Goal: Information Seeking & Learning: Find specific page/section

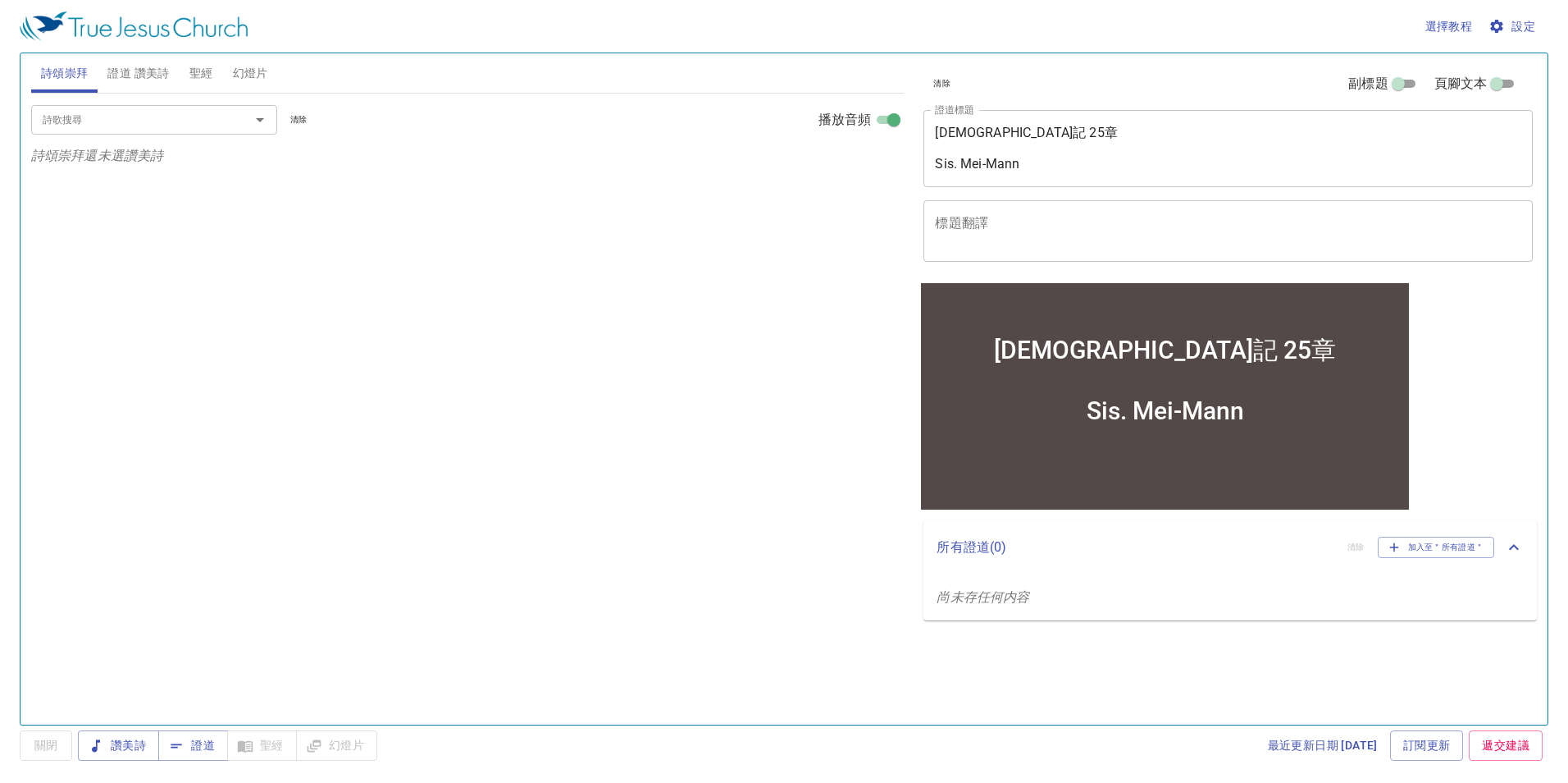
click at [994, 131] on textarea "申命記 25章 Sis. Mei-Mann" at bounding box center [1227, 148] width 586 height 47
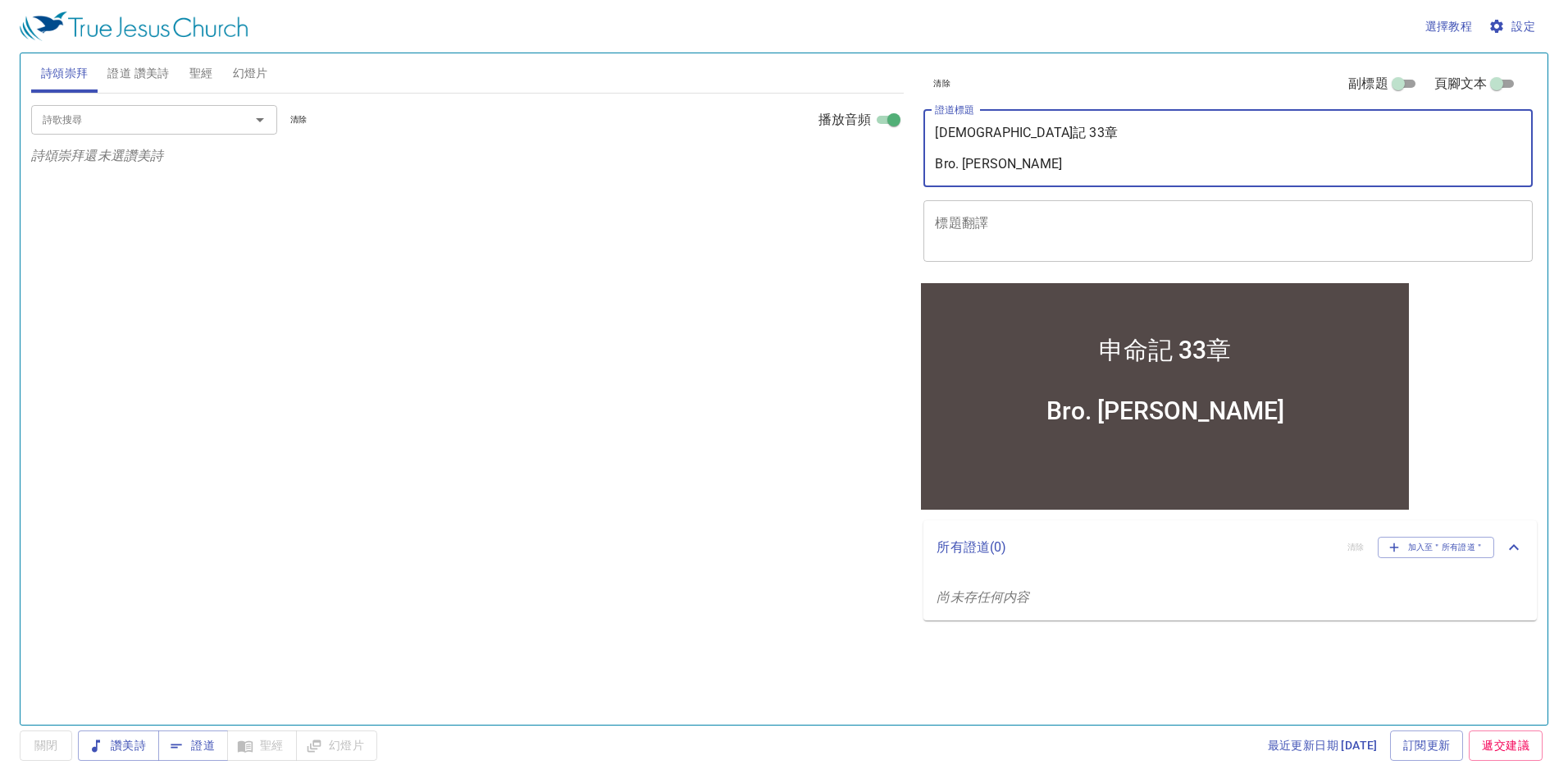
type textarea "申命記 33章 Bro. Sean Yang"
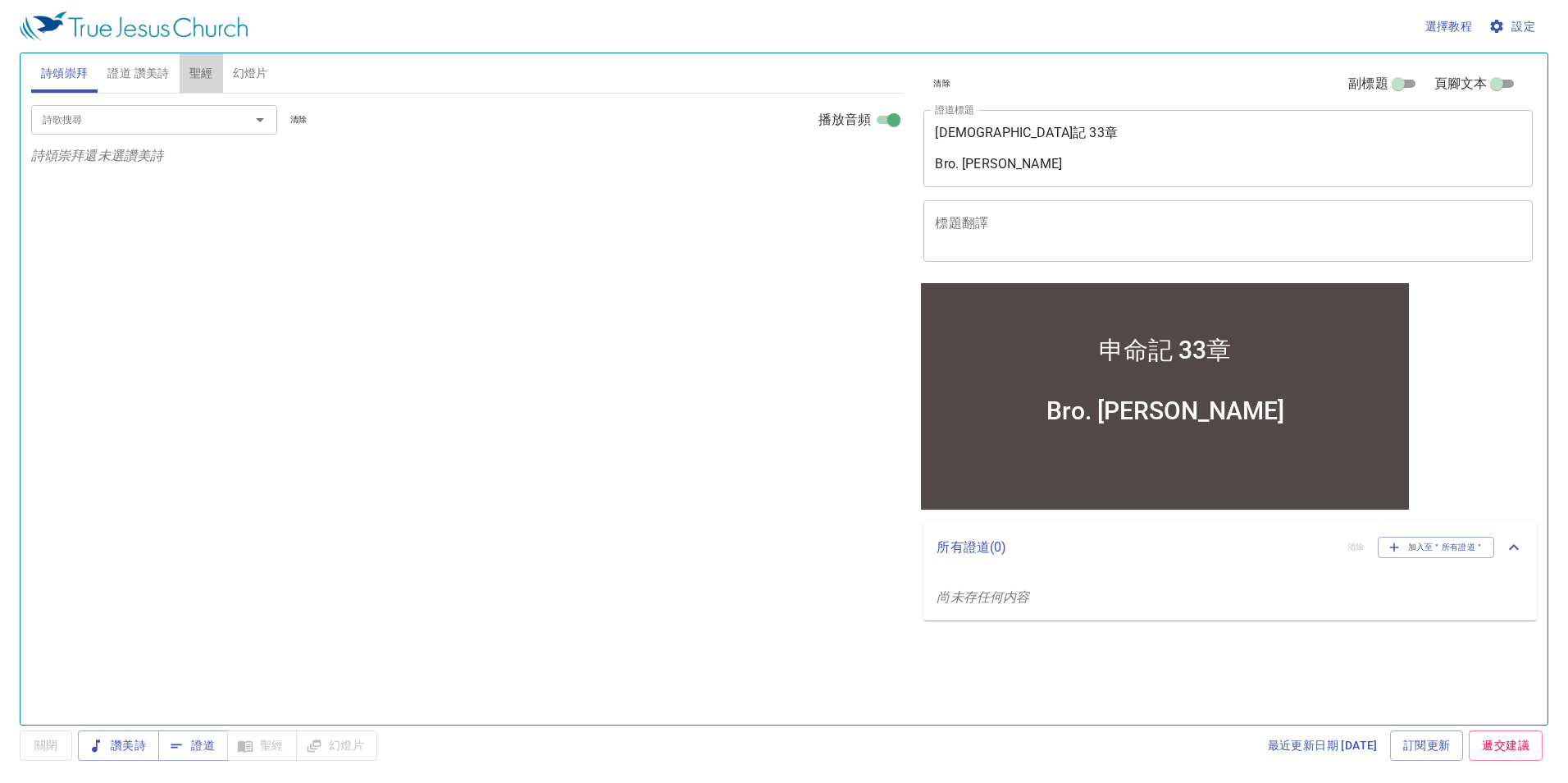
click at [194, 69] on span "聖經" at bounding box center [201, 73] width 24 height 20
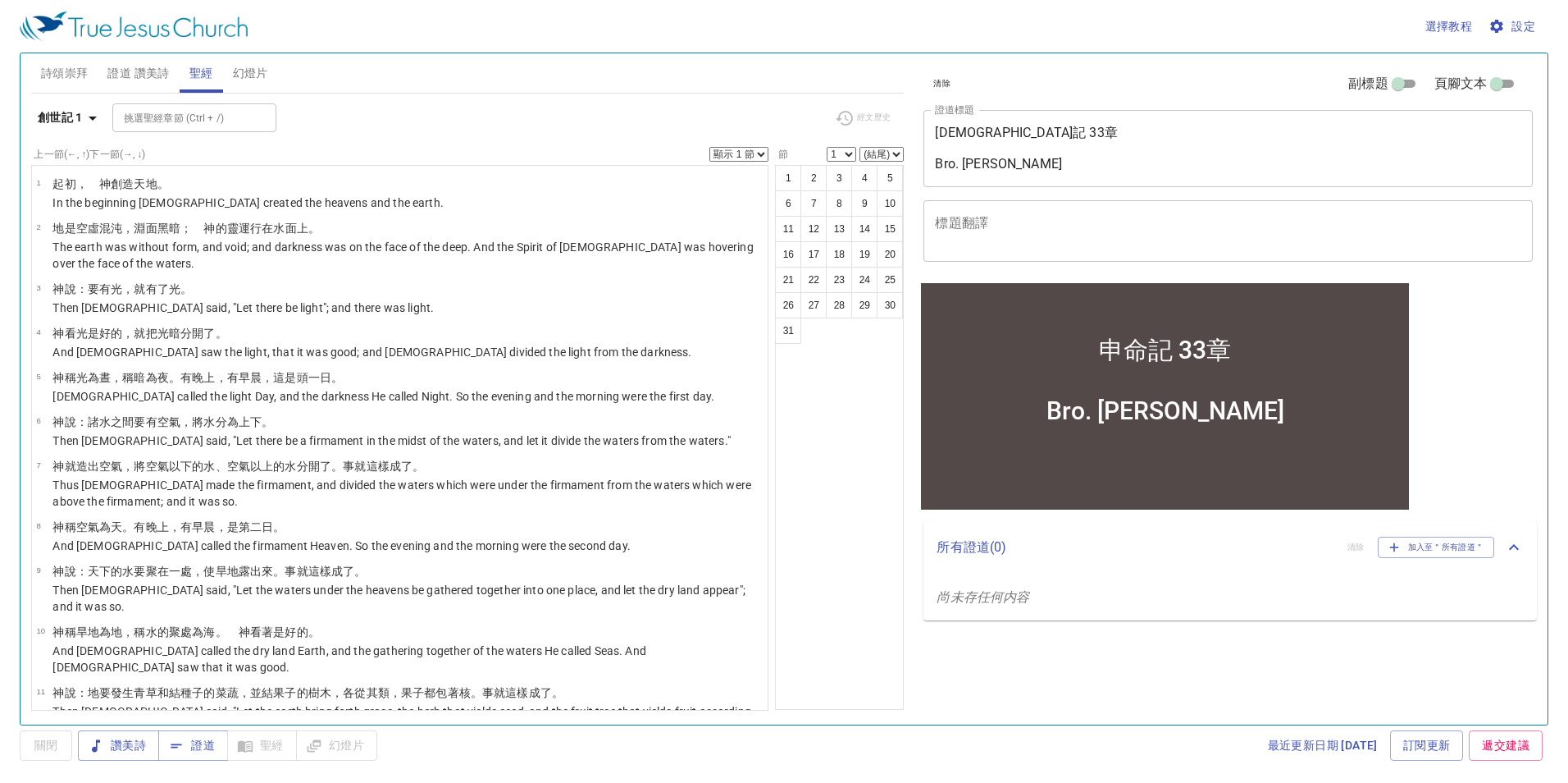
click at [1533, 24] on span "設定" at bounding box center [1513, 26] width 44 height 20
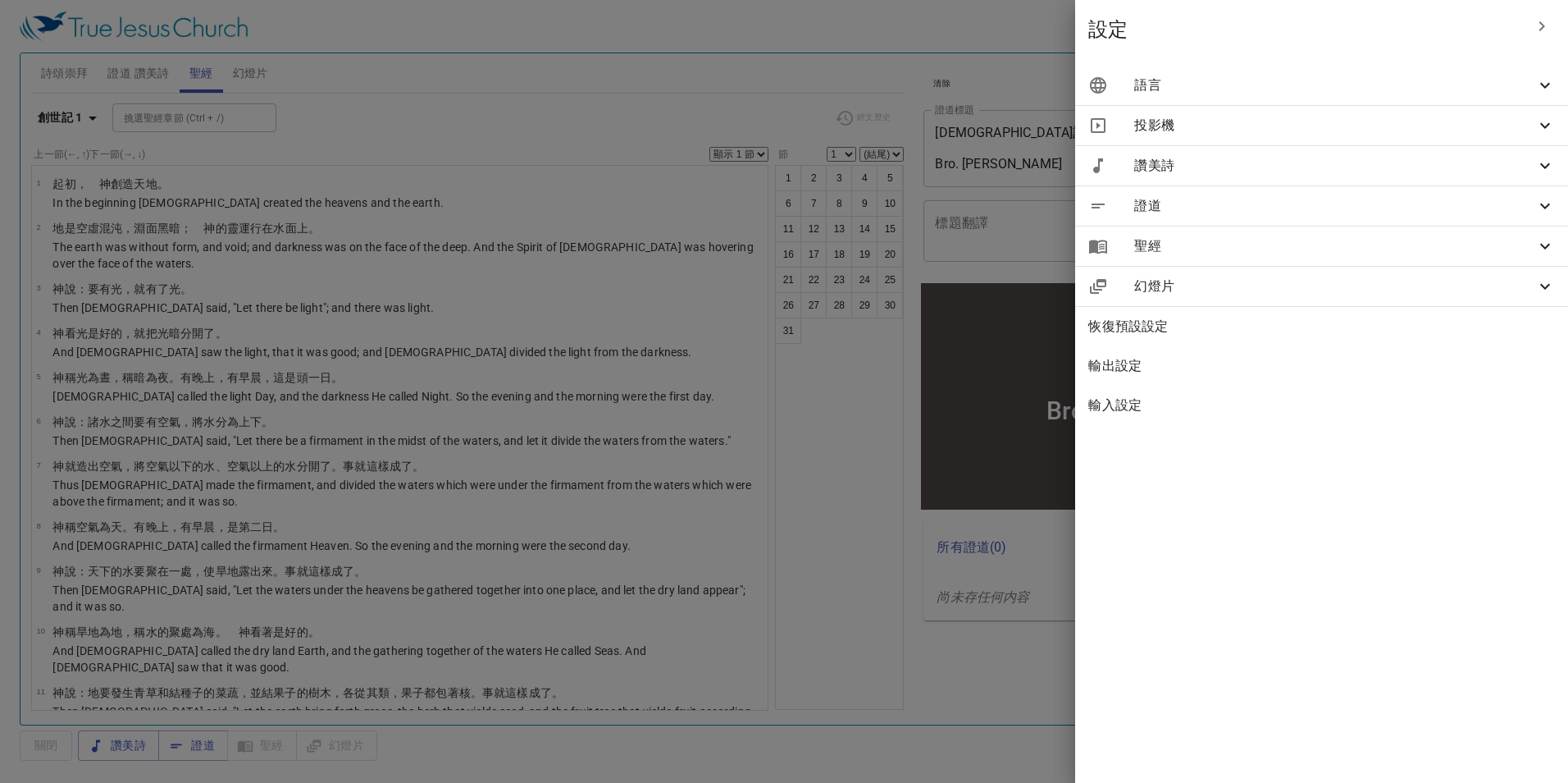
click at [1445, 79] on span "語言" at bounding box center [1335, 85] width 401 height 19
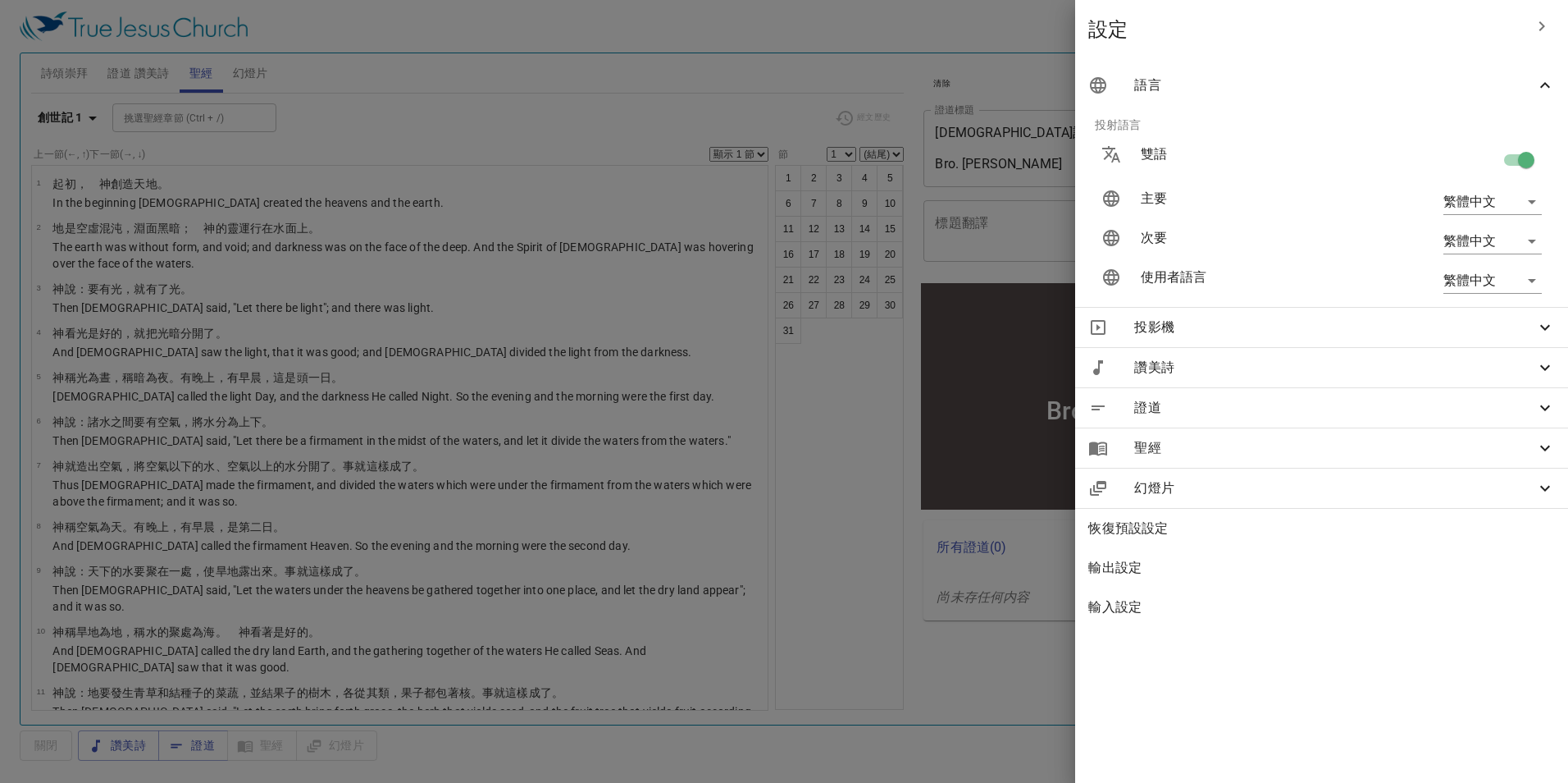
click at [1509, 162] on input "checkbox" at bounding box center [1525, 163] width 94 height 31
checkbox input "false"
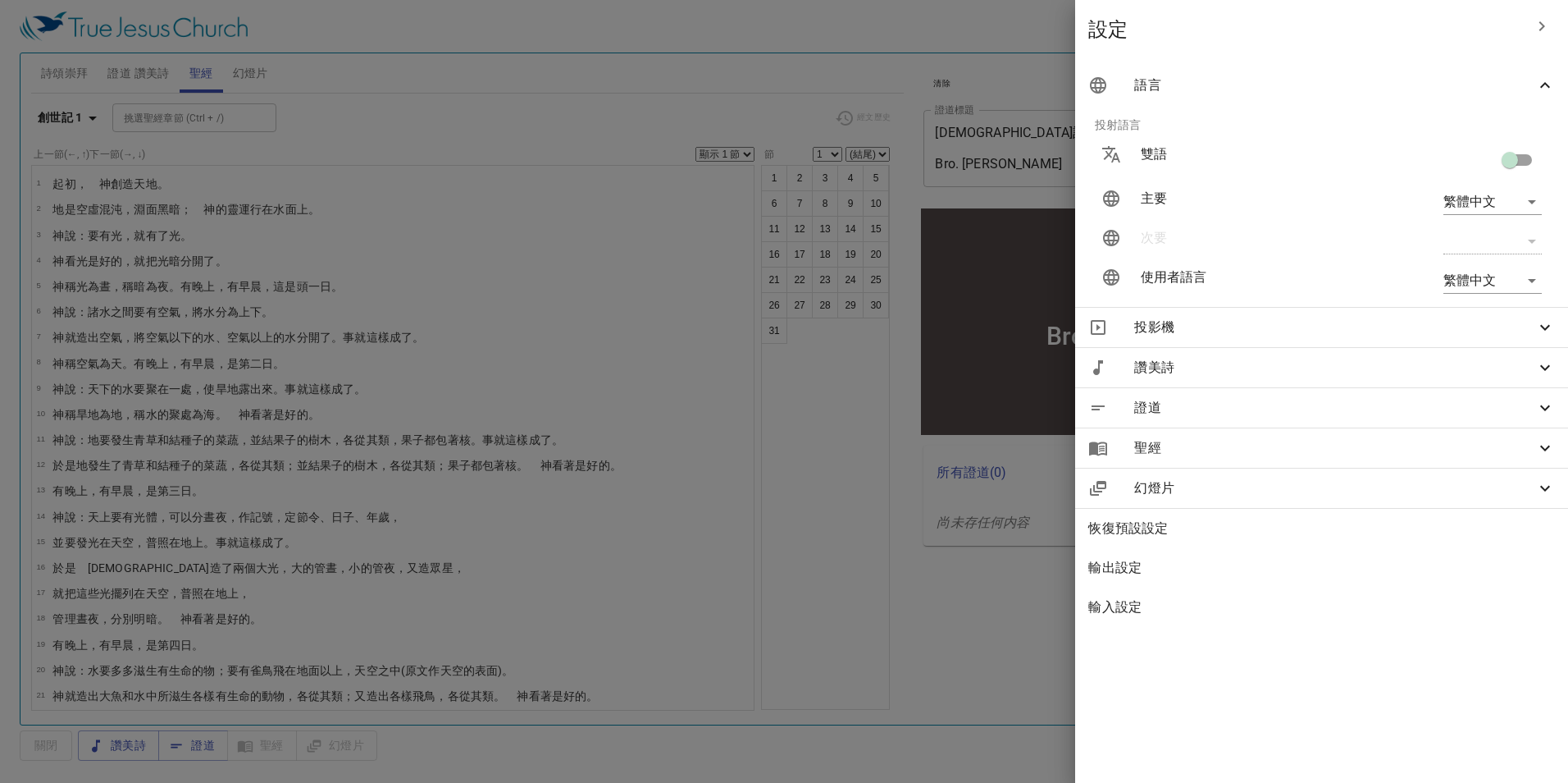
click at [65, 115] on div at bounding box center [784, 392] width 1568 height 783
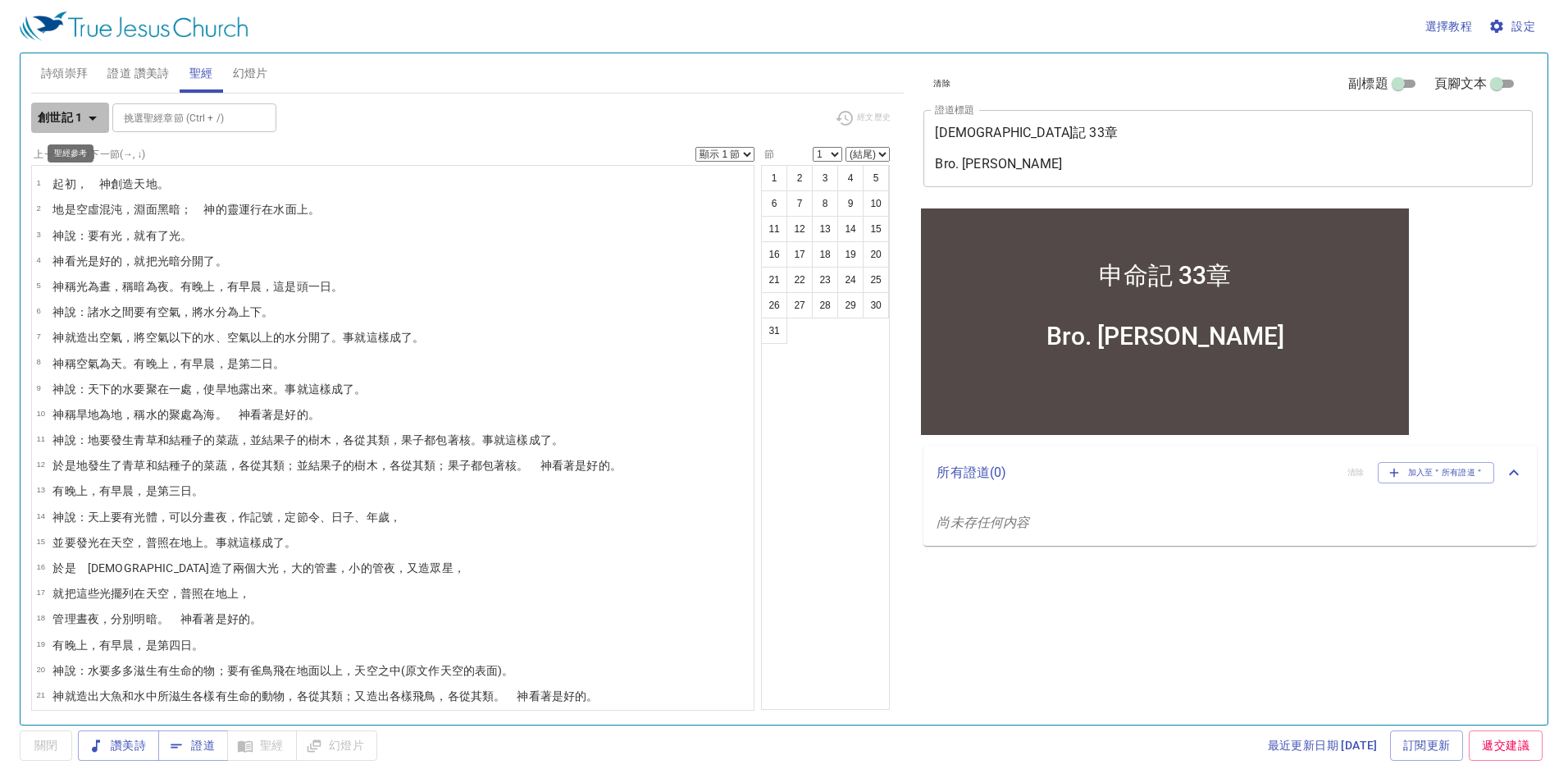
click at [65, 115] on b "創世記 1" at bounding box center [60, 117] width 46 height 20
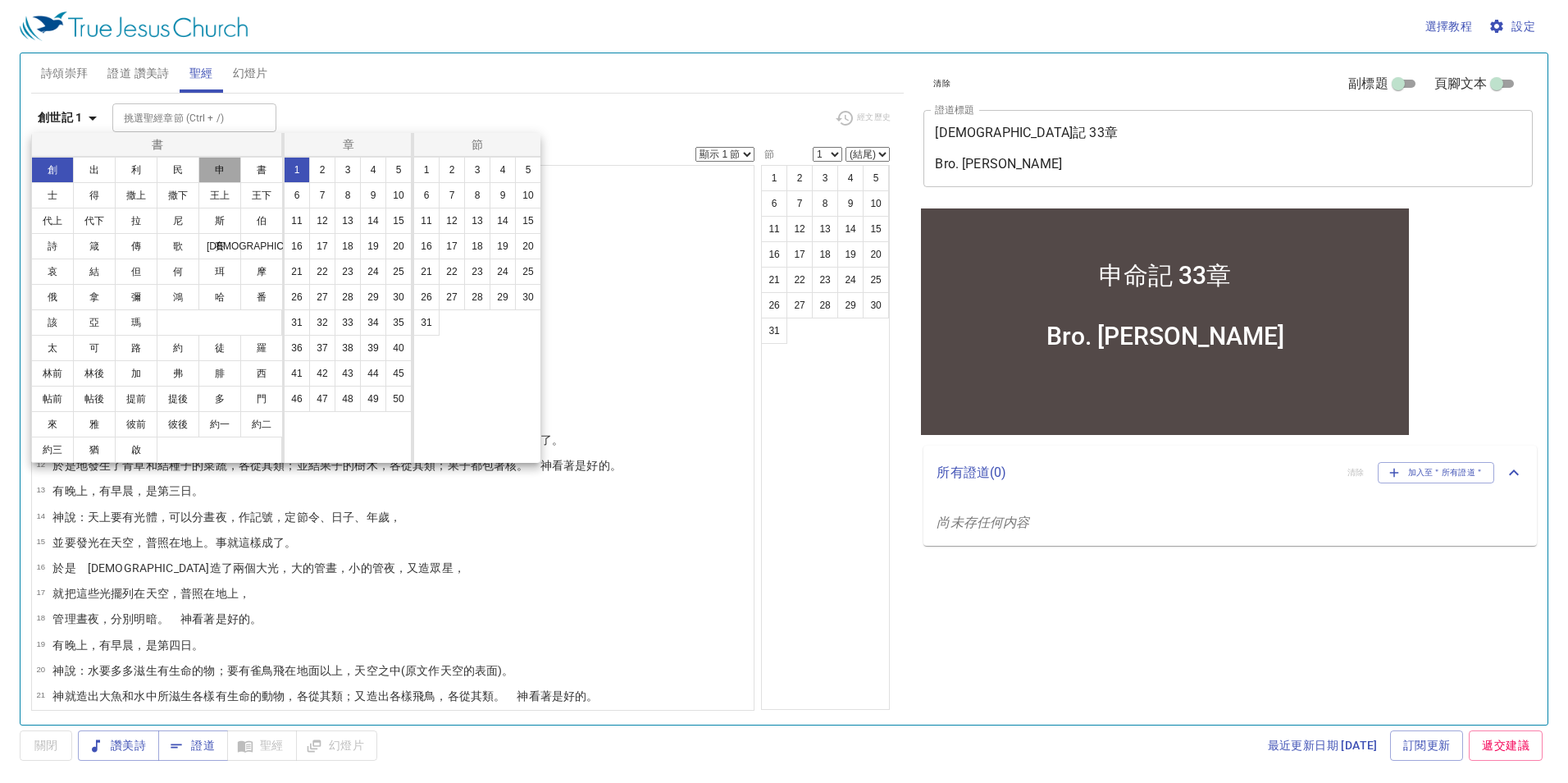
click at [237, 176] on button "申" at bounding box center [220, 170] width 43 height 26
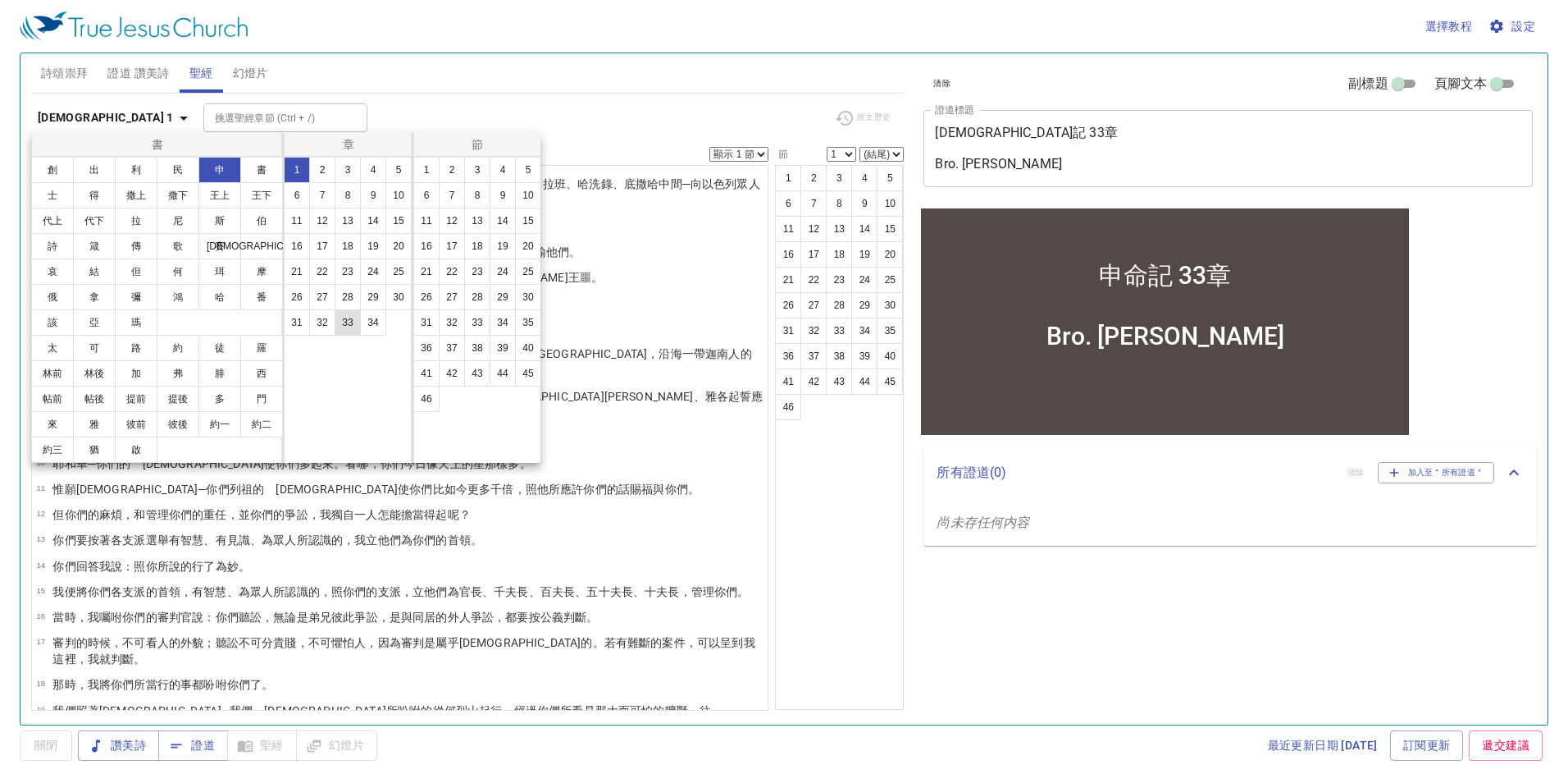
click at [347, 326] on button "33" at bounding box center [347, 322] width 26 height 26
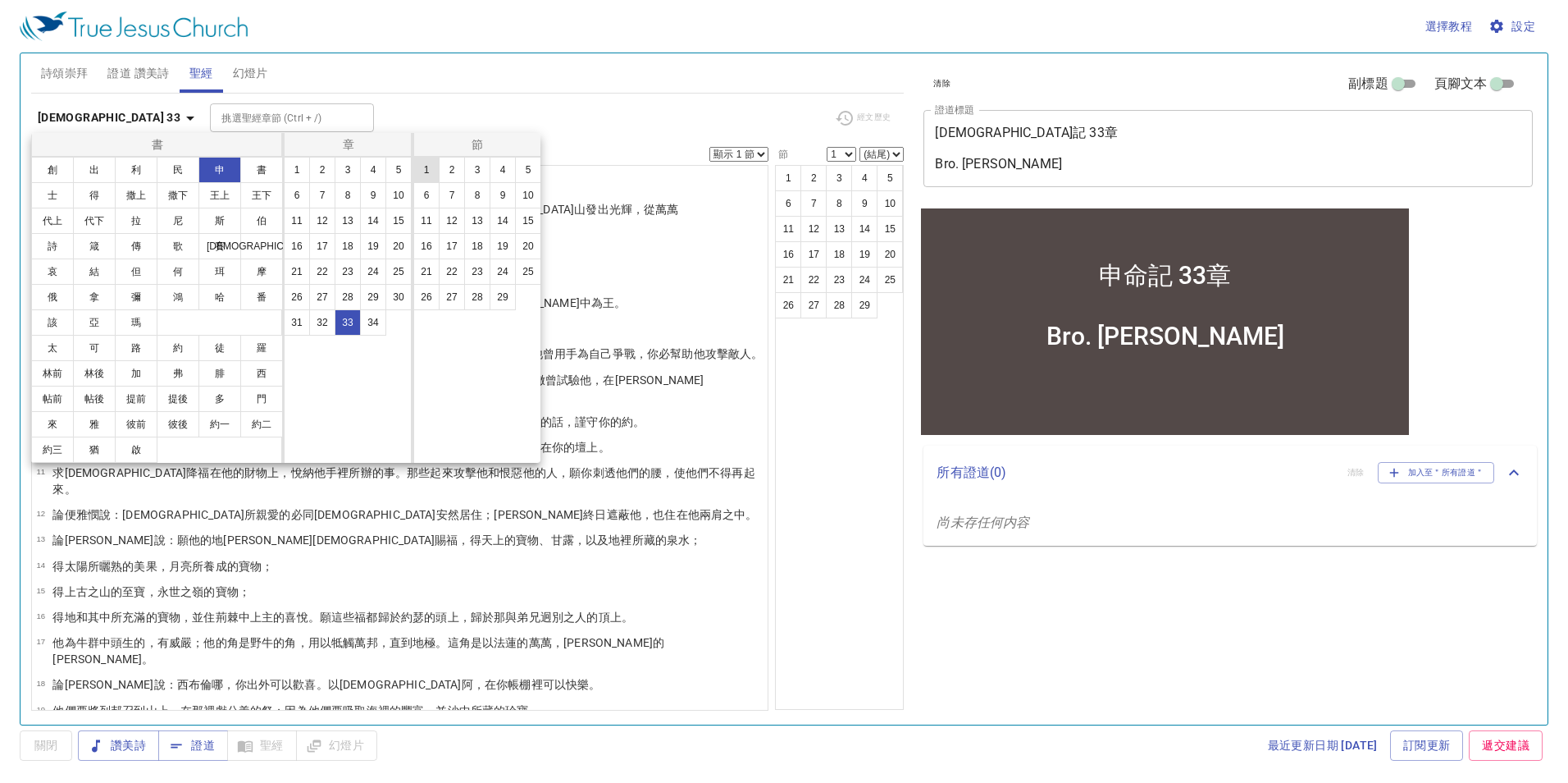
click at [434, 177] on button "1" at bounding box center [426, 170] width 26 height 26
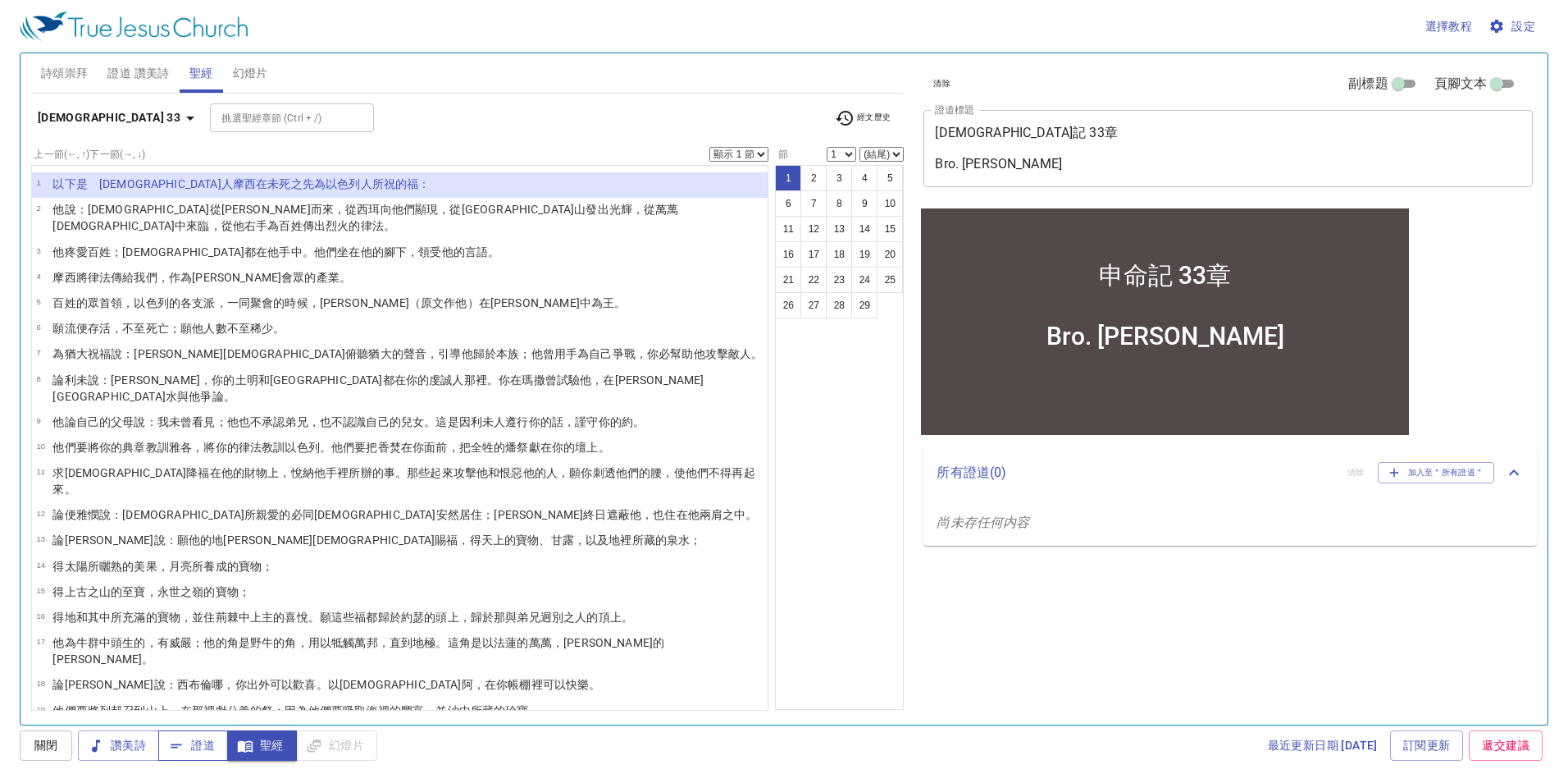
click at [186, 742] on span "證道" at bounding box center [193, 744] width 44 height 20
click at [108, 749] on span "讚美詩" at bounding box center [118, 744] width 55 height 20
click at [69, 72] on span "詩頌崇拜" at bounding box center [64, 73] width 47 height 20
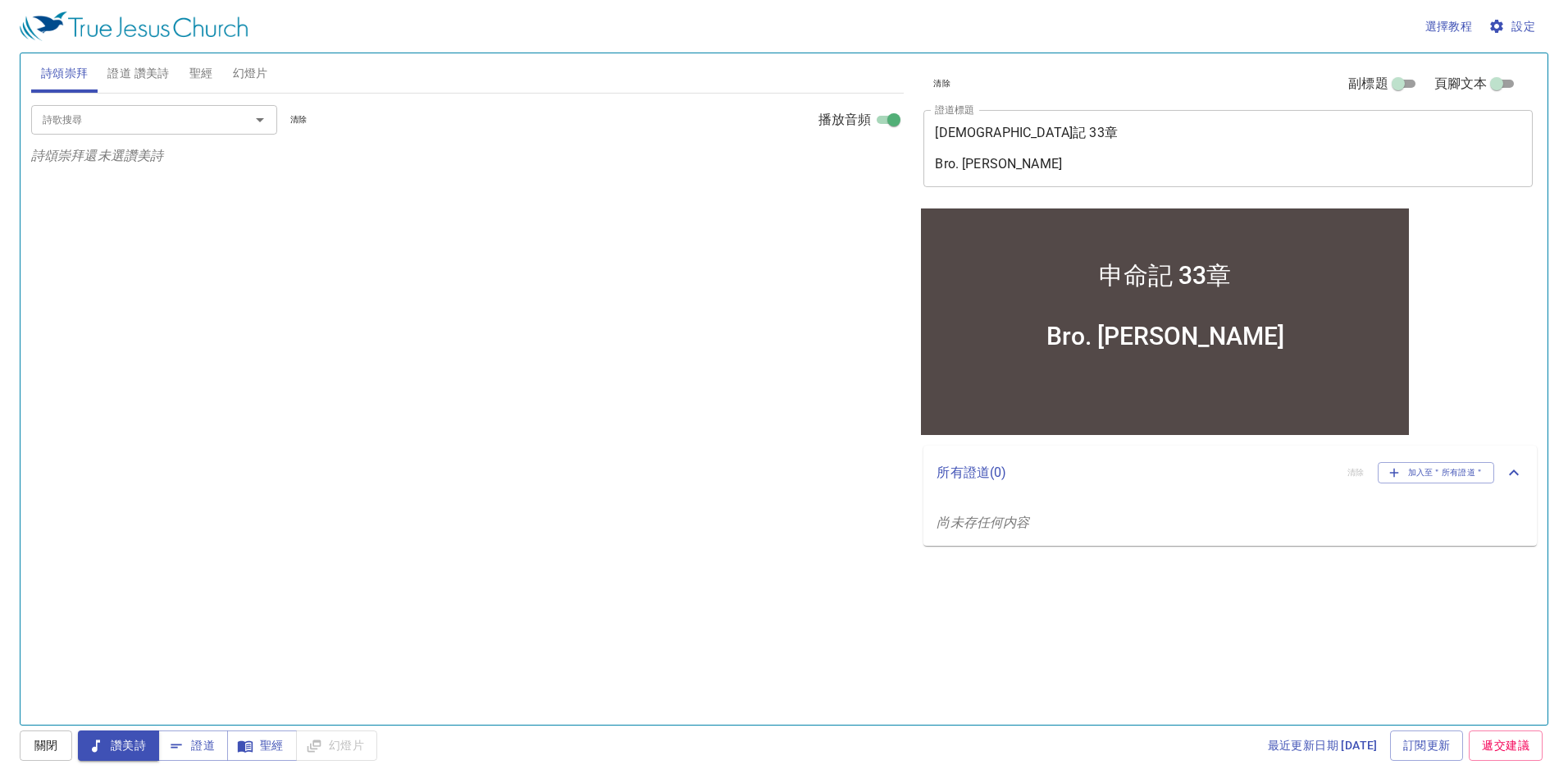
click at [169, 122] on input "詩歌搜尋" at bounding box center [130, 118] width 188 height 18
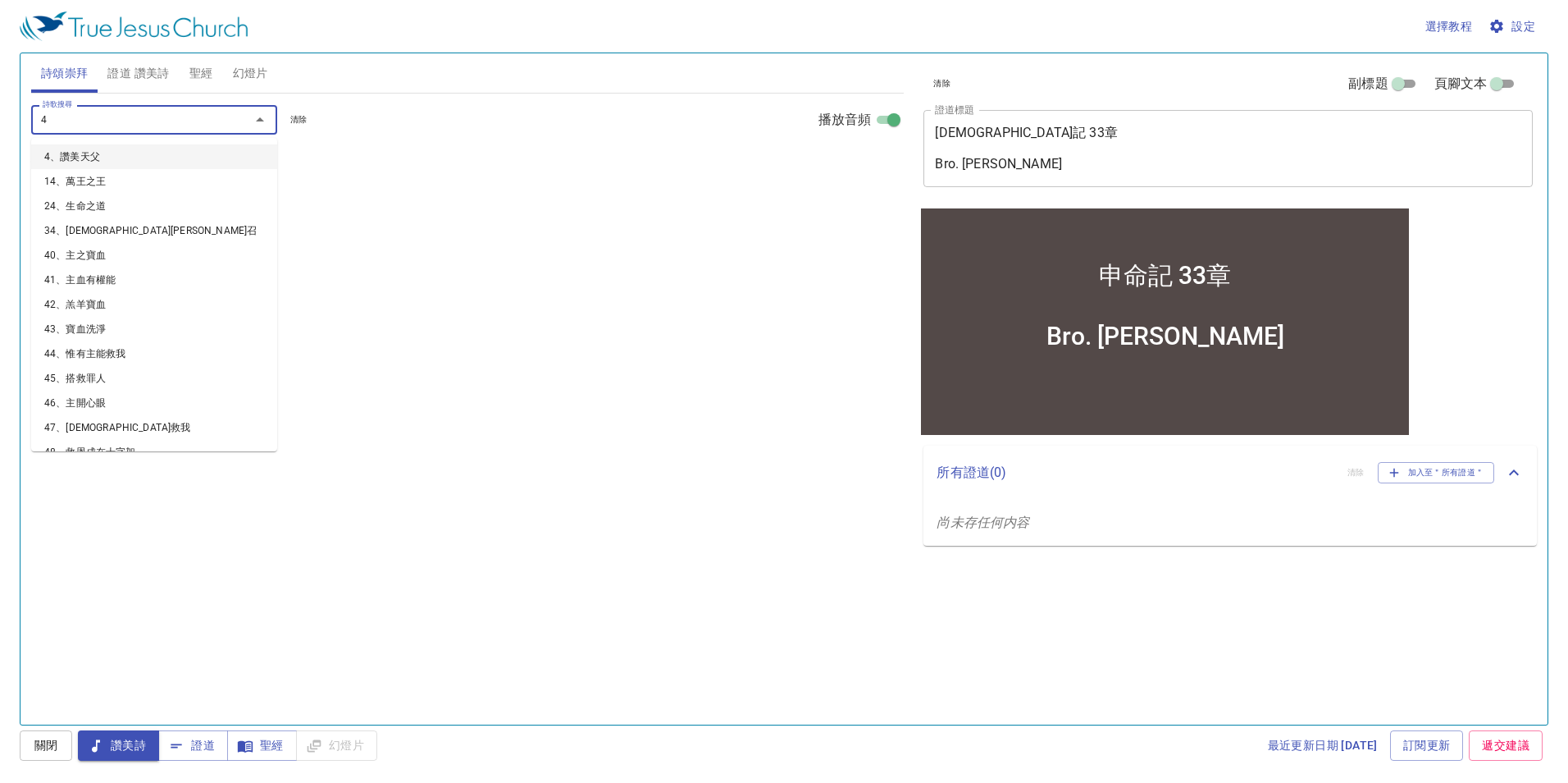
type input "47"
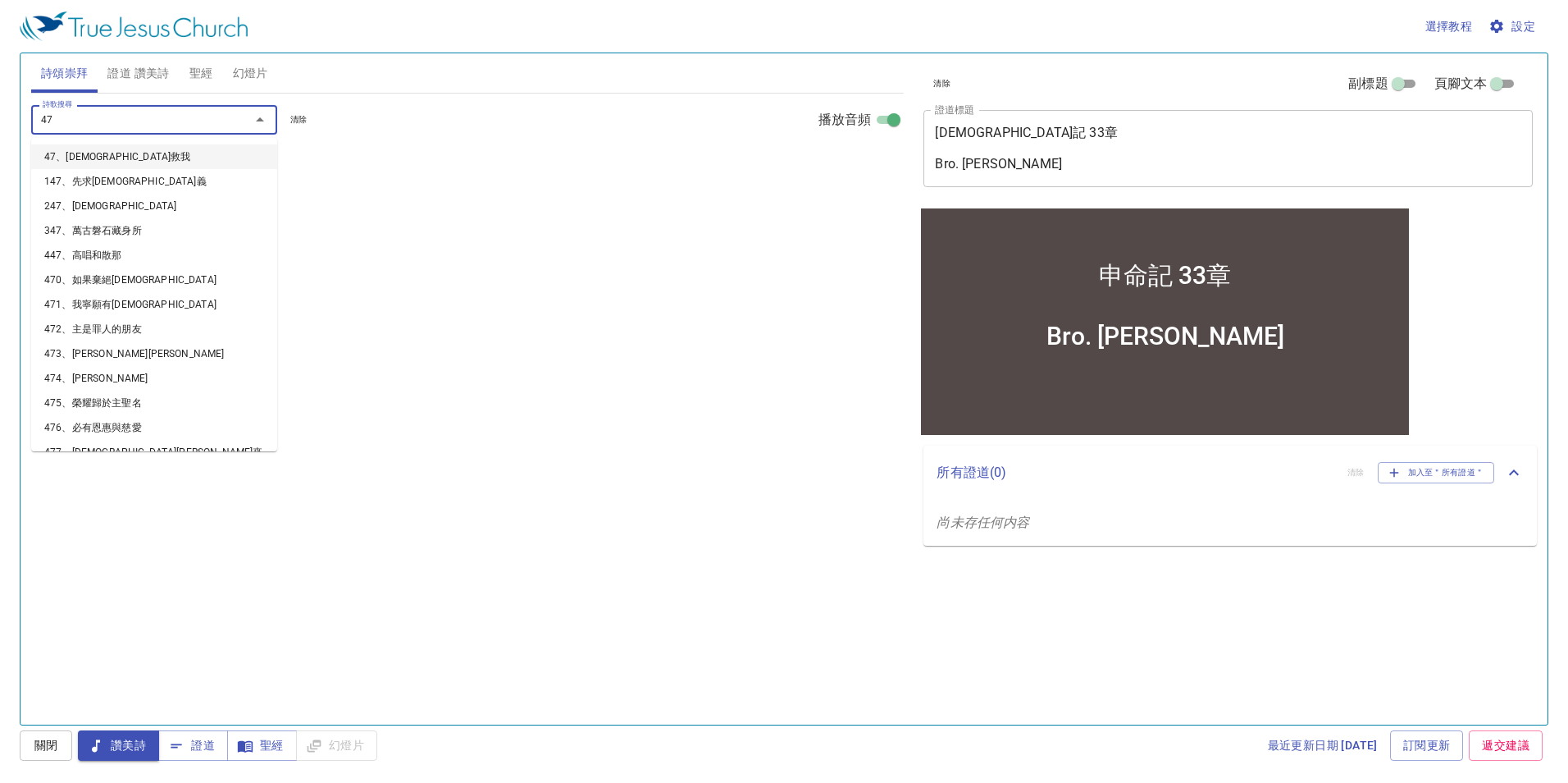
click at [154, 159] on li "47、耶穌救我" at bounding box center [154, 156] width 246 height 24
select select "1"
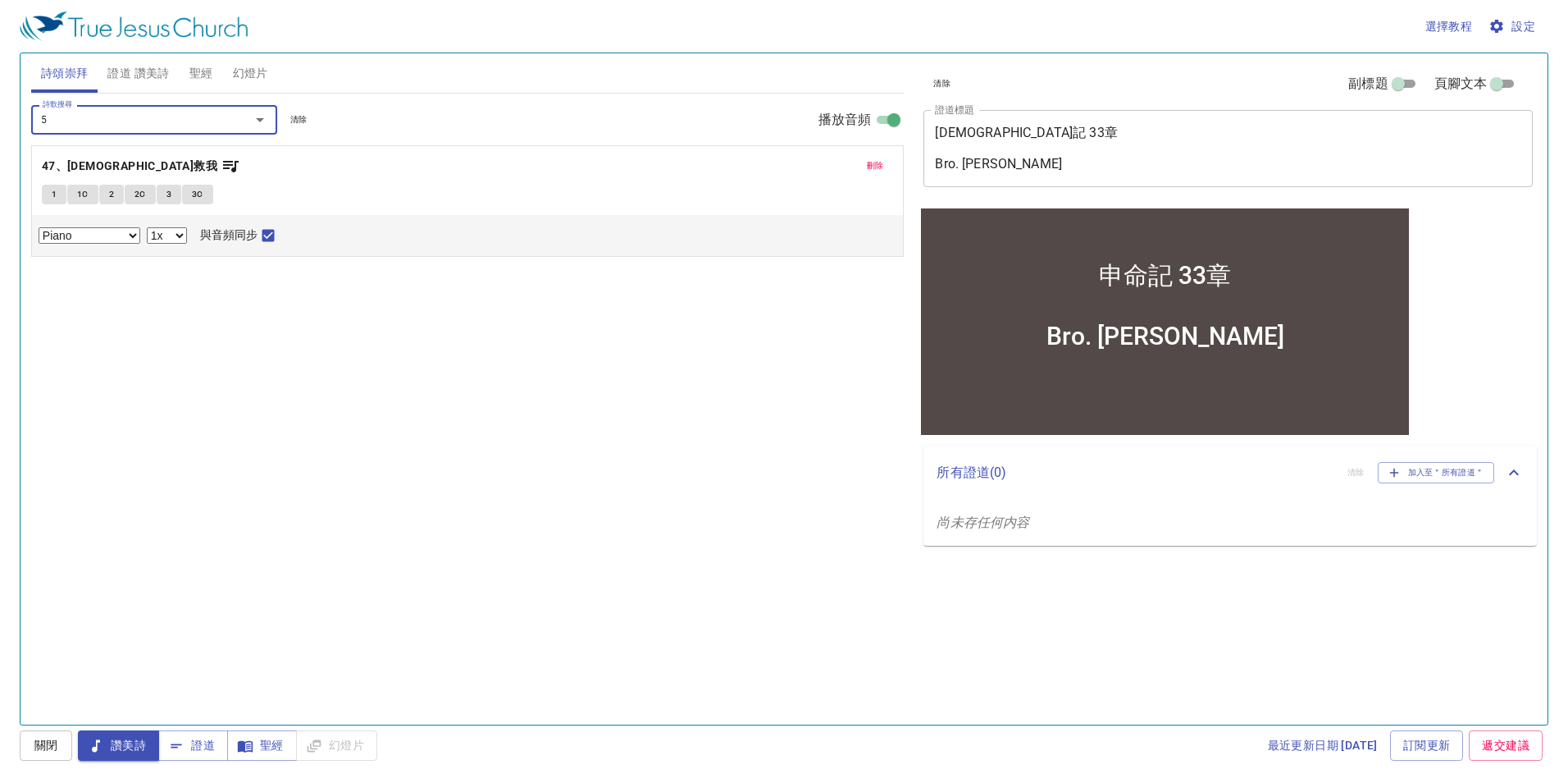
type input "51"
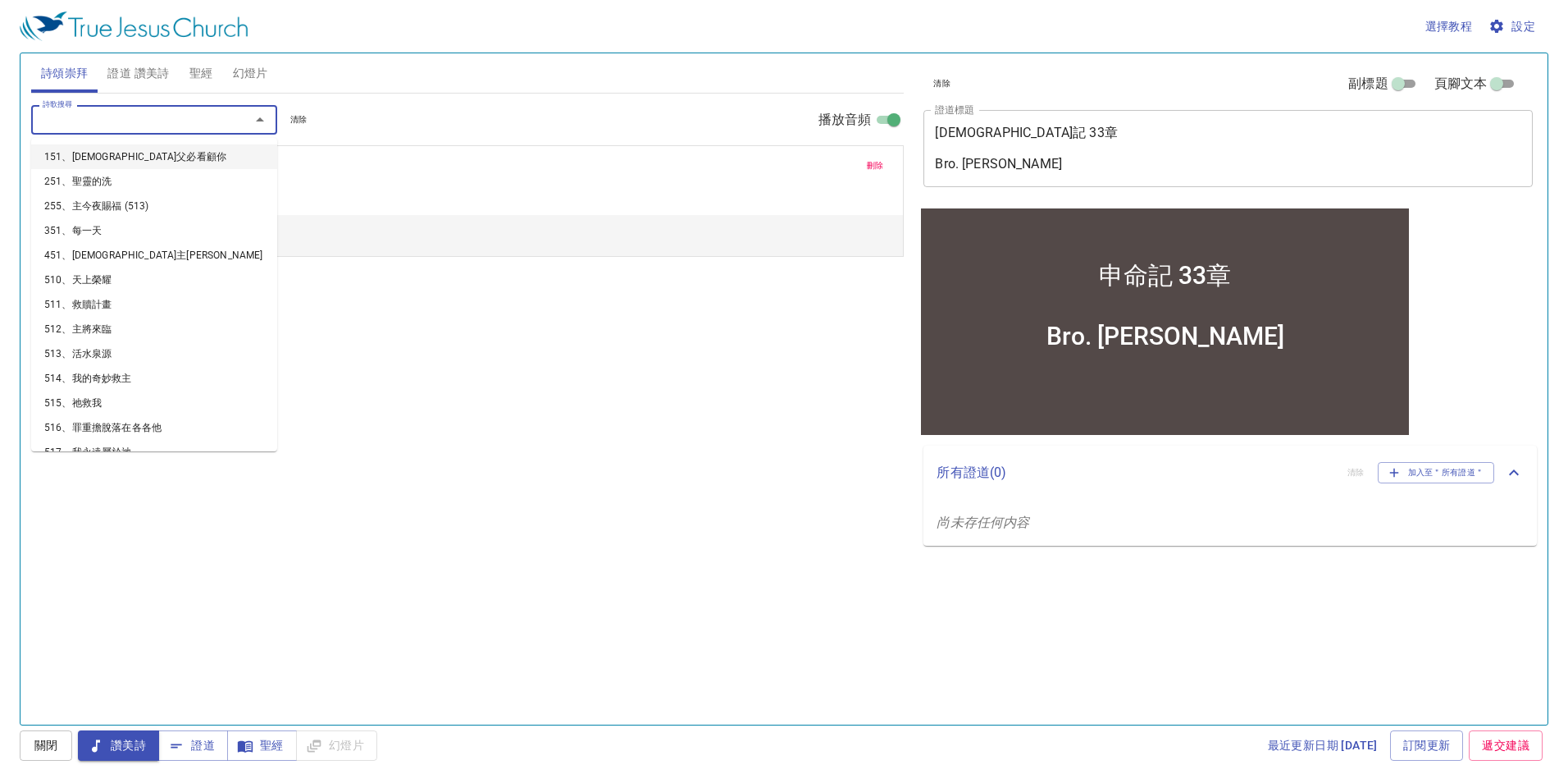
select select "1"
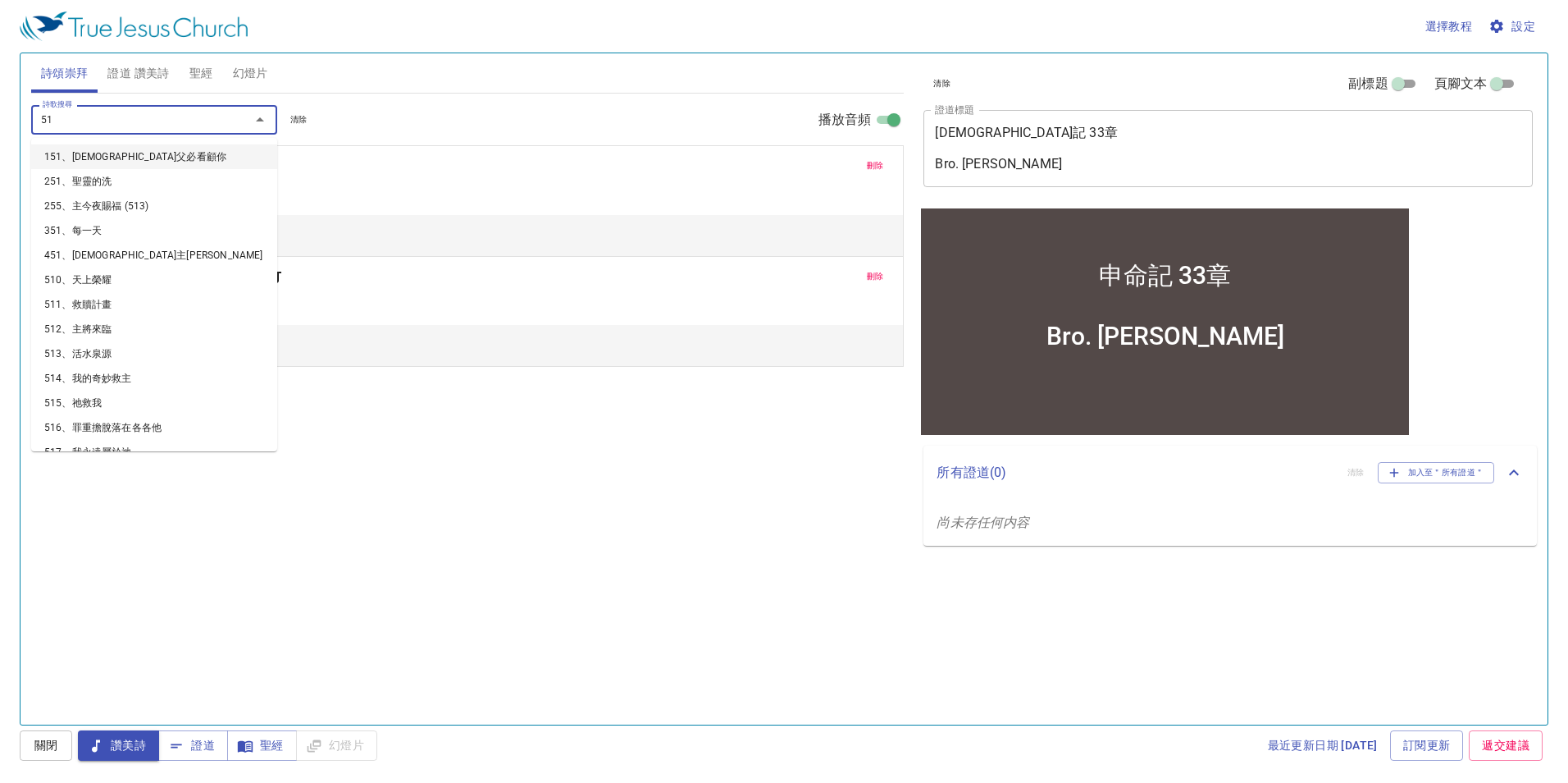
type input "5"
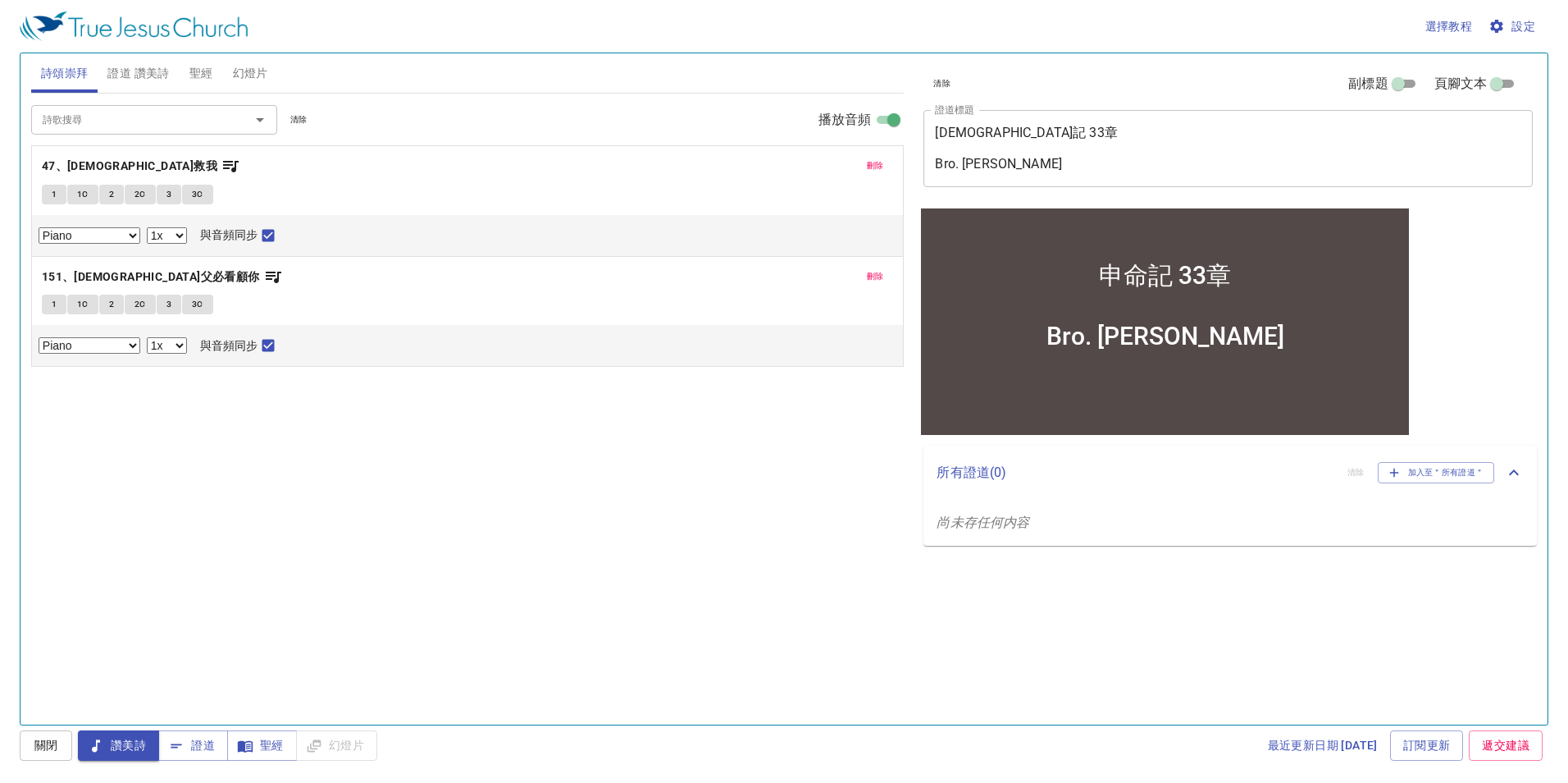
click at [392, 448] on div "詩歌搜尋 詩歌搜尋 清除 播放音頻 刪除 47、耶穌救我 1 1C 2 2C 3 3C Piano Piano (3 verses) 0.6x 0.7x 0.…" at bounding box center [468, 402] width 874 height 617
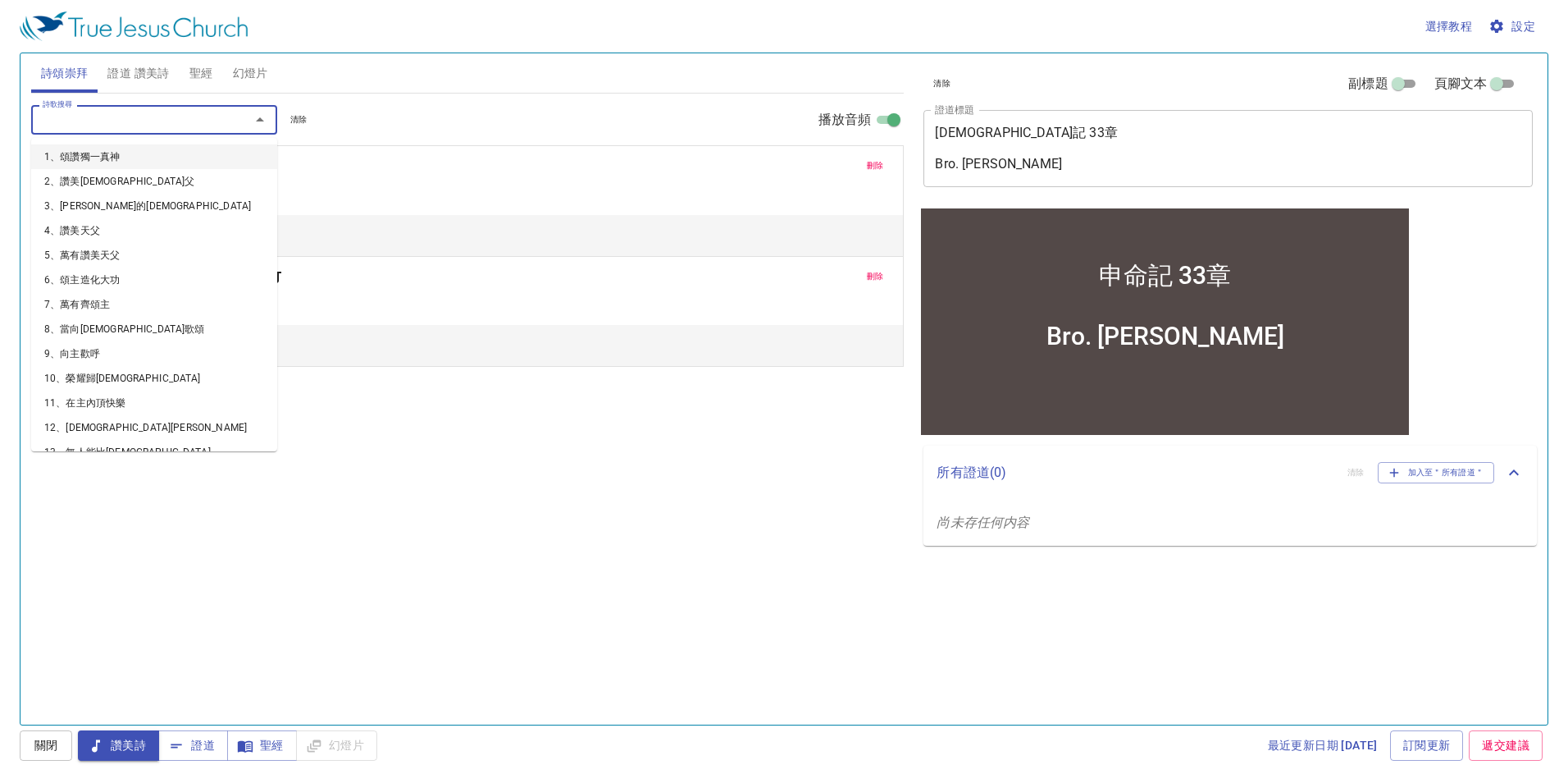
click at [163, 115] on input "詩歌搜尋" at bounding box center [130, 118] width 188 height 18
type input "67"
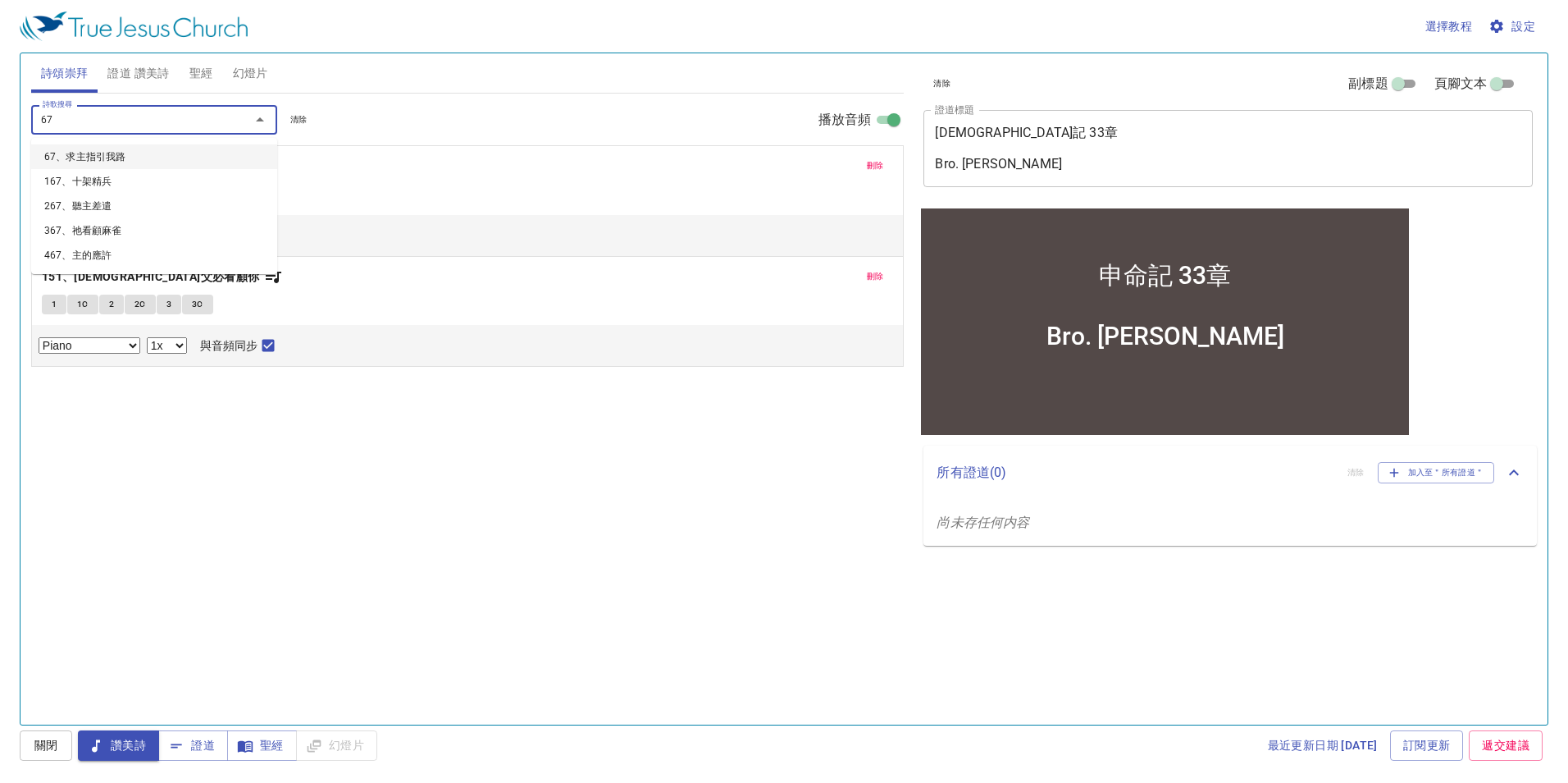
click at [144, 152] on li "67、求主指引我路" at bounding box center [154, 156] width 246 height 24
select select "1"
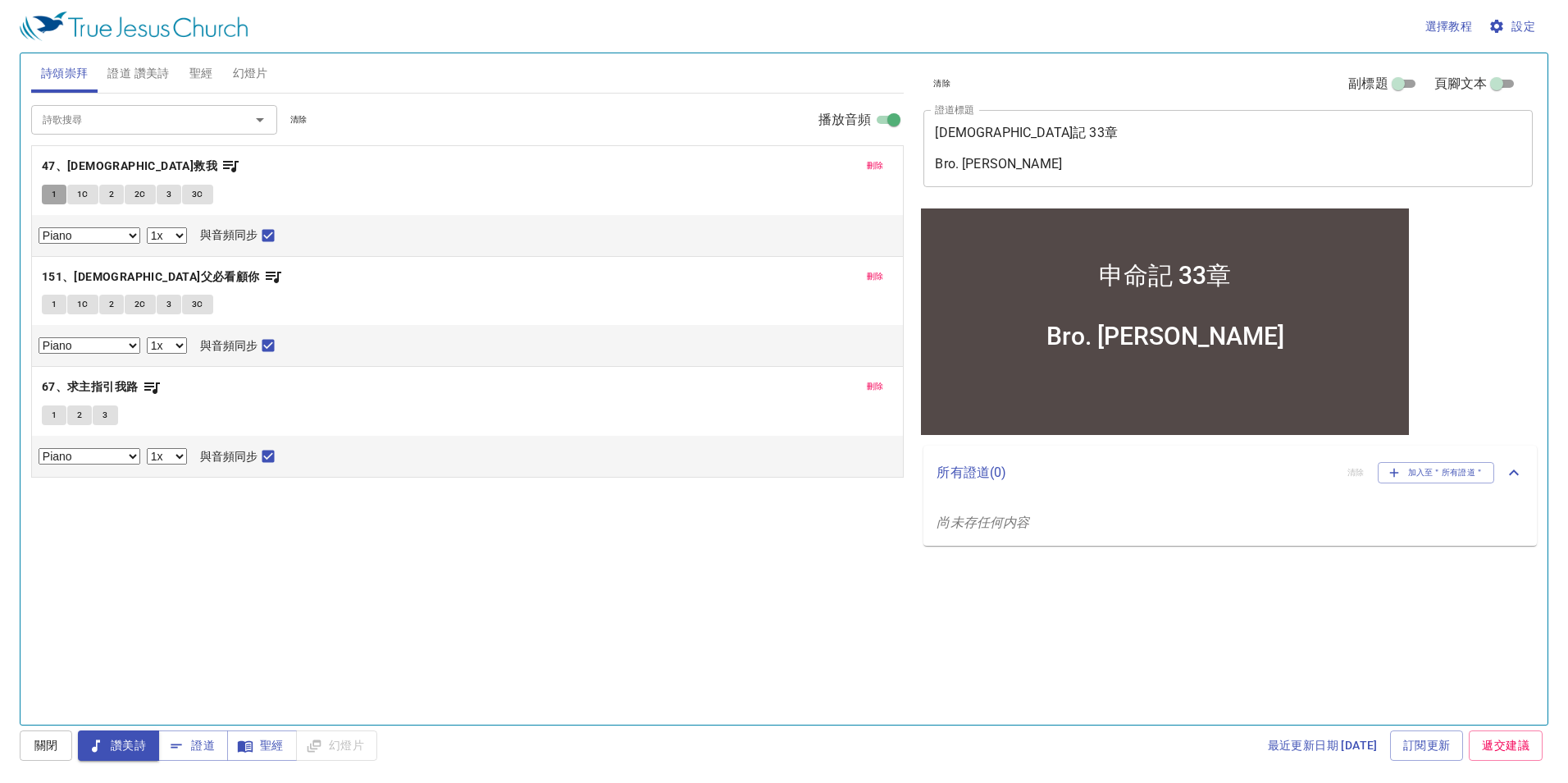
click at [48, 192] on button "1" at bounding box center [53, 194] width 24 height 19
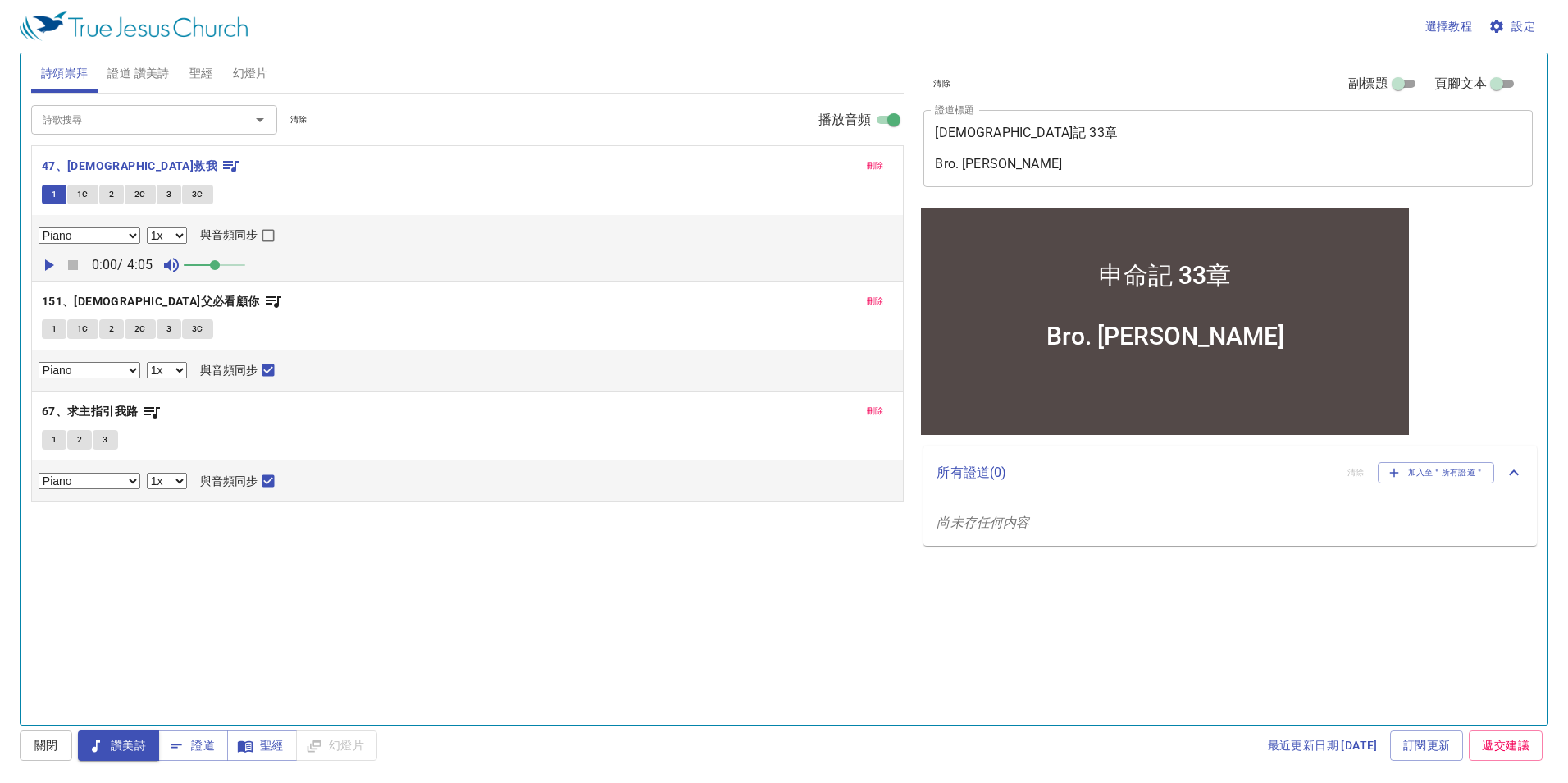
drag, startPoint x: 201, startPoint y: 265, endPoint x: 219, endPoint y: 265, distance: 18.0
click at [219, 265] on span at bounding box center [215, 265] width 10 height 10
click at [269, 237] on input "與音頻同步" at bounding box center [268, 238] width 21 height 21
checkbox input "true"
click at [48, 263] on icon "button" at bounding box center [49, 265] width 9 height 12
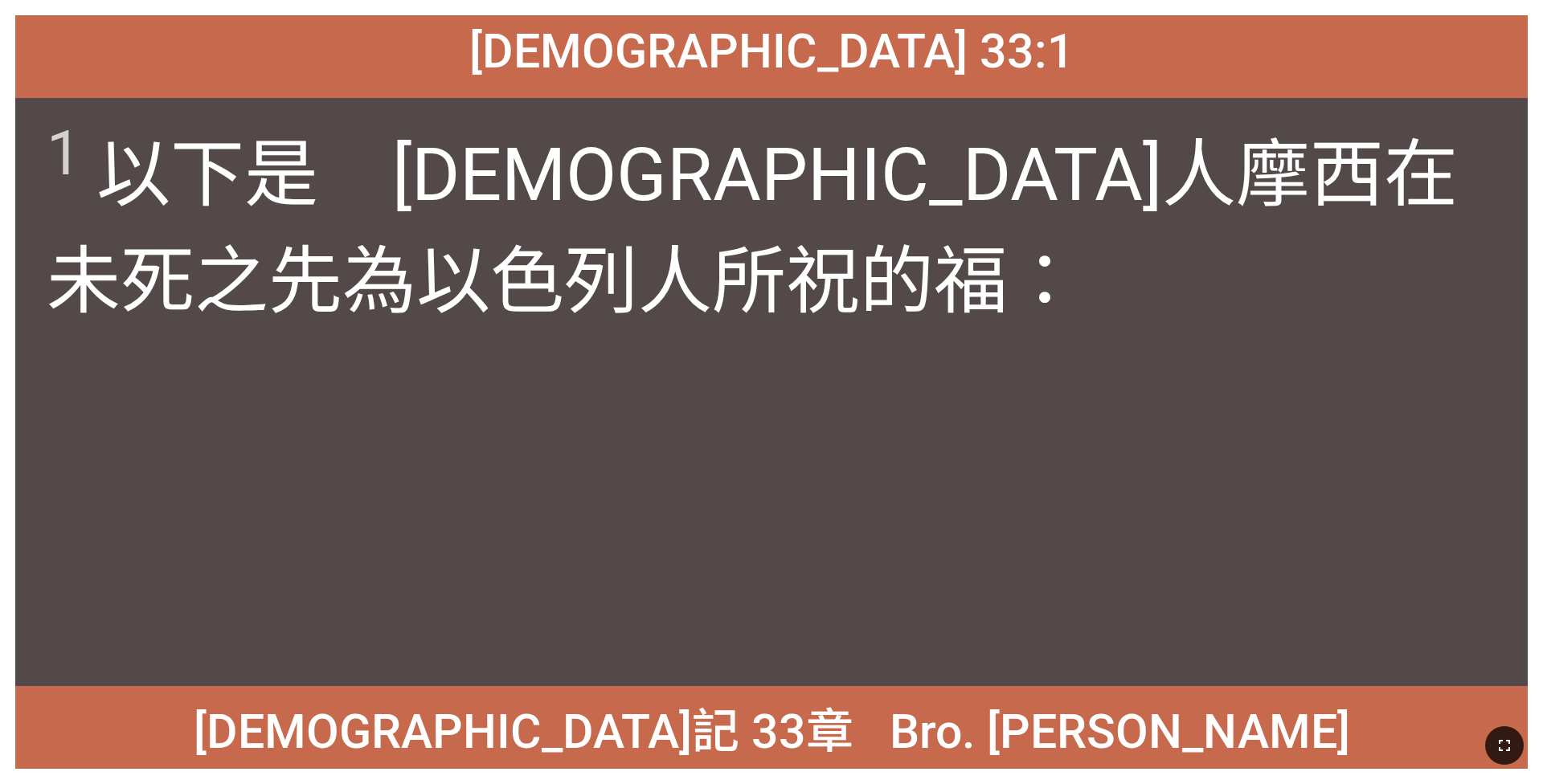
click at [640, 511] on icon "button" at bounding box center [1504, 745] width 19 height 19
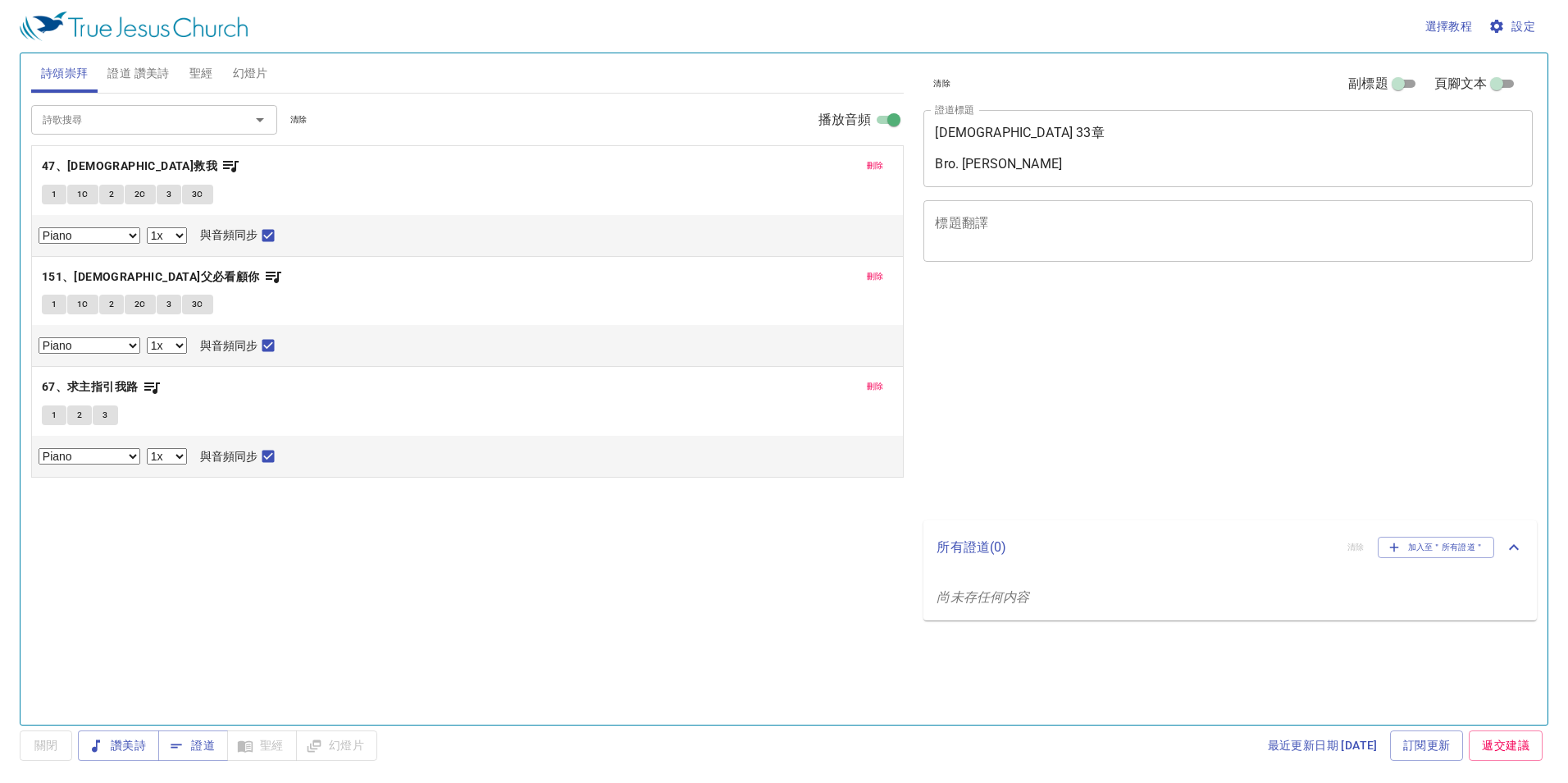
select select "1"
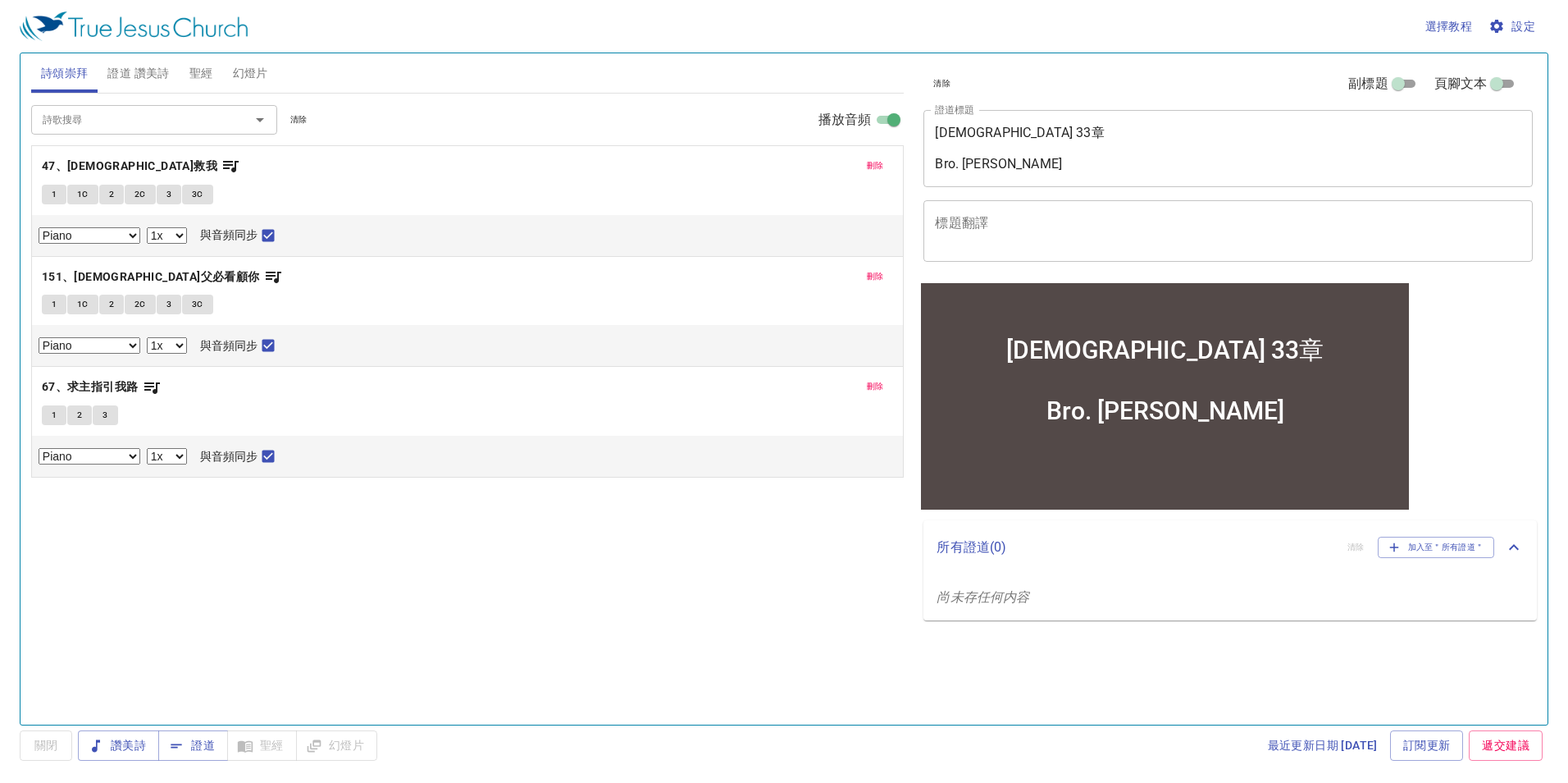
click at [52, 307] on span "1" at bounding box center [53, 303] width 5 height 15
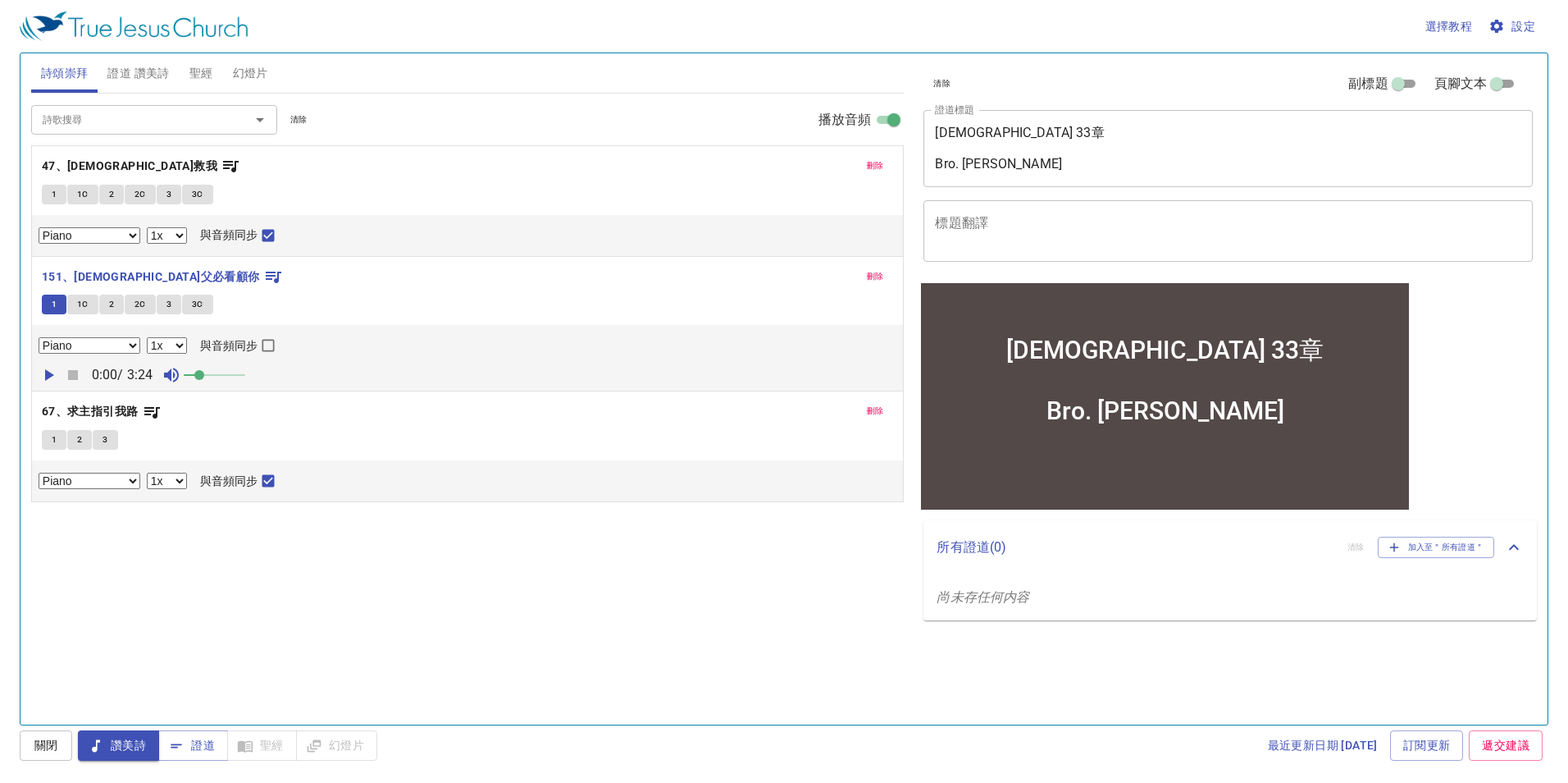
click at [49, 373] on icon "button" at bounding box center [49, 375] width 9 height 12
drag, startPoint x: 205, startPoint y: 378, endPoint x: 227, endPoint y: 377, distance: 22.0
click at [226, 377] on span at bounding box center [221, 375] width 10 height 10
click at [264, 341] on input "與音頻同步" at bounding box center [268, 349] width 21 height 21
checkbox input "true"
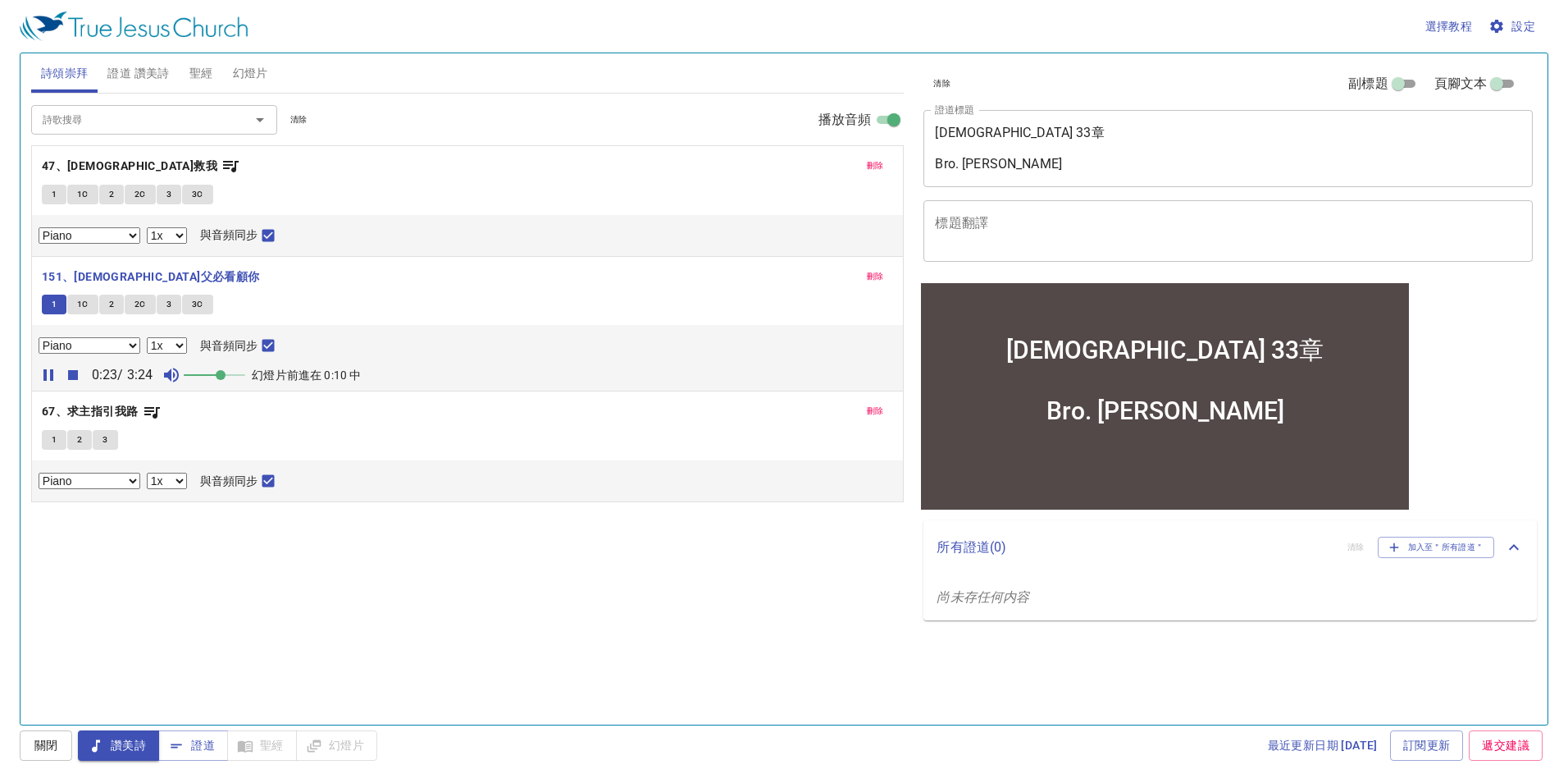
click at [877, 164] on span "刪除" at bounding box center [876, 165] width 17 height 15
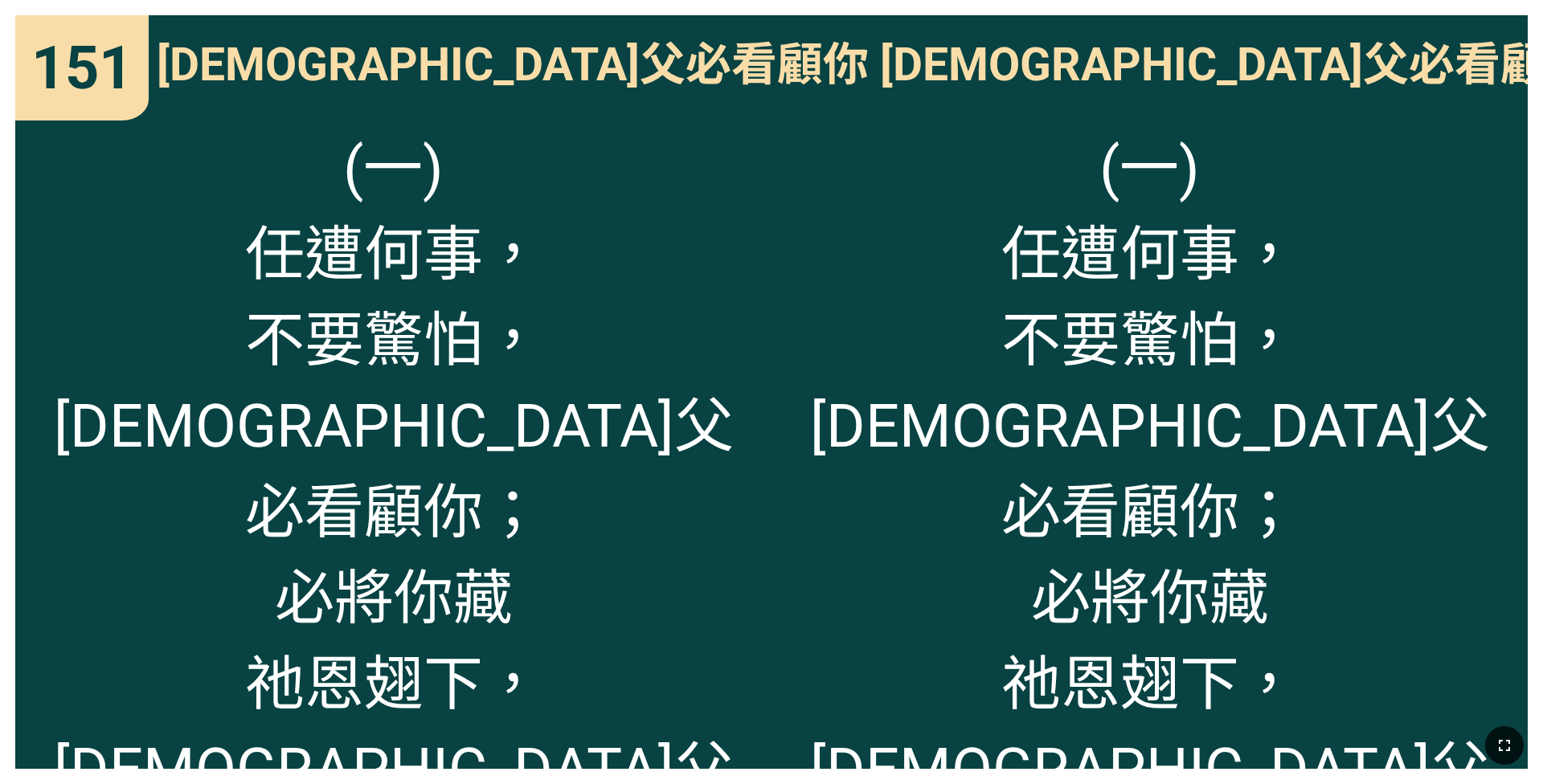
click at [640, 511] on icon "button" at bounding box center [1504, 745] width 19 height 19
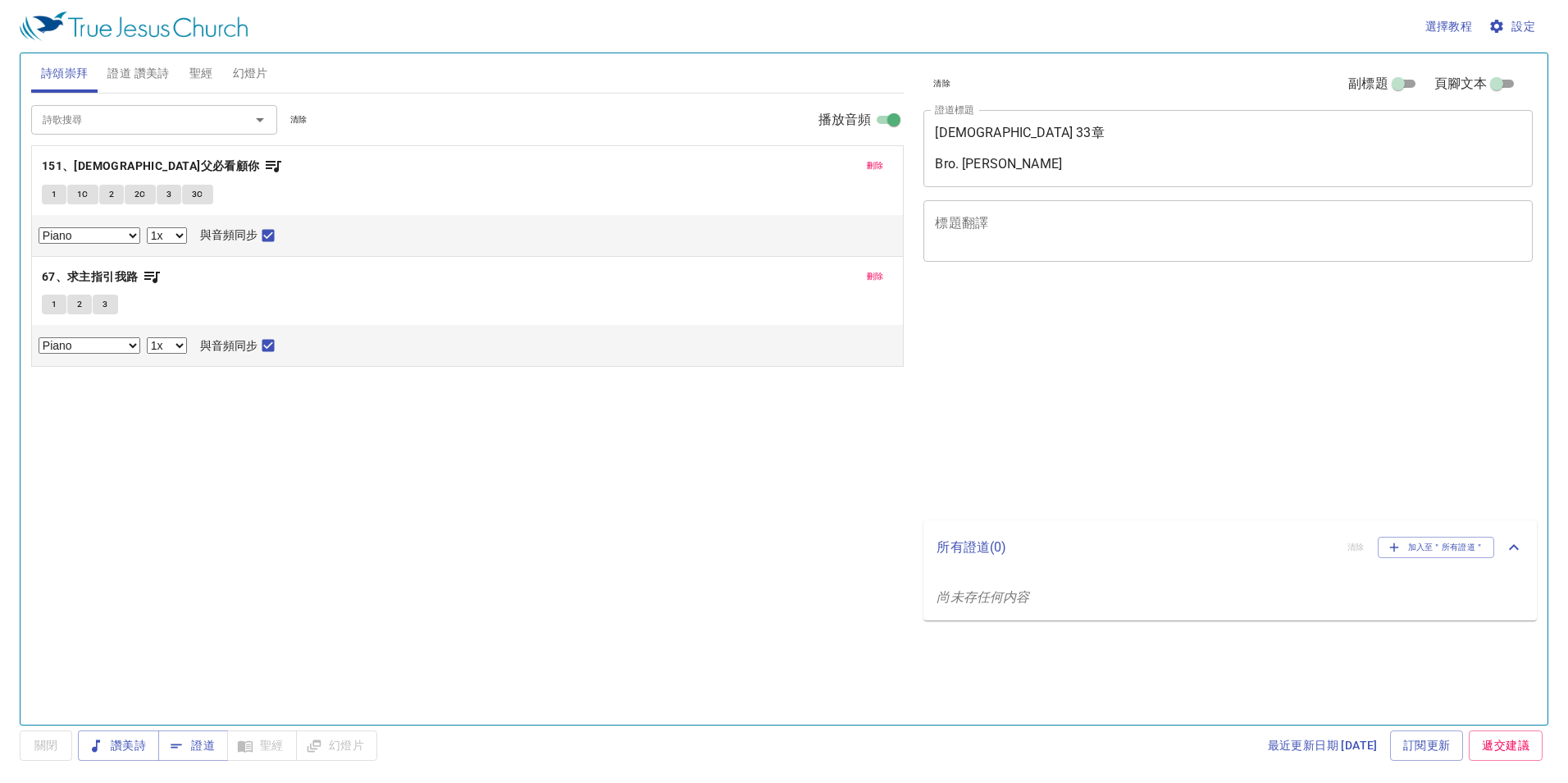
select select "1"
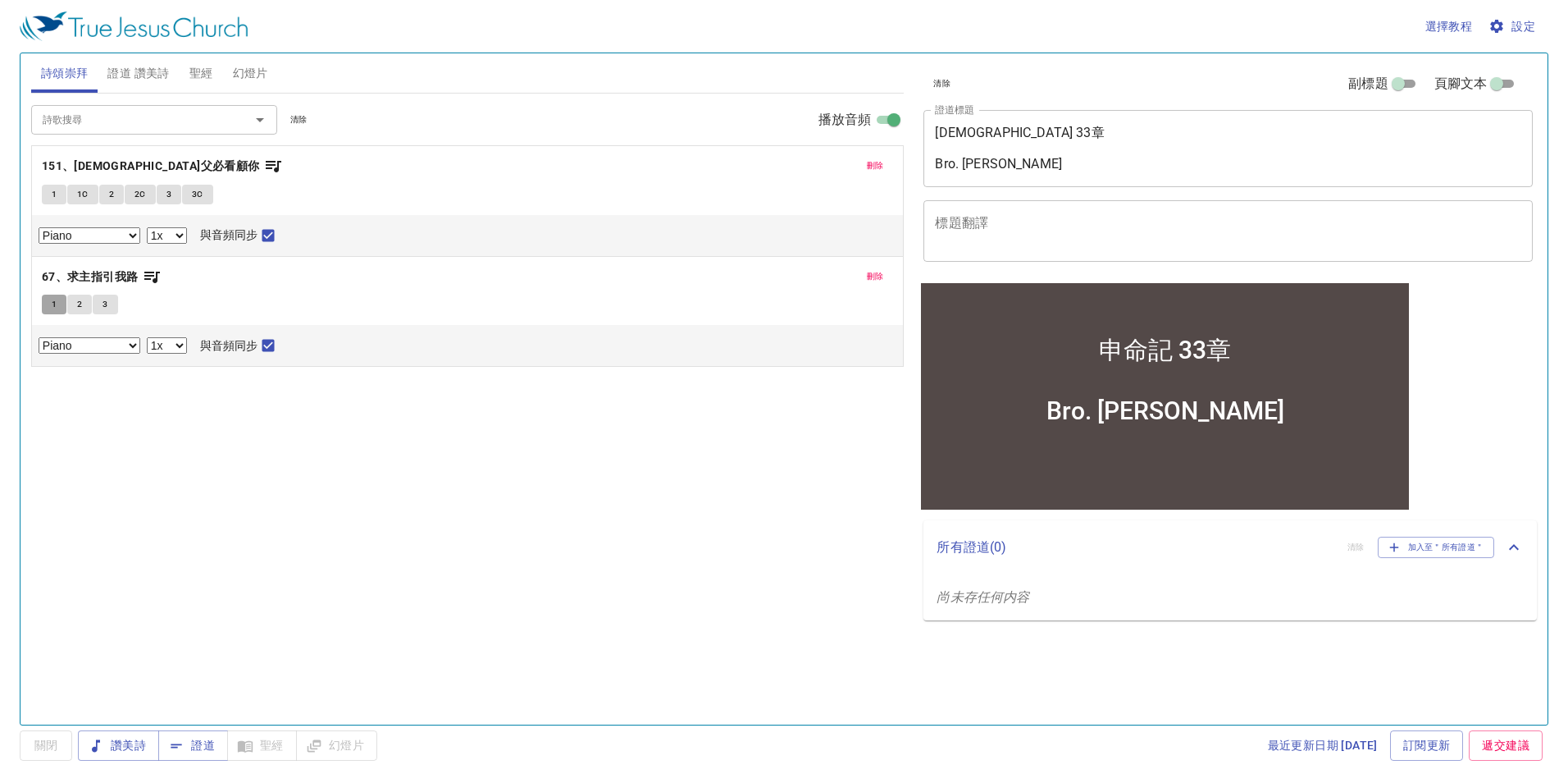
click at [56, 306] on span "1" at bounding box center [53, 303] width 5 height 15
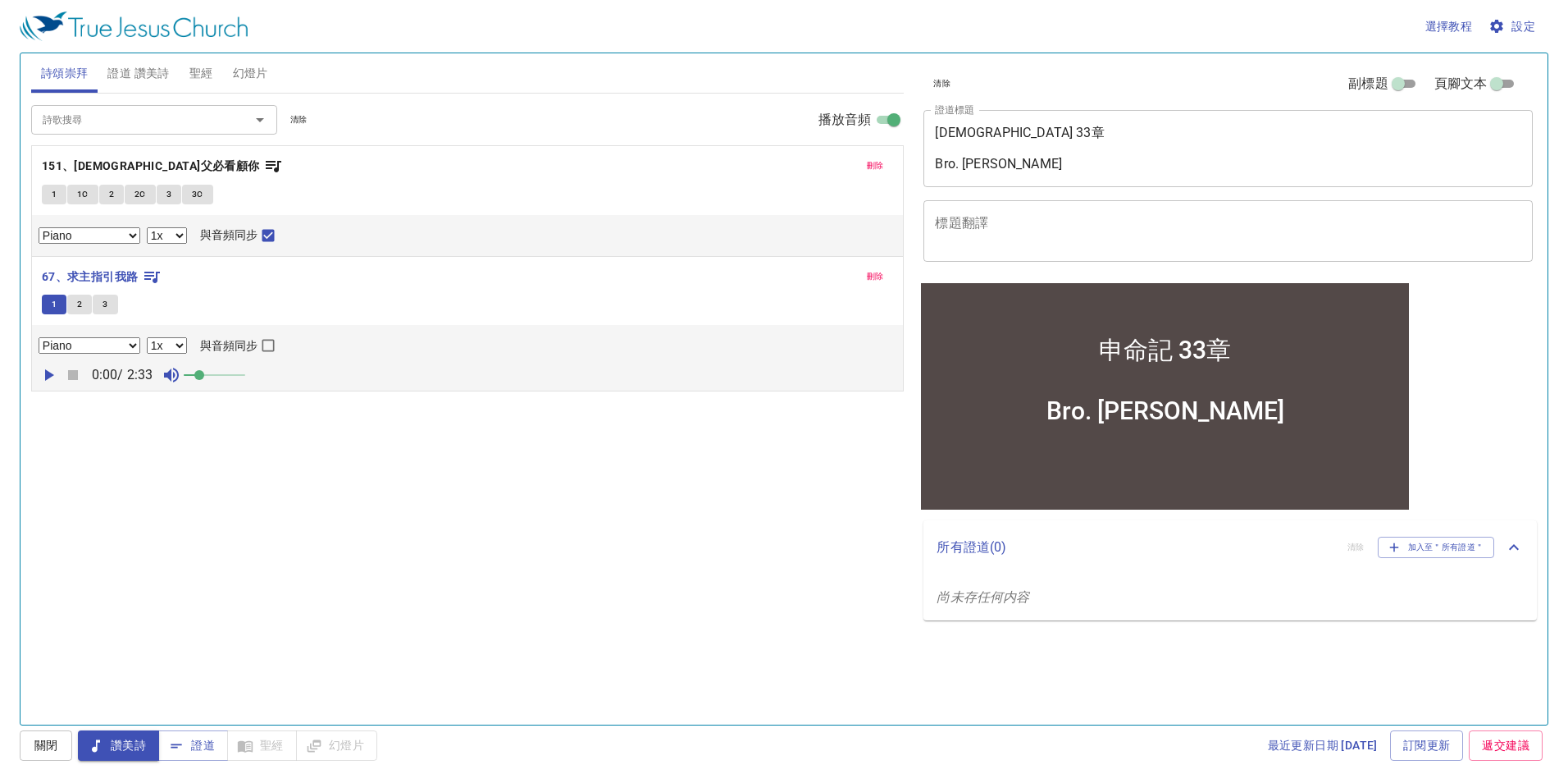
click at [50, 374] on icon "button" at bounding box center [49, 375] width 9 height 12
drag, startPoint x: 205, startPoint y: 379, endPoint x: 237, endPoint y: 380, distance: 32.0
click at [237, 380] on span at bounding box center [232, 375] width 10 height 10
click at [266, 341] on input "與音頻同步" at bounding box center [268, 349] width 21 height 21
checkbox input "true"
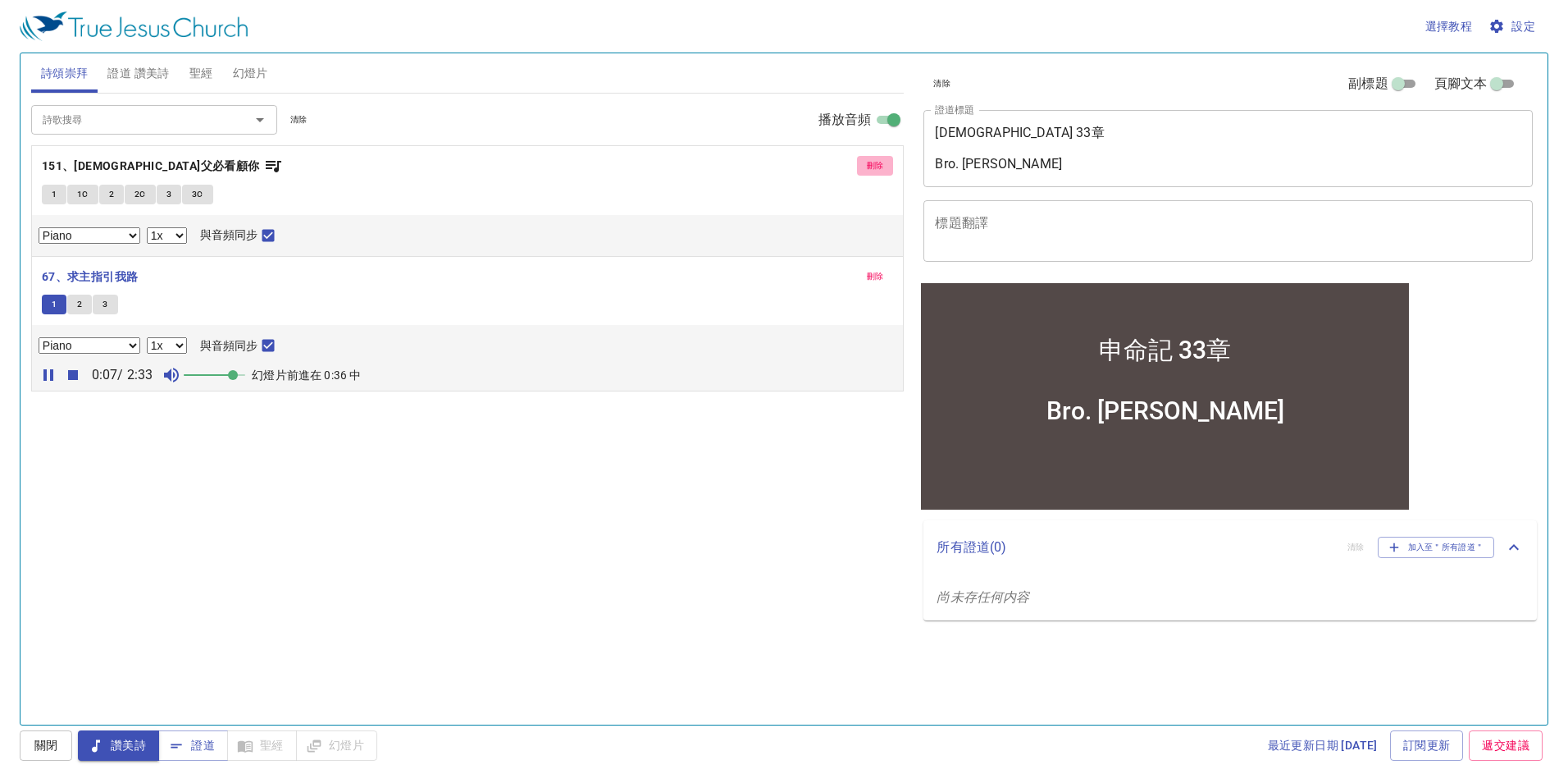
click at [870, 163] on span "刪除" at bounding box center [876, 165] width 17 height 15
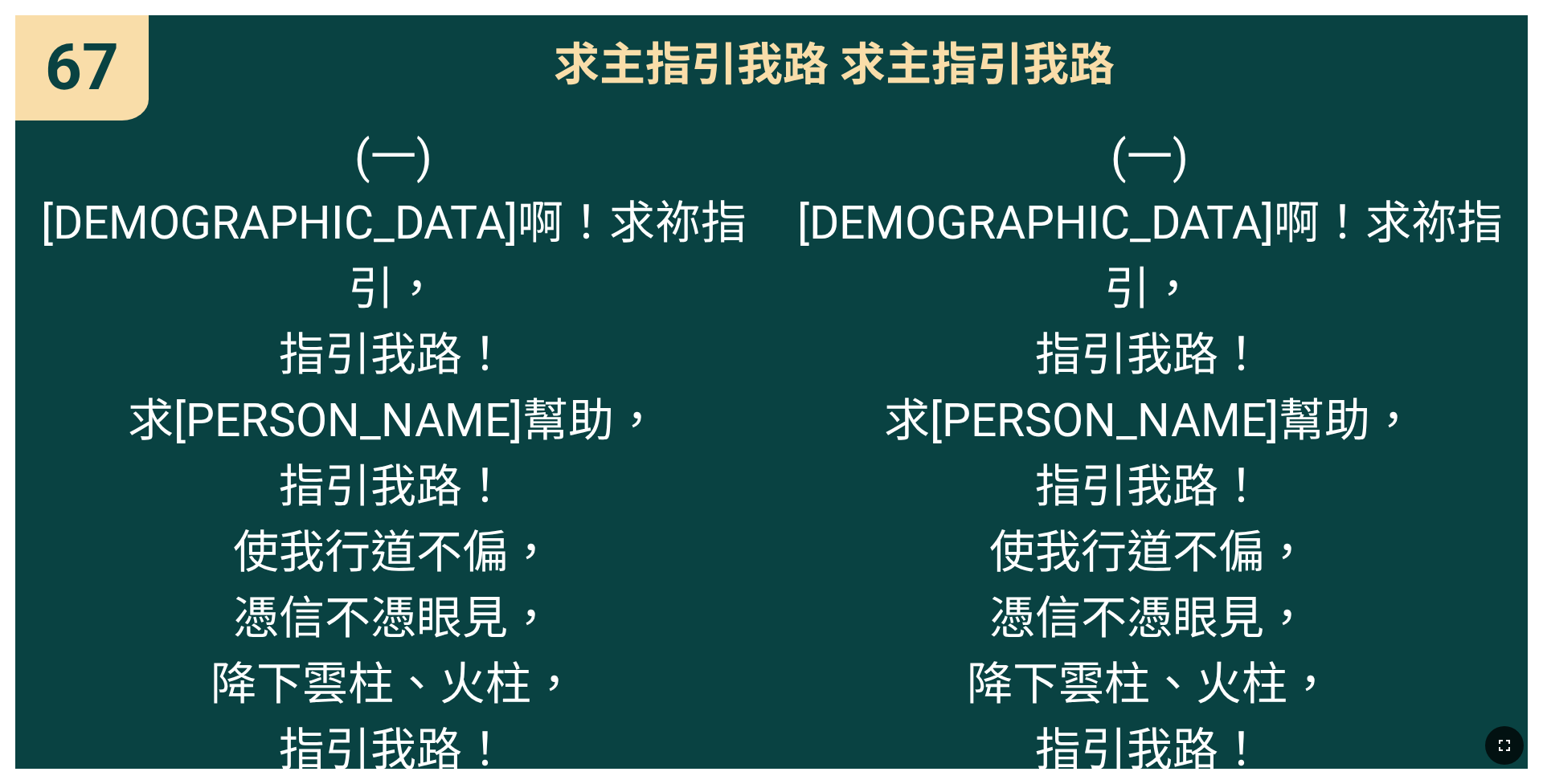
click at [640, 511] on icon "button" at bounding box center [1504, 745] width 19 height 19
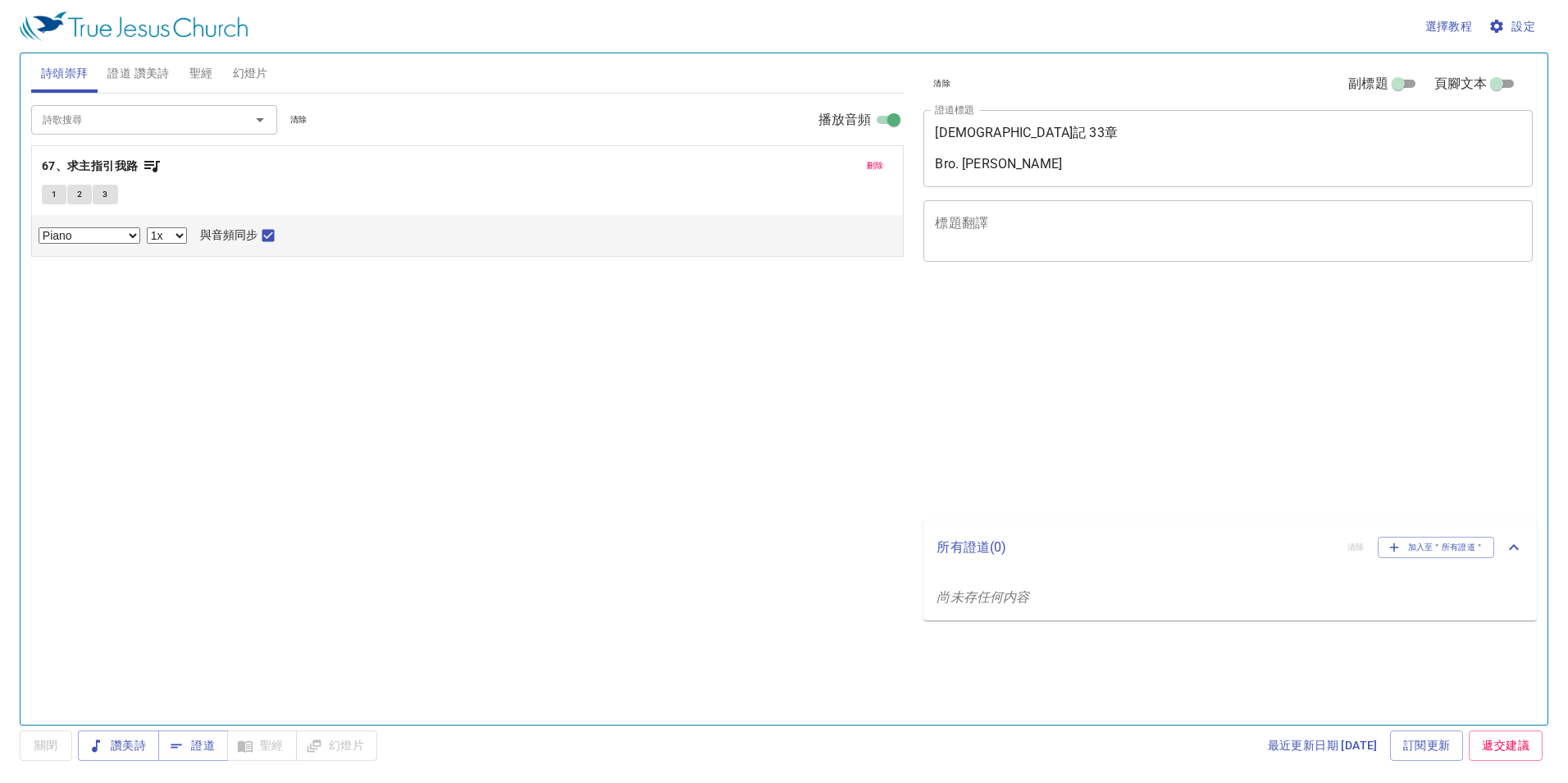
select select "1"
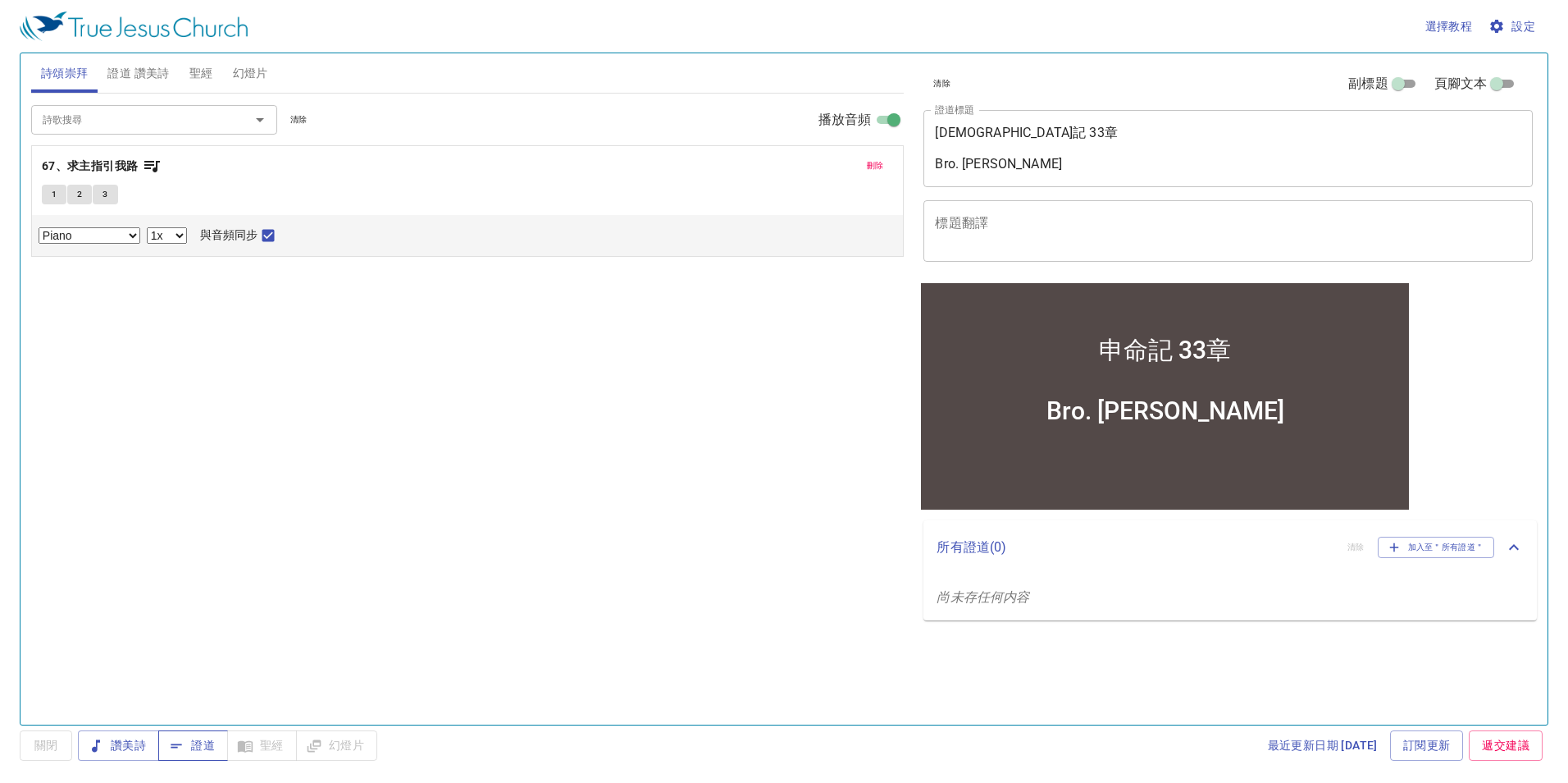
click at [184, 743] on icon "button" at bounding box center [176, 745] width 16 height 16
click at [81, 116] on input "詩歌搜尋" at bounding box center [130, 118] width 188 height 18
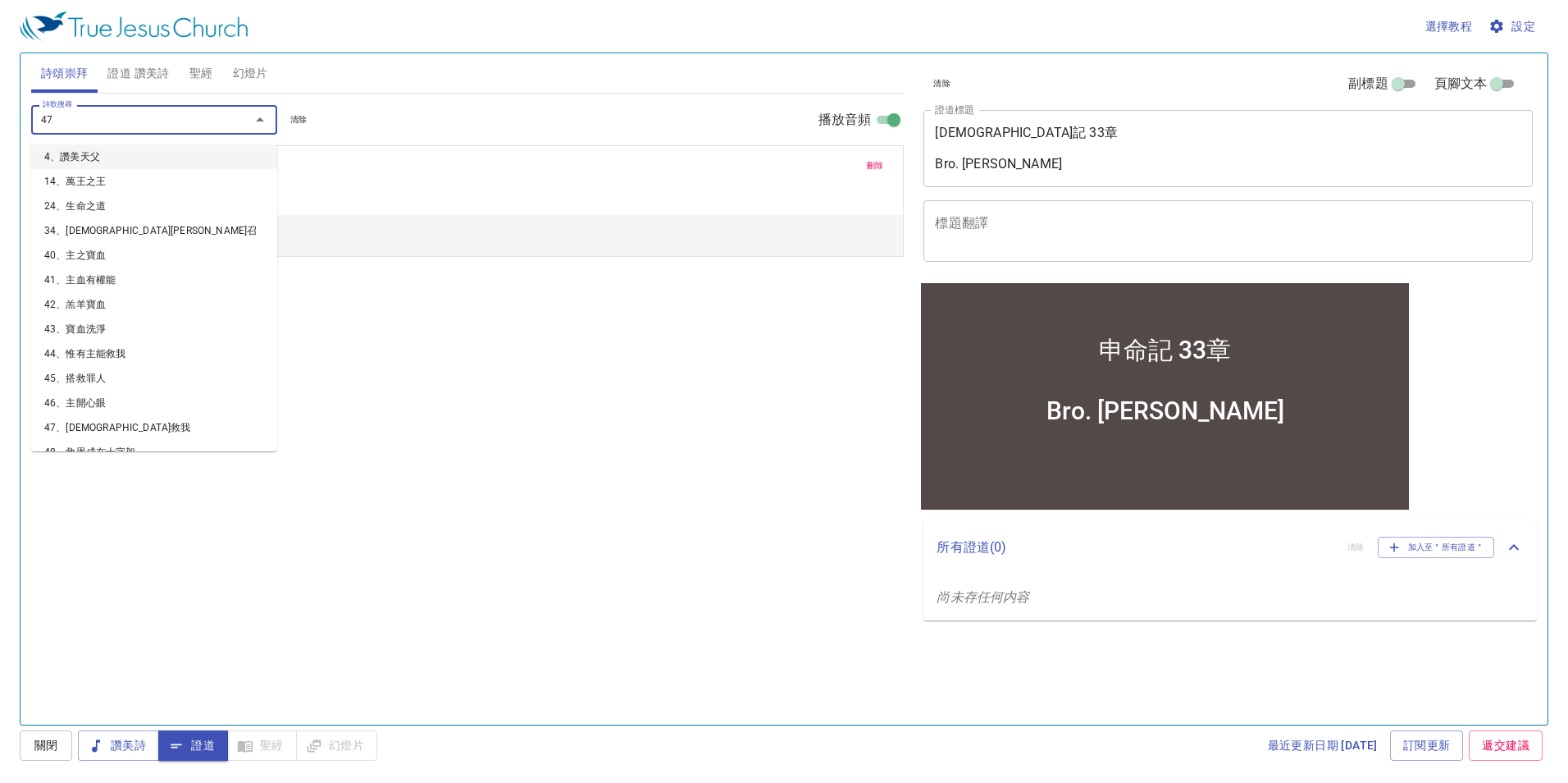
type input "479"
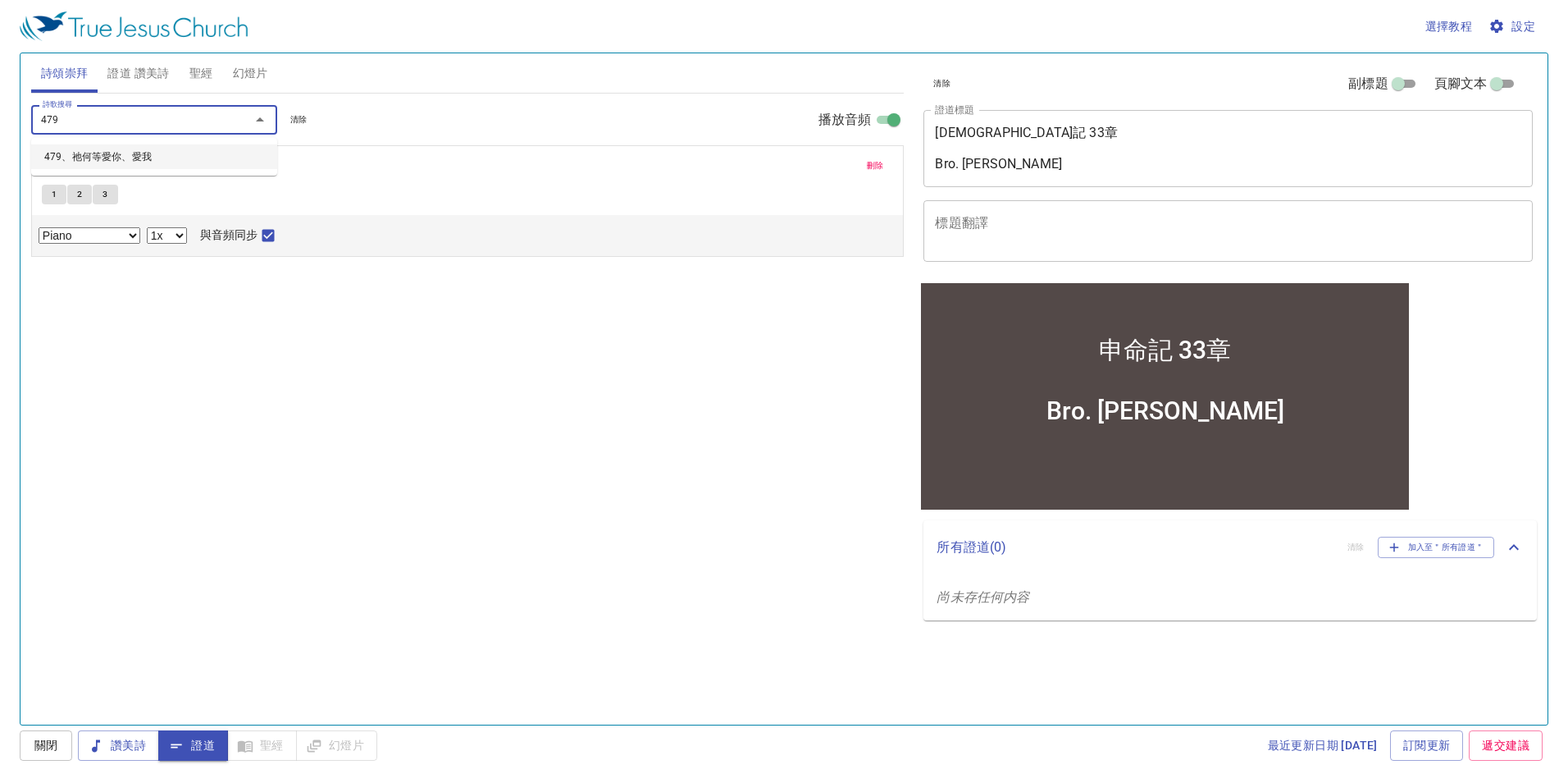
click at [104, 166] on li "479、祂何等愛你、愛我" at bounding box center [154, 156] width 246 height 24
select select "1"
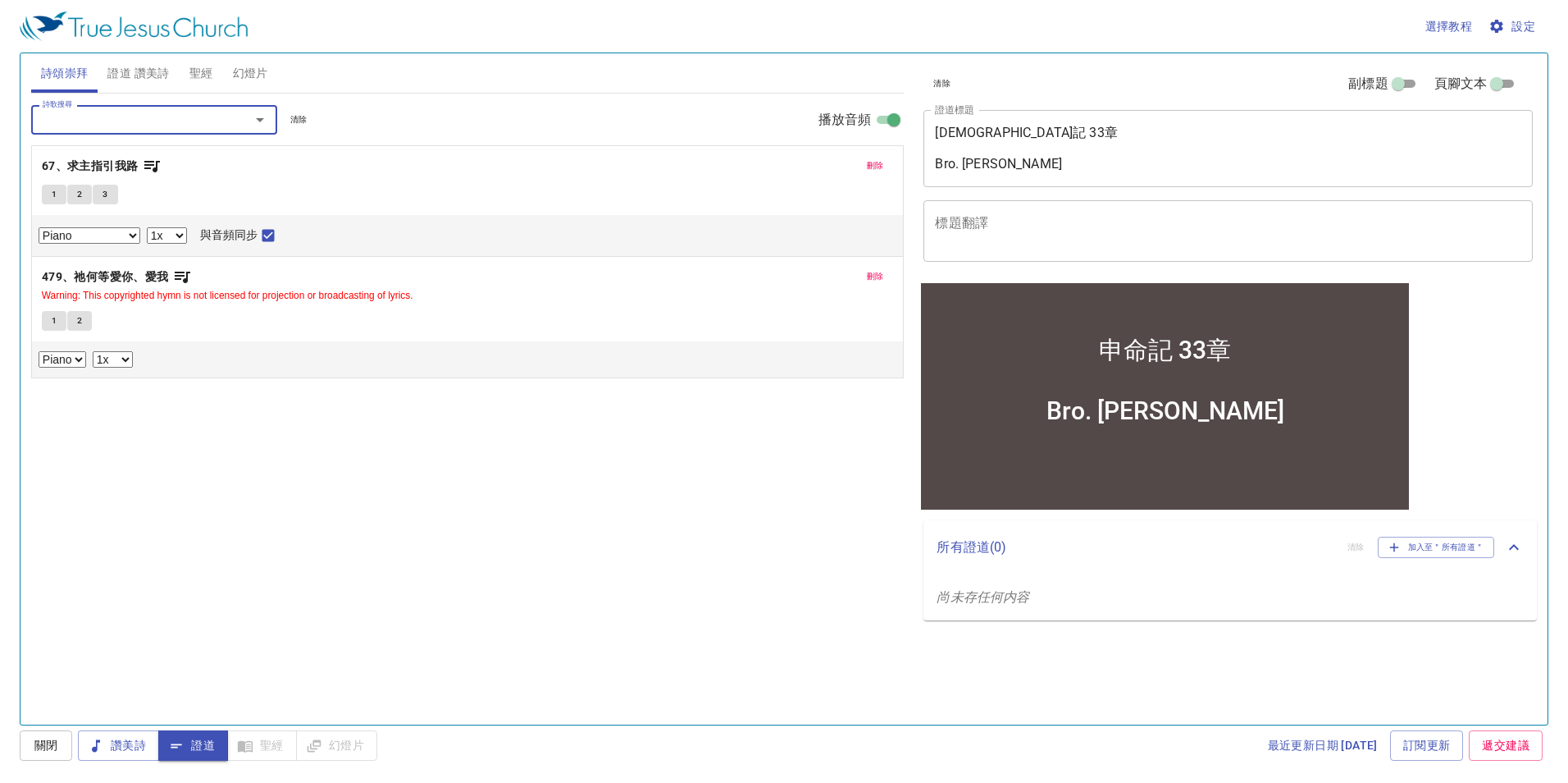
click at [50, 321] on button "1" at bounding box center [53, 321] width 24 height 19
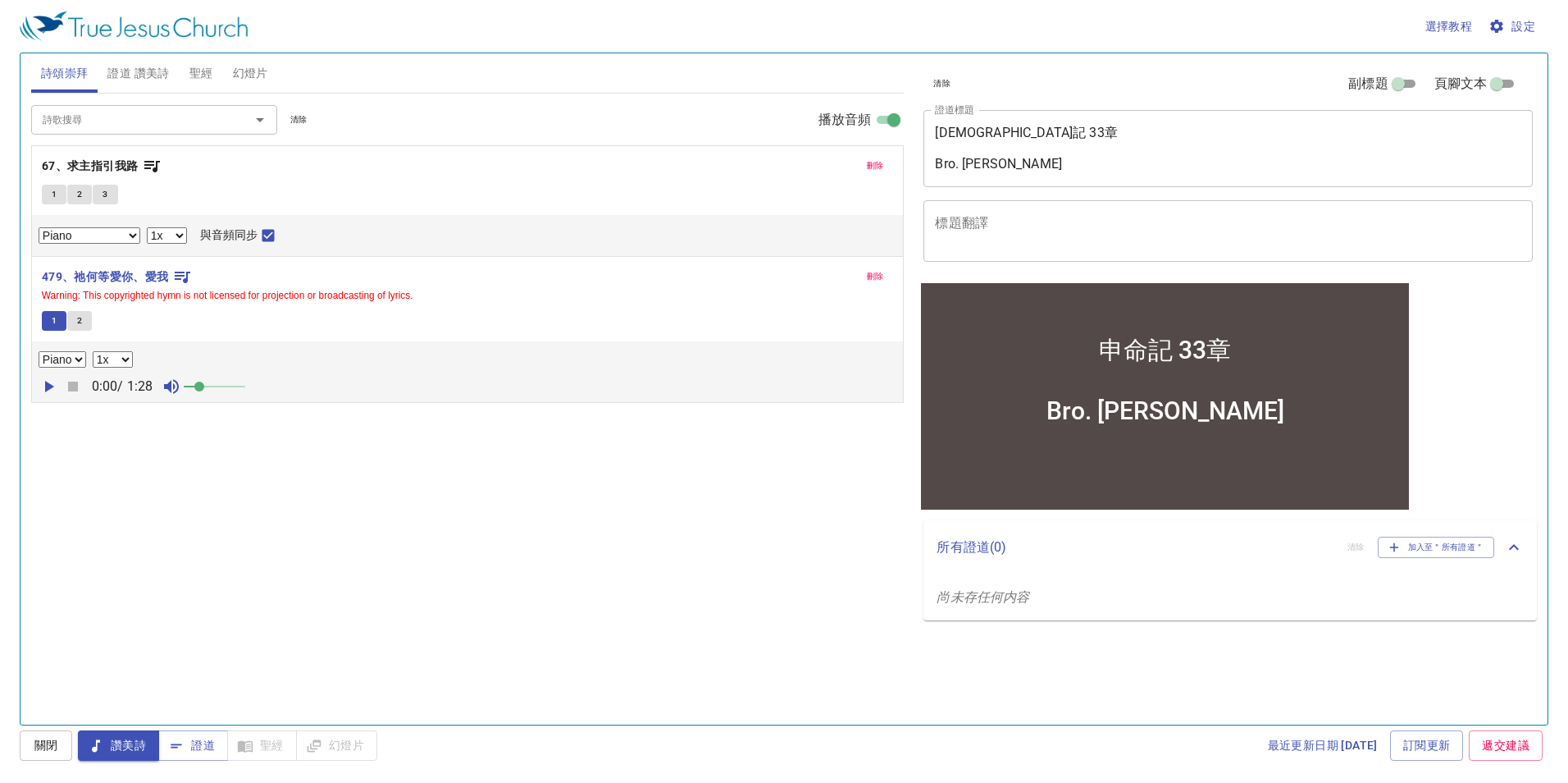
click at [49, 390] on icon "button" at bounding box center [49, 387] width 9 height 12
drag, startPoint x: 202, startPoint y: 389, endPoint x: 261, endPoint y: 394, distance: 59.2
click at [250, 392] on span at bounding box center [245, 387] width 10 height 10
drag, startPoint x: 247, startPoint y: 384, endPoint x: 226, endPoint y: 391, distance: 22.1
click at [226, 391] on span at bounding box center [221, 387] width 10 height 10
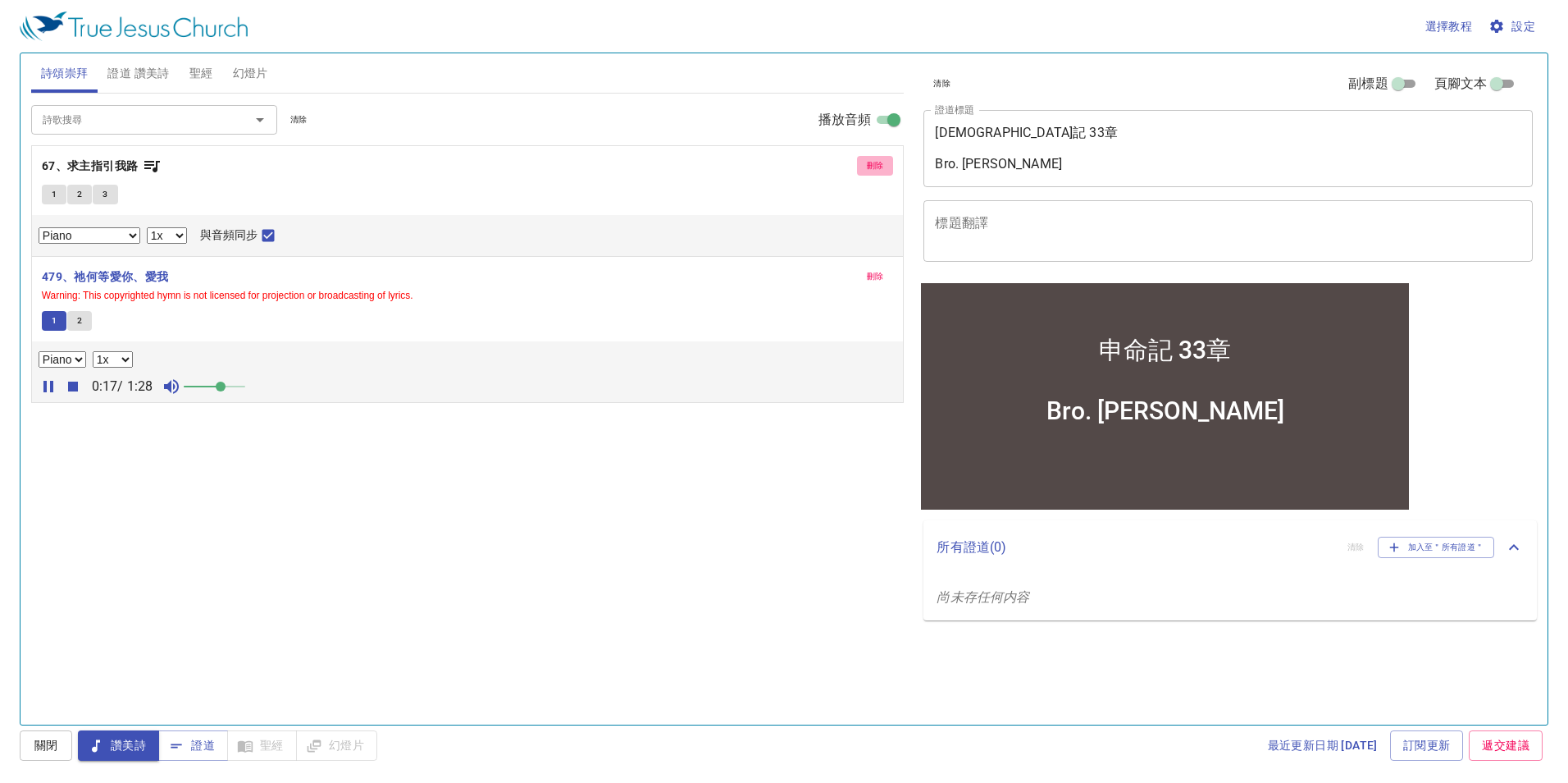
click at [877, 169] on span "刪除" at bounding box center [876, 165] width 17 height 15
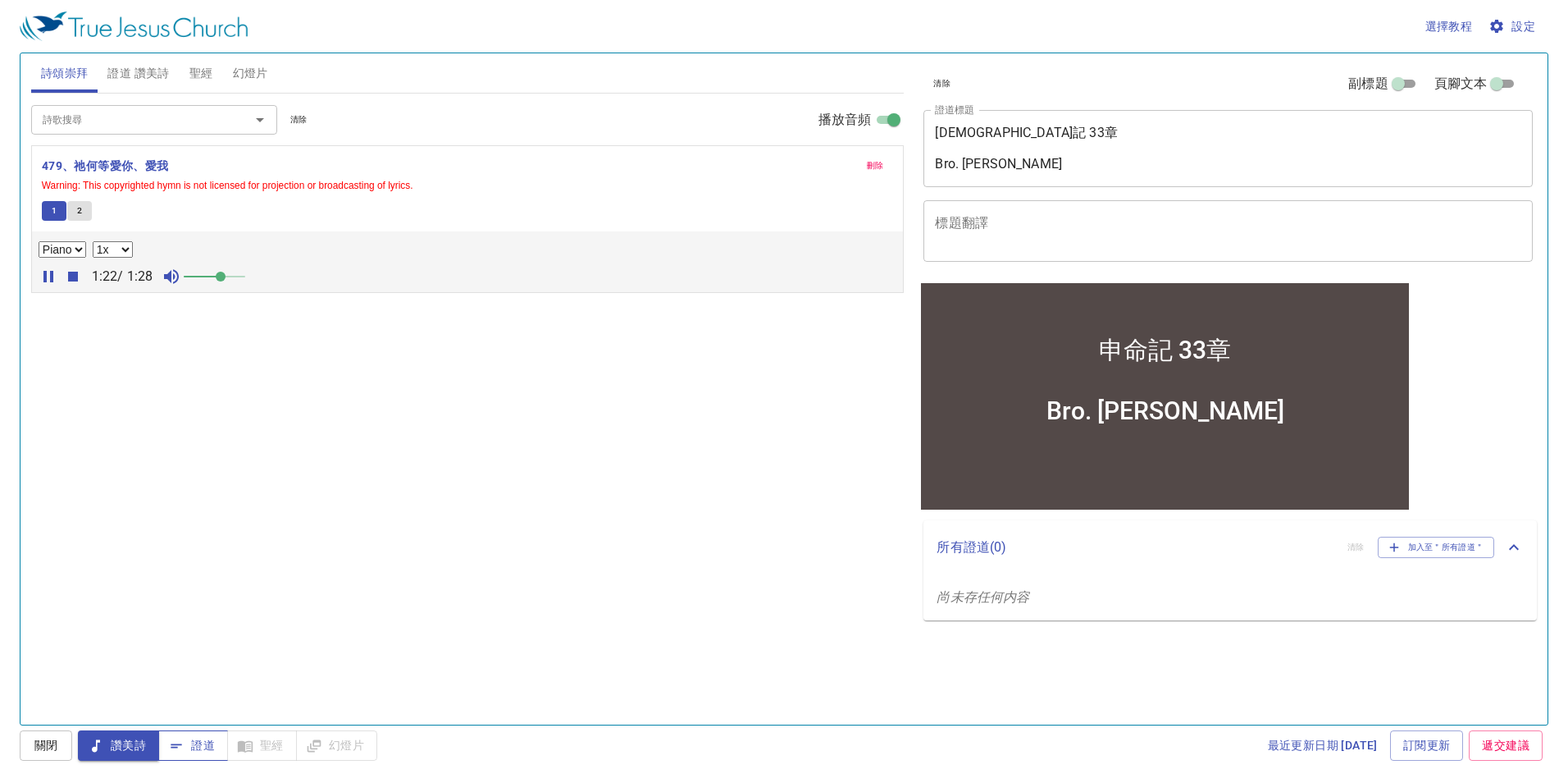
click at [205, 747] on span "證道" at bounding box center [193, 744] width 44 height 20
click at [875, 169] on span "刪除" at bounding box center [876, 165] width 17 height 15
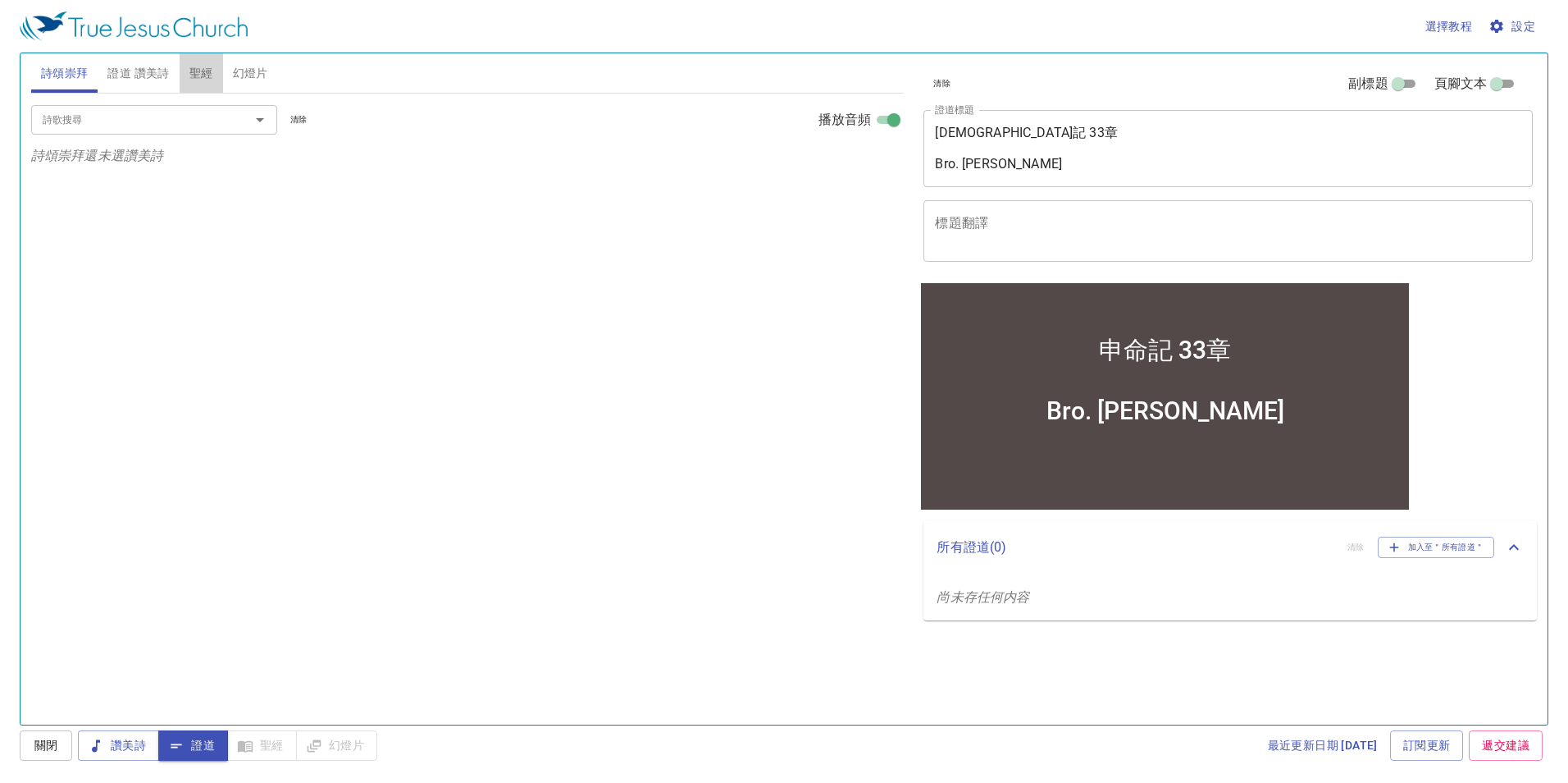
click at [196, 68] on span "聖經" at bounding box center [201, 73] width 24 height 20
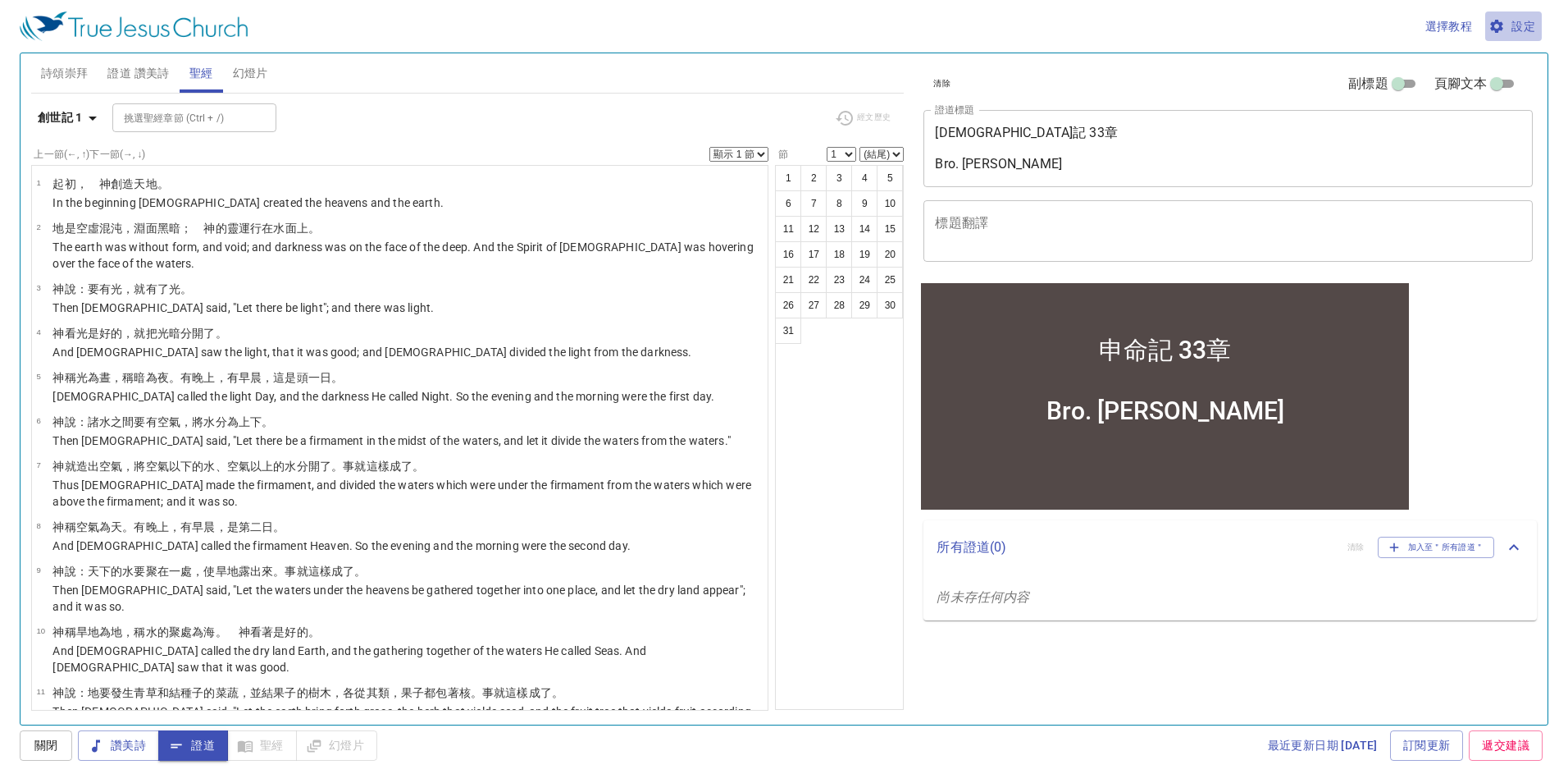
click at [1525, 26] on span "設定" at bounding box center [1513, 26] width 44 height 20
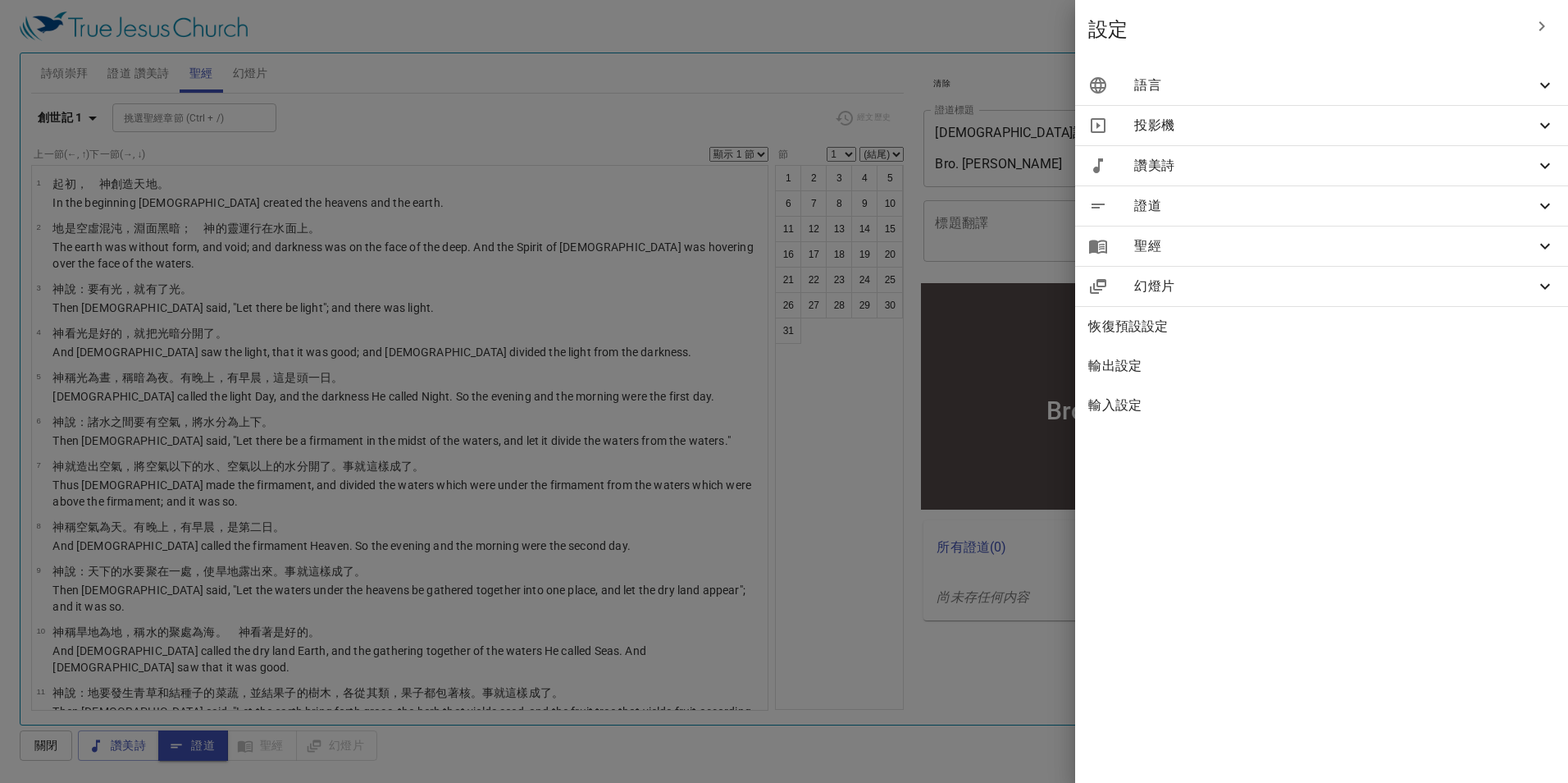
click at [1313, 90] on span "語言" at bounding box center [1335, 85] width 401 height 19
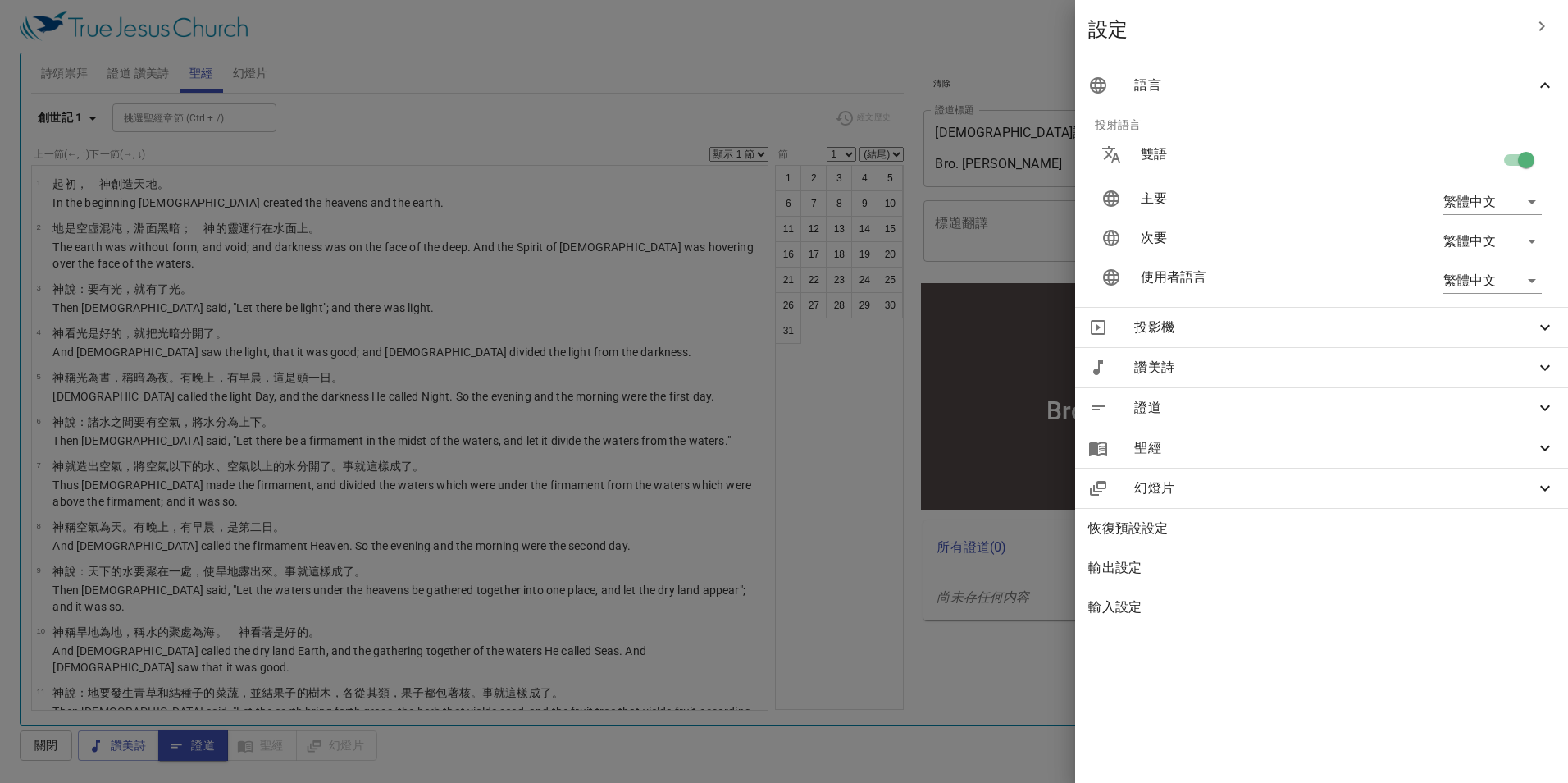
click at [1222, 150] on p "雙語" at bounding box center [1243, 154] width 206 height 19
click at [1189, 159] on p "雙語" at bounding box center [1243, 154] width 206 height 19
click at [1517, 158] on input "checkbox" at bounding box center [1525, 163] width 94 height 31
checkbox input "false"
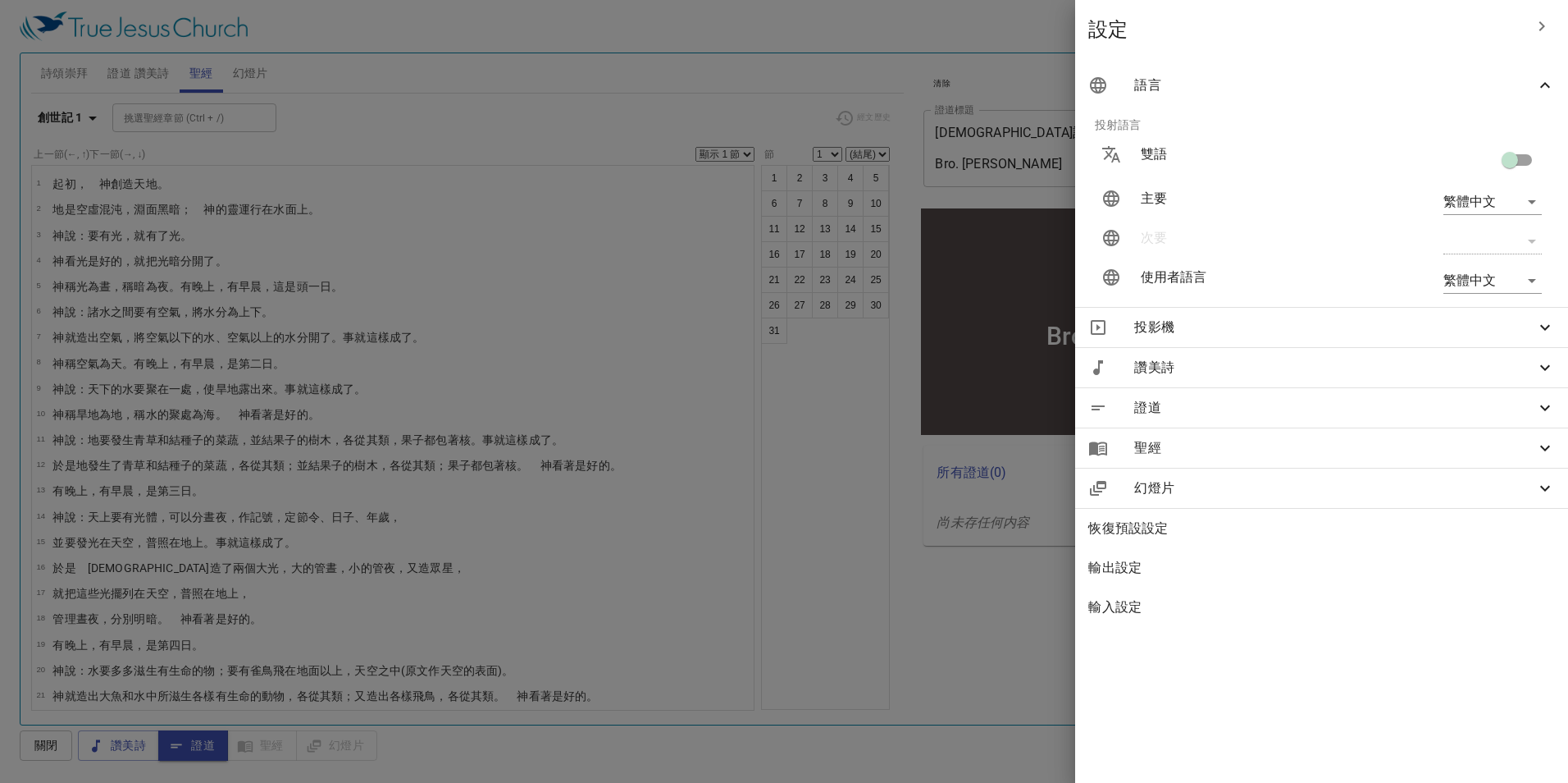
click at [76, 115] on div at bounding box center [784, 392] width 1568 height 783
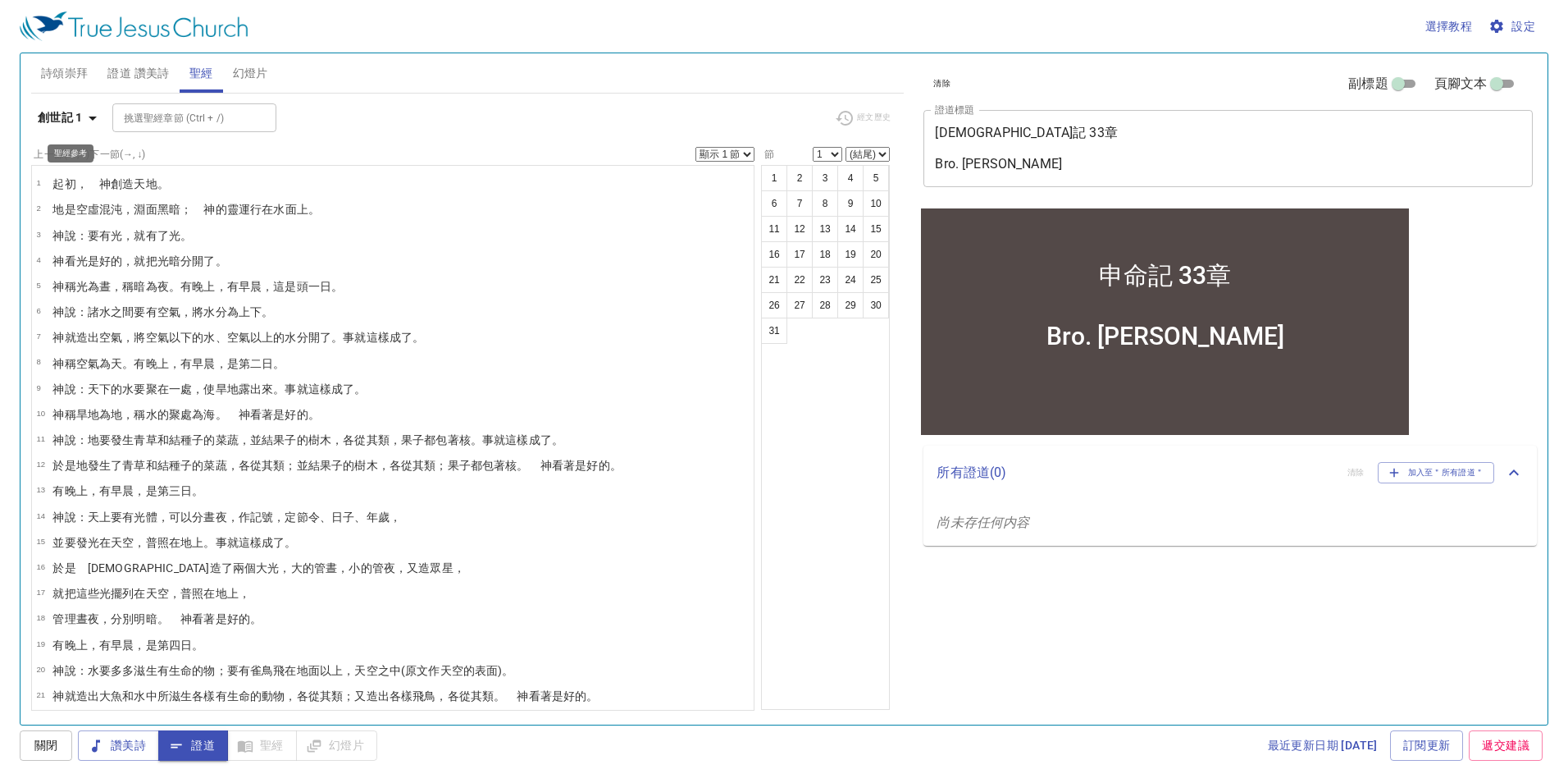
click at [76, 115] on b "創世記 1" at bounding box center [60, 117] width 46 height 20
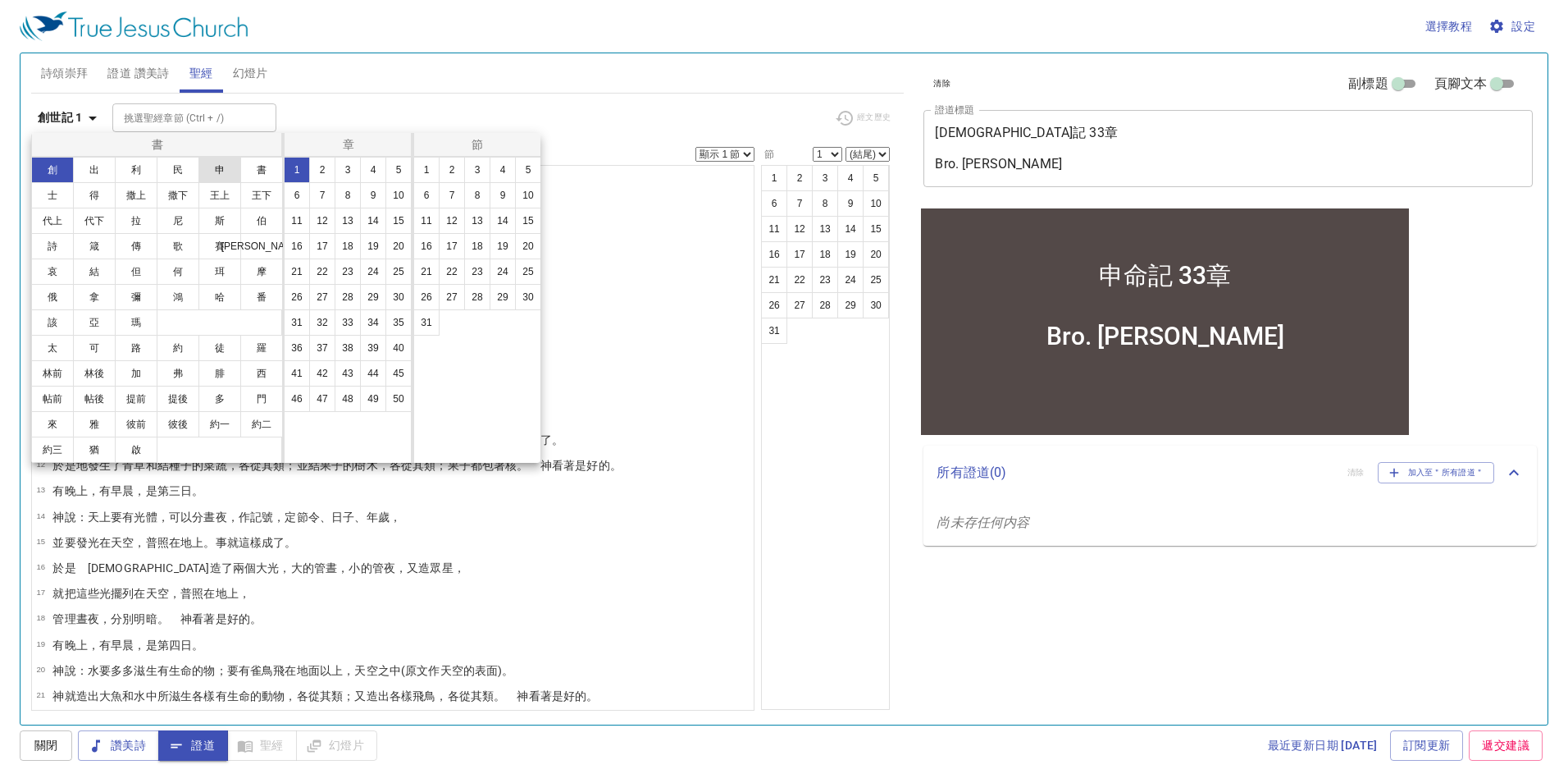
click at [231, 172] on button "申" at bounding box center [220, 170] width 43 height 26
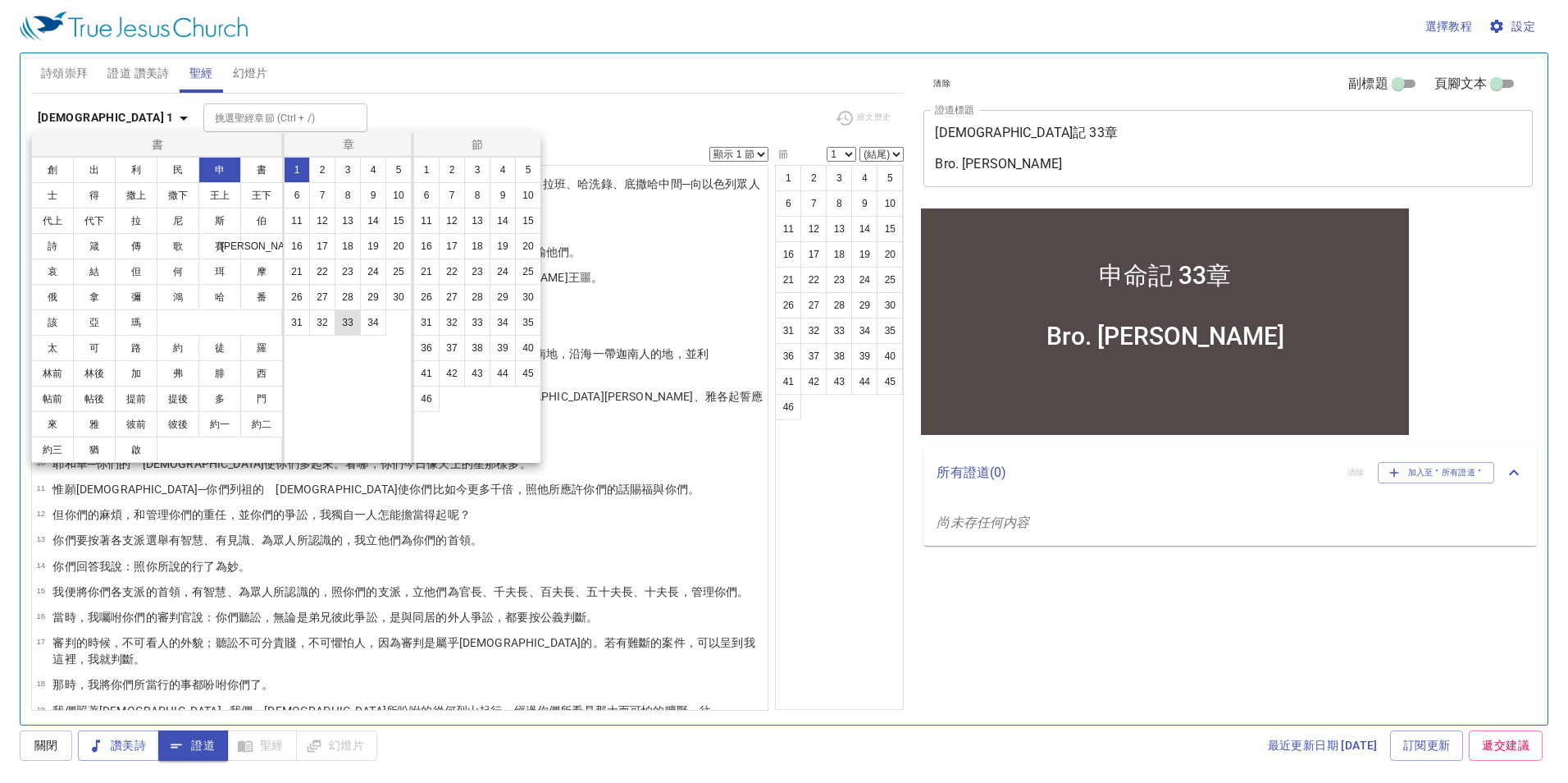
click at [352, 315] on button "33" at bounding box center [347, 322] width 26 height 26
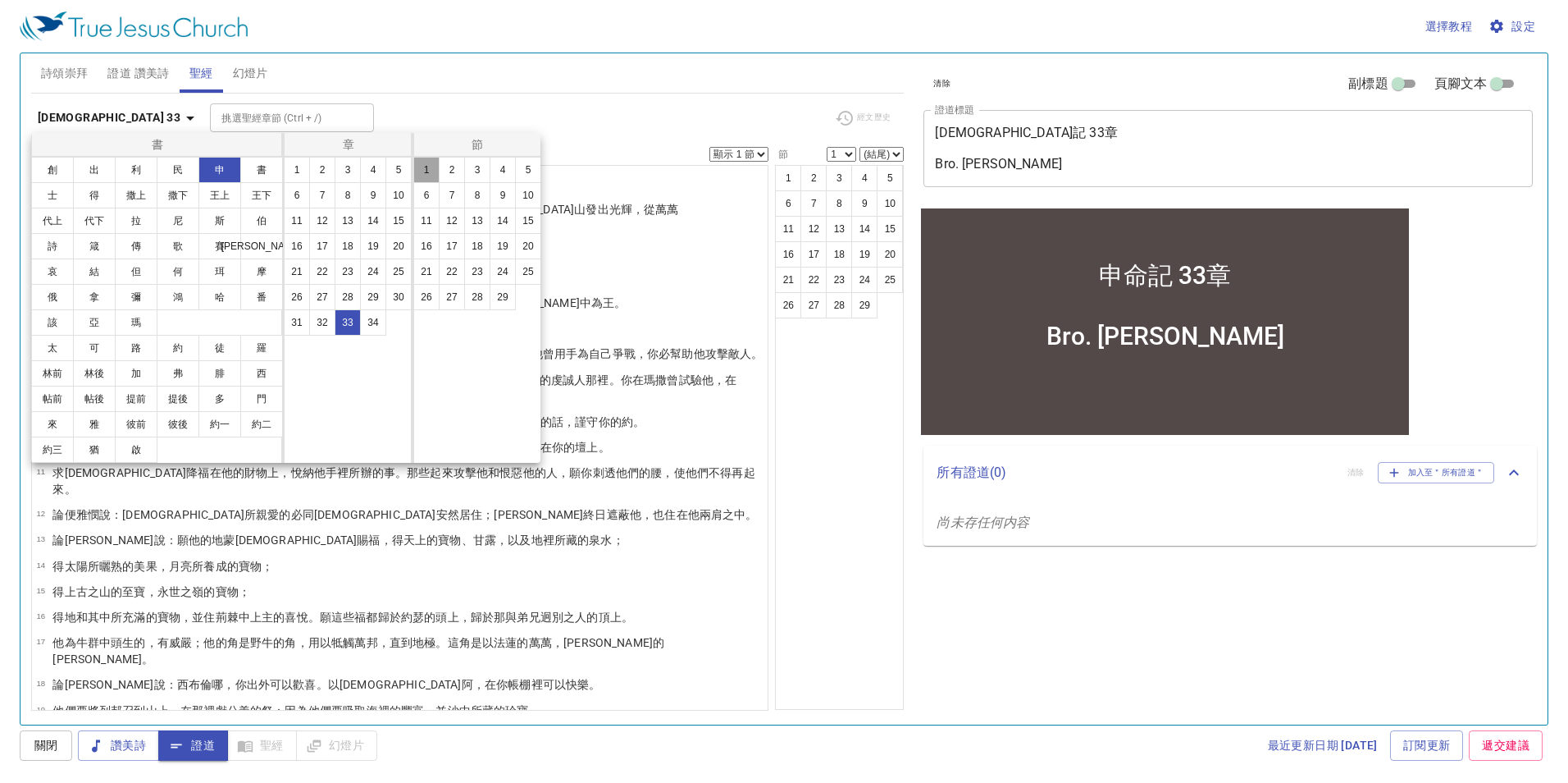
click at [422, 172] on button "1" at bounding box center [426, 170] width 26 height 26
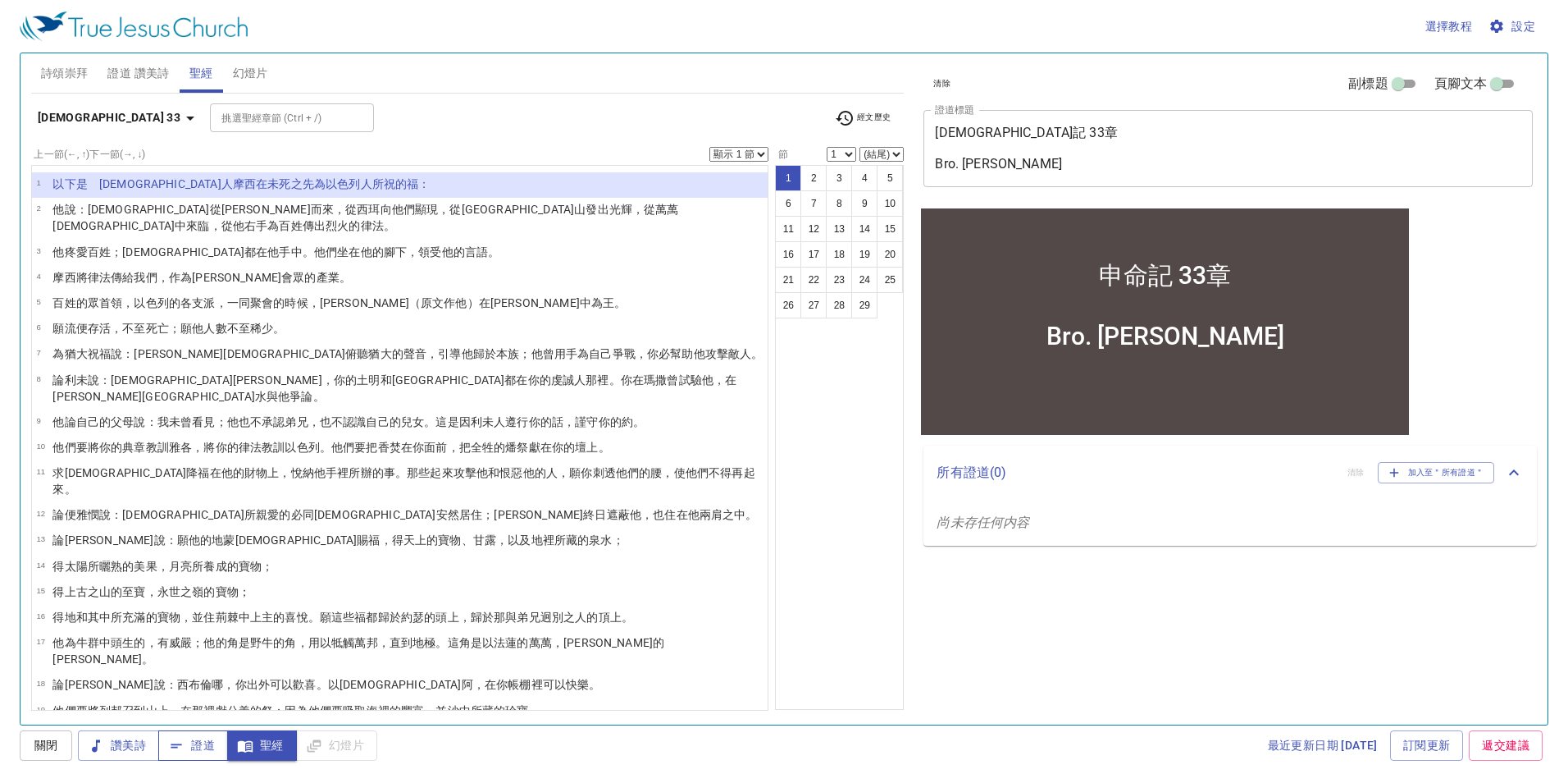
click at [186, 736] on span "證道" at bounding box center [193, 744] width 44 height 20
click at [253, 745] on icon "button" at bounding box center [244, 746] width 15 height 12
click at [751, 157] on select "顯示 1 節 顯示 2 節 顯示 3 節 顯示 4 節 顯示 5 節" at bounding box center [738, 154] width 59 height 15
select select "3"
click at [709, 147] on select "顯示 1 節 顯示 2 節 顯示 3 節 顯示 4 節 顯示 5 節" at bounding box center [738, 154] width 59 height 15
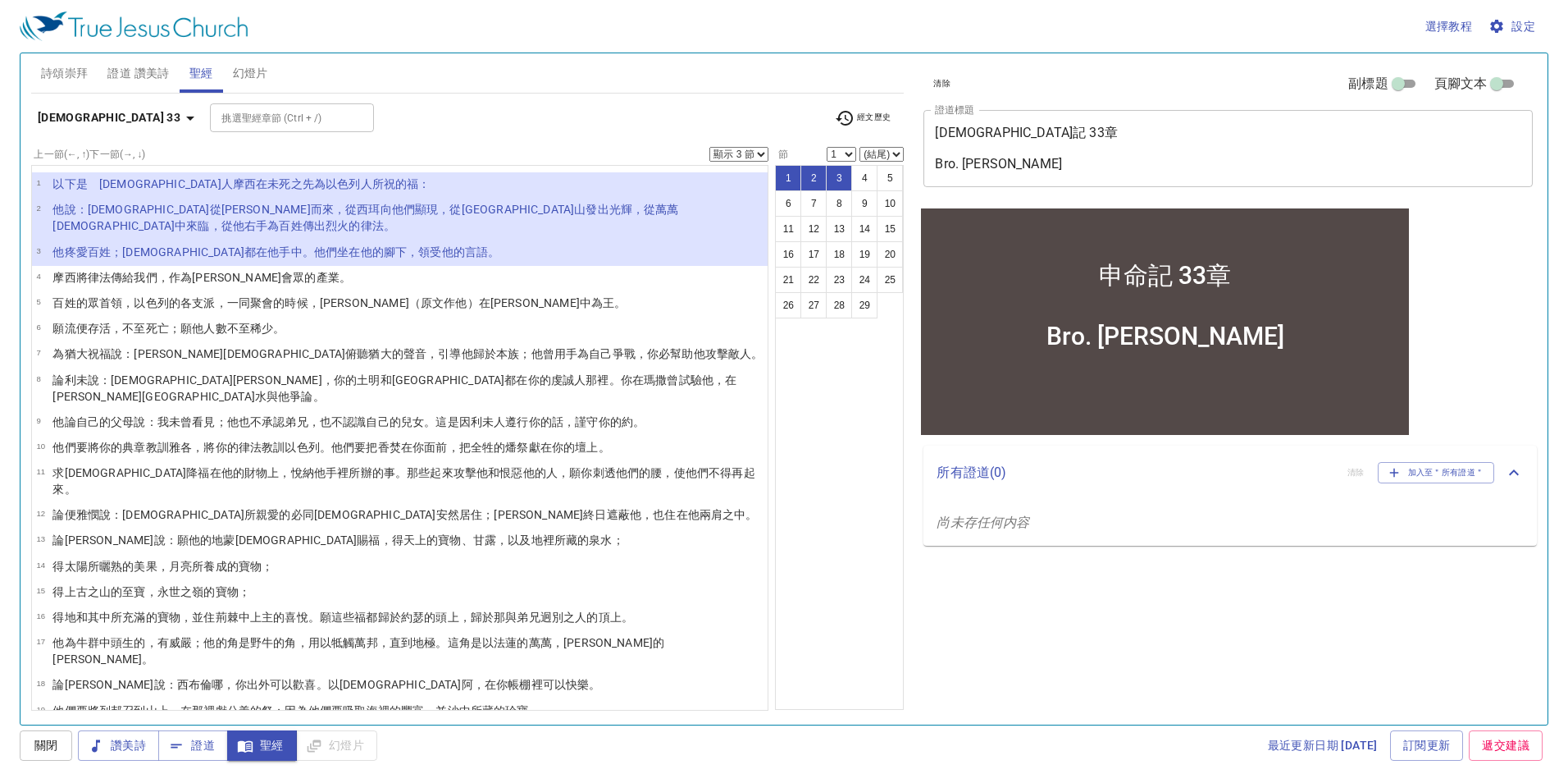
click at [840, 464] on div "1 2 3 4 5 6 7 8 9 10 11 12 13 14 15 16 17 18 19 20 21 22 23 24 25 26 27 28 29" at bounding box center [839, 437] width 129 height 545
click at [850, 606] on div "1 2 3 4 5 6 7 8 9 10 11 12 13 14 15 16 17 18 19 20 21 22 23 24 25 26 27 28 29" at bounding box center [839, 437] width 129 height 545
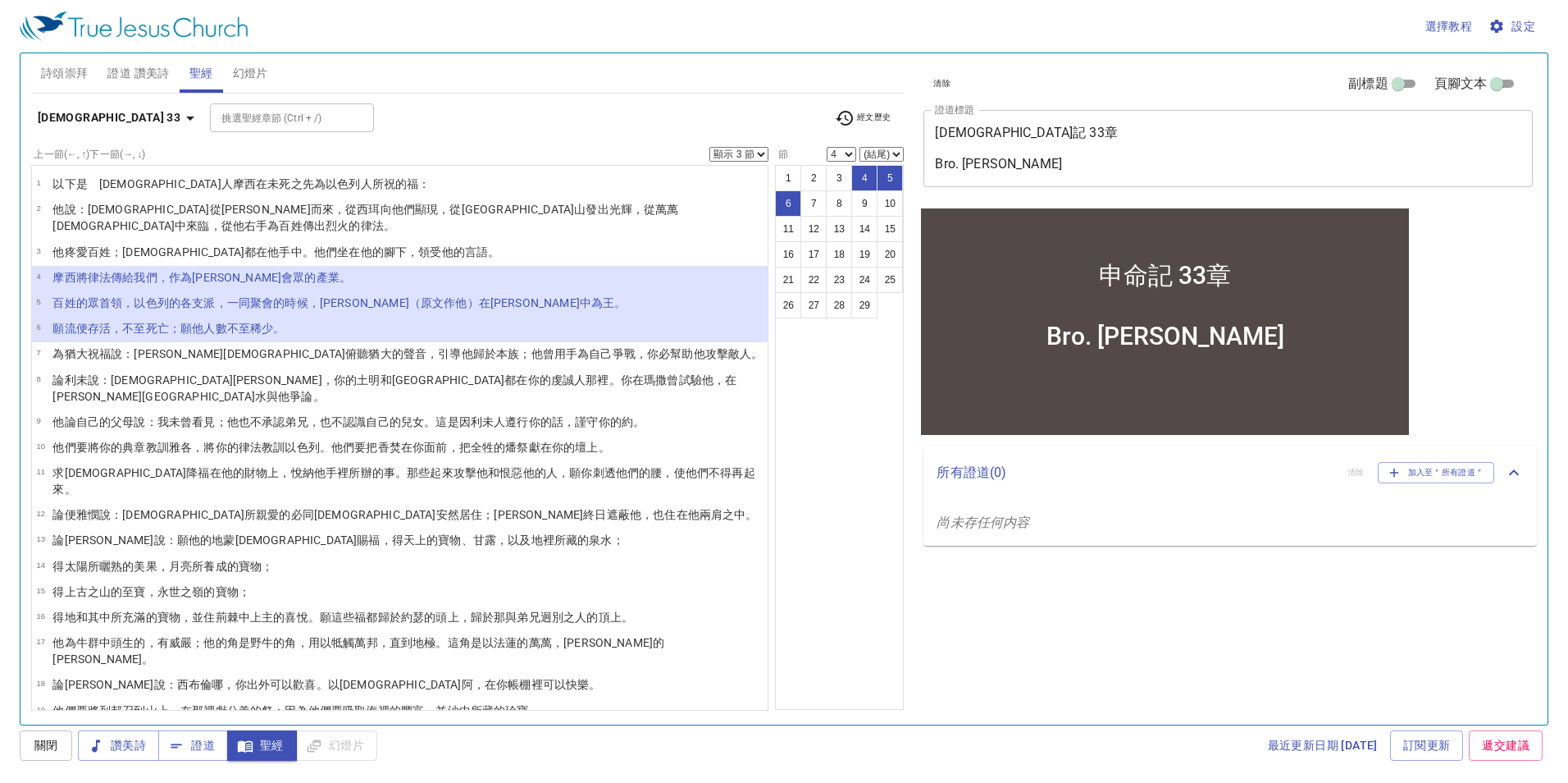
click at [836, 441] on div "1 2 3 4 5 6 7 8 9 10 11 12 13 14 15 16 17 18 19 20 21 22 23 24 25 26 27 28 29" at bounding box center [839, 437] width 129 height 545
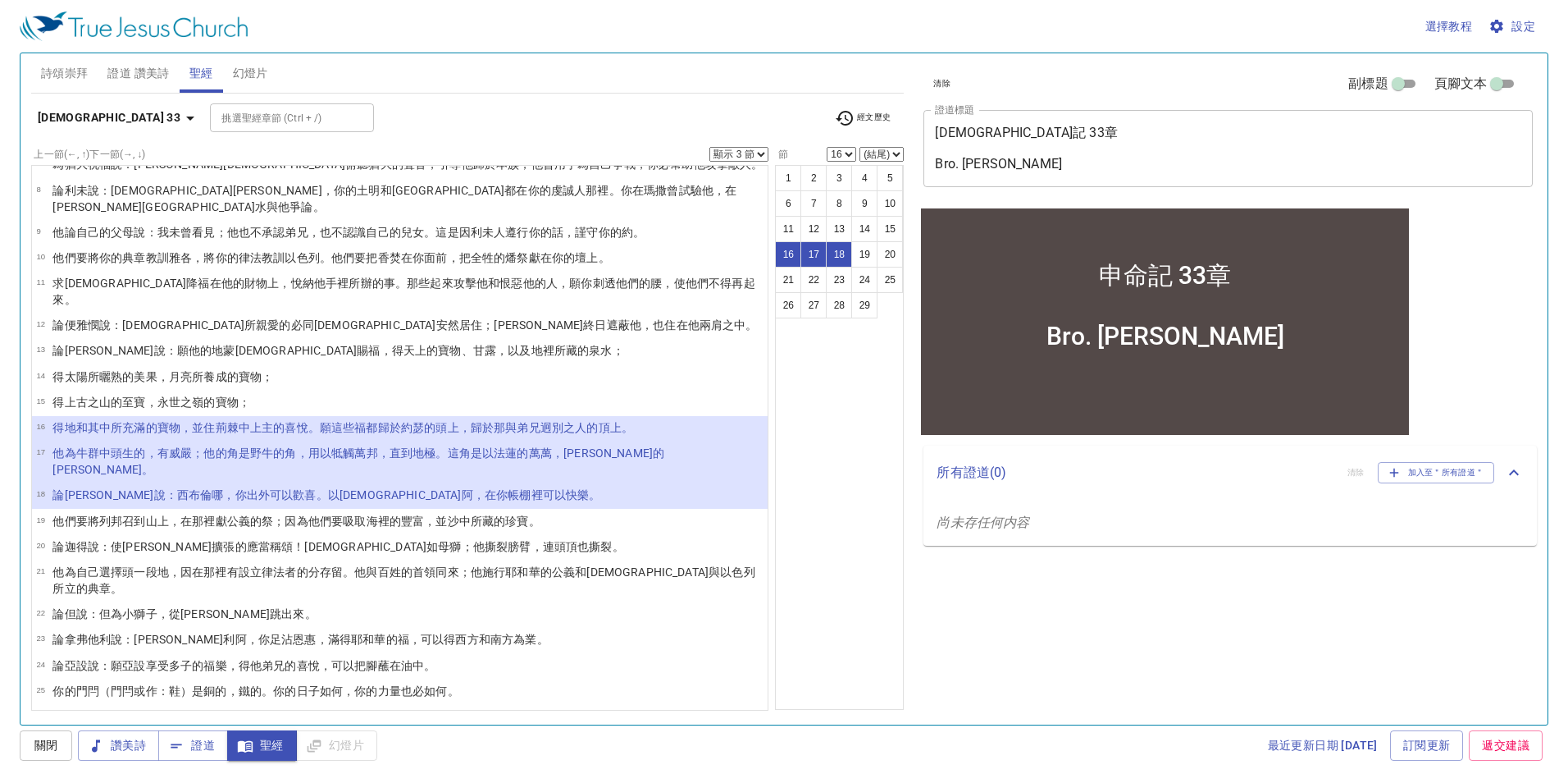
scroll to position [227, 0]
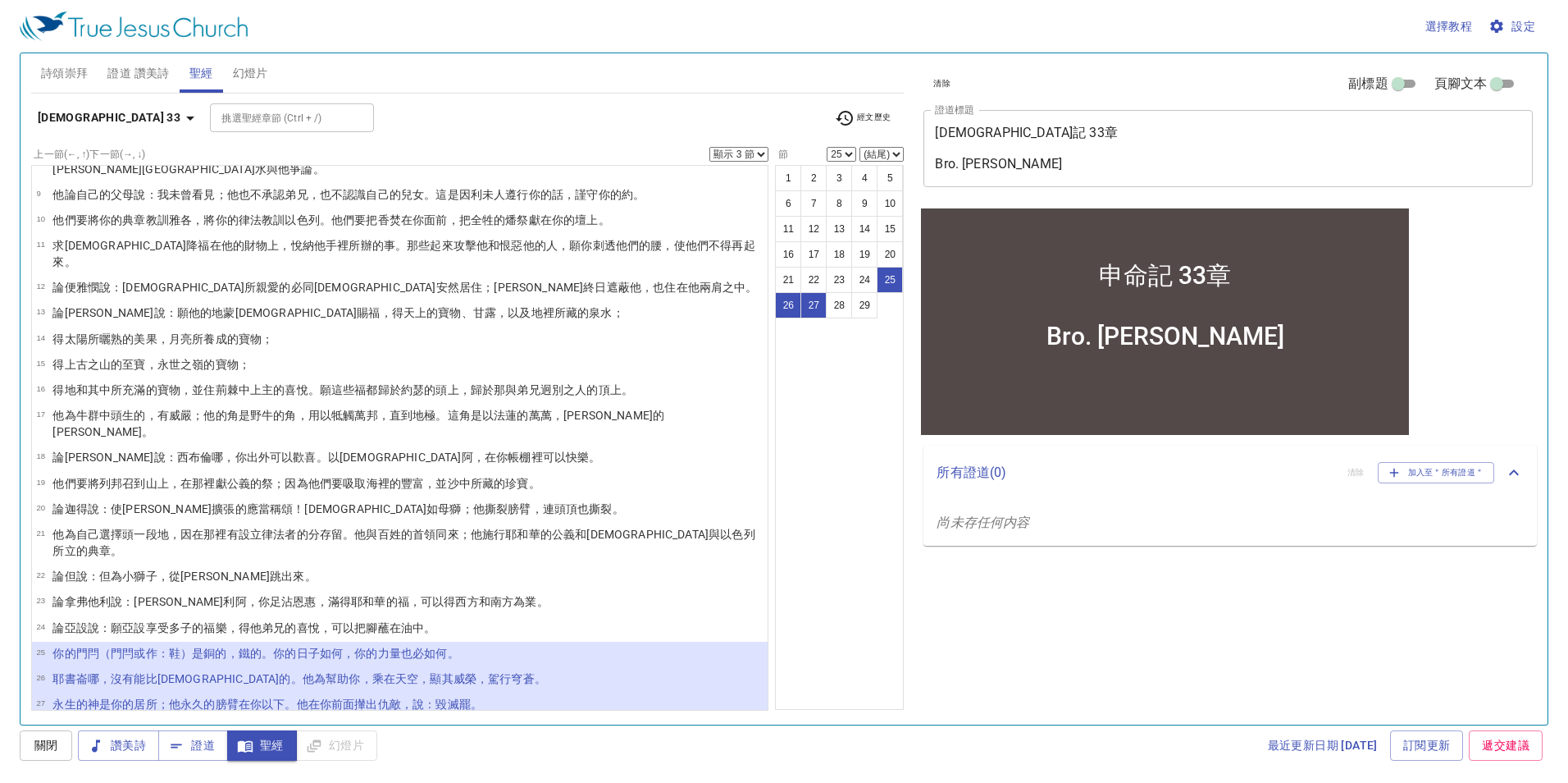
select select "28"
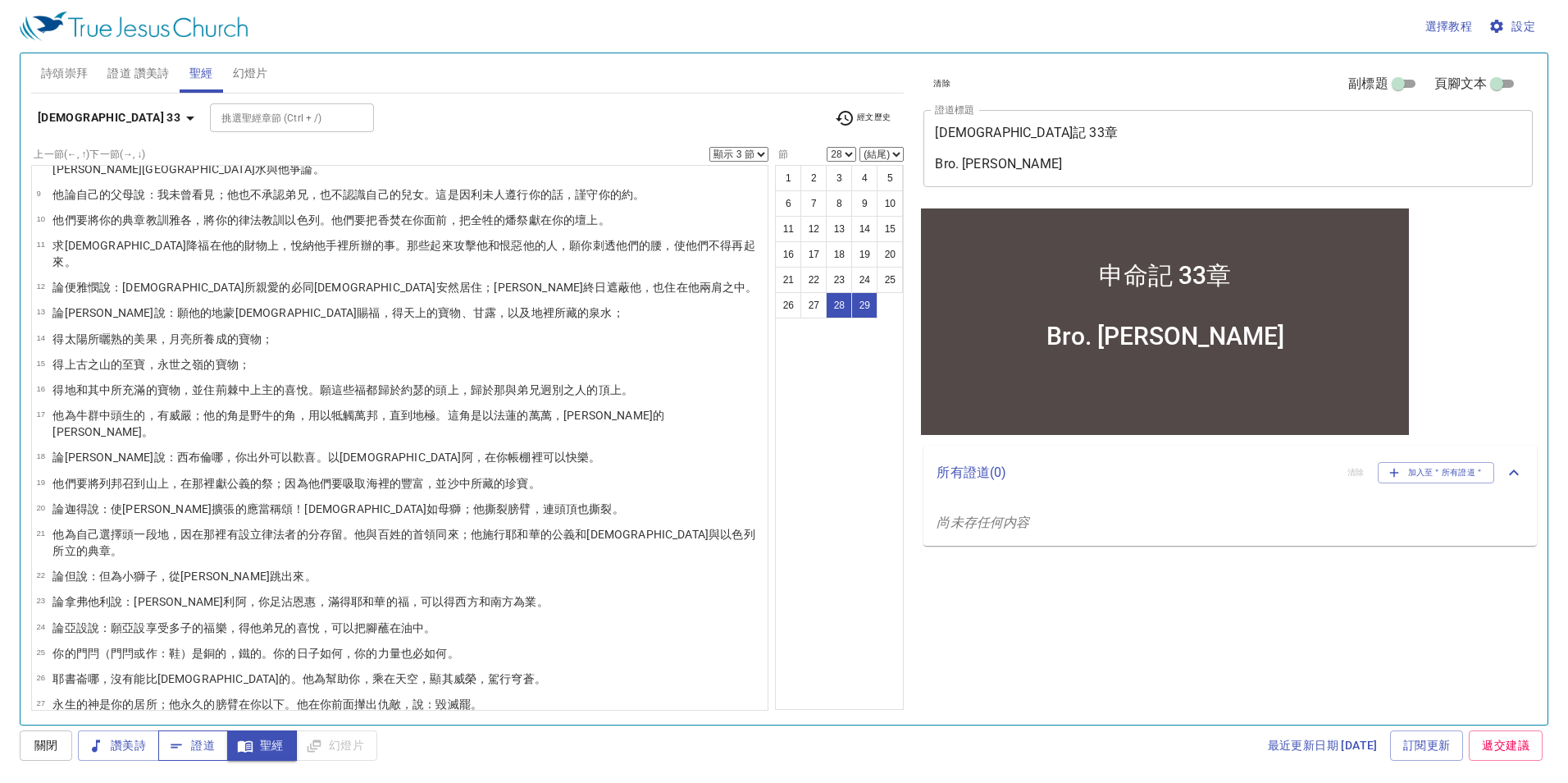
click at [210, 750] on span "證道" at bounding box center [193, 744] width 44 height 20
click at [737, 149] on select "顯示 1 節 顯示 2 節 顯示 3 節 顯示 4 節 顯示 5 節" at bounding box center [738, 154] width 59 height 15
select select "1"
click at [709, 147] on select "顯示 1 節 顯示 2 節 顯示 3 節 顯示 4 節 顯示 5 節" at bounding box center [738, 154] width 59 height 15
click at [783, 172] on button "1" at bounding box center [787, 177] width 26 height 26
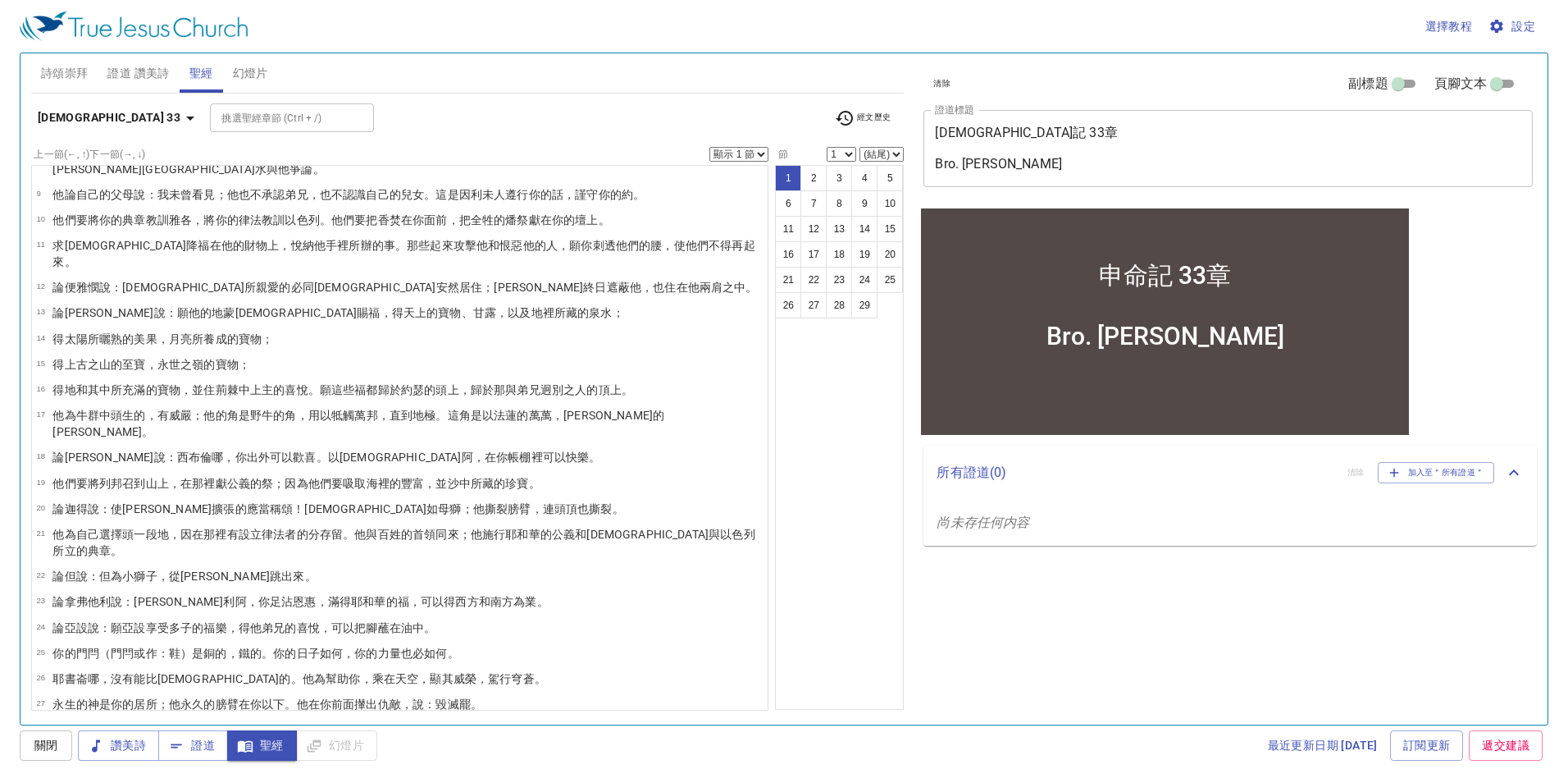
scroll to position [0, 0]
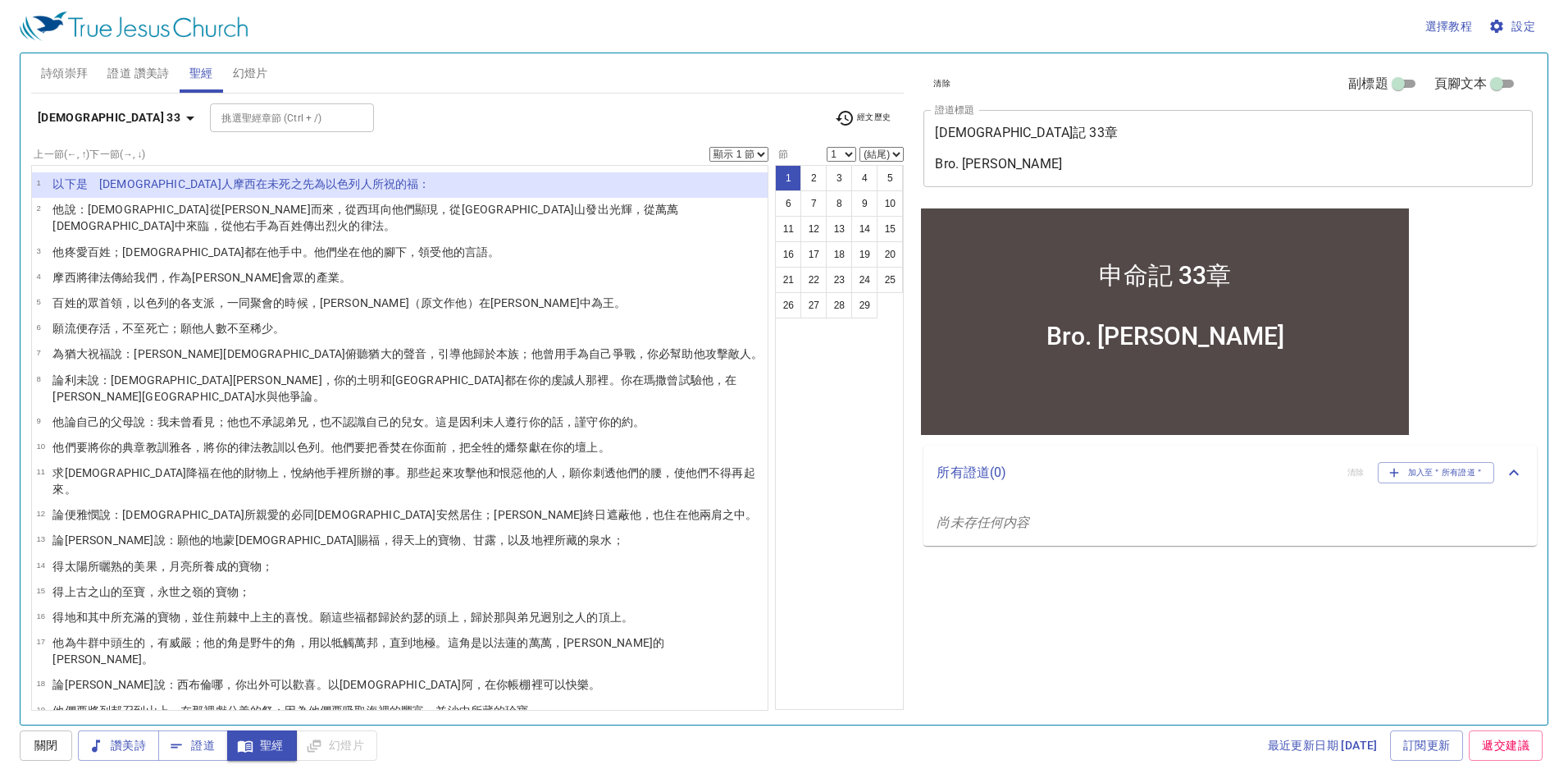
click at [180, 116] on icon "button" at bounding box center [190, 118] width 19 height 19
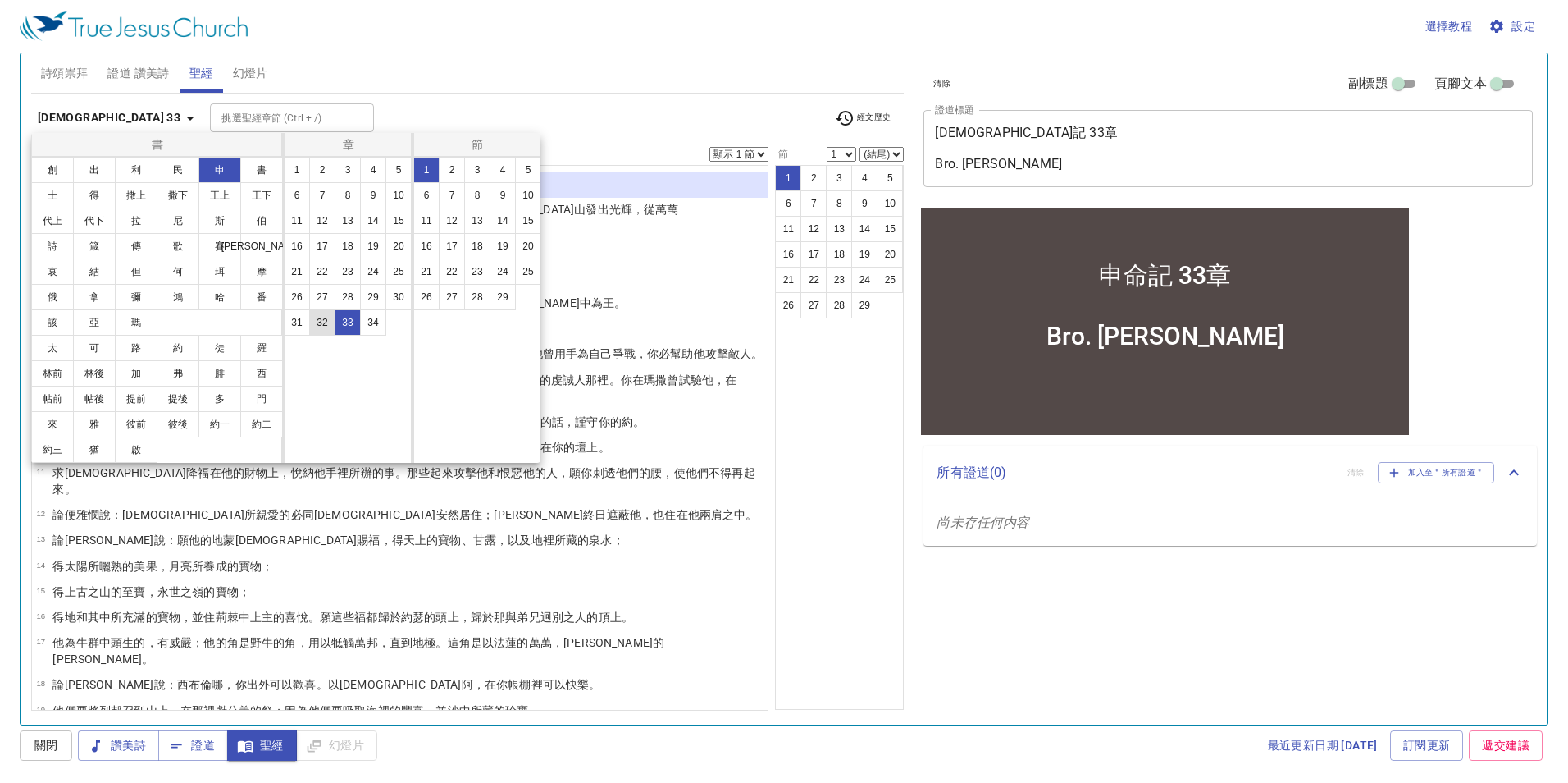
click at [318, 323] on button "32" at bounding box center [322, 322] width 26 height 26
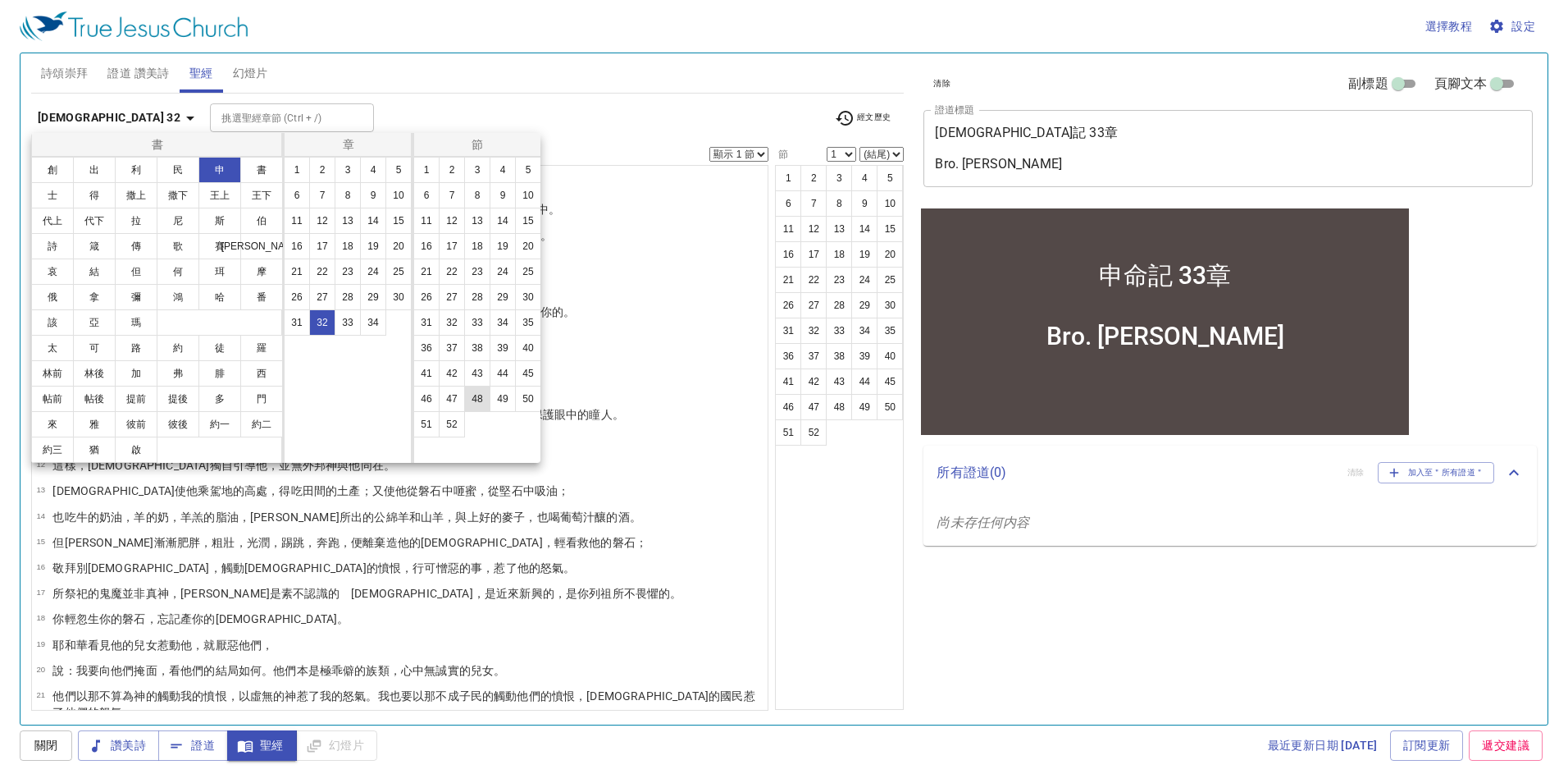
click at [483, 400] on button "48" at bounding box center [477, 398] width 26 height 26
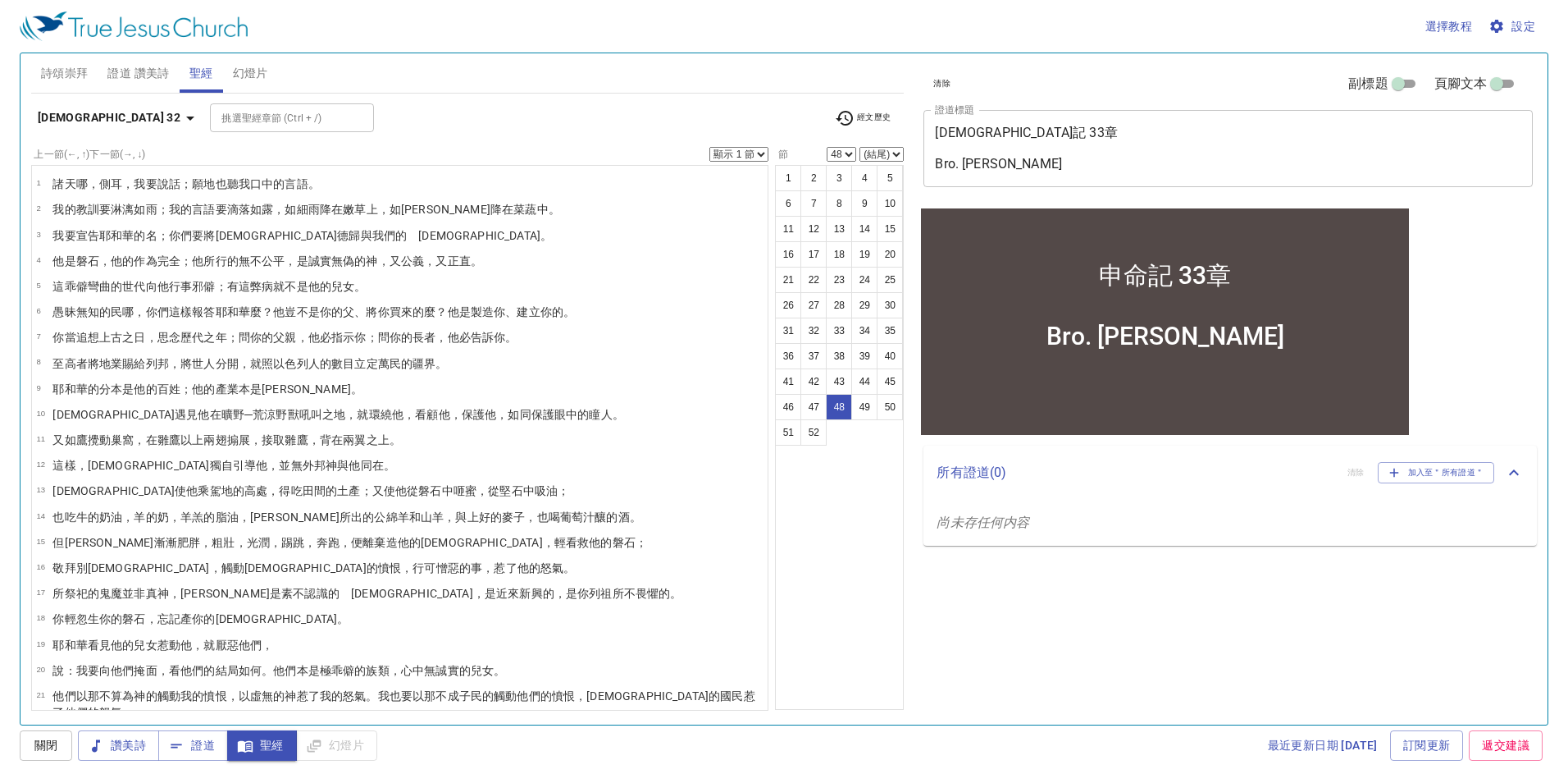
scroll to position [799, 0]
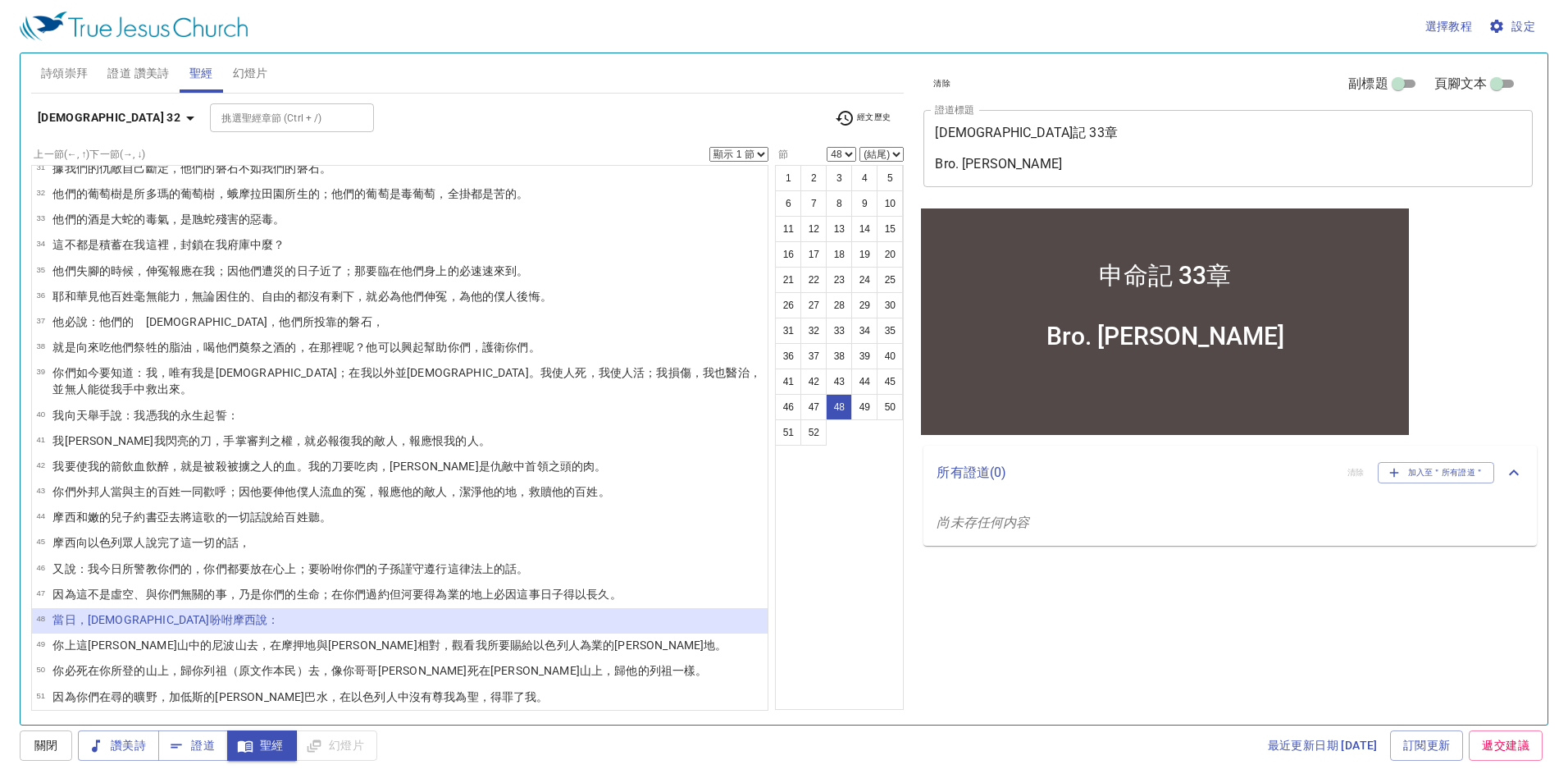
click at [268, 710] on li "52 我所賜給 以色列 人 的地 ，你可以遠遠地 觀看 ，卻不得進去 。" at bounding box center [400, 723] width 736 height 25
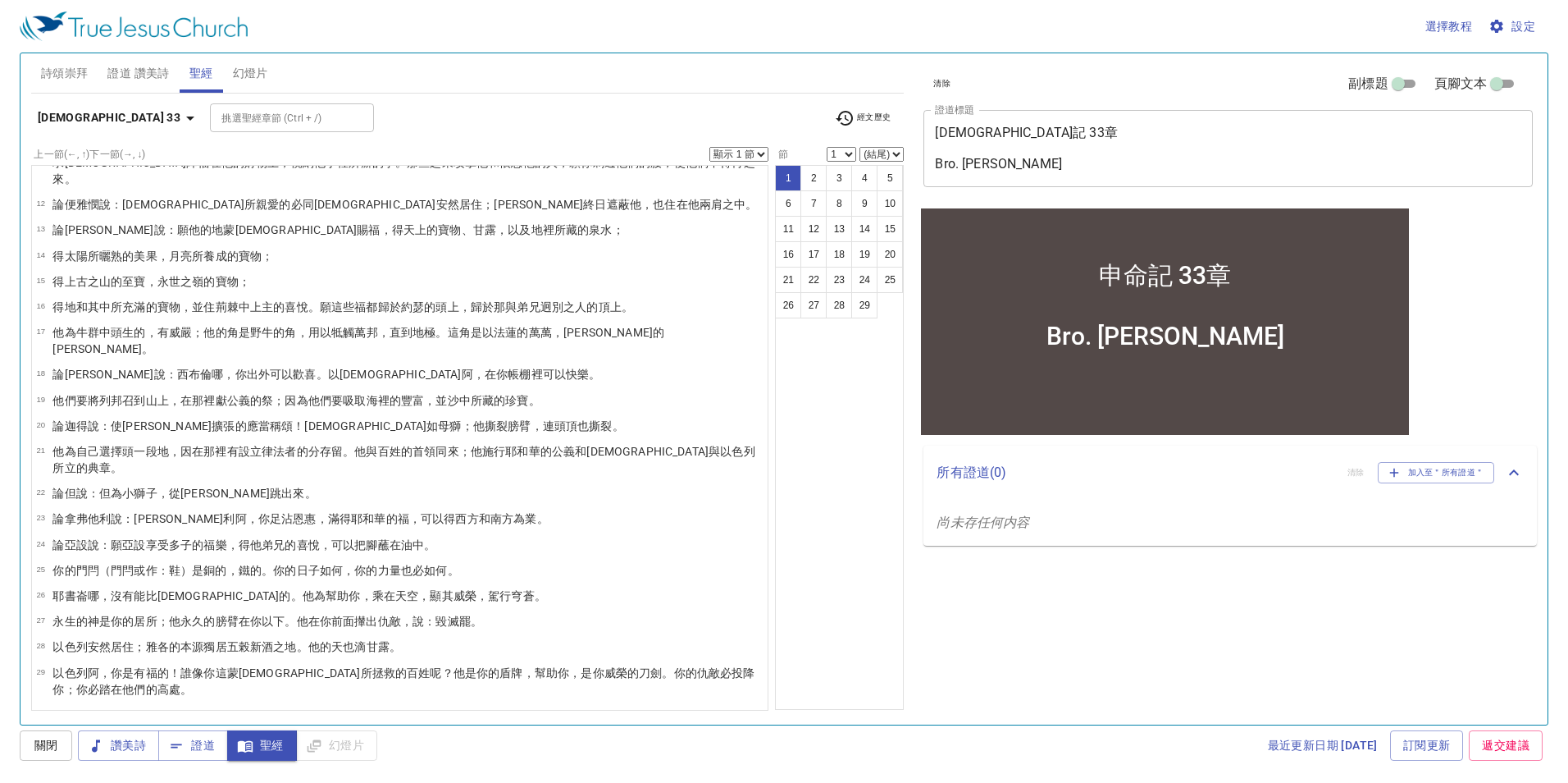
scroll to position [0, 0]
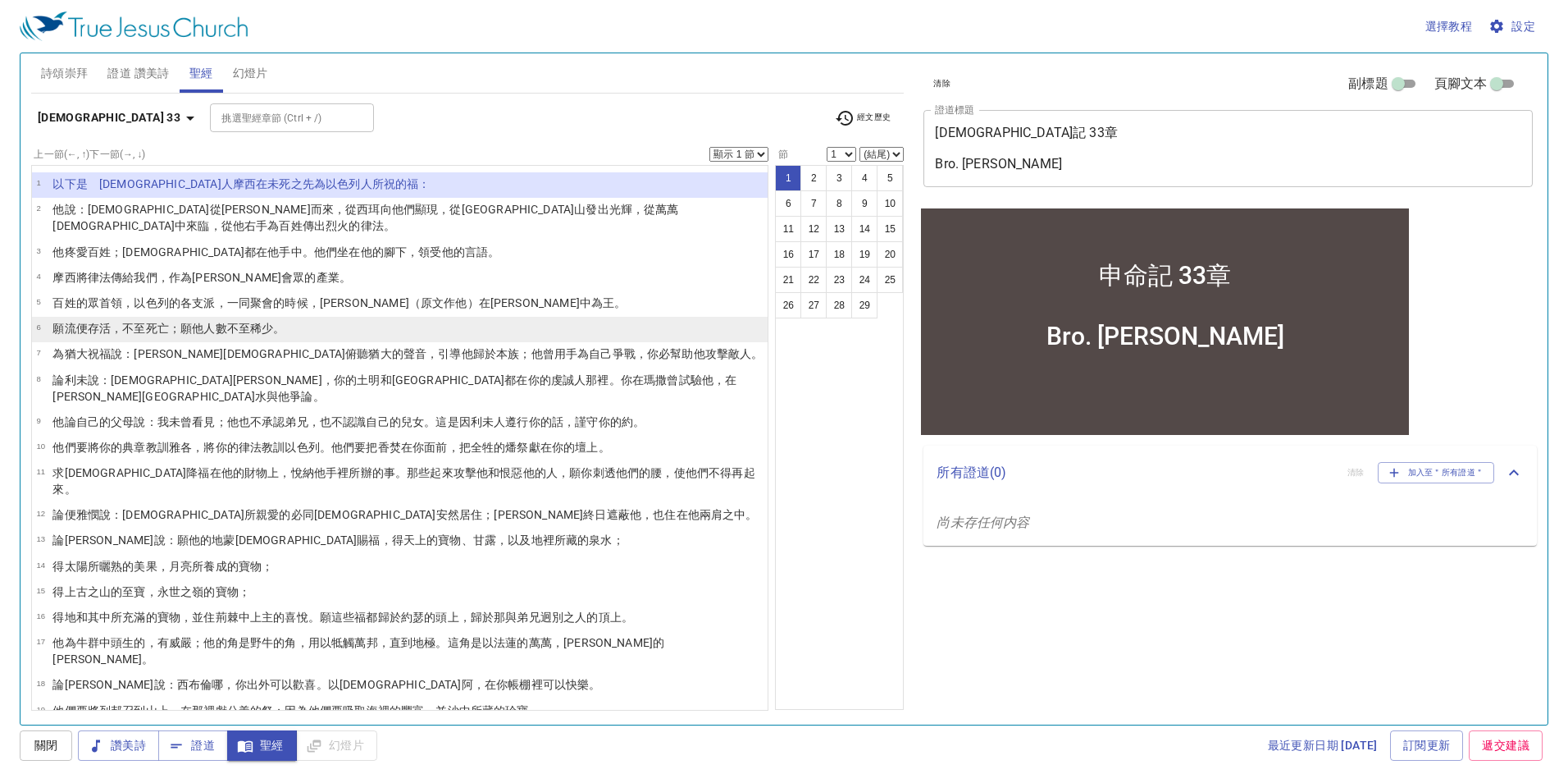
click at [182, 322] on wh4191 "；願他人數 不至稀少 。" at bounding box center [227, 329] width 116 height 14
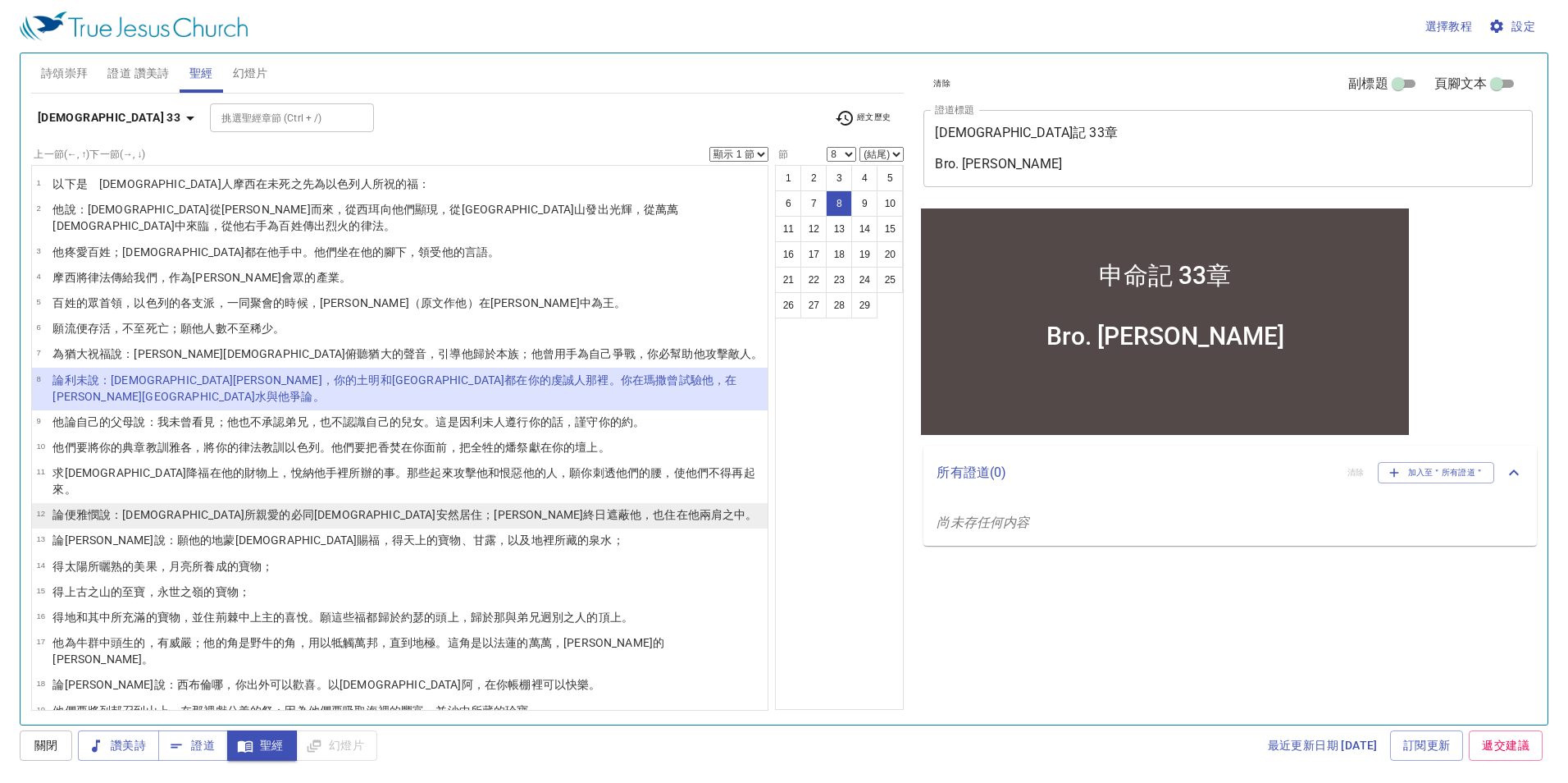
click at [142, 508] on wh559 "：耶和華 所親愛的 必同耶和華安然 居住 ；耶和華終日 遮蔽 他，也住在 他兩肩 之中。" at bounding box center [433, 515] width 646 height 14
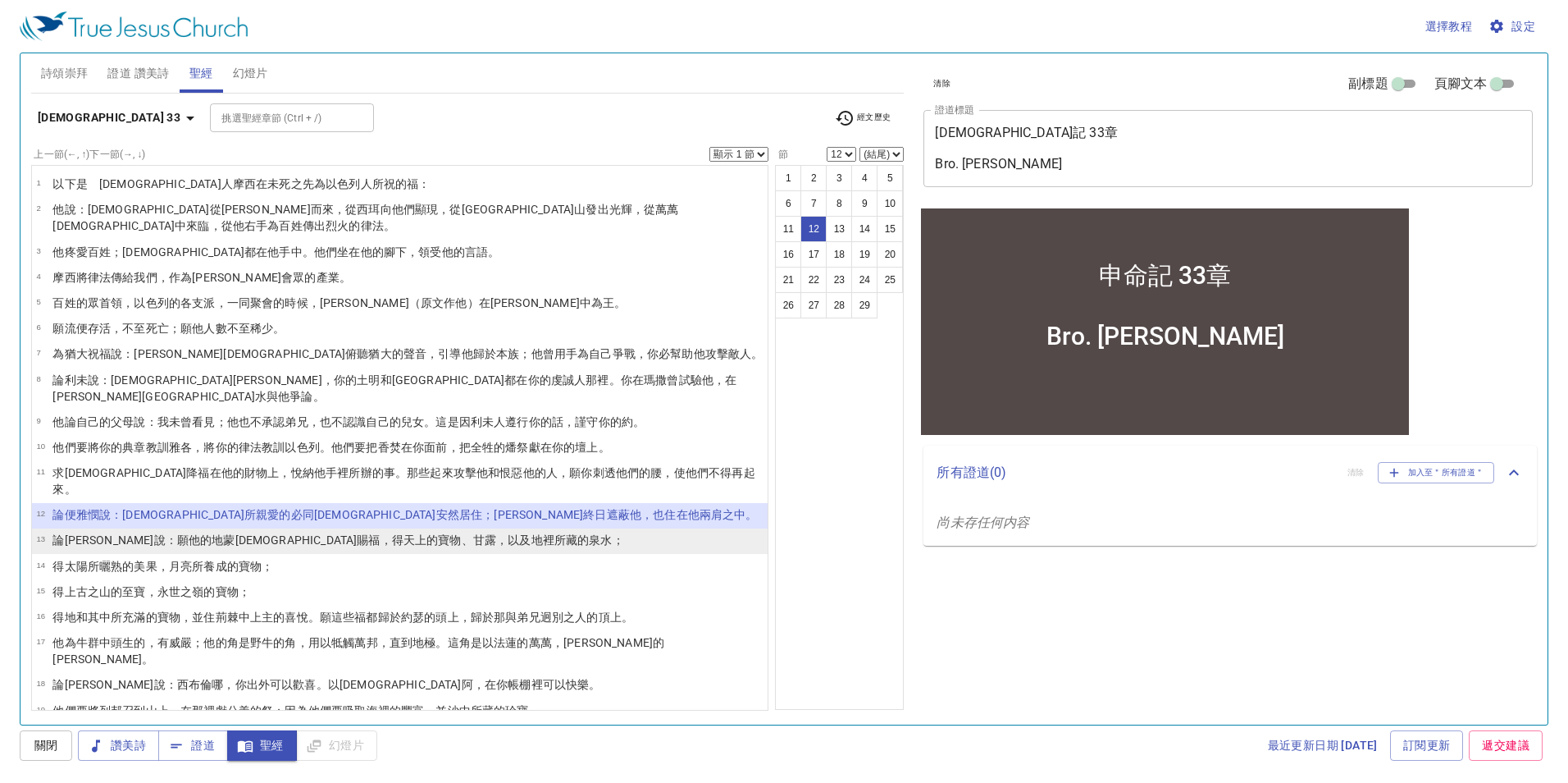
click at [166, 533] on wh559 "：願他的地 蒙耶和華 賜福 ，得天上 的寶物 、甘露 ，以及地裡 所藏的 泉水；" at bounding box center [394, 540] width 458 height 14
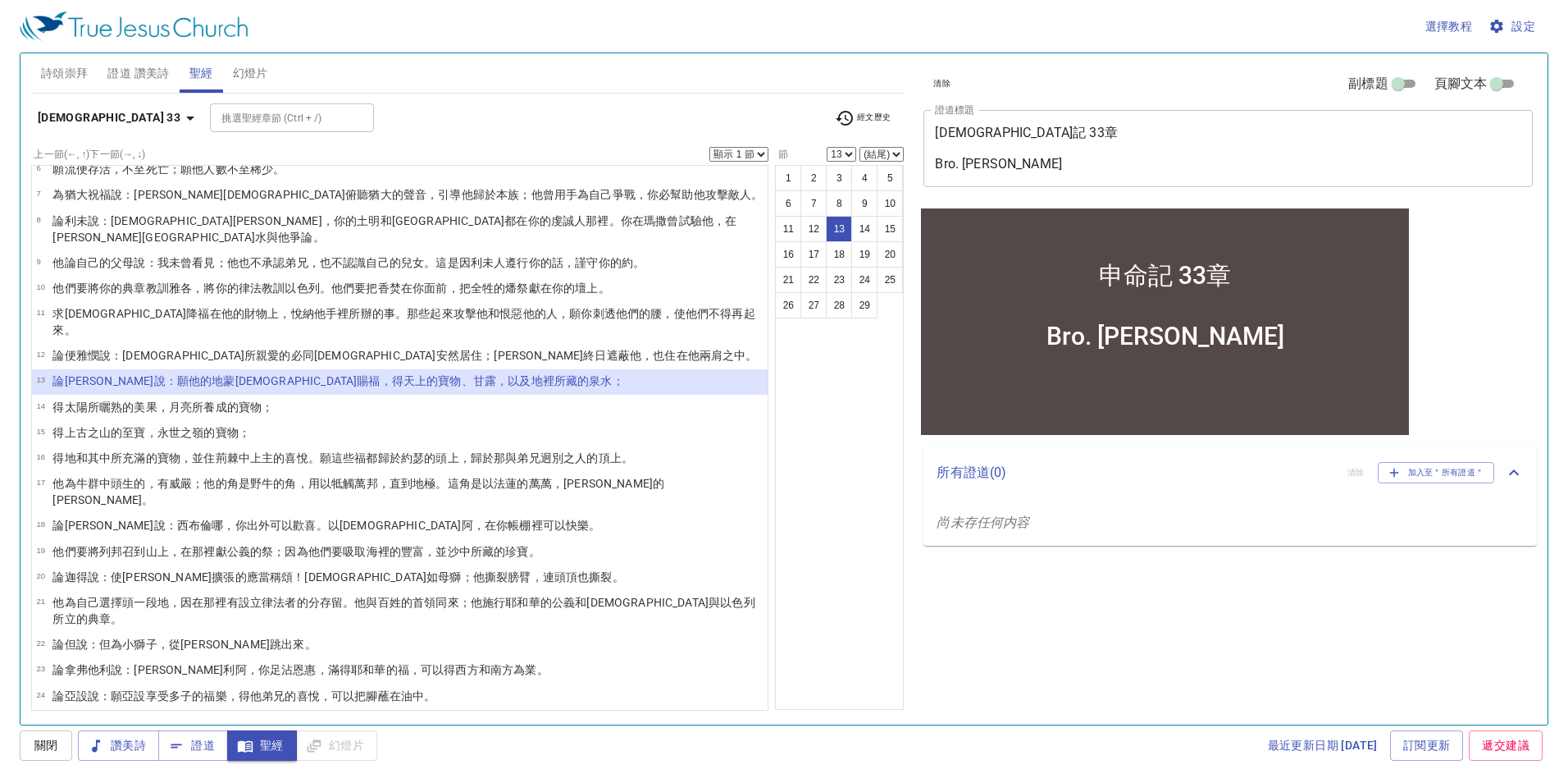
scroll to position [164, 0]
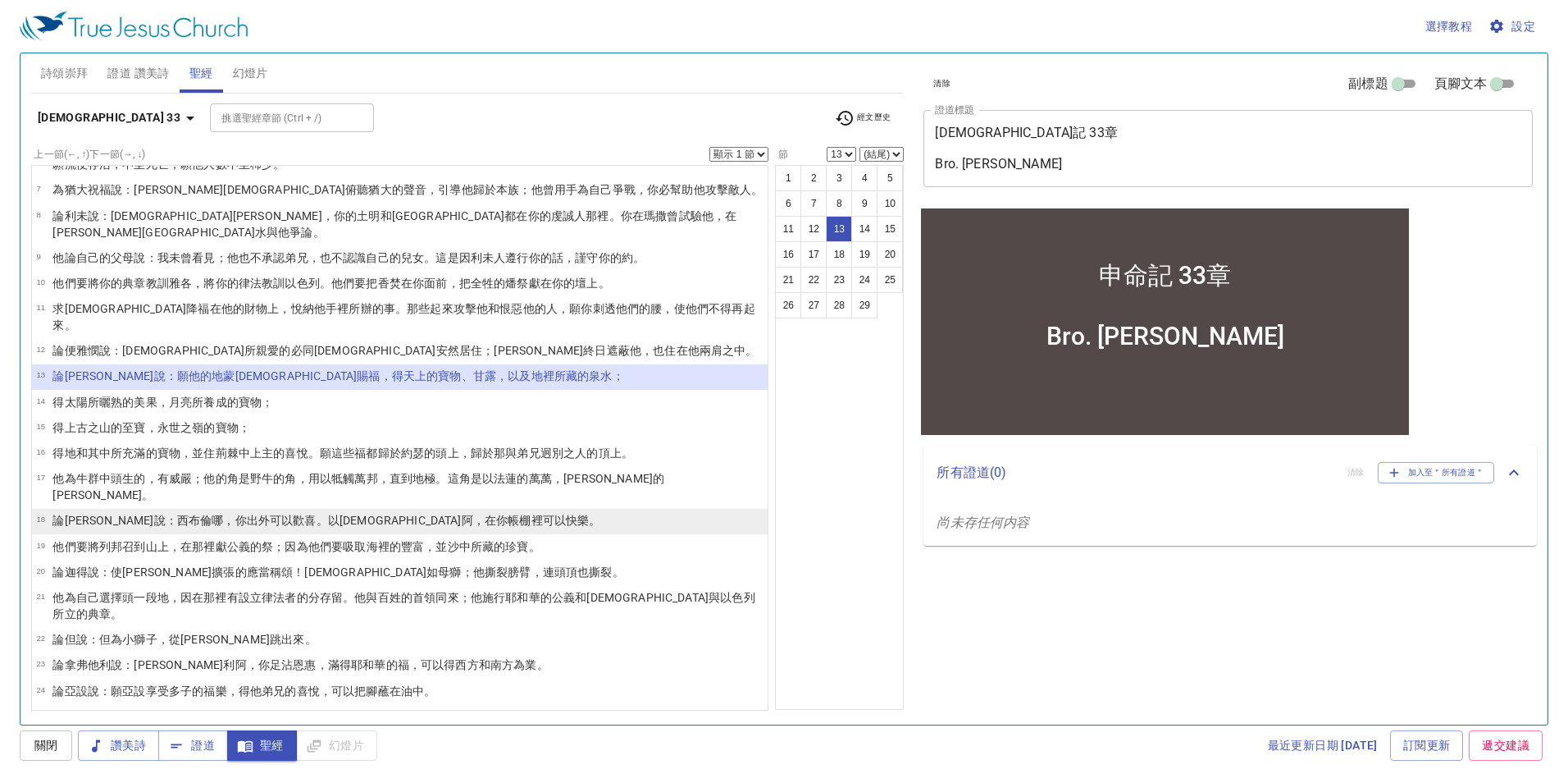
click at [166, 514] on wh559 "：西布倫 哪，你出外 可以歡喜 。以薩迦 阿，在你帳棚 裡可以快樂。" at bounding box center [383, 520] width 435 height 14
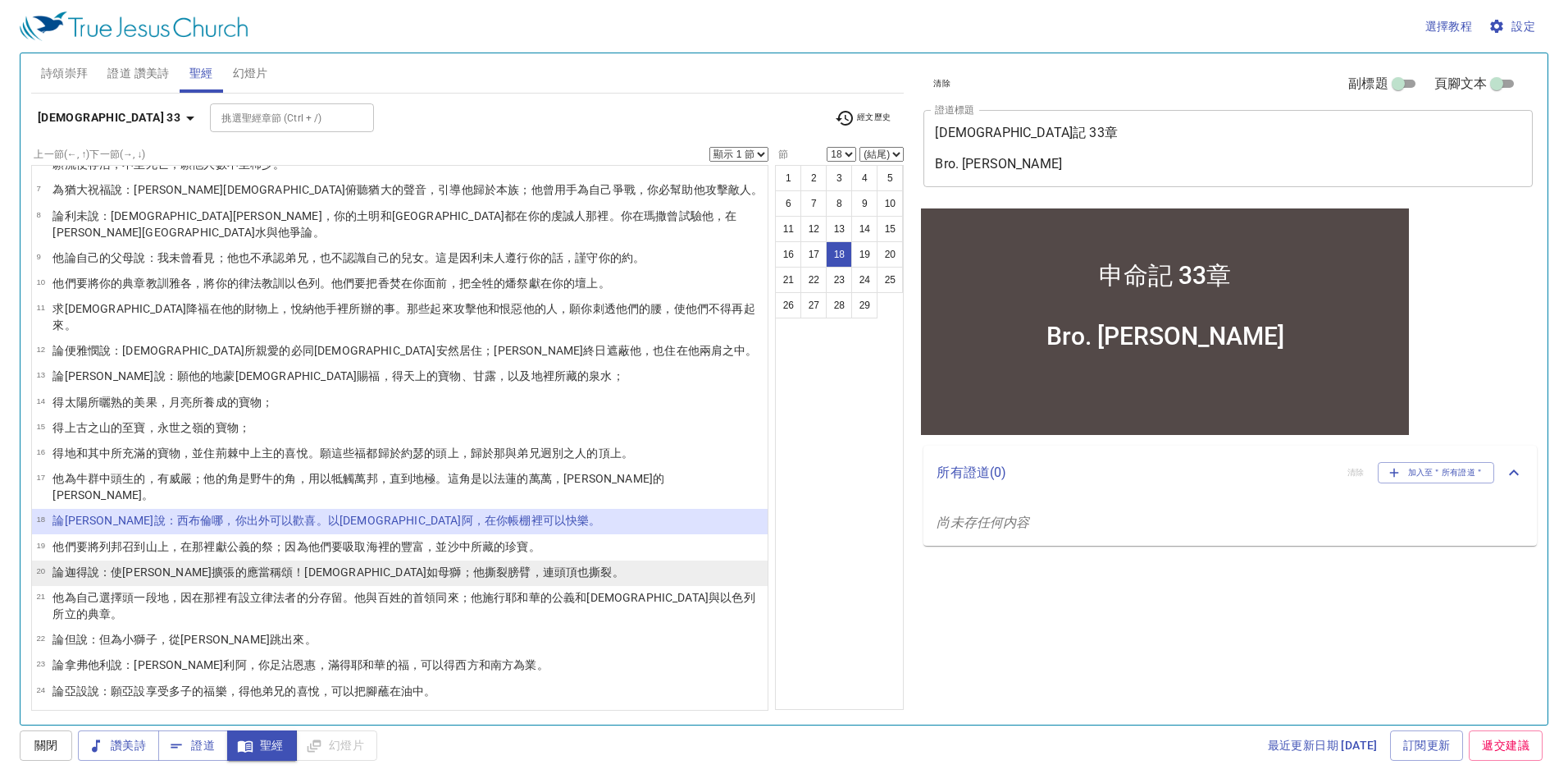
click at [235, 565] on wh7337 "的應當稱頌 ！迦得住 如母獅 ；他撕裂 膀臂 ，連 頭頂 也撕裂。" at bounding box center [429, 572] width 388 height 14
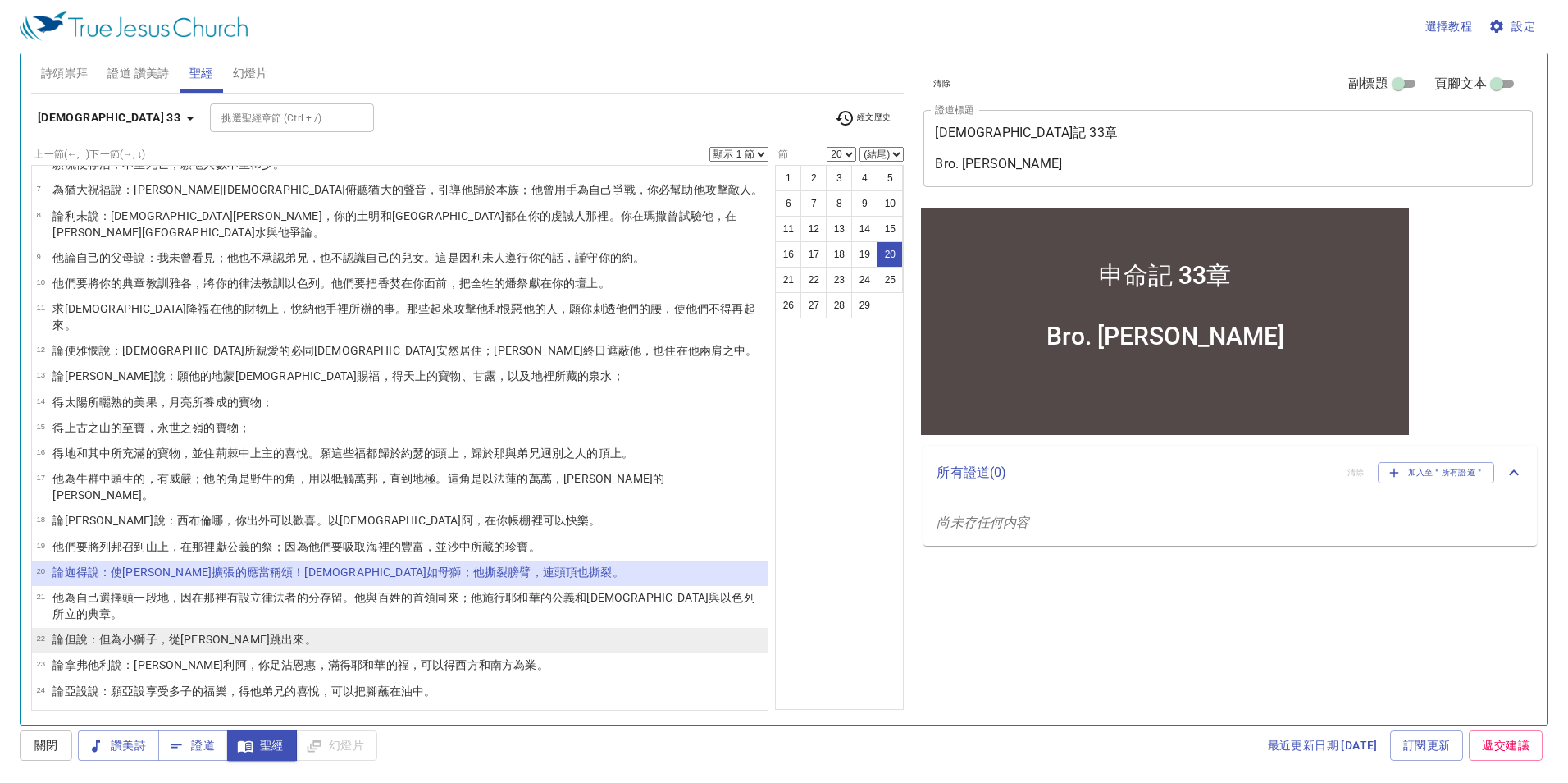
click at [175, 631] on p "論但 說 ：但 為小 獅子 ，從巴珊 跳出來 。" at bounding box center [184, 639] width 263 height 16
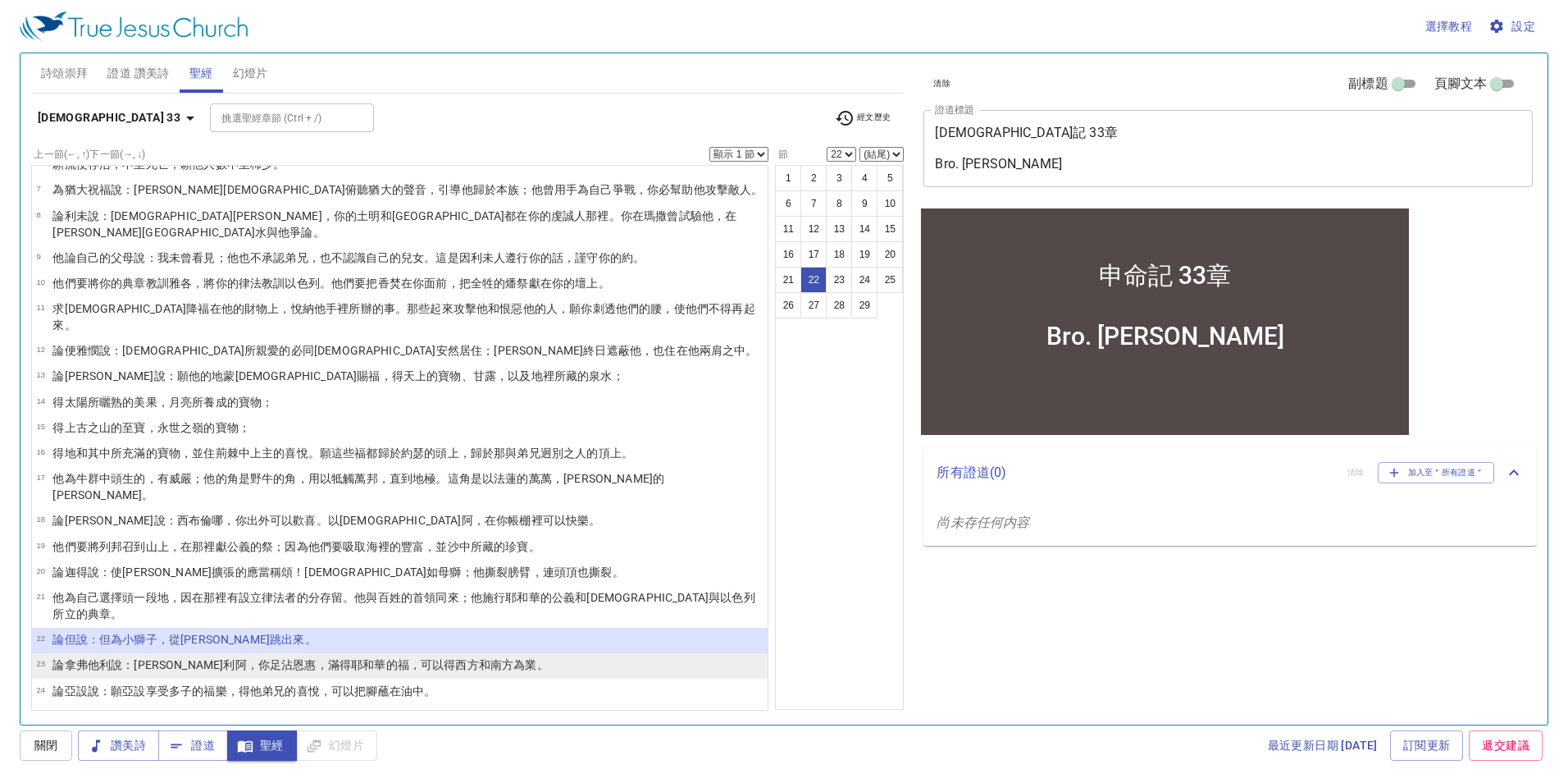
click at [175, 658] on wh559 "：拿弗他利 阿，你足沾 恩惠 ，滿得 耶和華 的福 ，可以得 西方 和南方 為業。" at bounding box center [334, 665] width 425 height 14
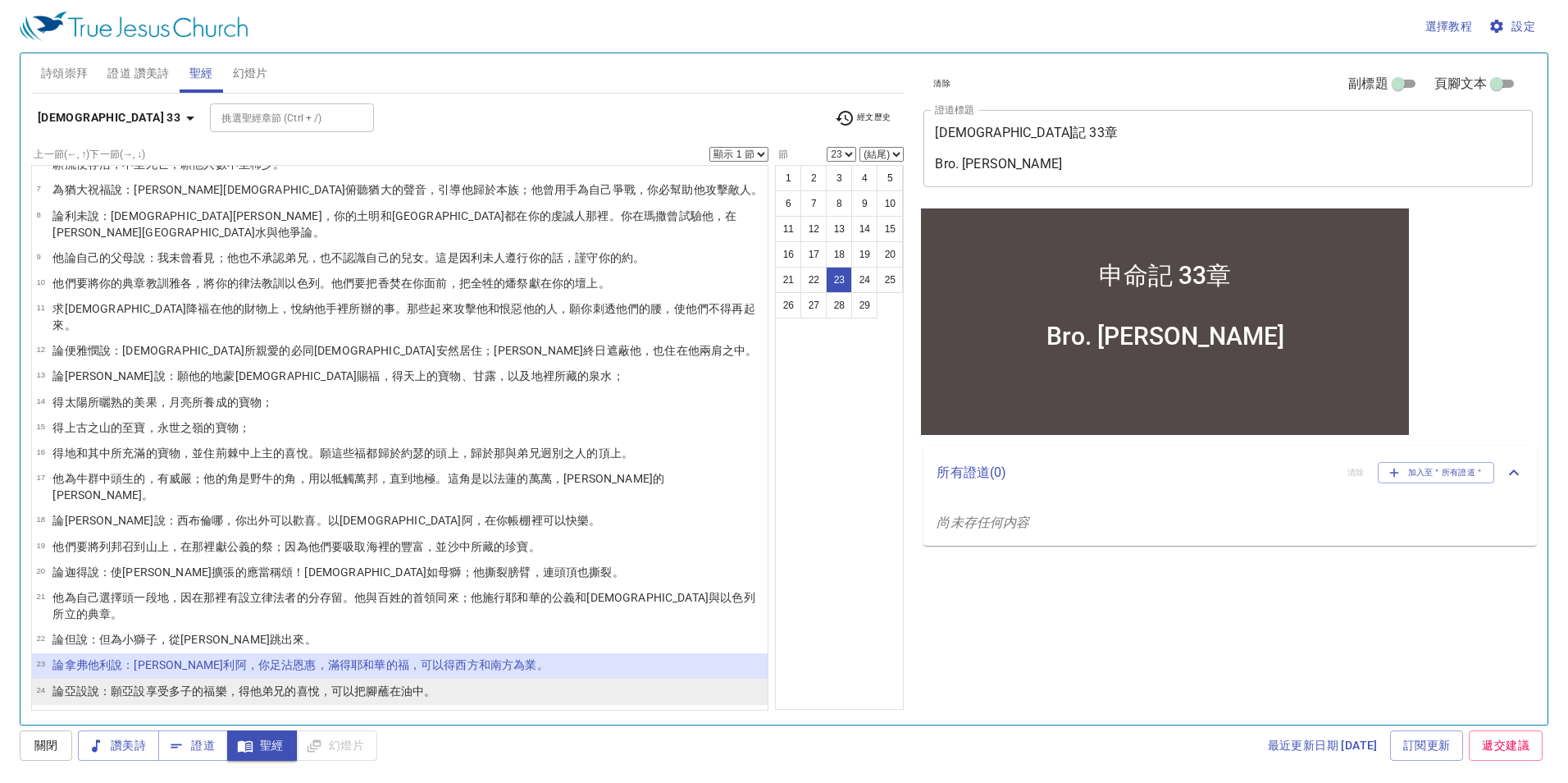
click at [156, 684] on wh836 "享受多子 的福樂 ，得他弟兄 的喜悅 ，可以把腳 蘸在 油中 。" at bounding box center [292, 691] width 291 height 14
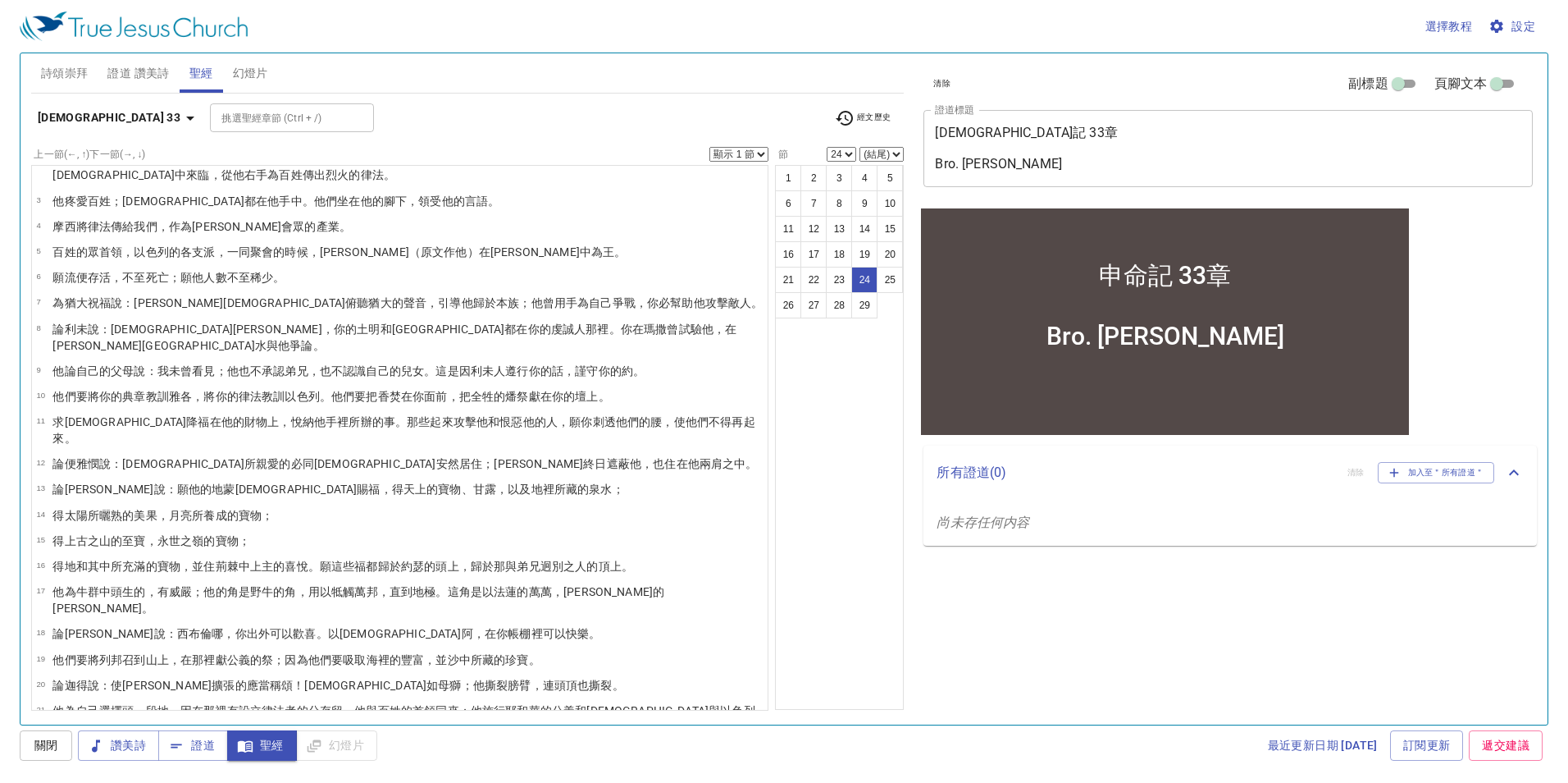
scroll to position [0, 0]
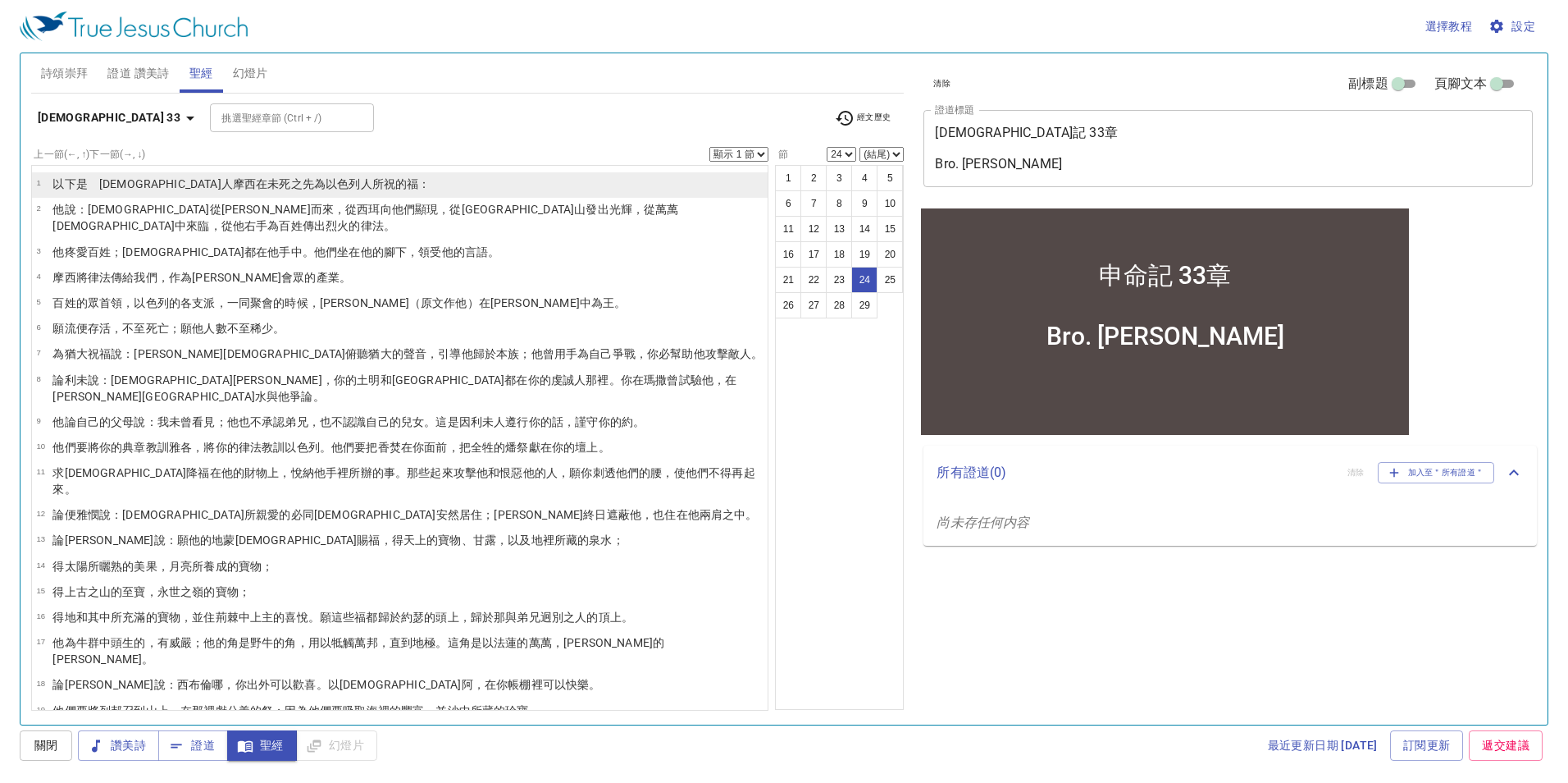
click at [433, 192] on li "1 以下是　神 人 摩西 在未死 之先 為以色列 人 所祝 的福 ：" at bounding box center [400, 185] width 736 height 25
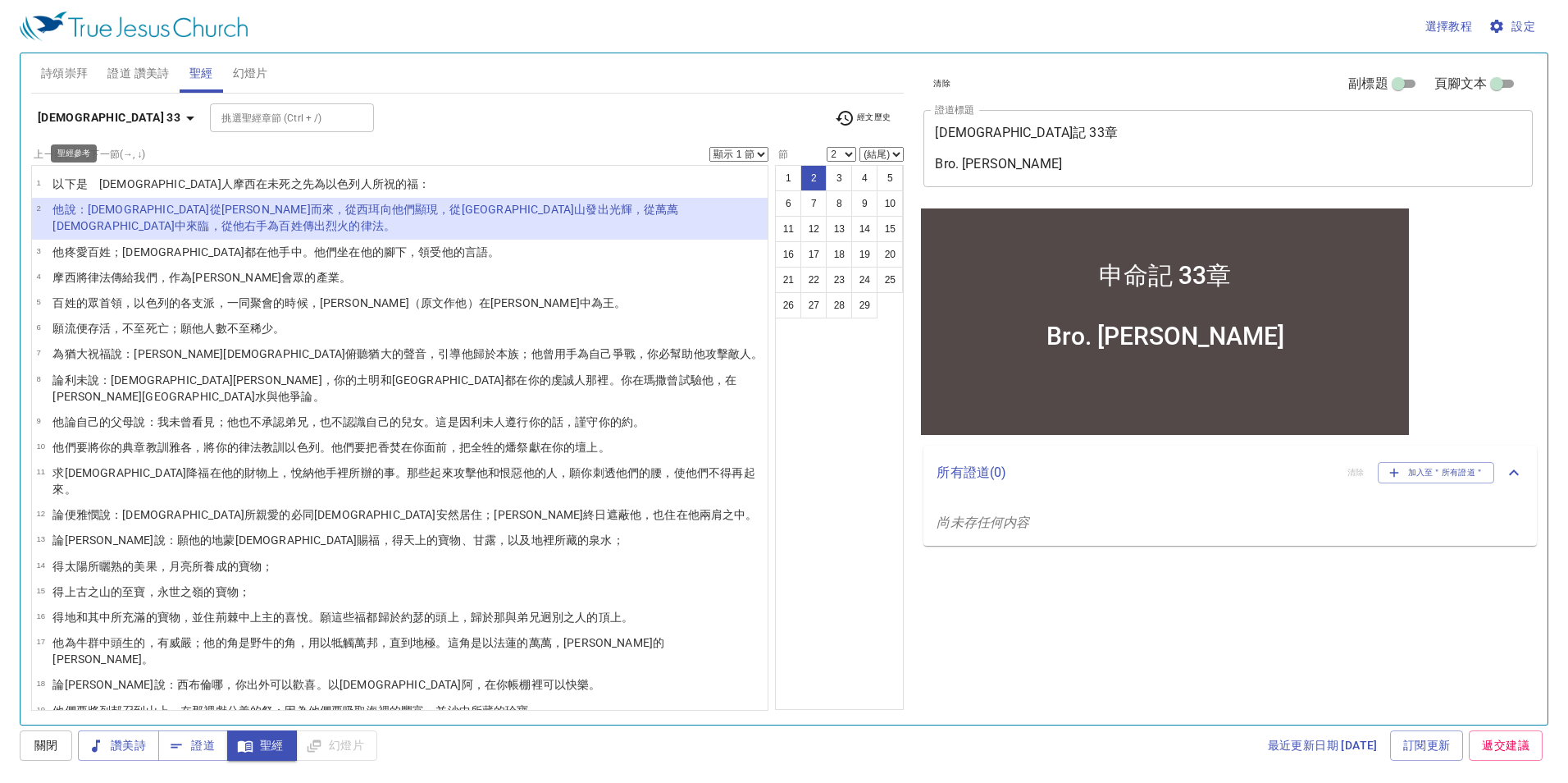
click at [68, 117] on b "申命記 33" at bounding box center [108, 117] width 142 height 20
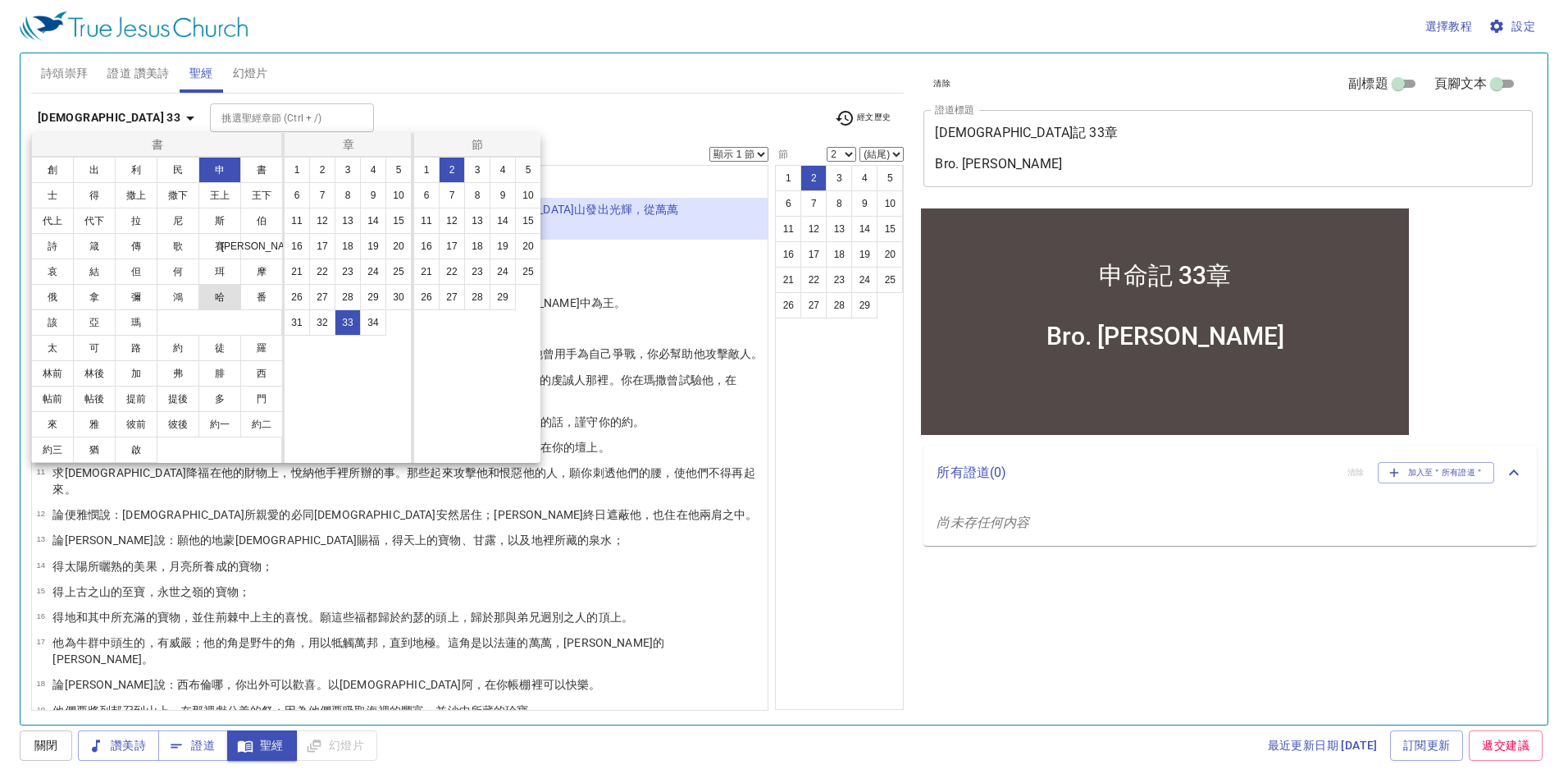
click at [221, 293] on button "哈" at bounding box center [220, 297] width 43 height 26
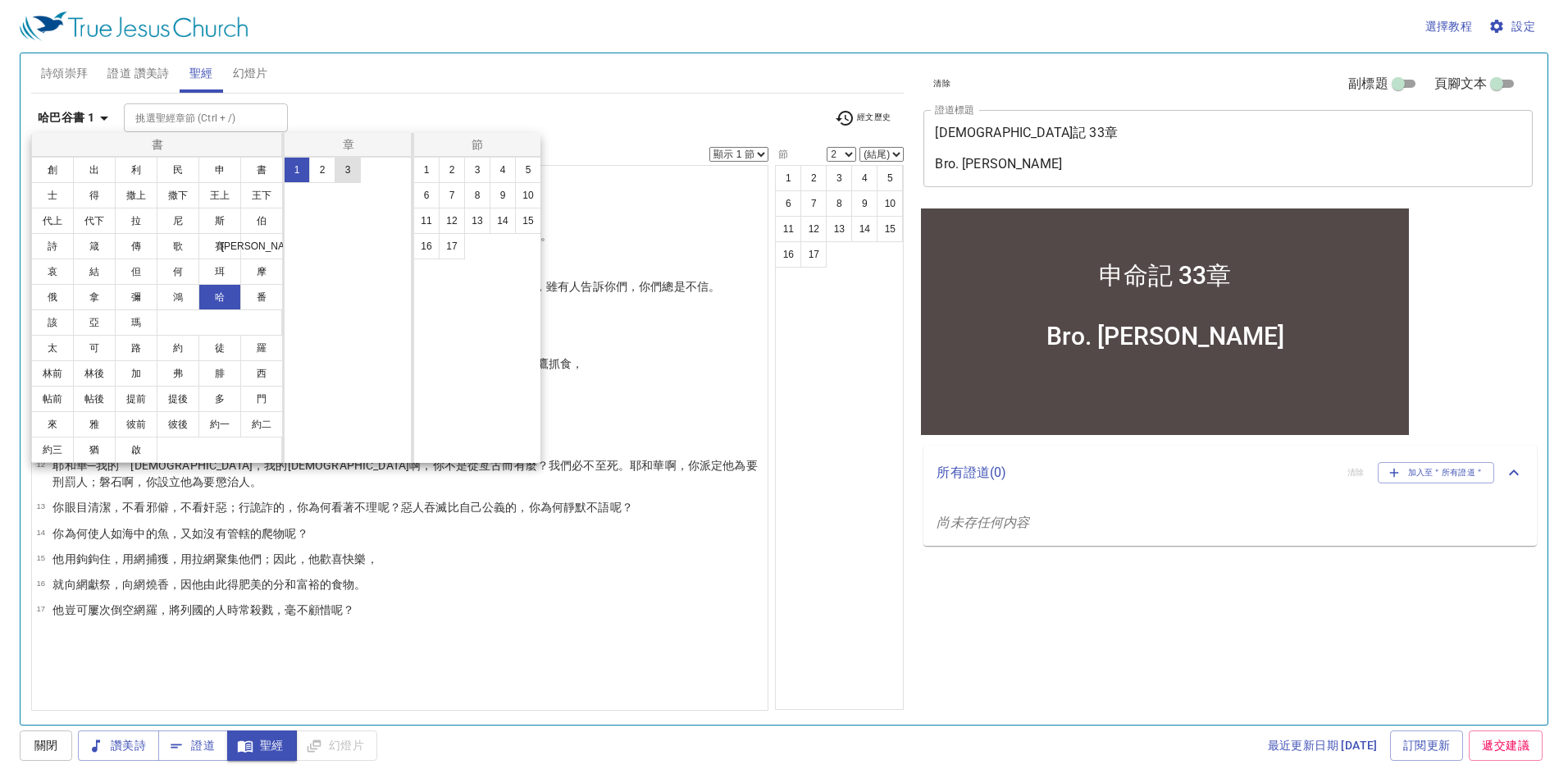
click at [343, 165] on button "3" at bounding box center [347, 170] width 26 height 26
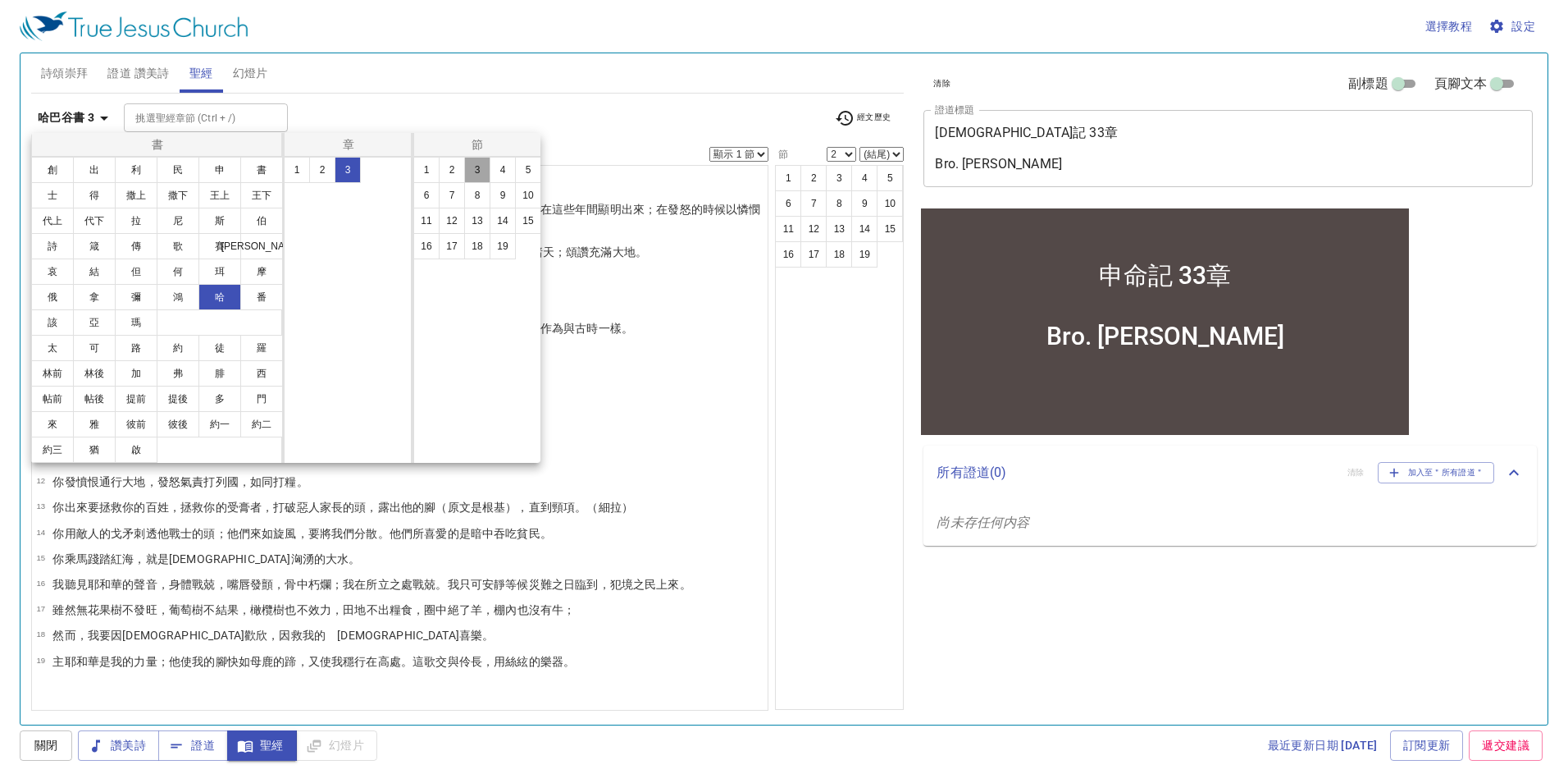
click at [483, 170] on button "3" at bounding box center [477, 170] width 26 height 26
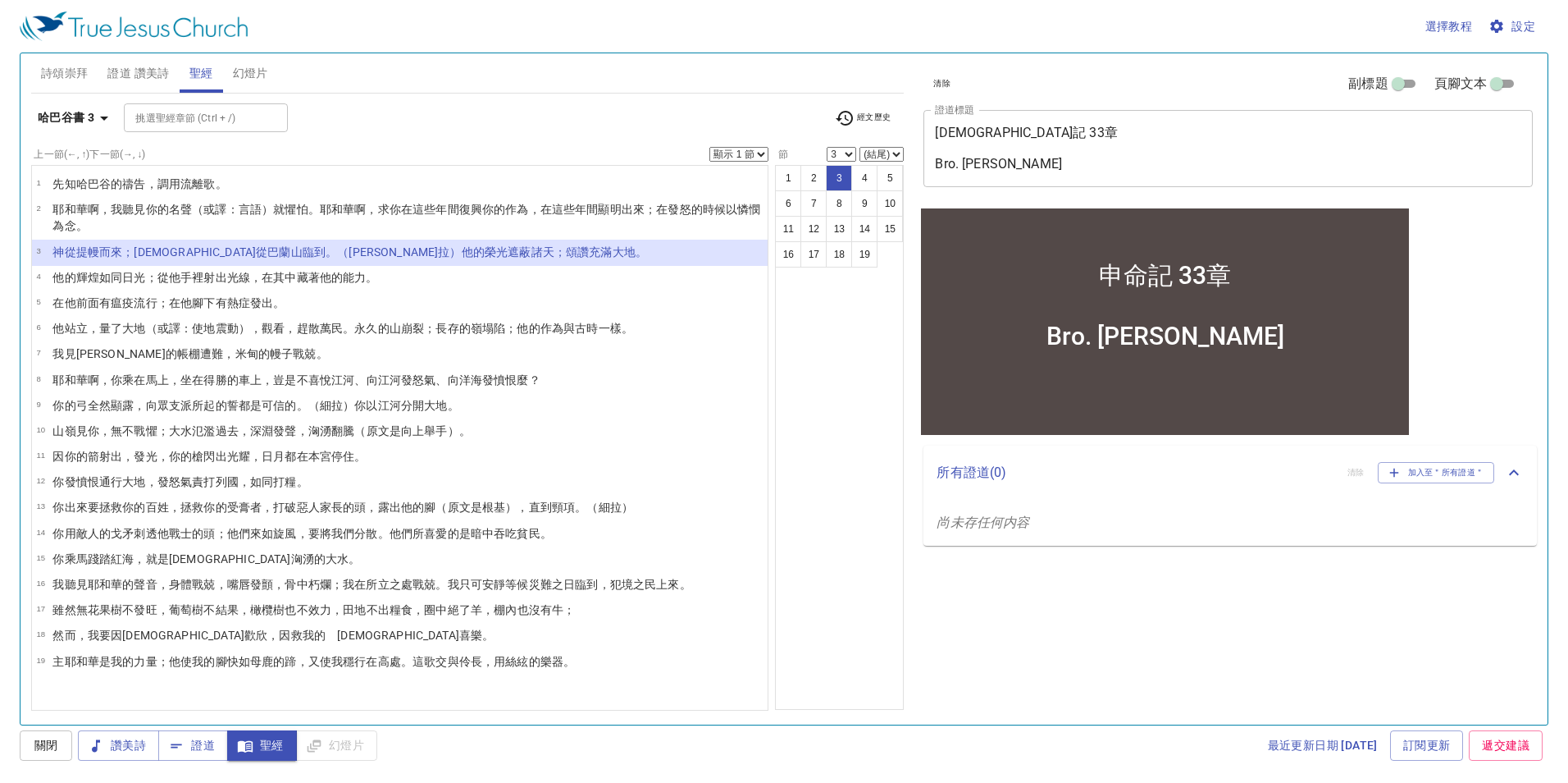
click at [63, 115] on b "哈巴谷書 3" at bounding box center [66, 117] width 56 height 20
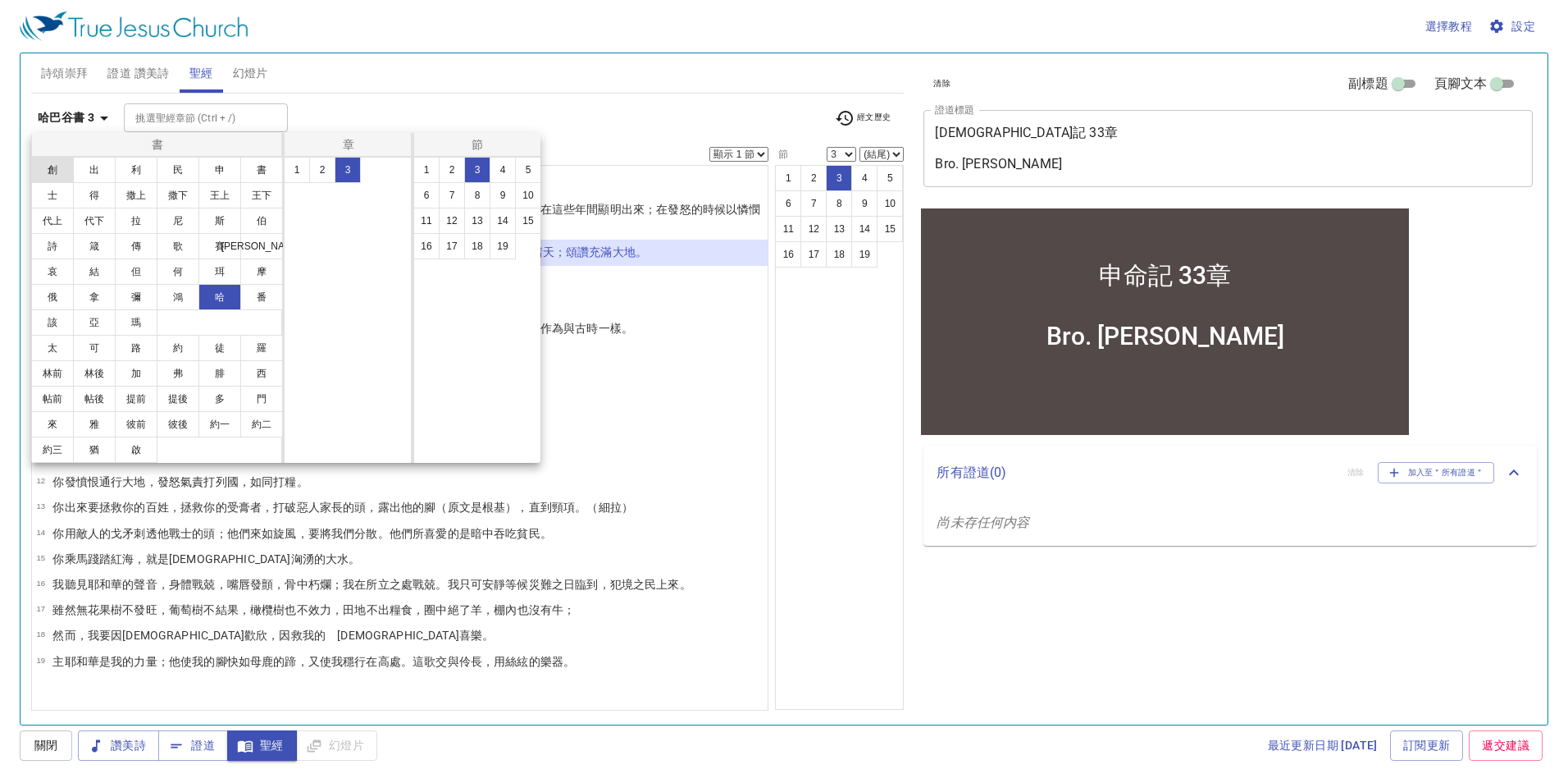
click at [56, 175] on button "創" at bounding box center [52, 170] width 43 height 26
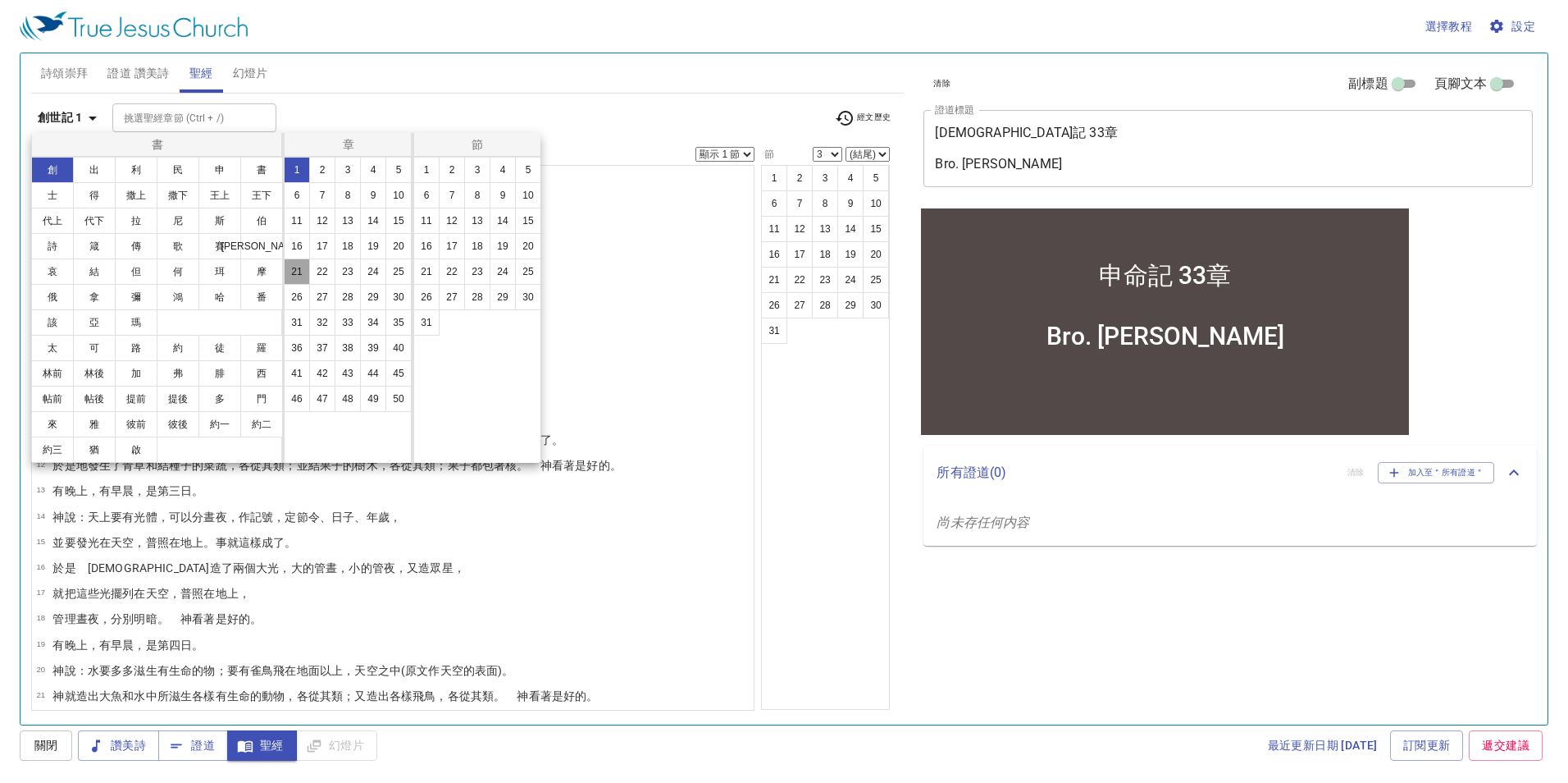
click at [295, 269] on button "21" at bounding box center [296, 271] width 26 height 26
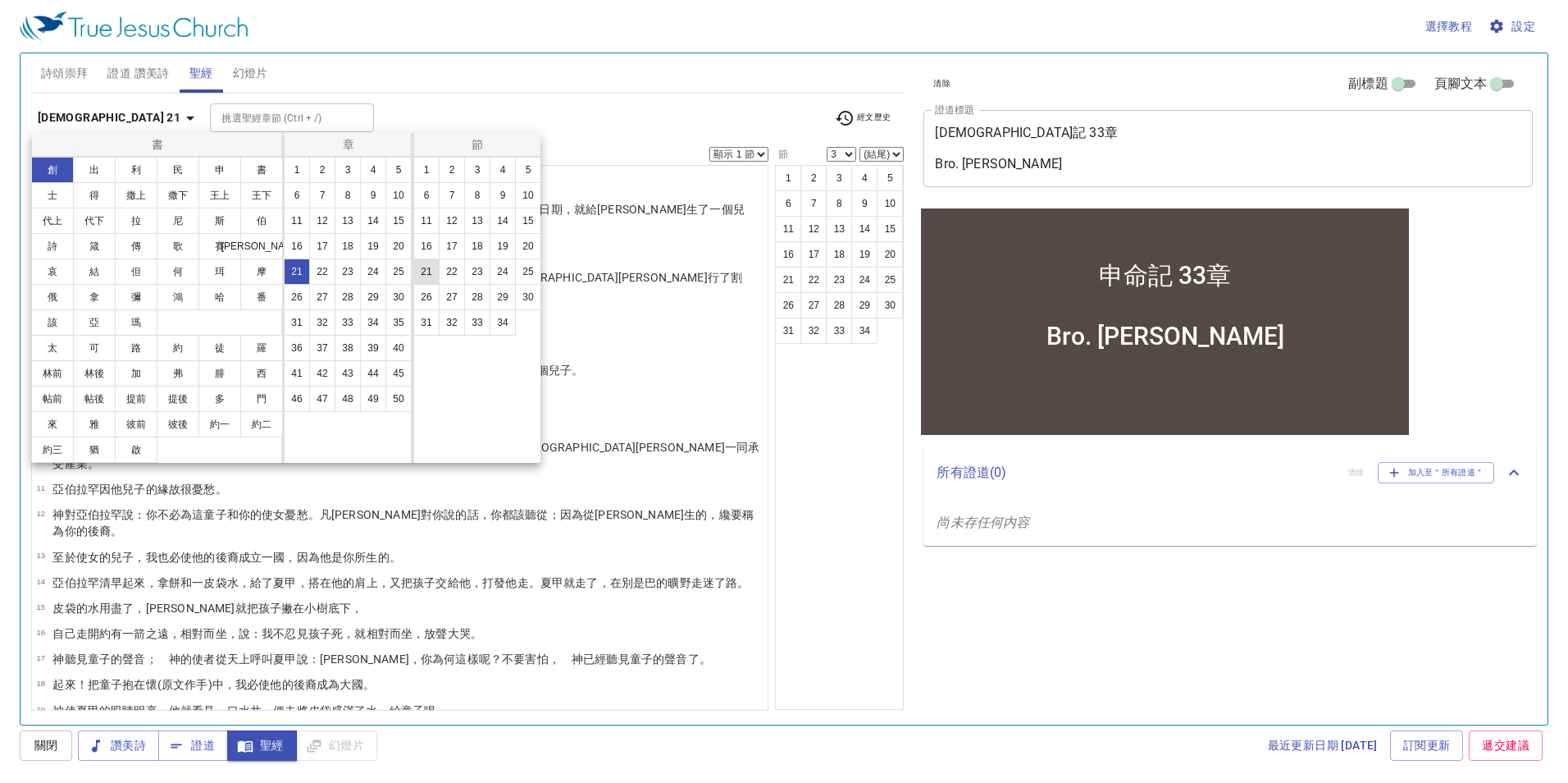
click at [425, 274] on button "21" at bounding box center [426, 271] width 26 height 26
select select "21"
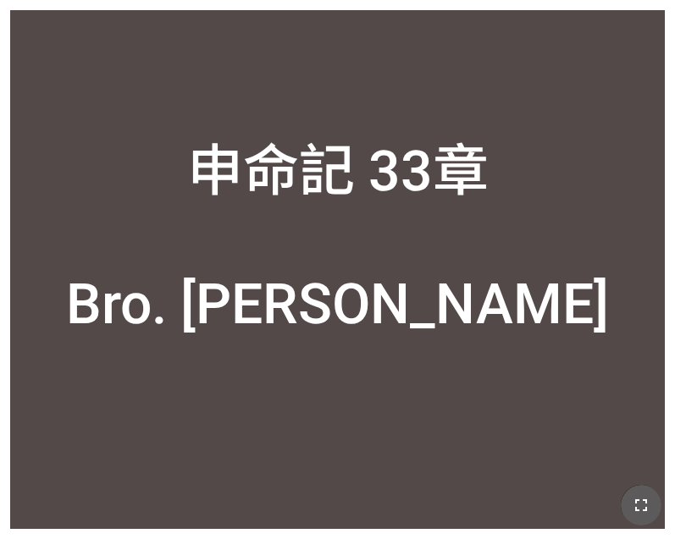
click at [650, 516] on icon "button" at bounding box center [641, 505] width 20 height 20
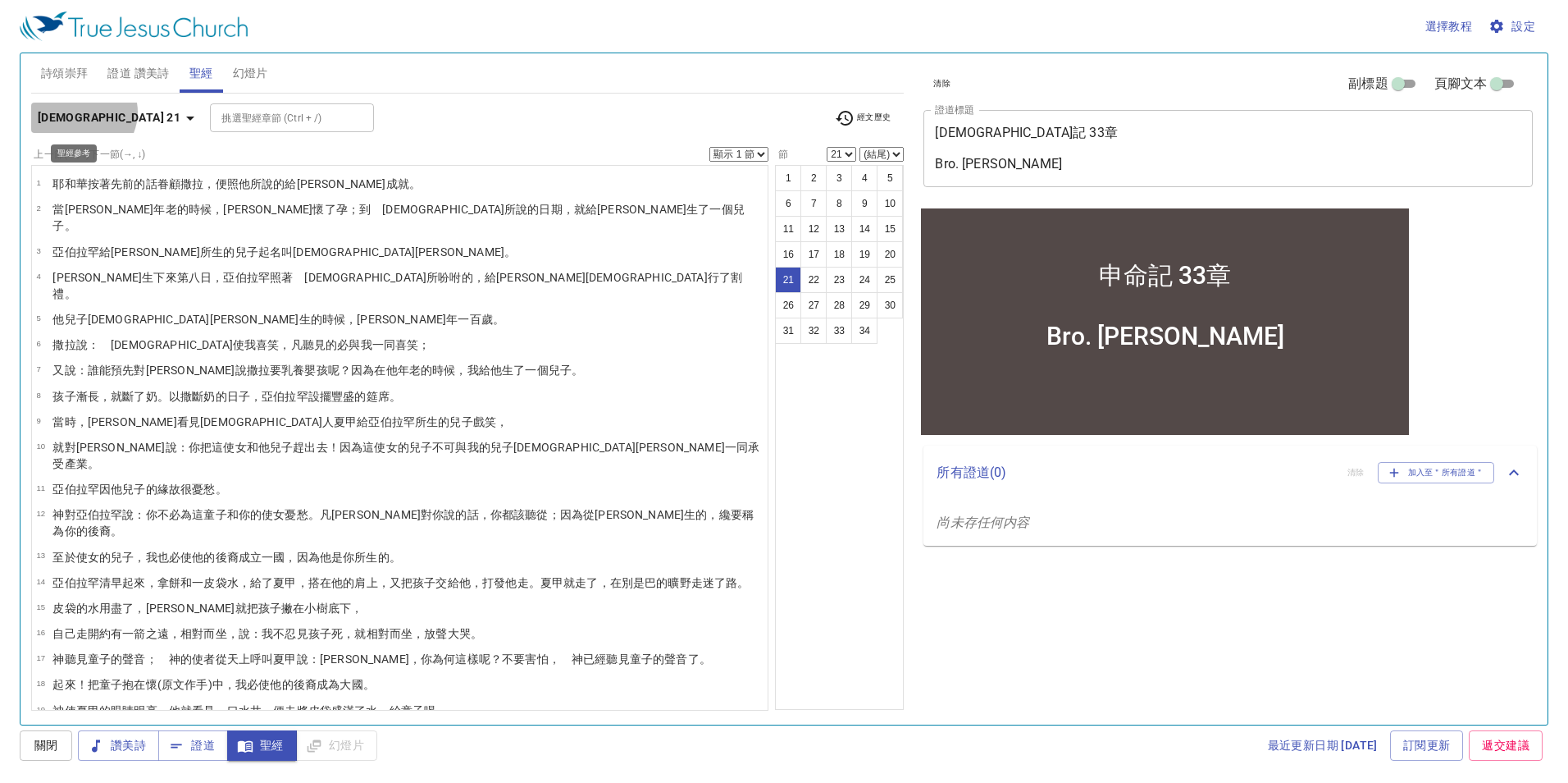
click at [82, 111] on b "創世記 21" at bounding box center [108, 117] width 142 height 20
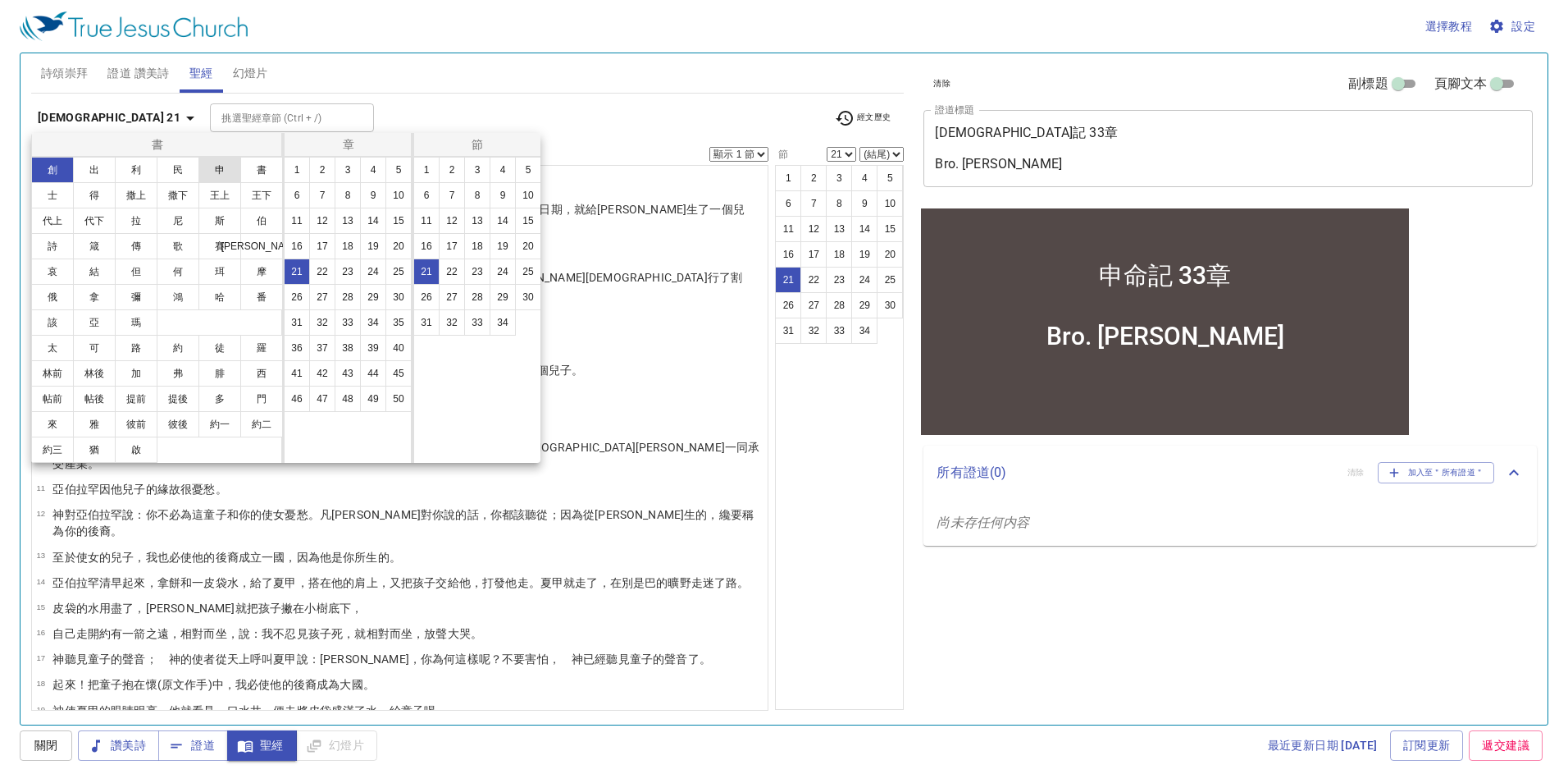
click at [234, 165] on button "申" at bounding box center [220, 170] width 43 height 26
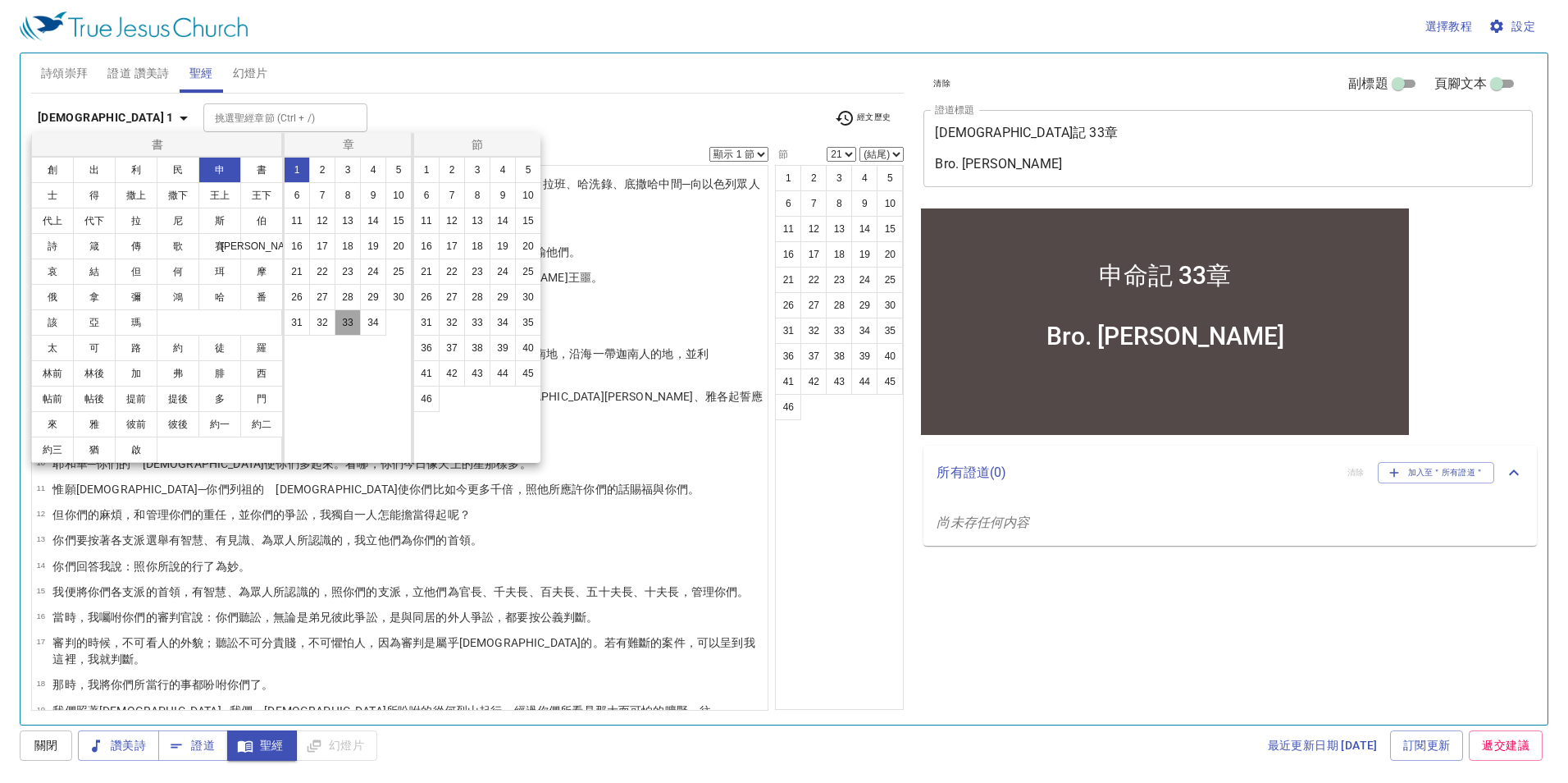
click at [353, 317] on button "33" at bounding box center [347, 322] width 26 height 26
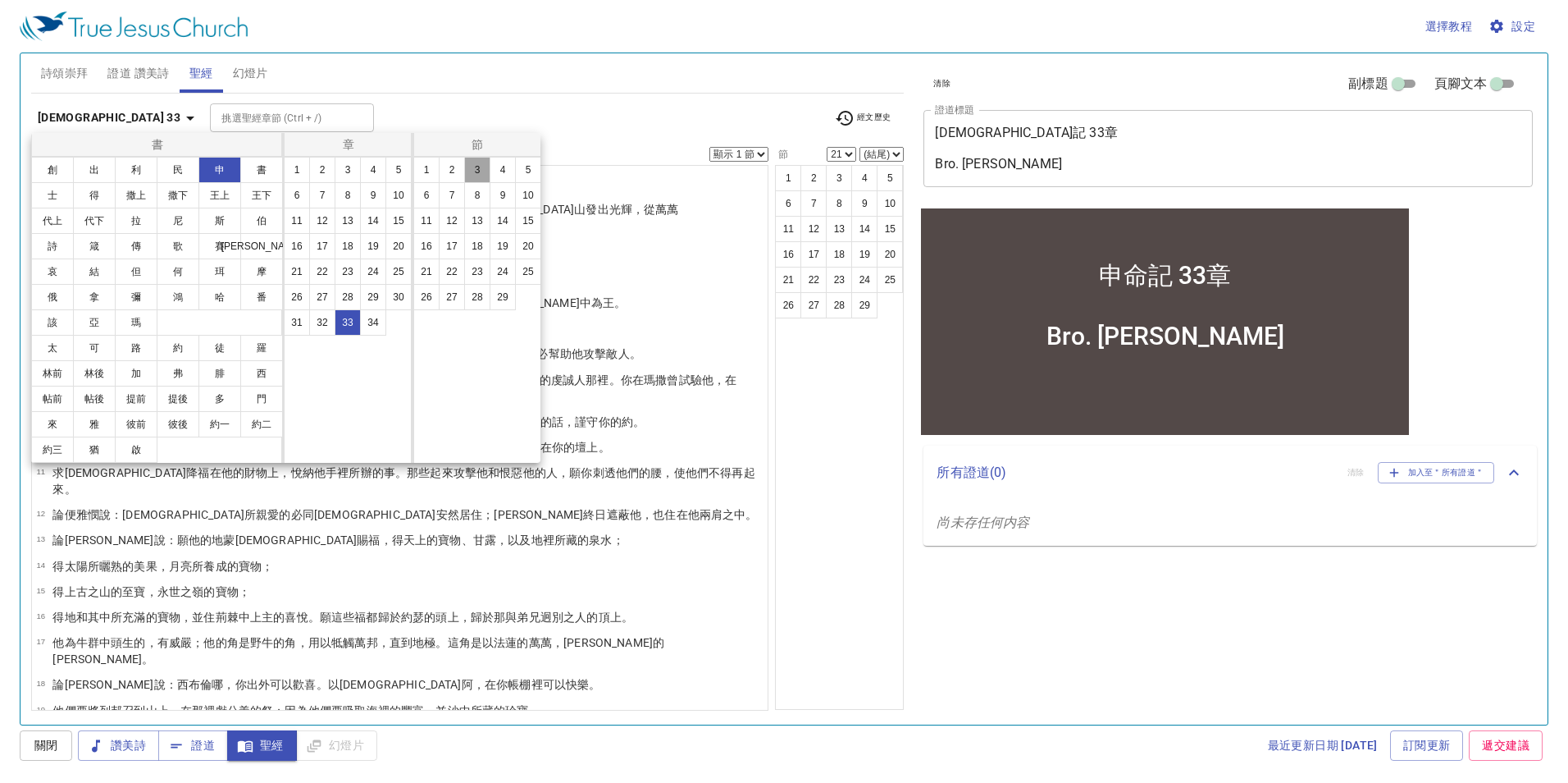
click at [474, 169] on button "3" at bounding box center [477, 170] width 26 height 26
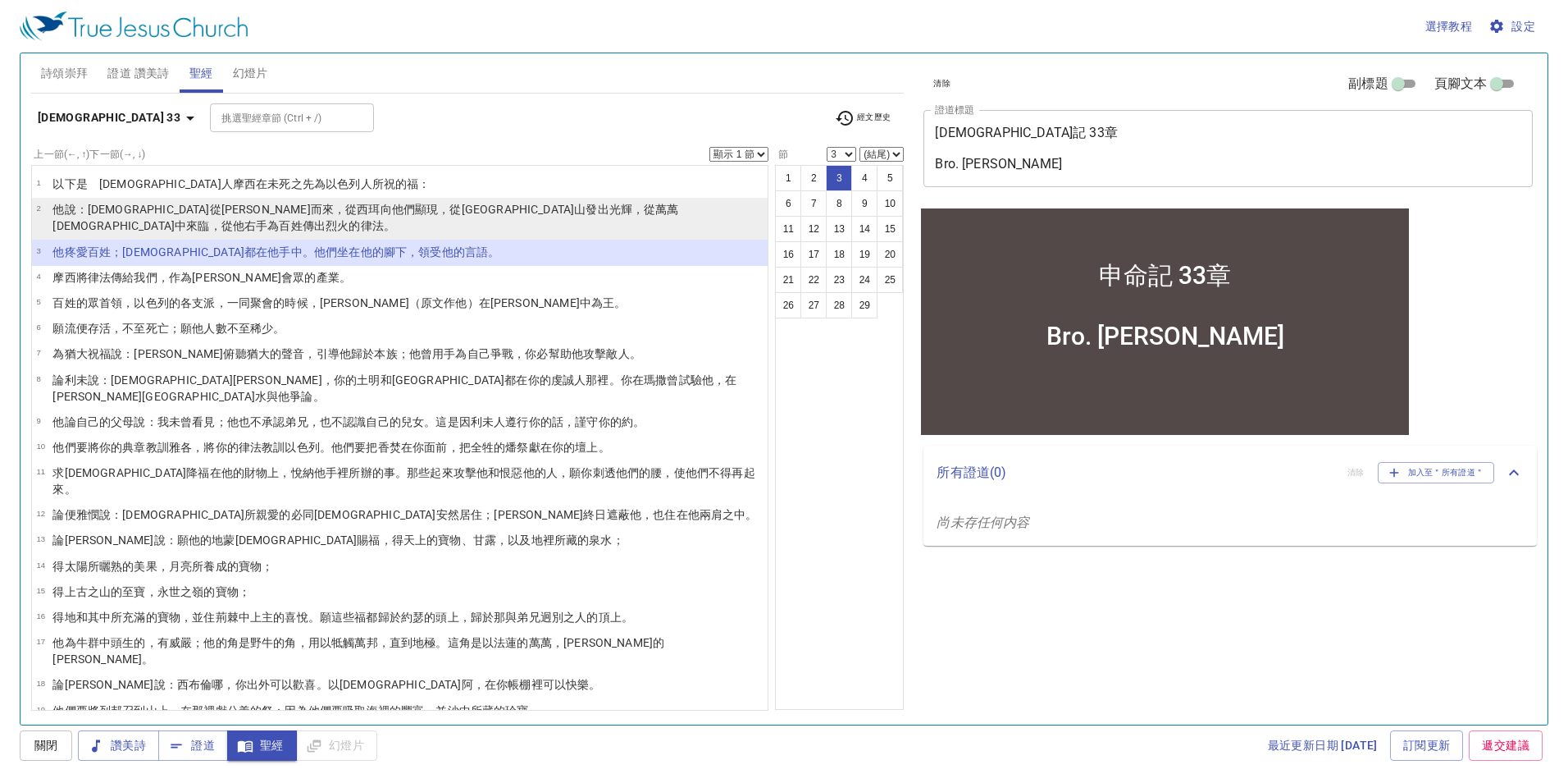
click at [506, 198] on li "2 他說 ：耶和華 從西乃 而來 ，從西珥 向他們顯現 ，從巴蘭 山 發出光輝 ，從萬萬 聖者 中來臨 ，從他右手 為百姓傳出烈火 的律法 。" at bounding box center [400, 218] width 736 height 42
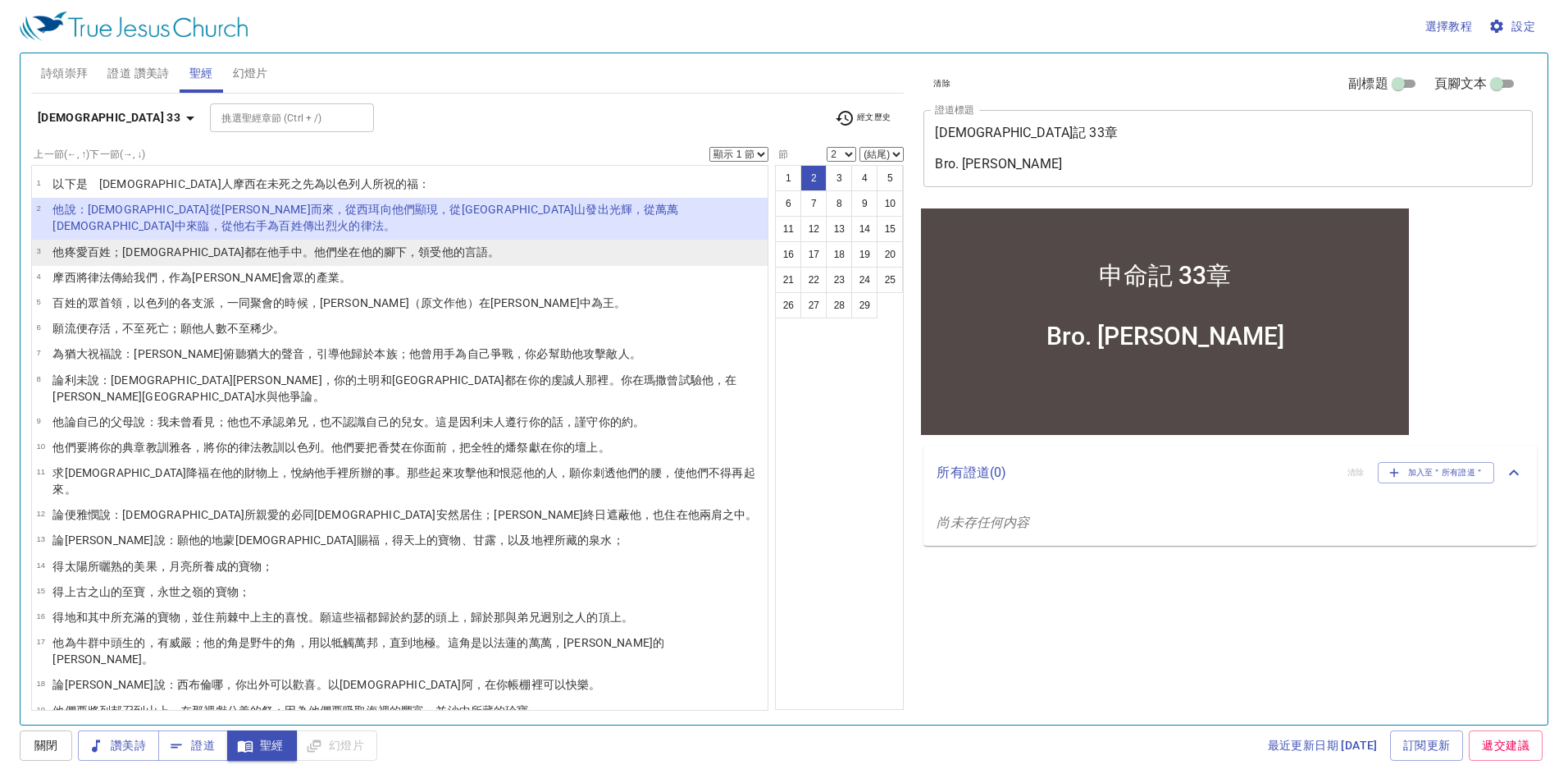
click at [422, 239] on li "3 他疼愛 百姓 ；眾聖徒 都在他手中 。他們坐在 他的腳下 ，領受 他的言語 。" at bounding box center [400, 252] width 736 height 25
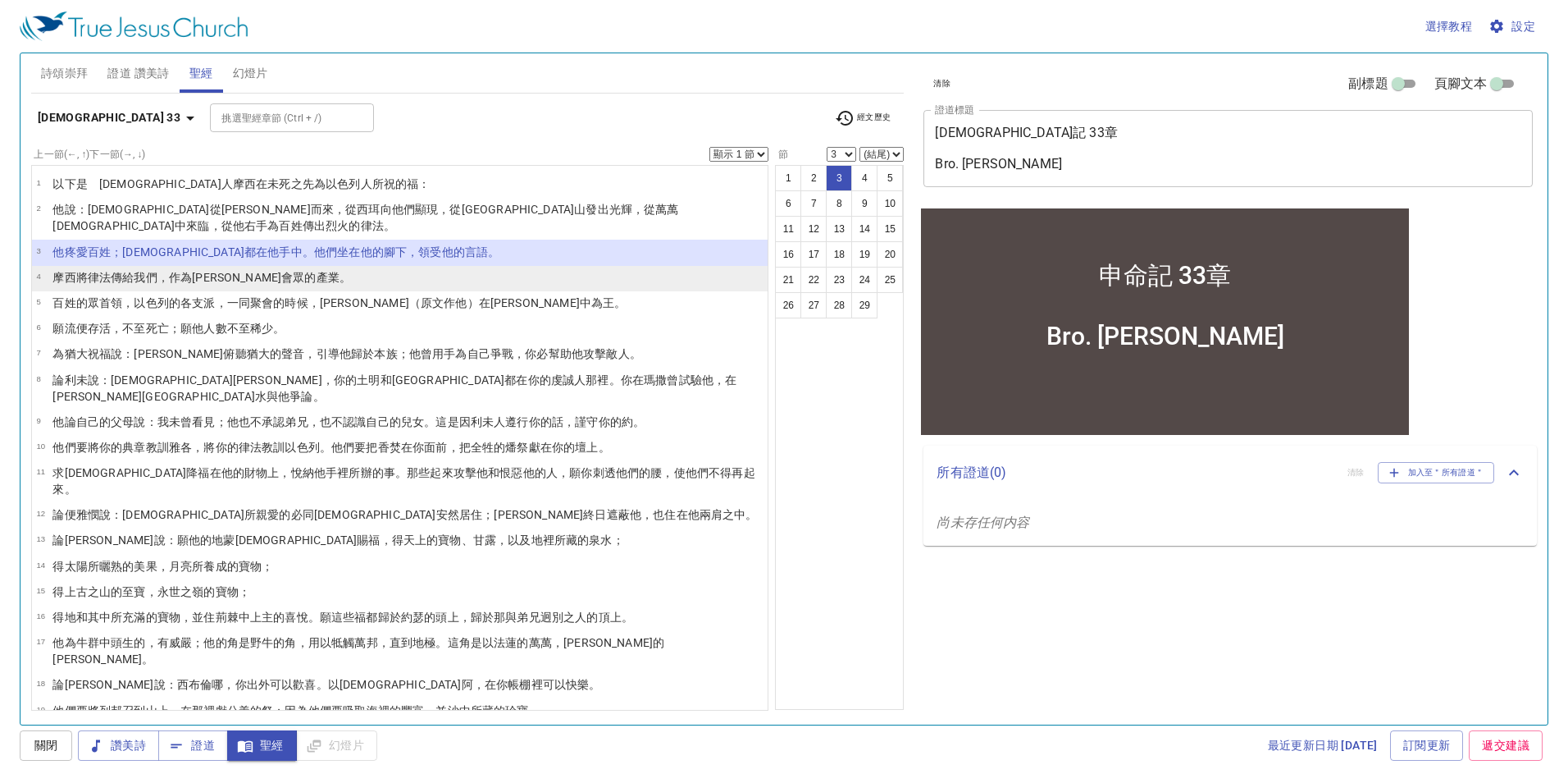
click at [323, 266] on li "4 摩西 將律法 傳給 我們，作為雅各 會眾 的產業 。" at bounding box center [400, 278] width 736 height 25
select select "4"
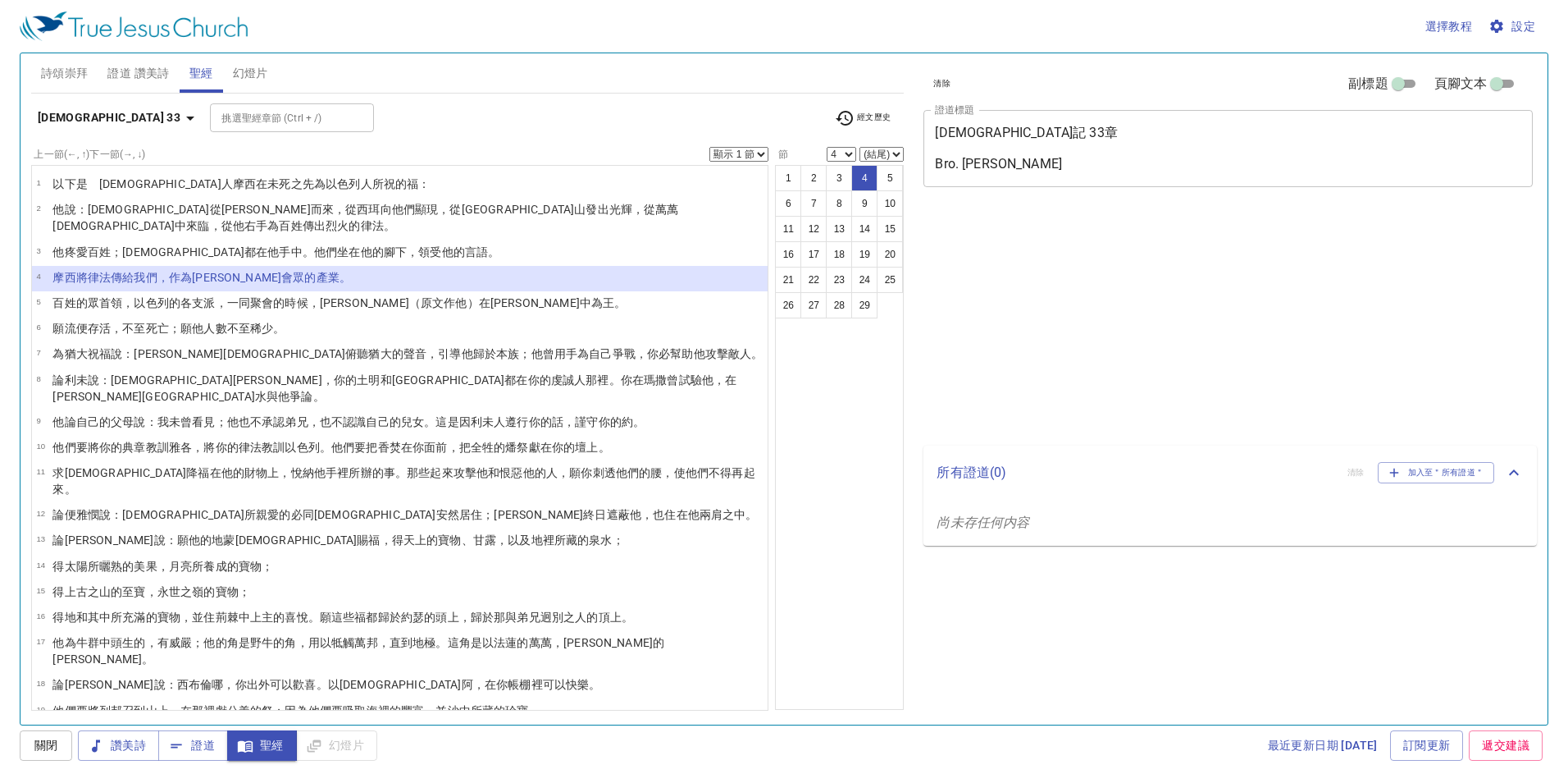
select select "4"
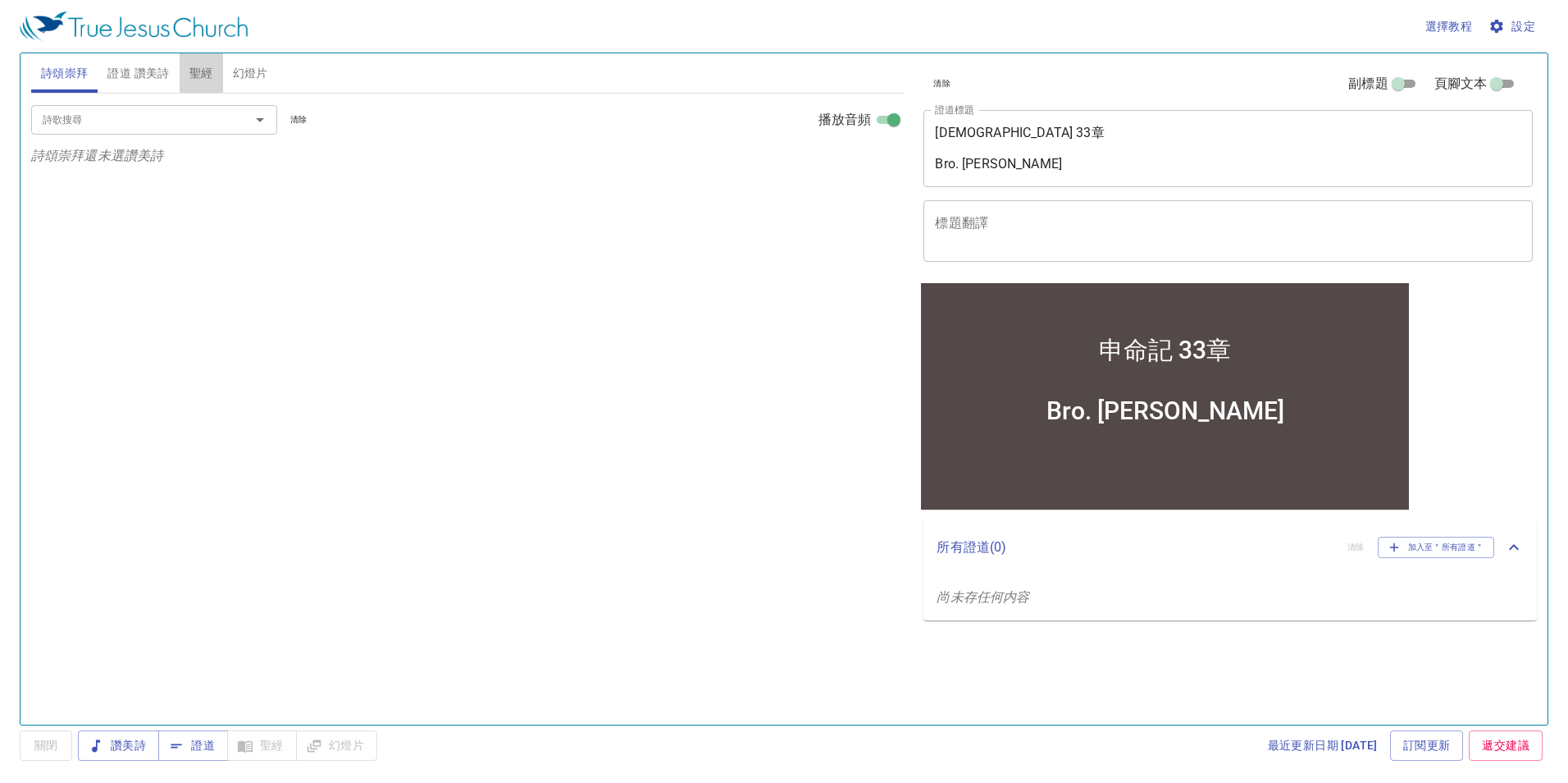
click at [198, 76] on span "聖經" at bounding box center [201, 73] width 24 height 20
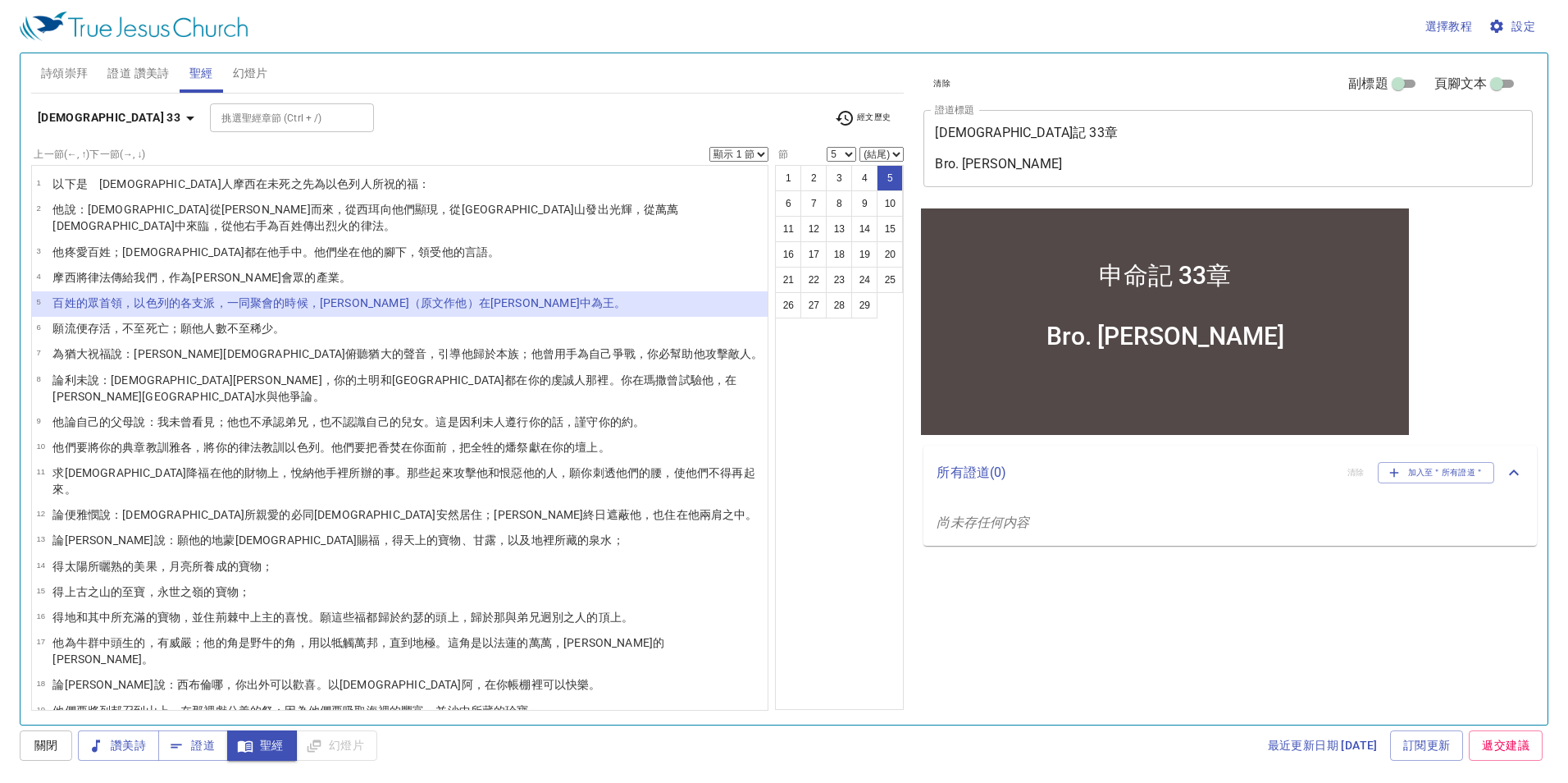
click at [57, 121] on b "[DEMOGRAPHIC_DATA] 33" at bounding box center [108, 117] width 142 height 20
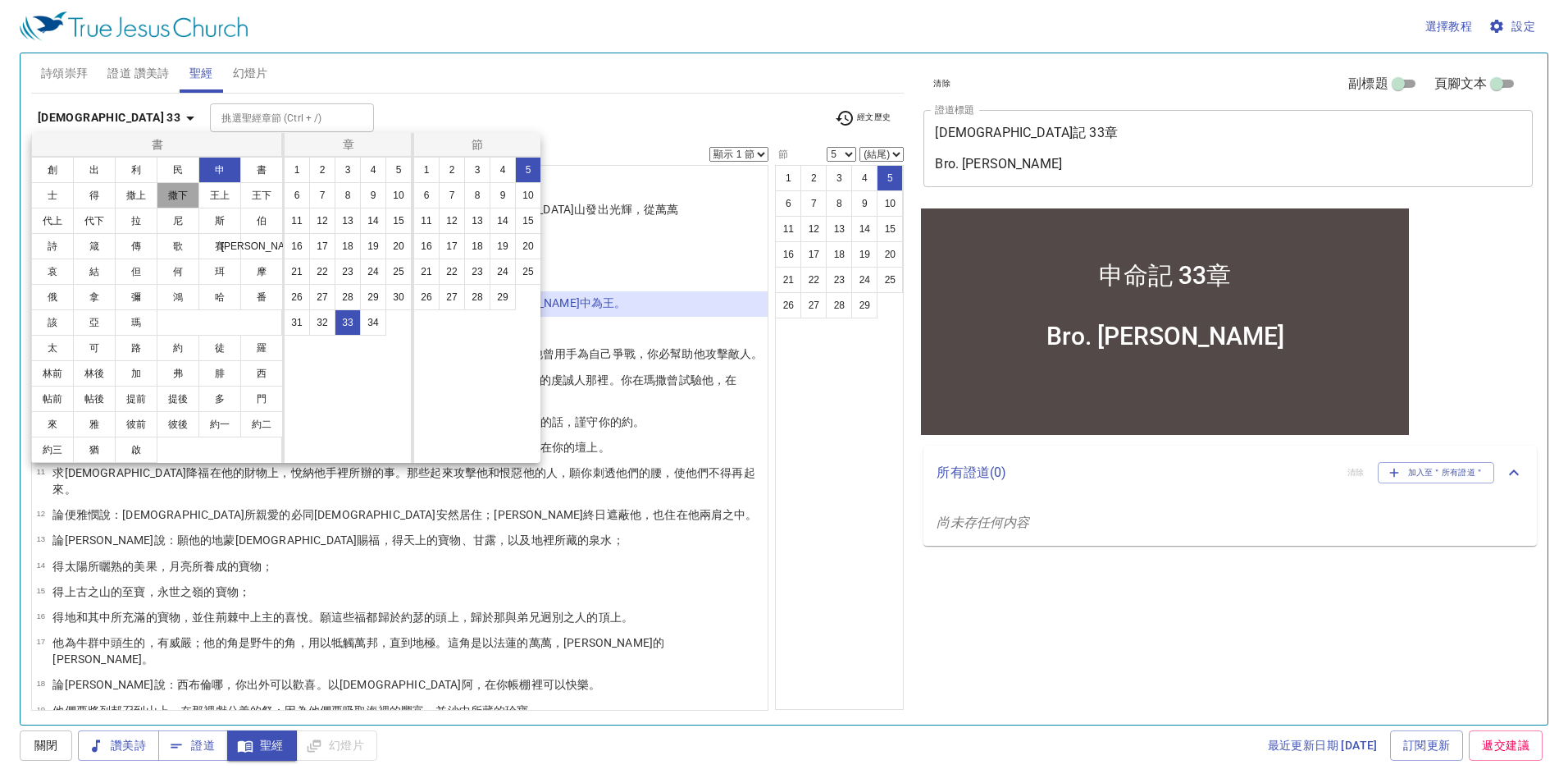
click at [179, 192] on button "撒下" at bounding box center [178, 195] width 43 height 26
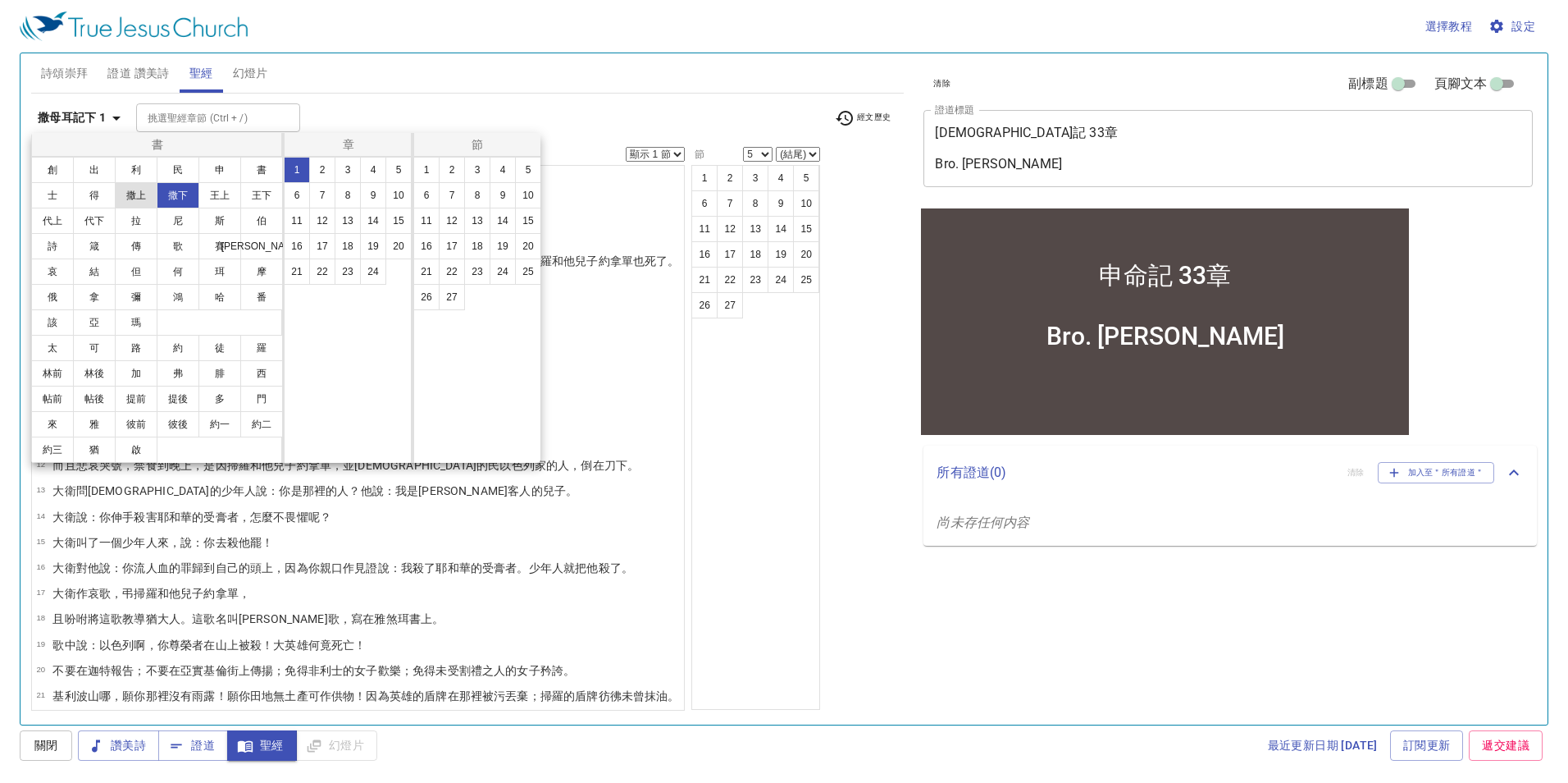
click at [140, 198] on button "撒上" at bounding box center [137, 195] width 43 height 26
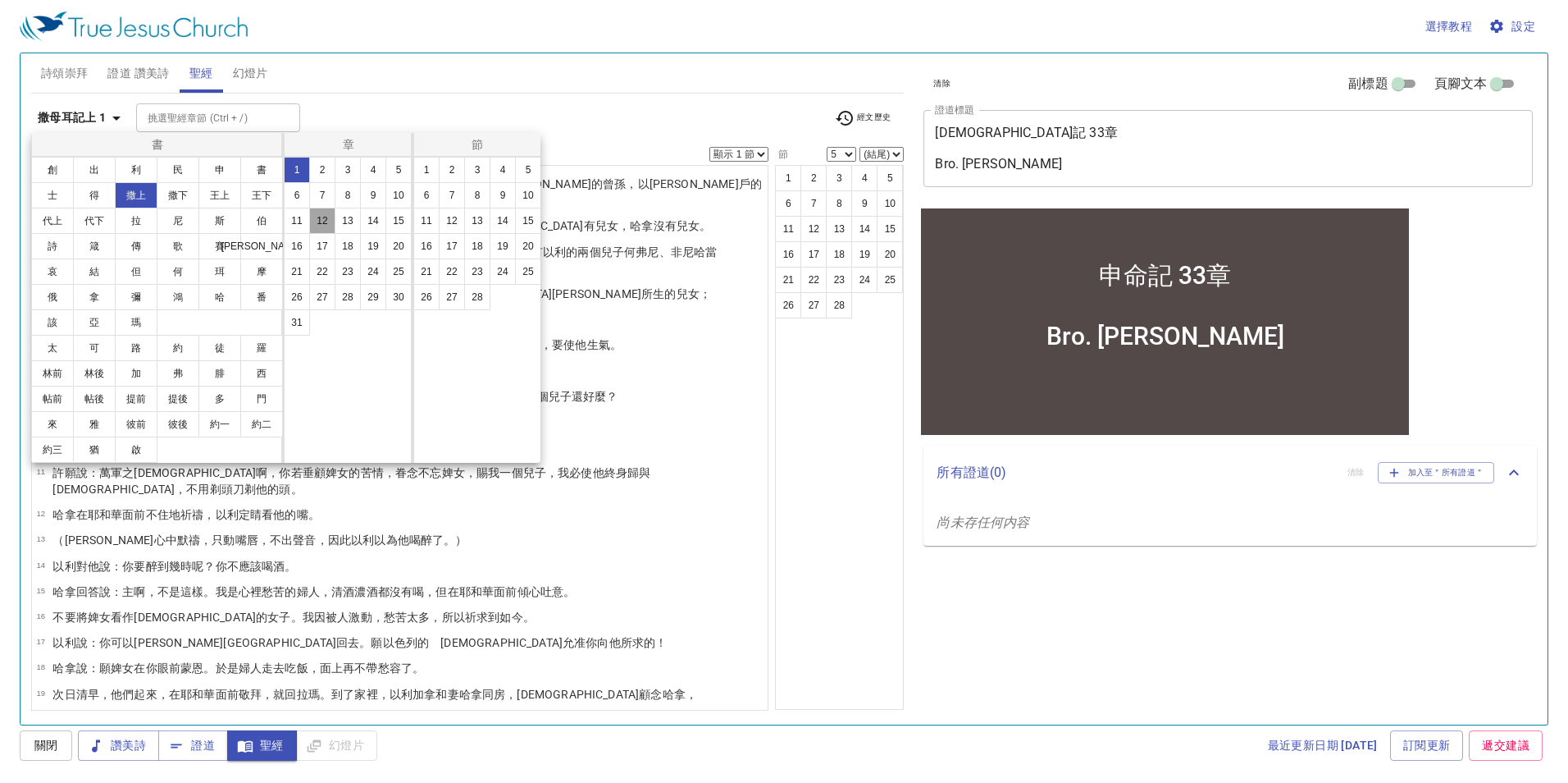
click at [323, 220] on button "12" at bounding box center [322, 220] width 26 height 26
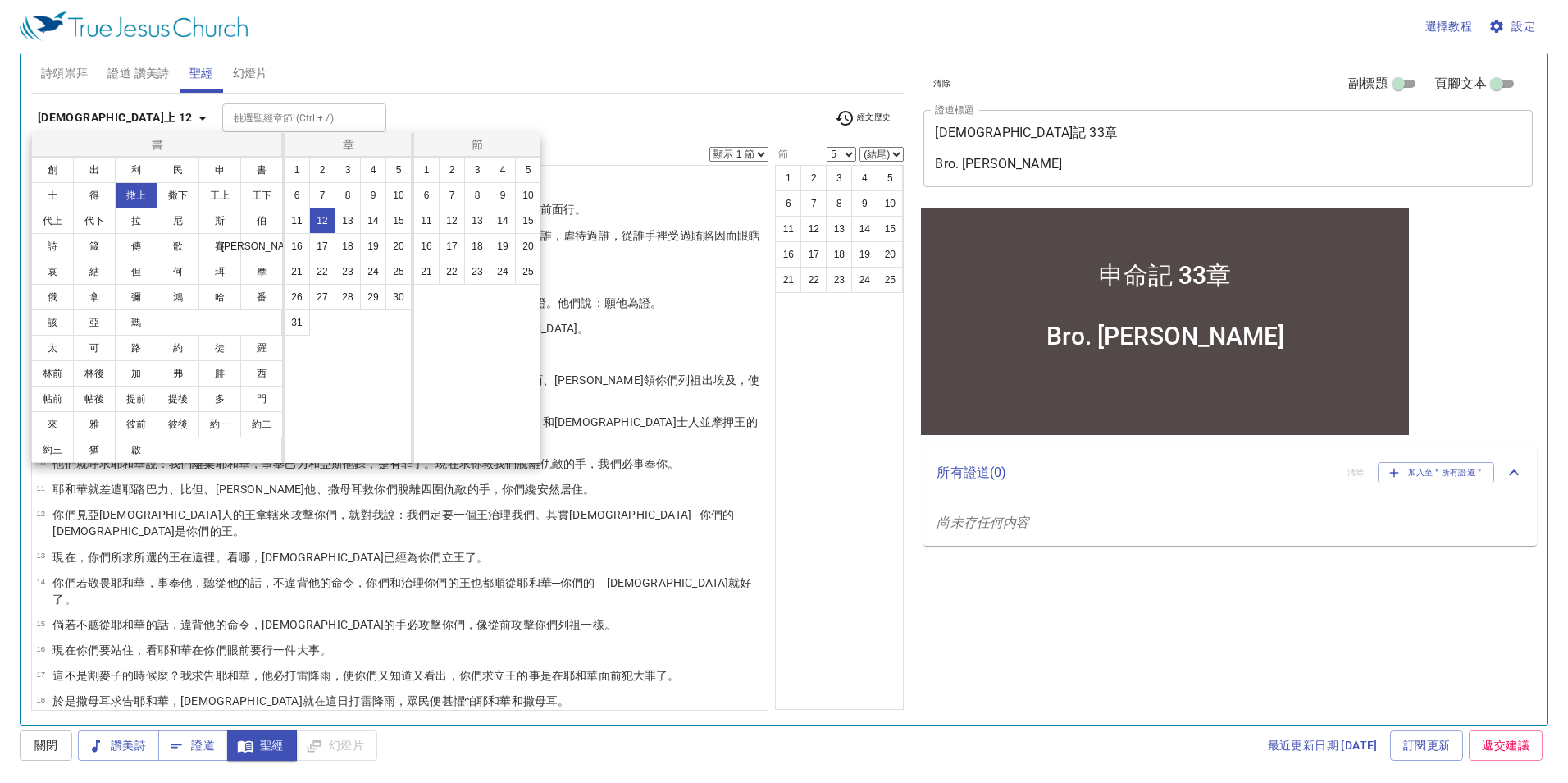
click at [223, 482] on div at bounding box center [784, 392] width 1568 height 783
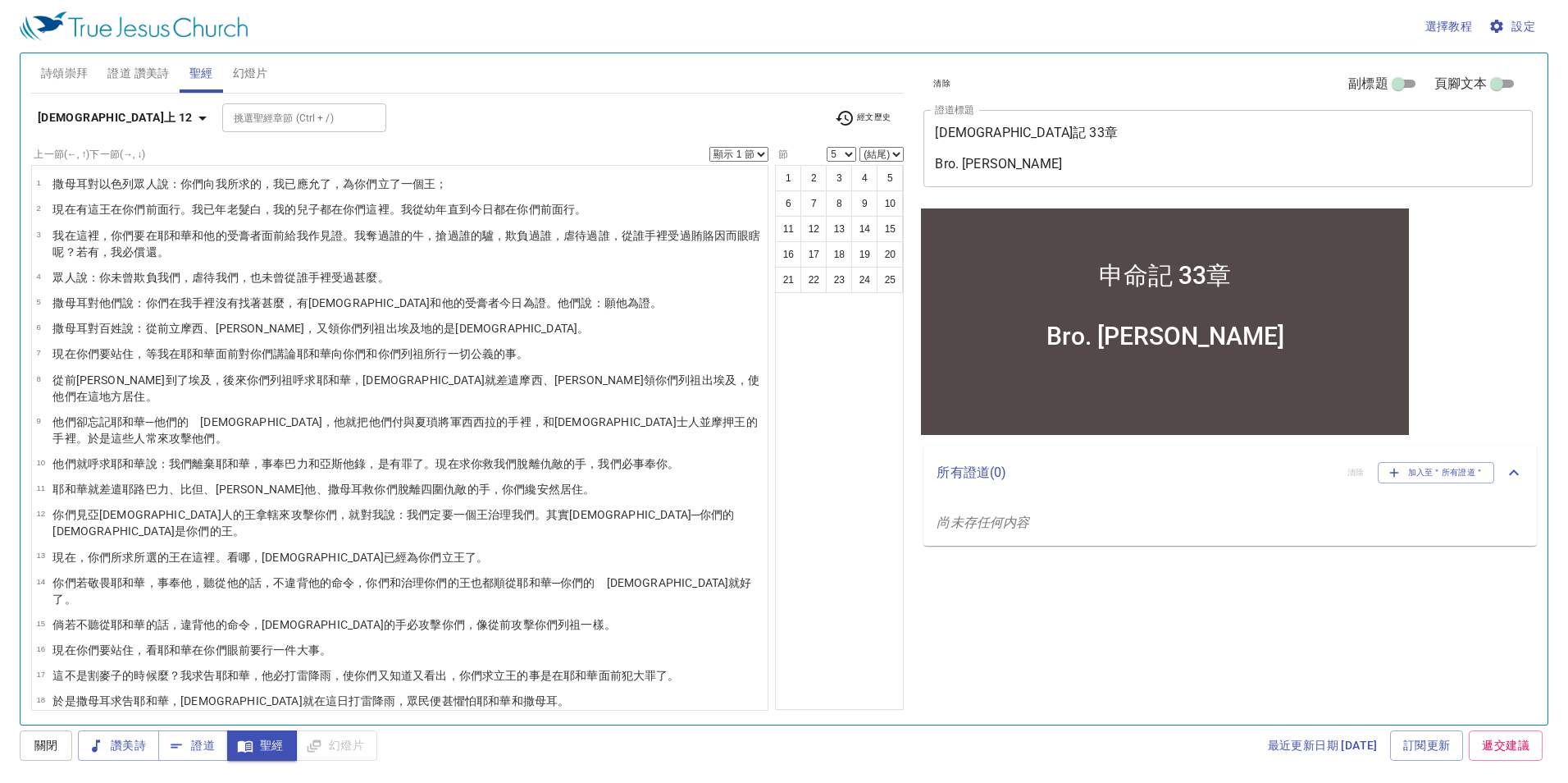
click at [223, 508] on wh935 "攻擊你們，就對我說 ：我們定要一個王 治理 我們。其實耶和華 ─你們的　神 是你們的王 。" at bounding box center [398, 522] width 692 height 29
select select "12"
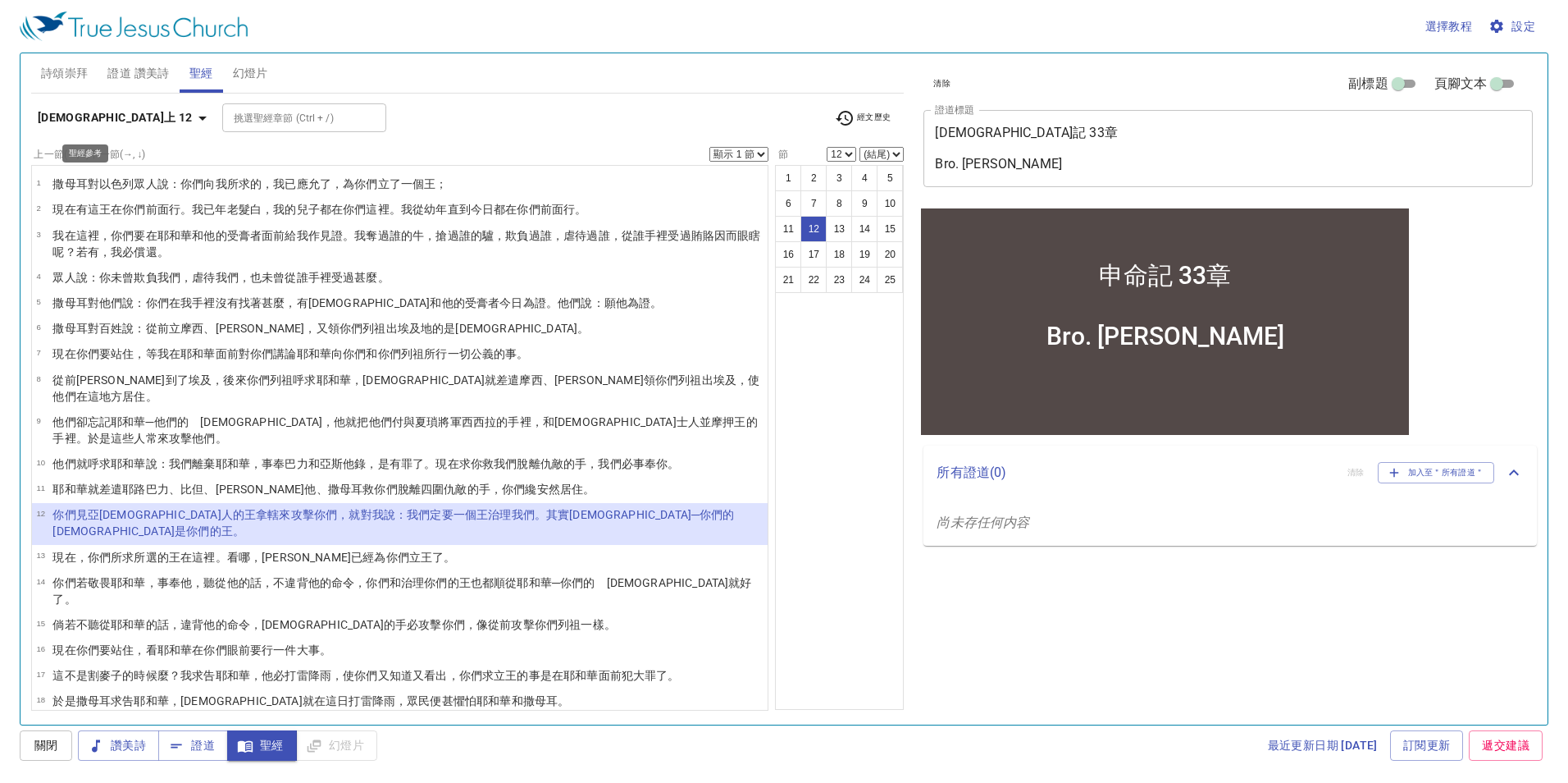
click at [88, 115] on b "[DEMOGRAPHIC_DATA]上 12" at bounding box center [115, 117] width 155 height 20
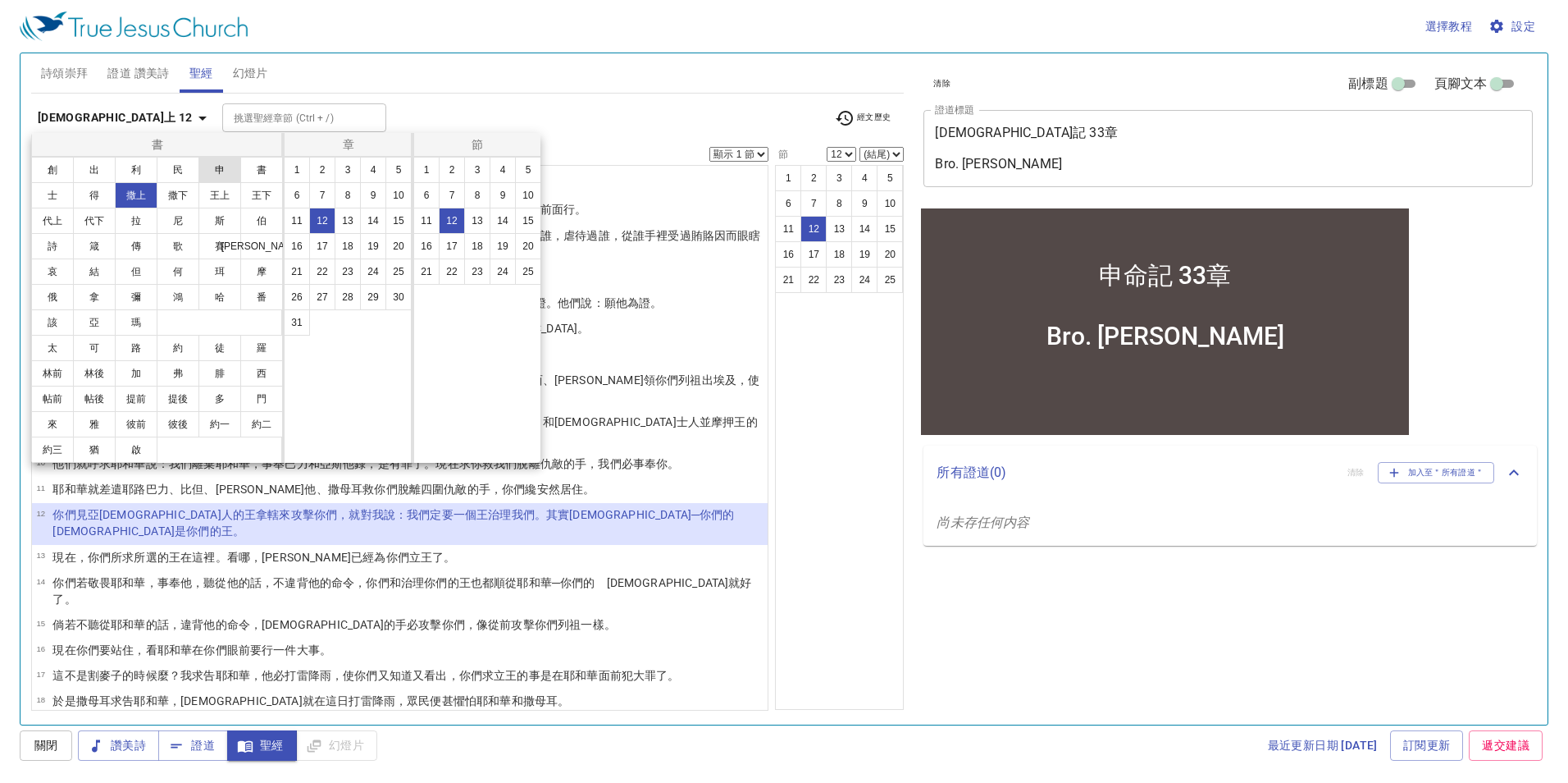
click at [215, 169] on button "申" at bounding box center [220, 170] width 43 height 26
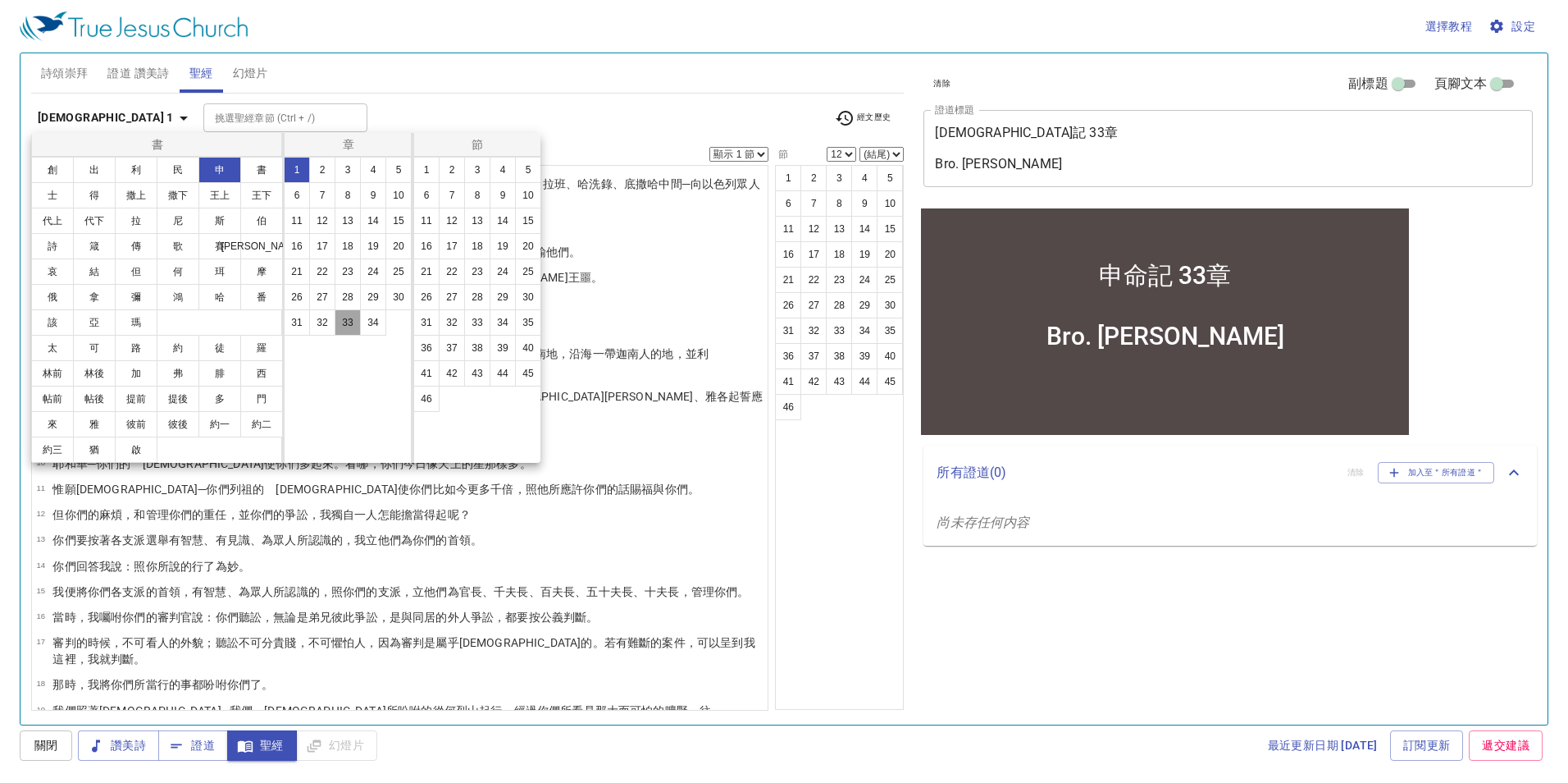
click at [345, 324] on button "33" at bounding box center [347, 322] width 26 height 26
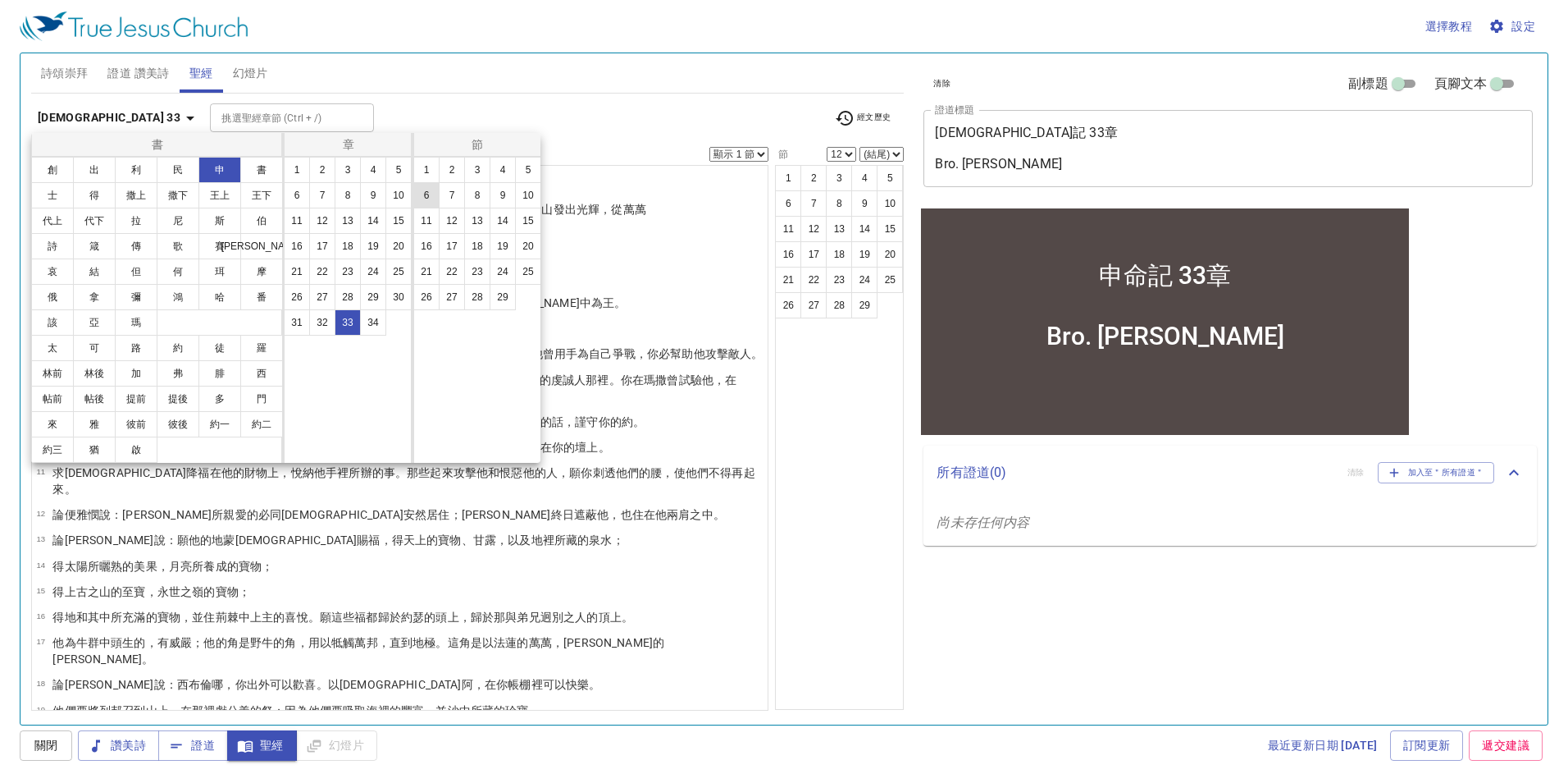
click at [424, 201] on button "6" at bounding box center [426, 195] width 26 height 26
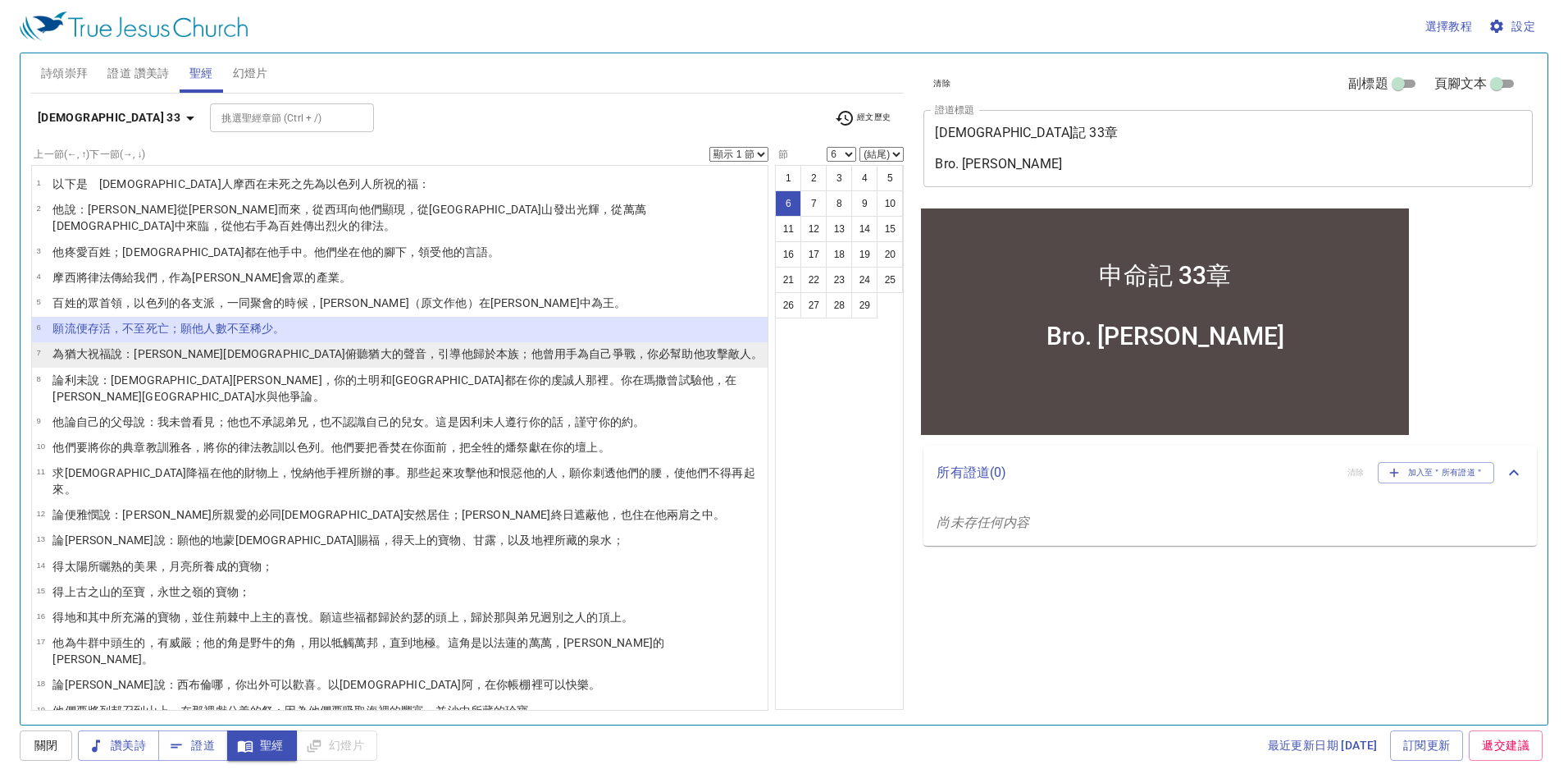
click at [392, 347] on wh3063 "的聲音 ，引導 他歸於本族 ；他曾用手 為自己爭戰，你必幫助 他攻擊敵人 。" at bounding box center [577, 354] width 371 height 14
select select "7"
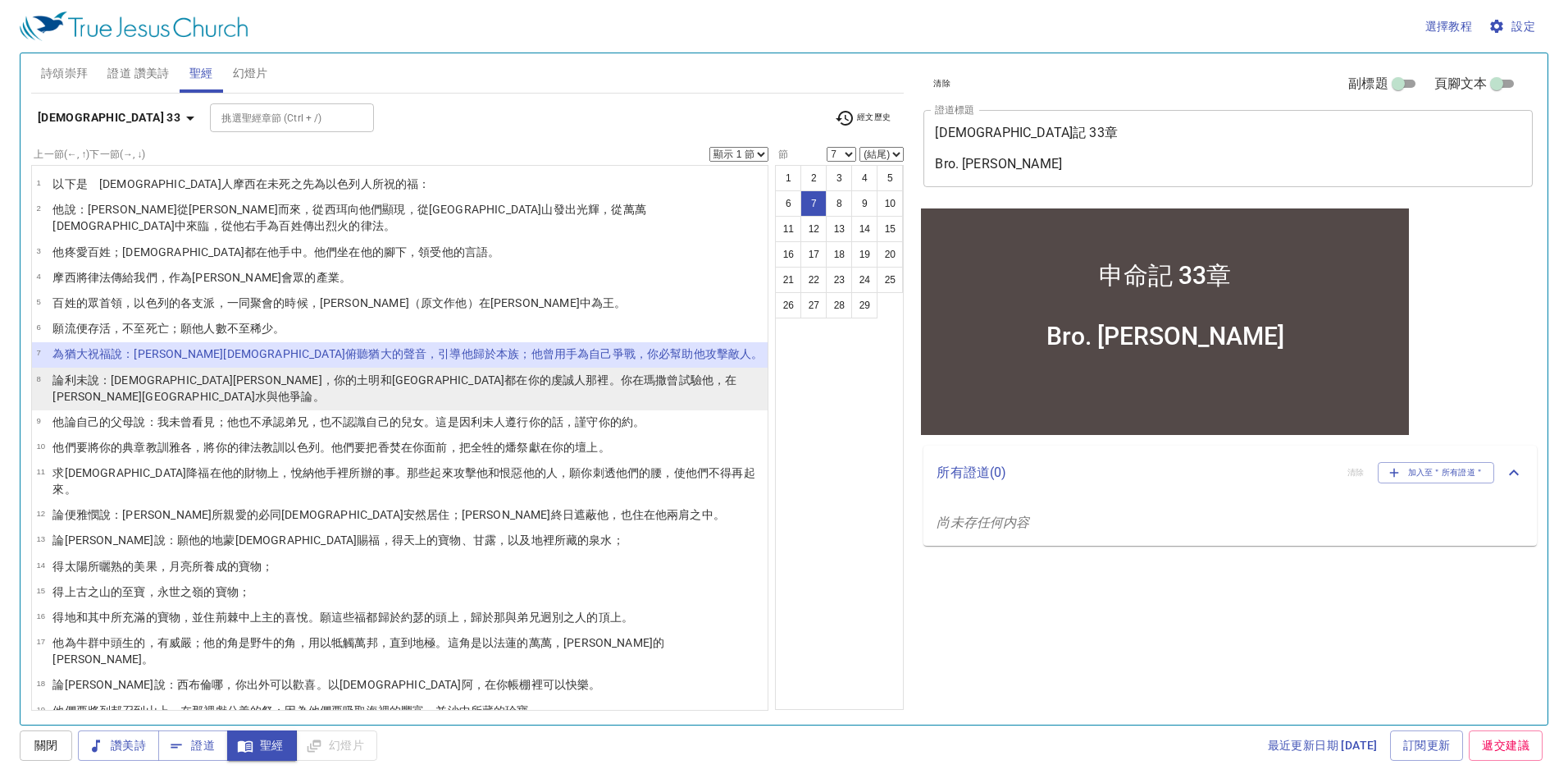
click at [195, 373] on wh559 "：[DEMOGRAPHIC_DATA][PERSON_NAME]，你的土明 和烏陵 都在你的虔誠 人 那裡。你在[PERSON_NAME] 曾試驗 他，在[P…" at bounding box center [394, 388] width 684 height 29
select select "8"
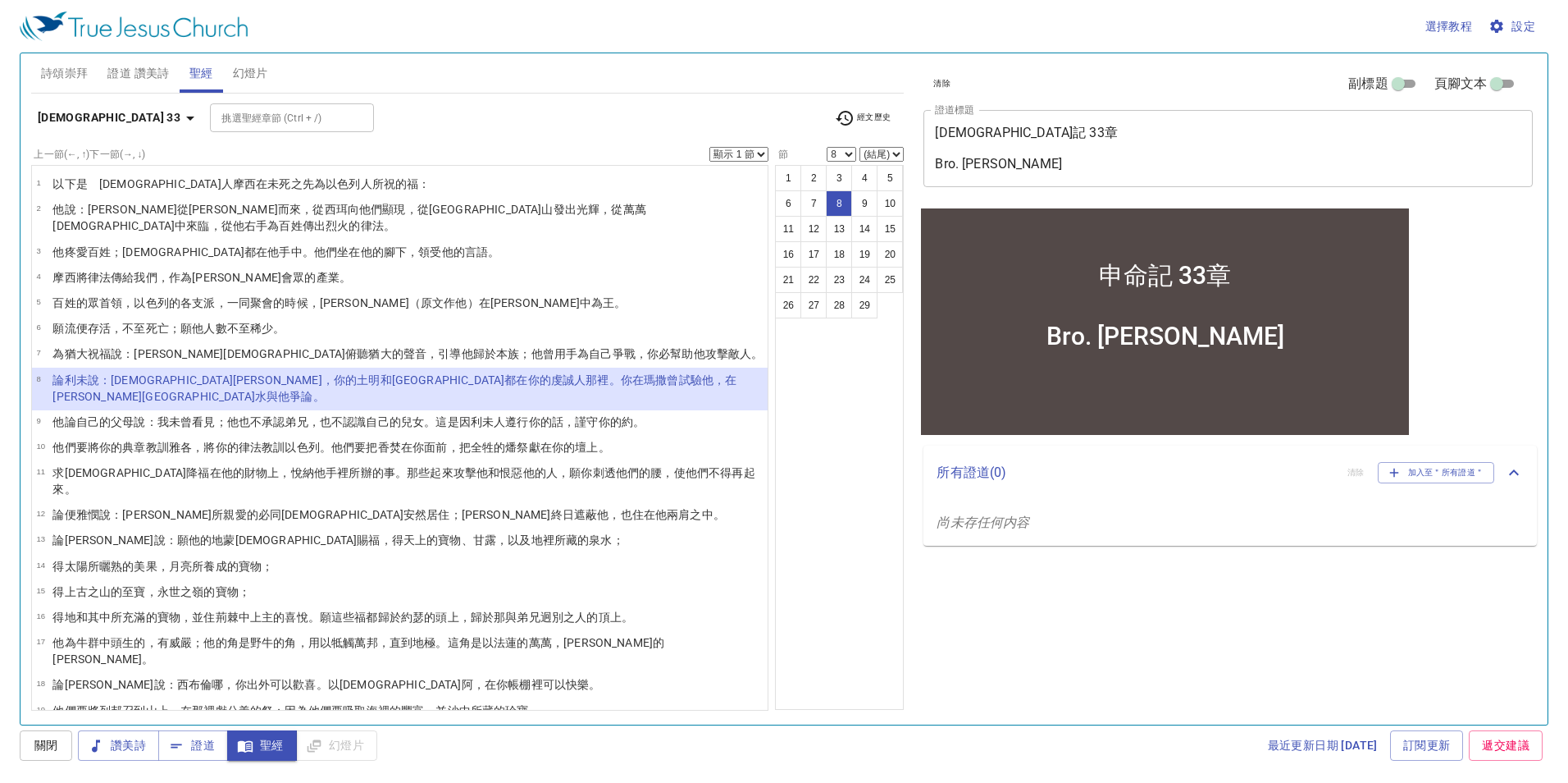
click at [745, 156] on select "顯示 1 節 顯示 2 節 顯示 3 節 顯示 4 節 顯示 5 節" at bounding box center [738, 154] width 59 height 15
select select "4"
click at [709, 147] on select "顯示 1 節 顯示 2 節 顯示 3 節 顯示 4 節 顯示 5 節" at bounding box center [738, 154] width 59 height 15
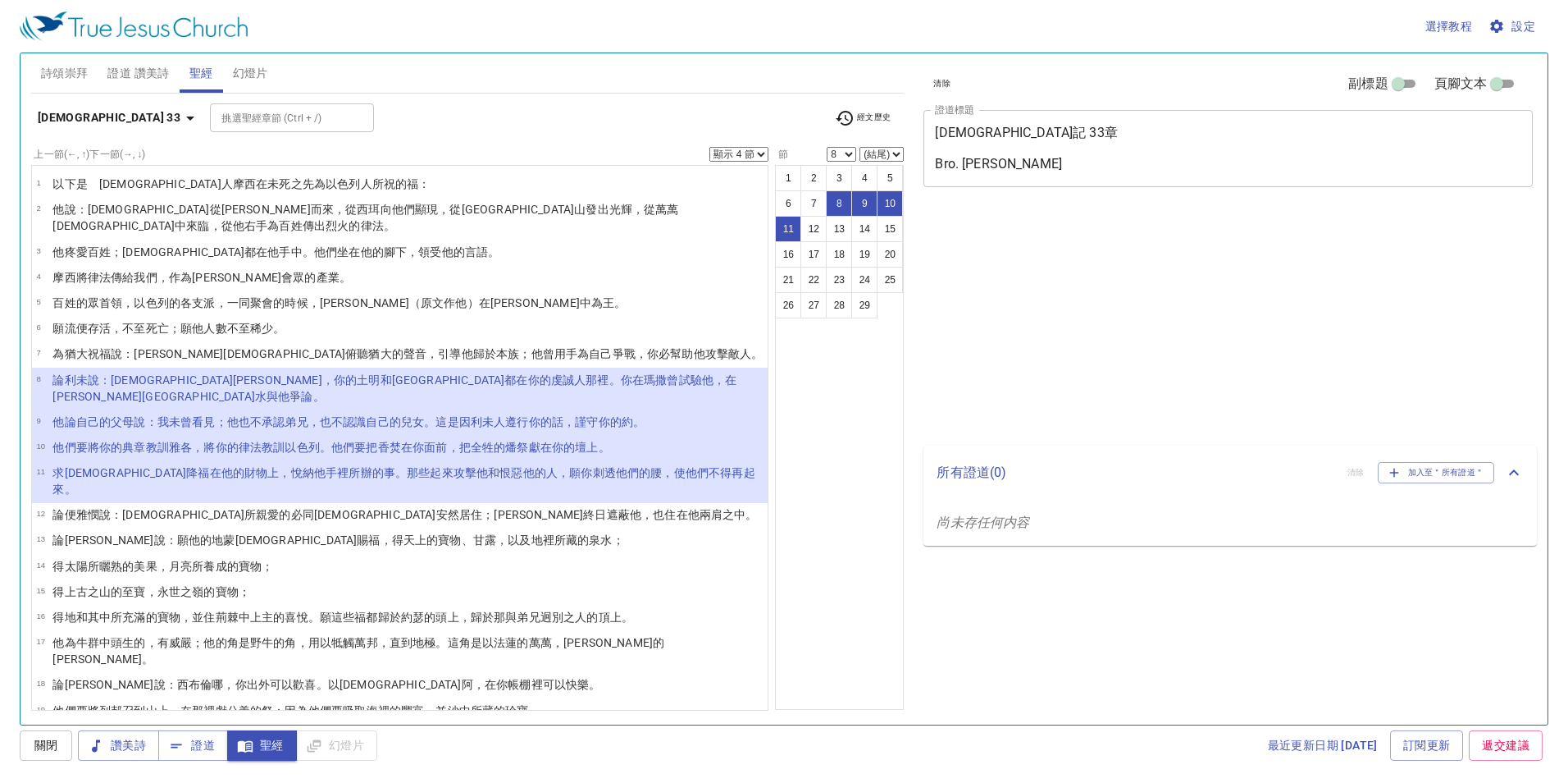
select select "4"
select select "8"
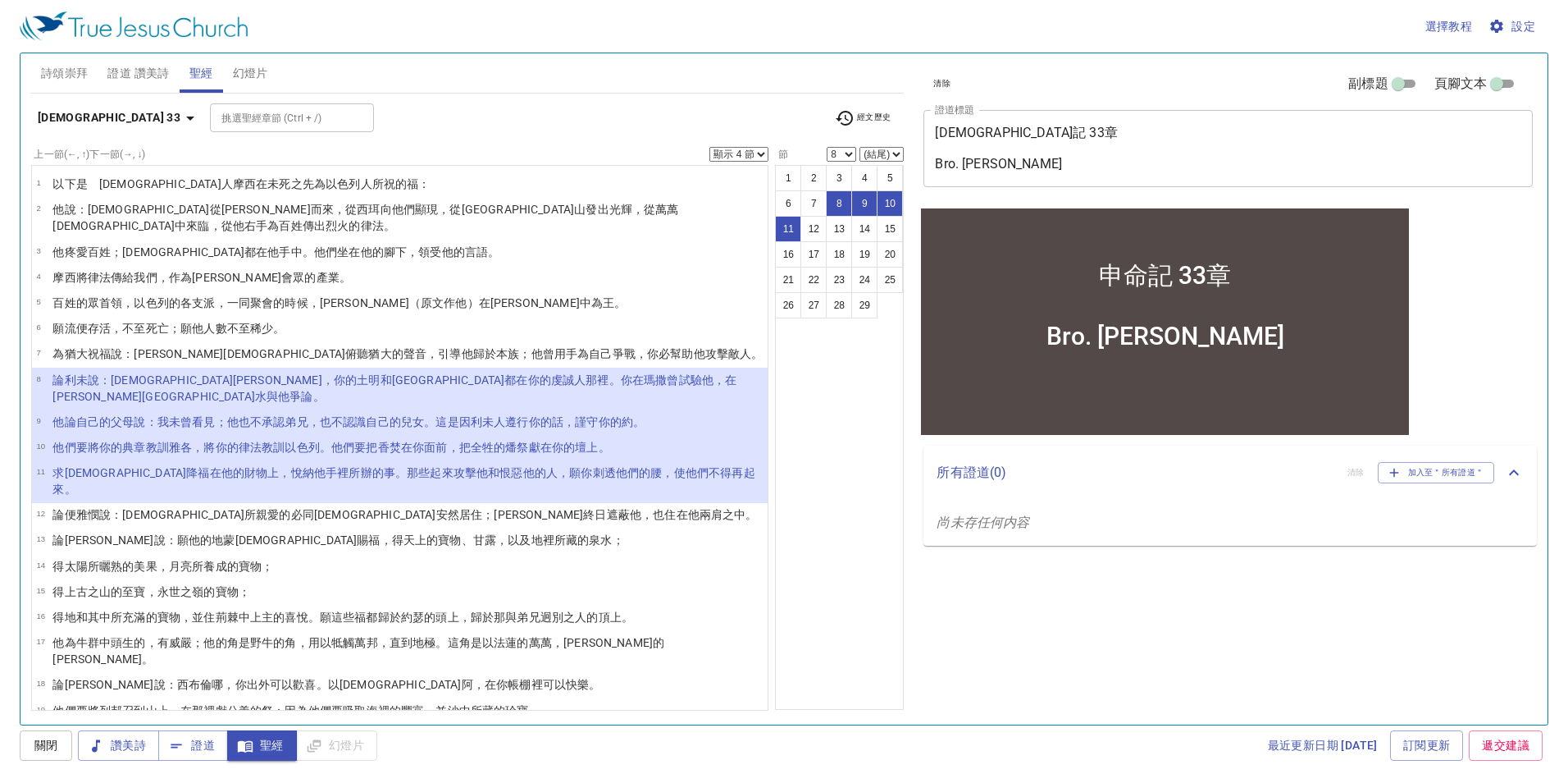
click at [722, 149] on select "顯示 1 節 顯示 2 節 顯示 3 節 顯示 4 節 顯示 5 節" at bounding box center [738, 154] width 59 height 15
select select "1"
click at [709, 147] on select "顯示 1 節 顯示 2 節 顯示 3 節 顯示 4 節 顯示 5 節" at bounding box center [738, 154] width 59 height 15
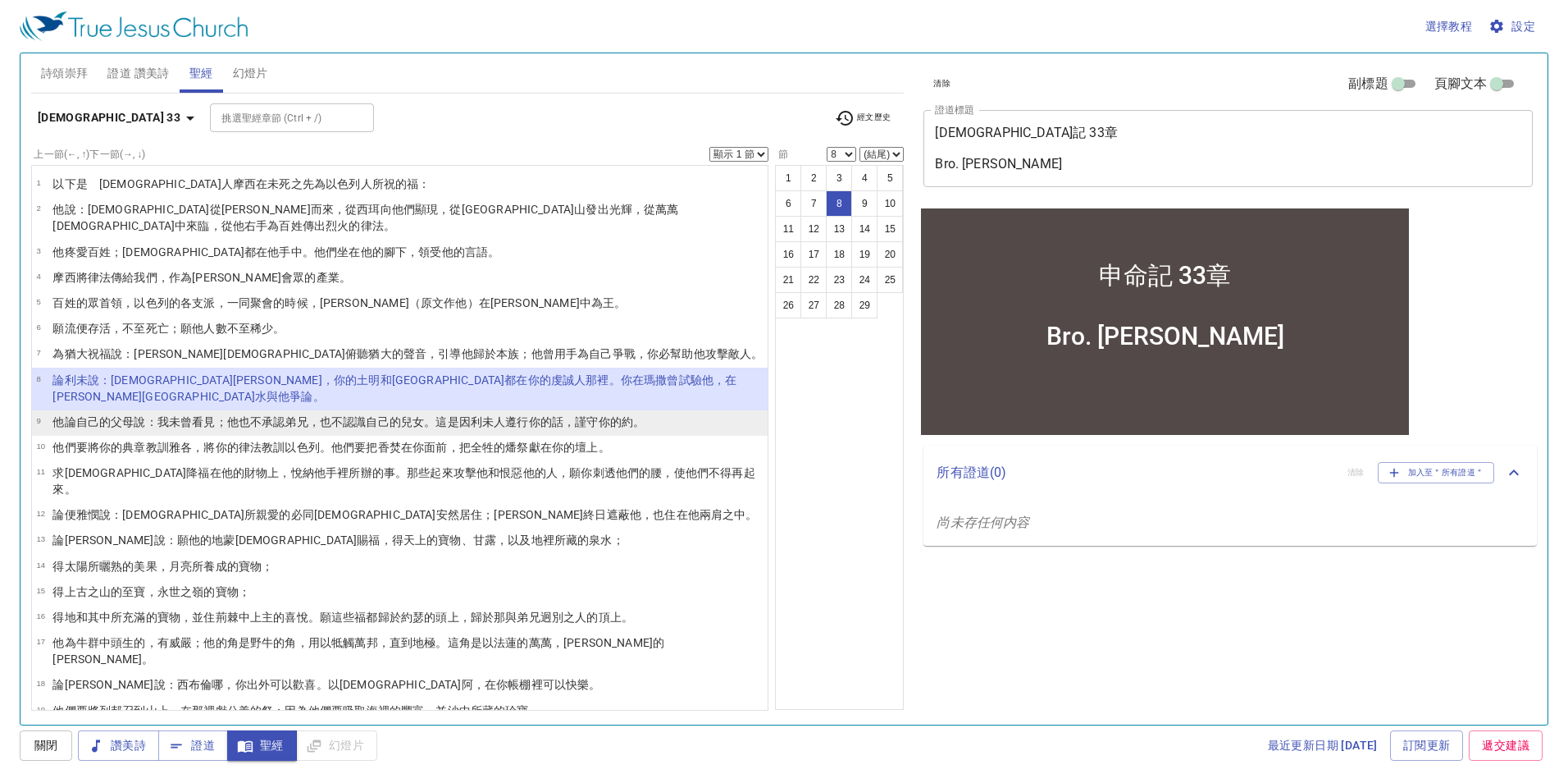
click at [314, 415] on wh251 "，也不認識 自己的兒女 。這是因利未人遵行 你的話 ，謹守 你的約 。" at bounding box center [476, 422] width 336 height 14
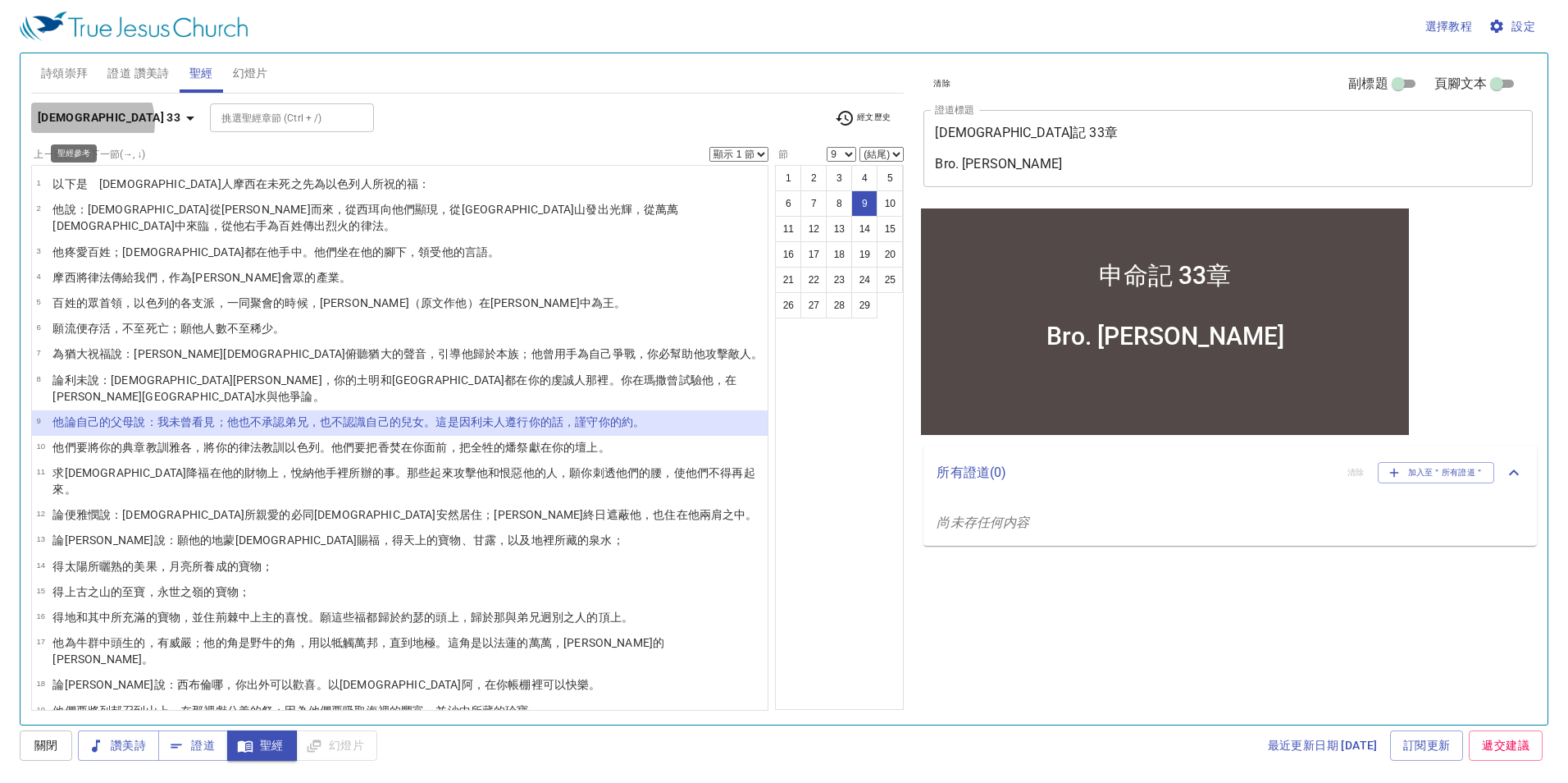
click at [180, 122] on icon "button" at bounding box center [190, 118] width 19 height 19
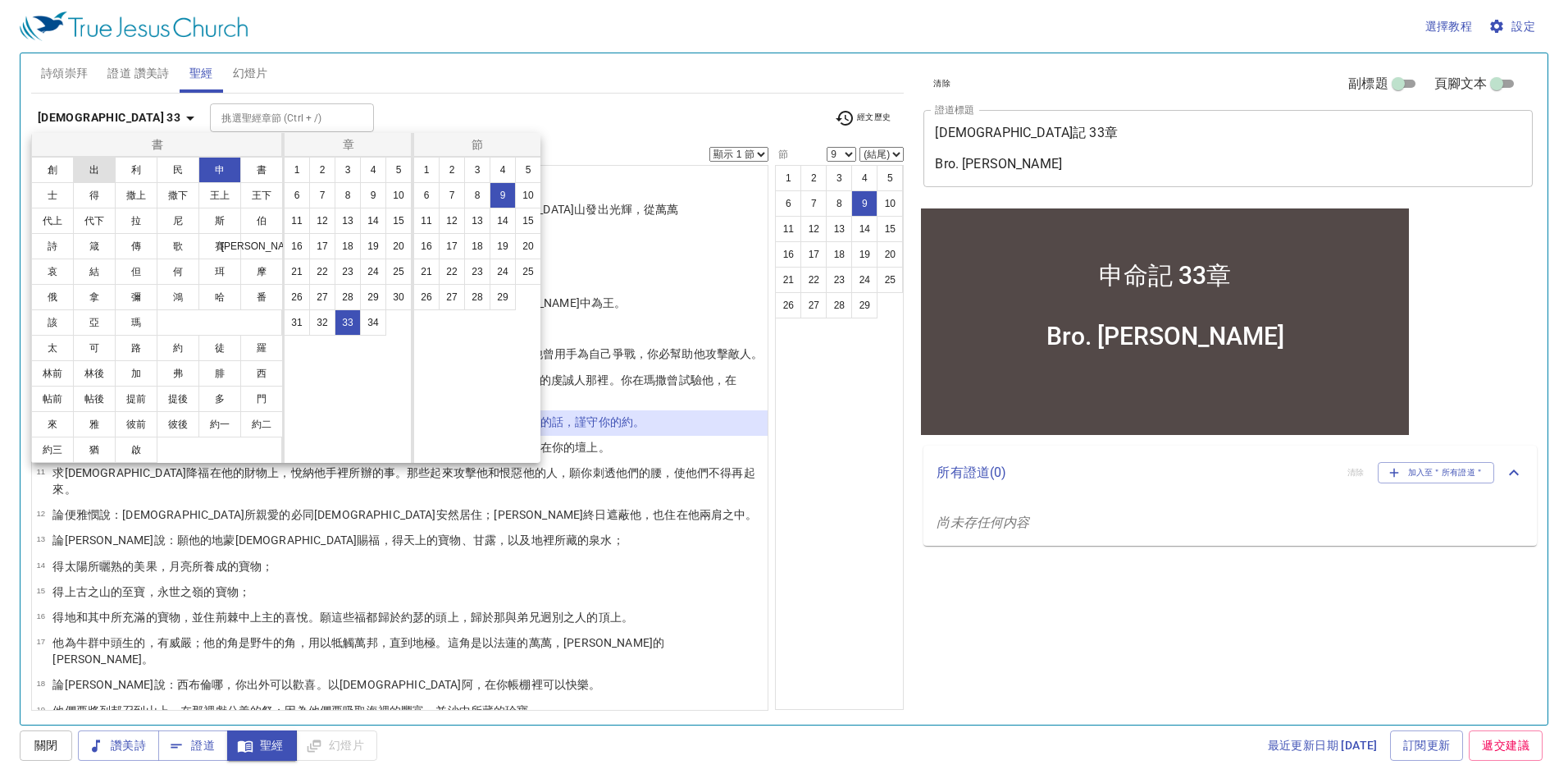
click at [96, 171] on button "出" at bounding box center [94, 170] width 43 height 26
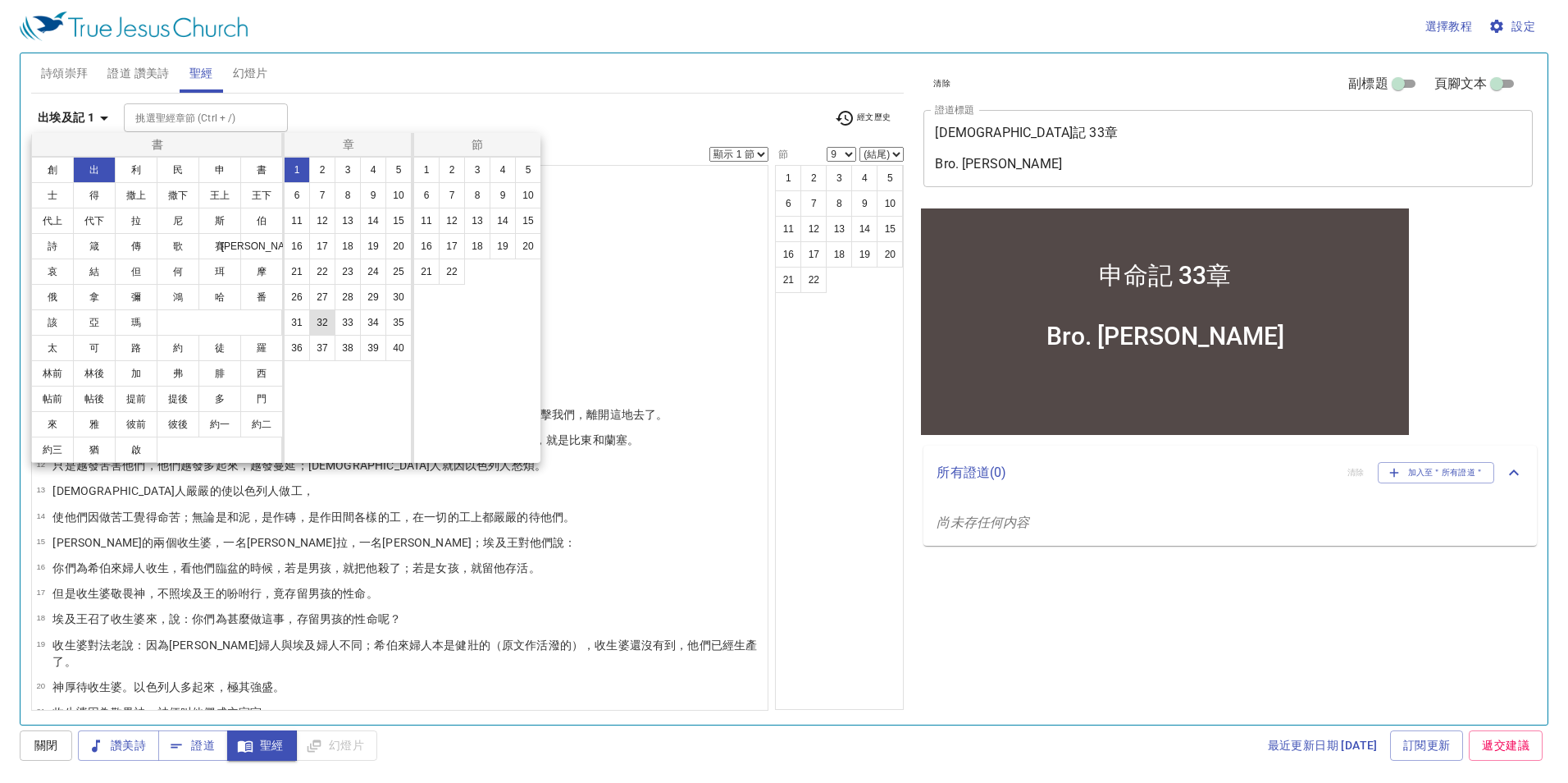
click at [327, 326] on button "32" at bounding box center [322, 322] width 26 height 26
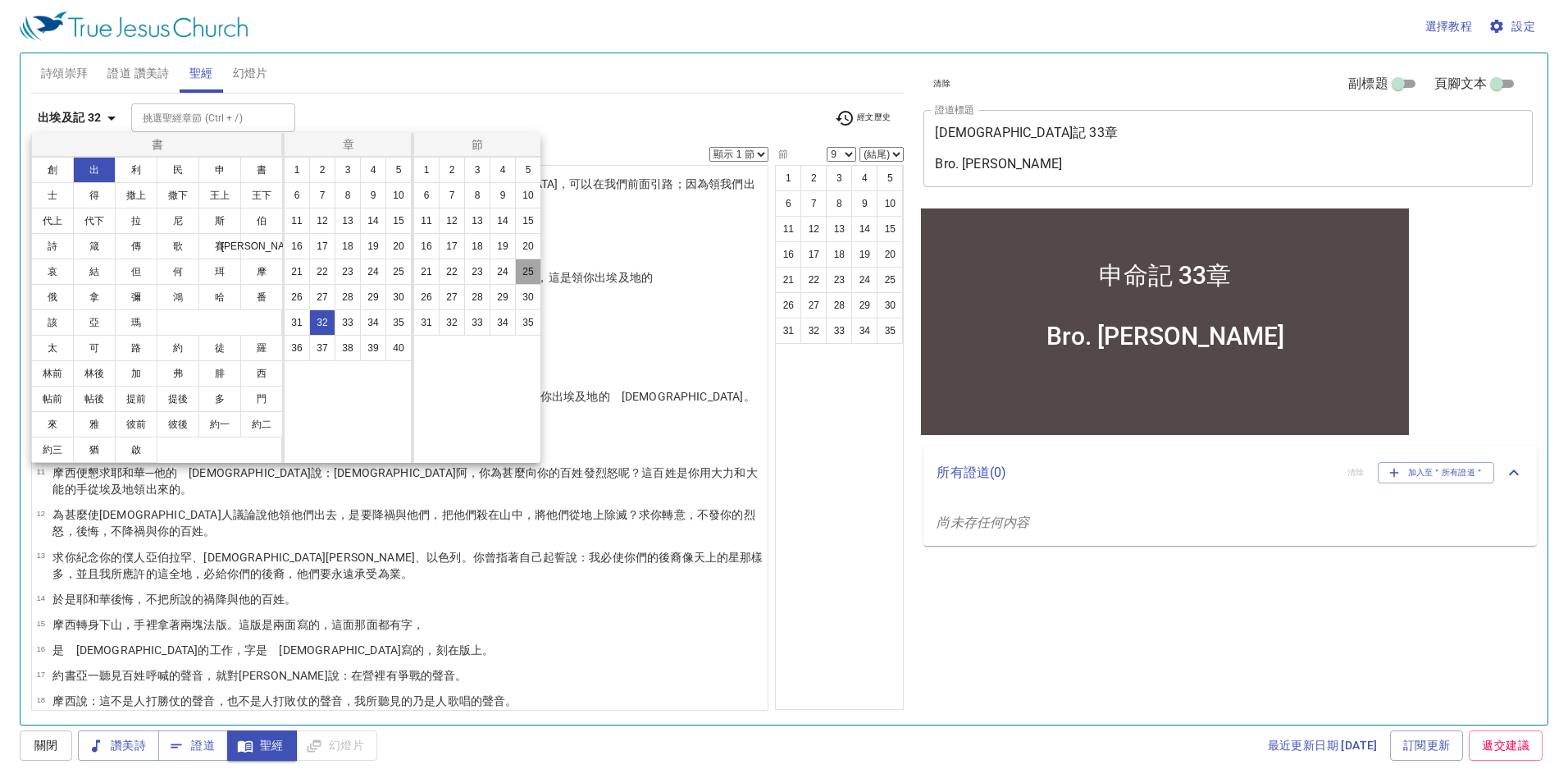
click at [528, 269] on button "25" at bounding box center [528, 271] width 26 height 26
select select "25"
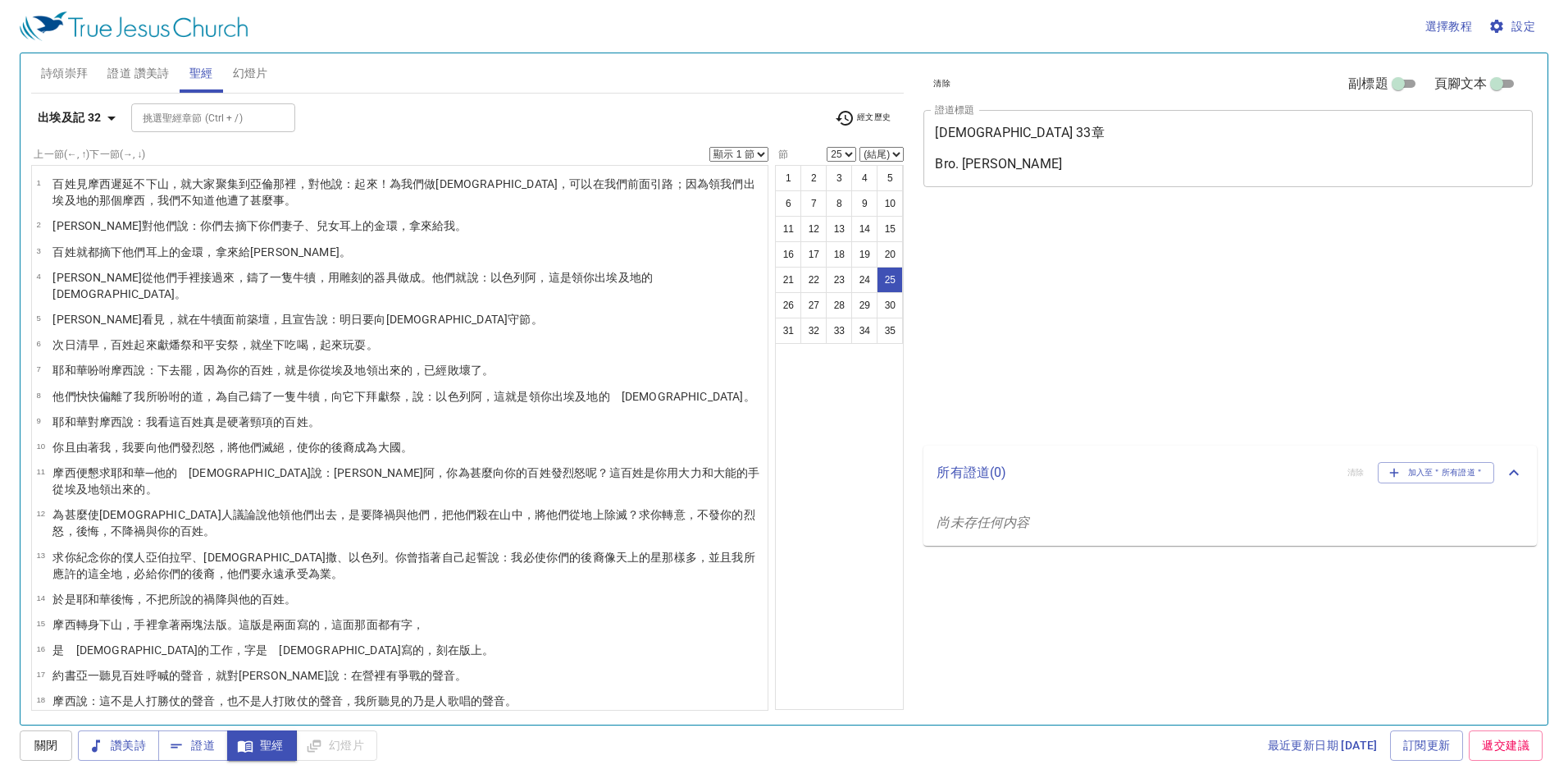
select select "25"
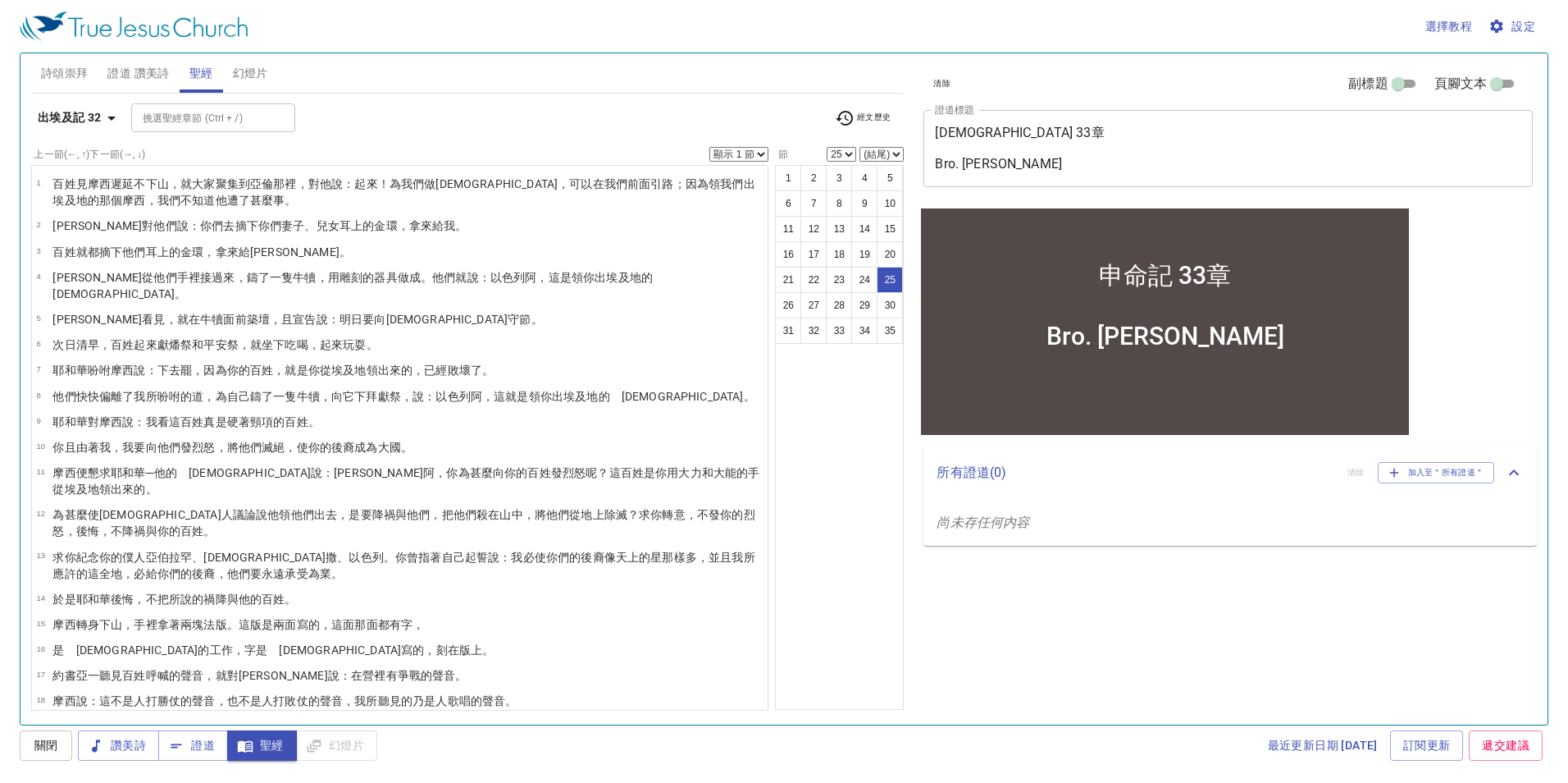
scroll to position [411, 0]
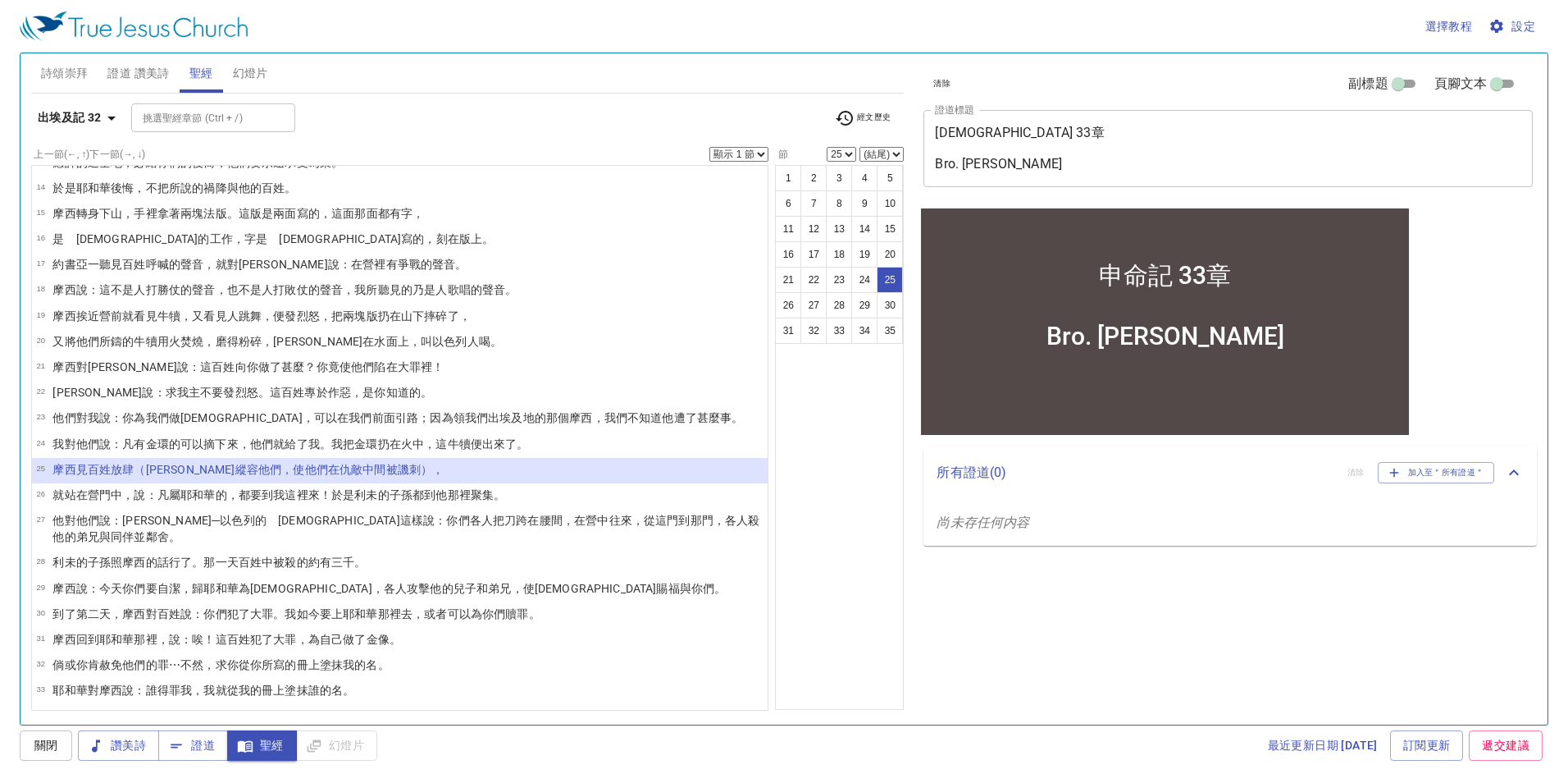
click at [746, 158] on select "顯示 1 節 顯示 2 節 顯示 3 節 顯示 4 節 顯示 5 節" at bounding box center [738, 154] width 59 height 15
select select "4"
click at [709, 147] on select "顯示 1 節 顯示 2 節 顯示 3 節 顯示 4 節 顯示 5 節" at bounding box center [738, 154] width 59 height 15
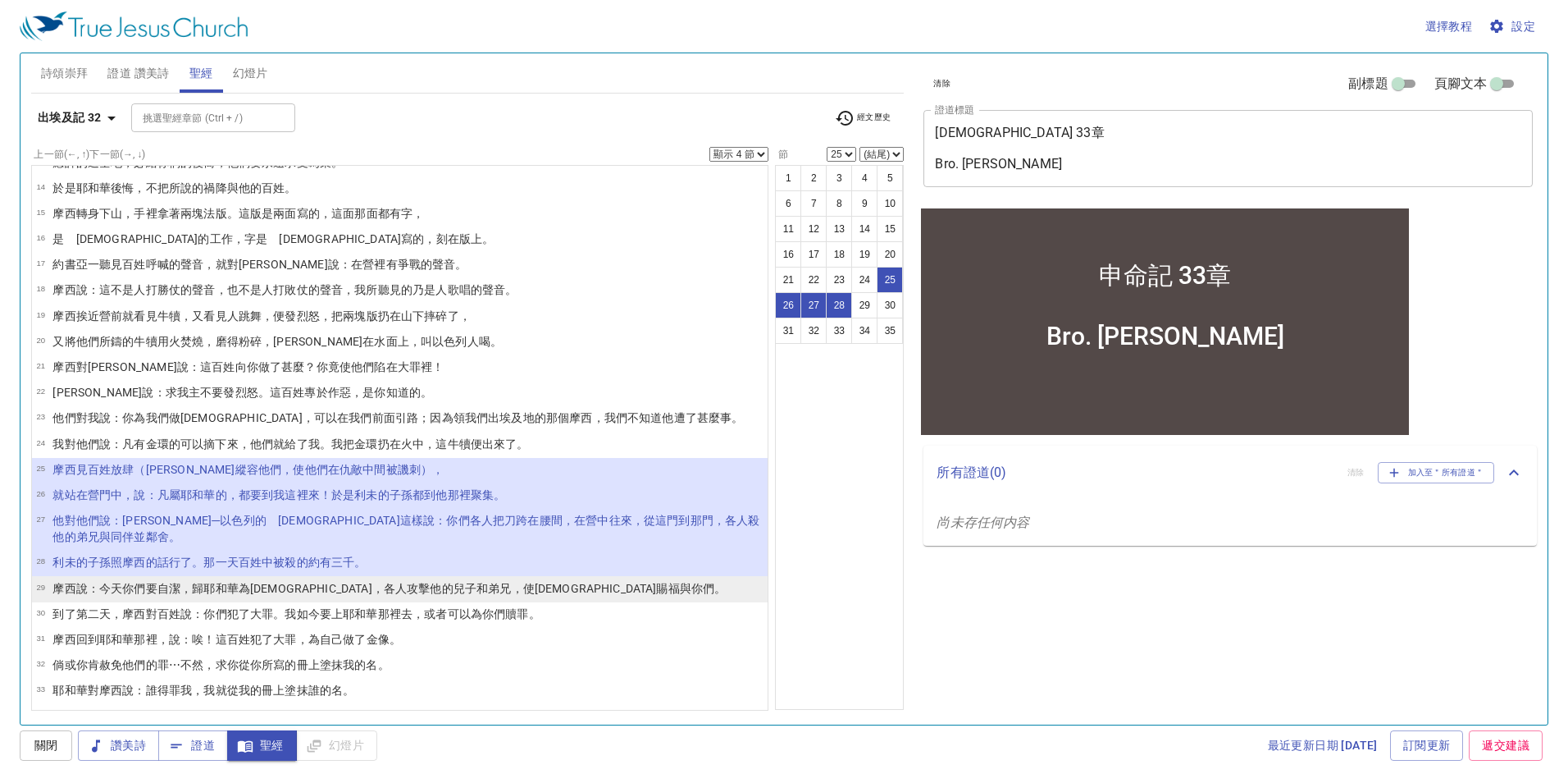
click at [212, 581] on wh3027 "耶和華 為聖， 各人 攻擊他的兒子 和弟兄 ，使耶和華賜 福 與你們。" at bounding box center [464, 588] width 522 height 14
select select "29"
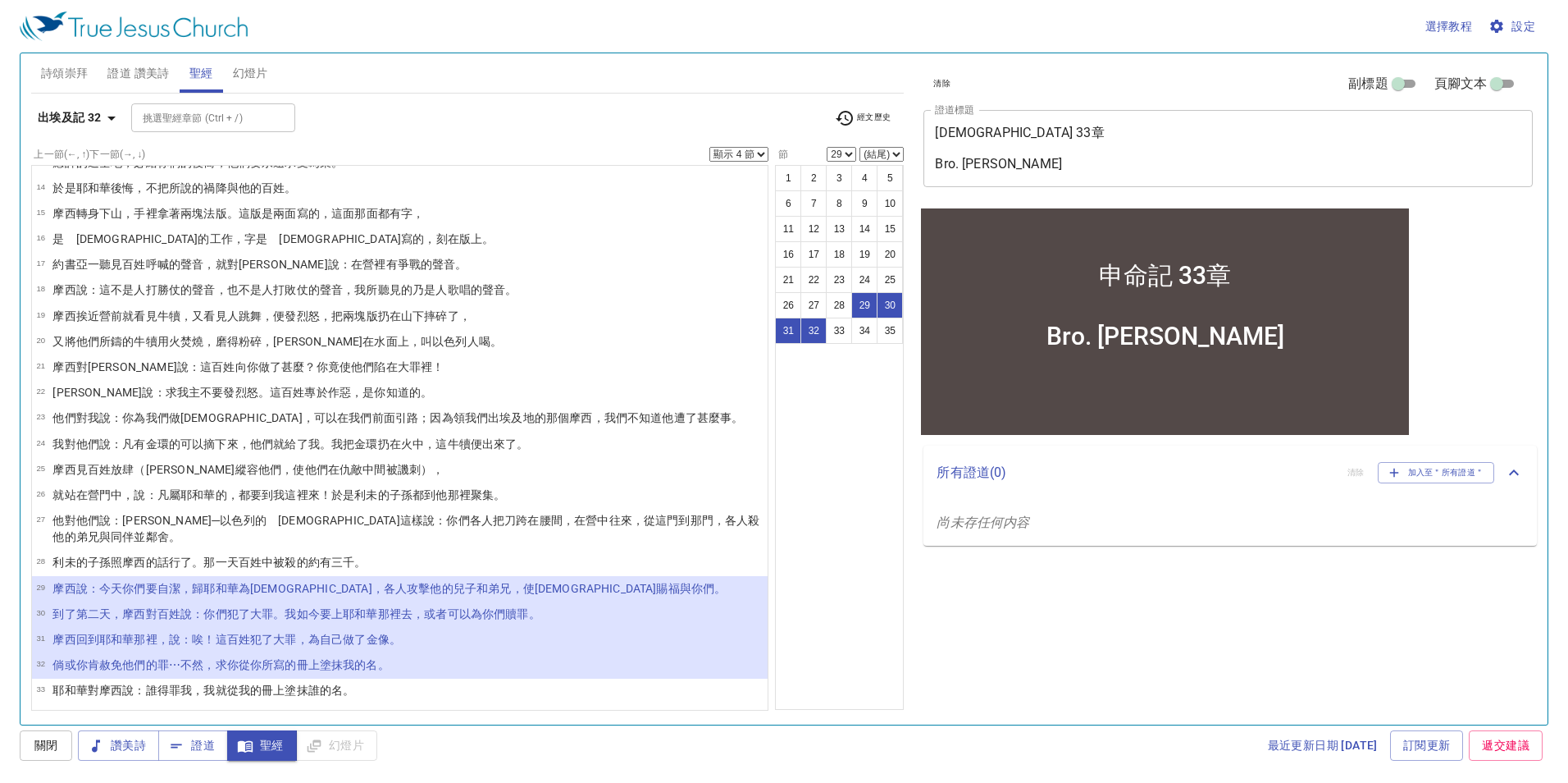
click at [738, 158] on select "顯示 1 節 顯示 2 節 顯示 3 節 顯示 4 節 顯示 5 節" at bounding box center [738, 154] width 59 height 15
select select "1"
click at [709, 147] on select "顯示 1 節 顯示 2 節 顯示 3 節 顯示 4 節 顯示 5 節" at bounding box center [738, 154] width 59 height 15
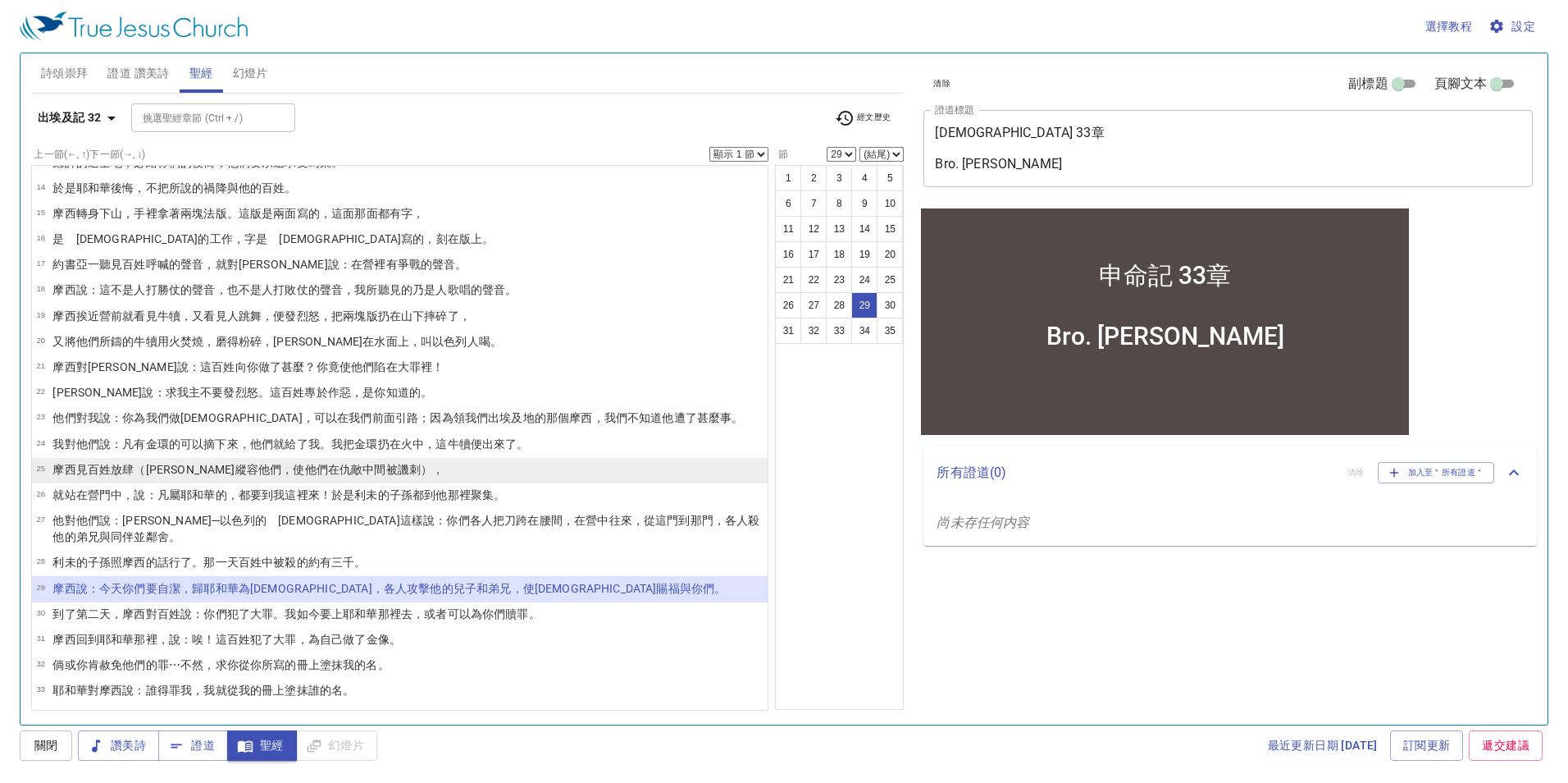
click at [105, 462] on wh7200 "百姓 放肆 （亞倫 縱容 他們，使他們在仇敵 中間被譏刺 ），" at bounding box center [265, 469] width 355 height 14
select select "25"
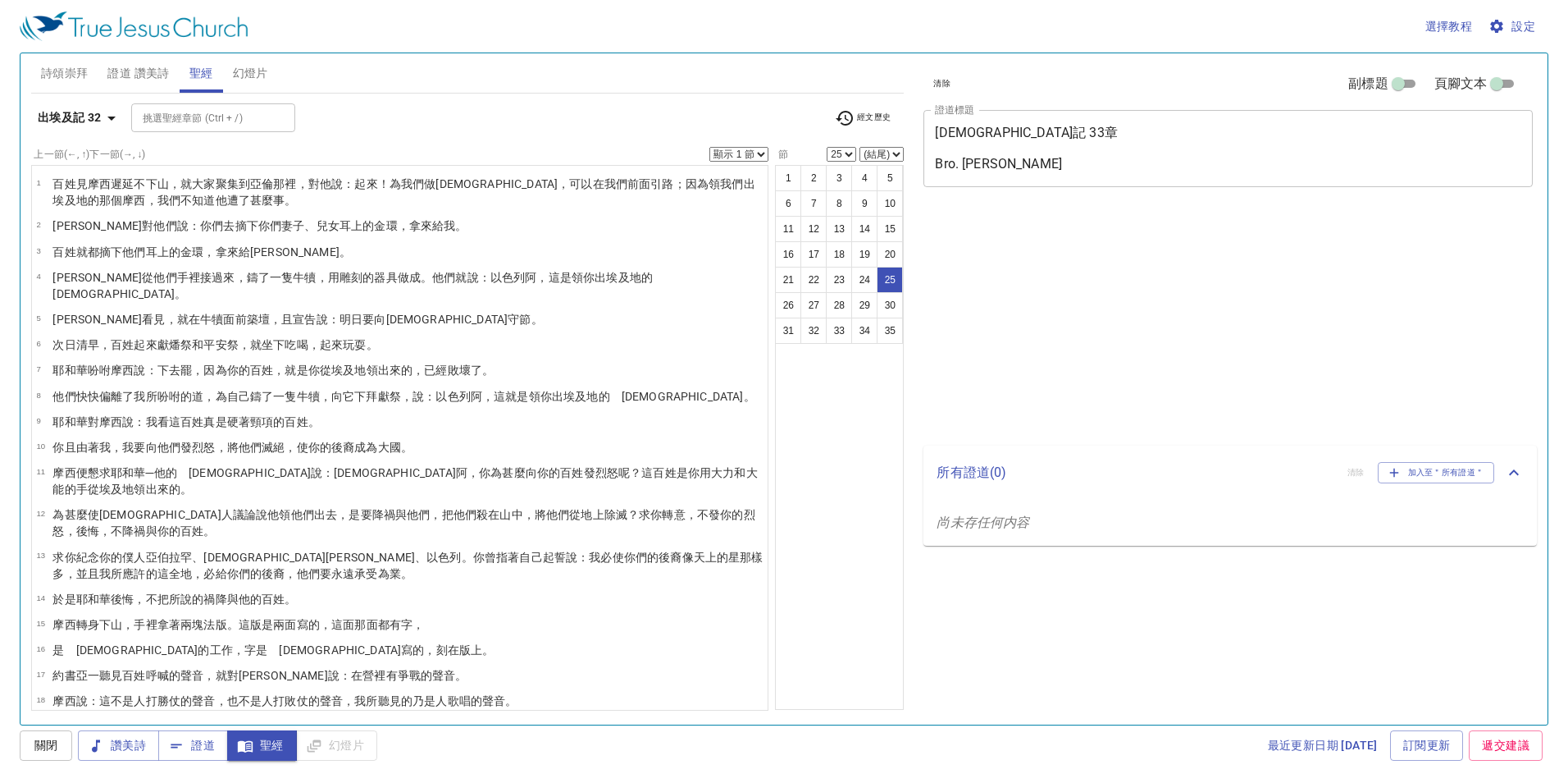
select select "25"
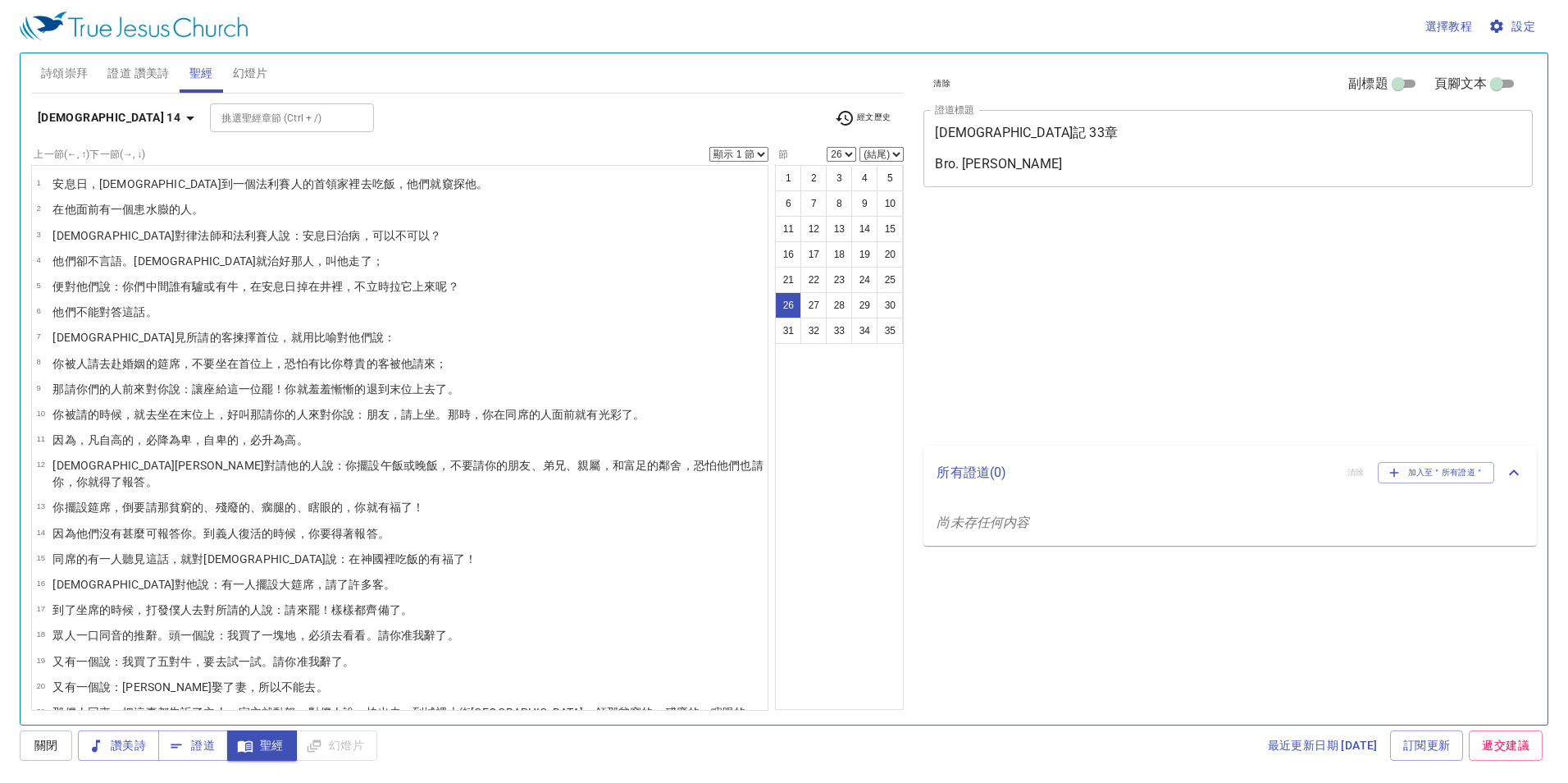
select select "26"
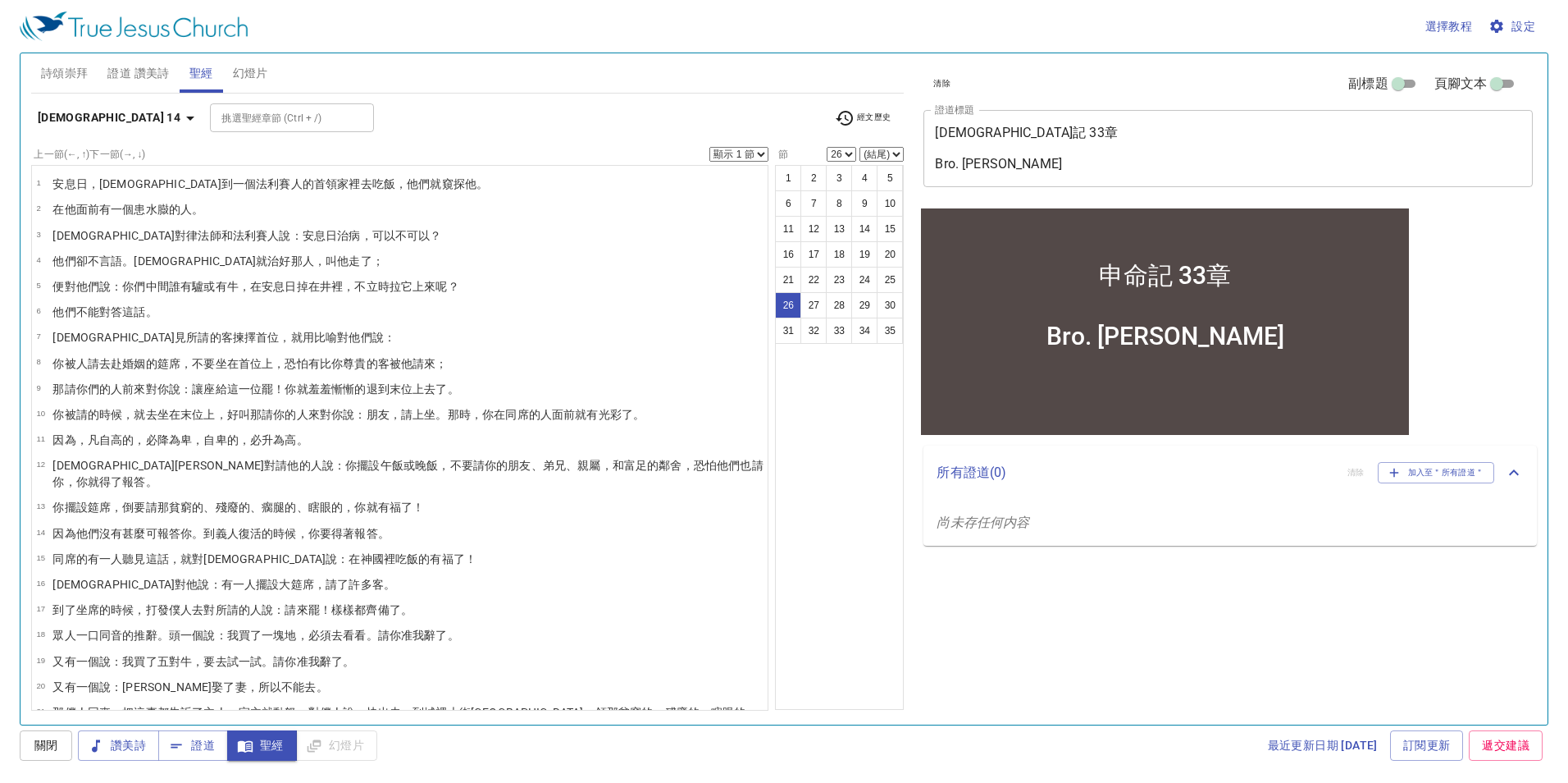
scroll to position [365, 0]
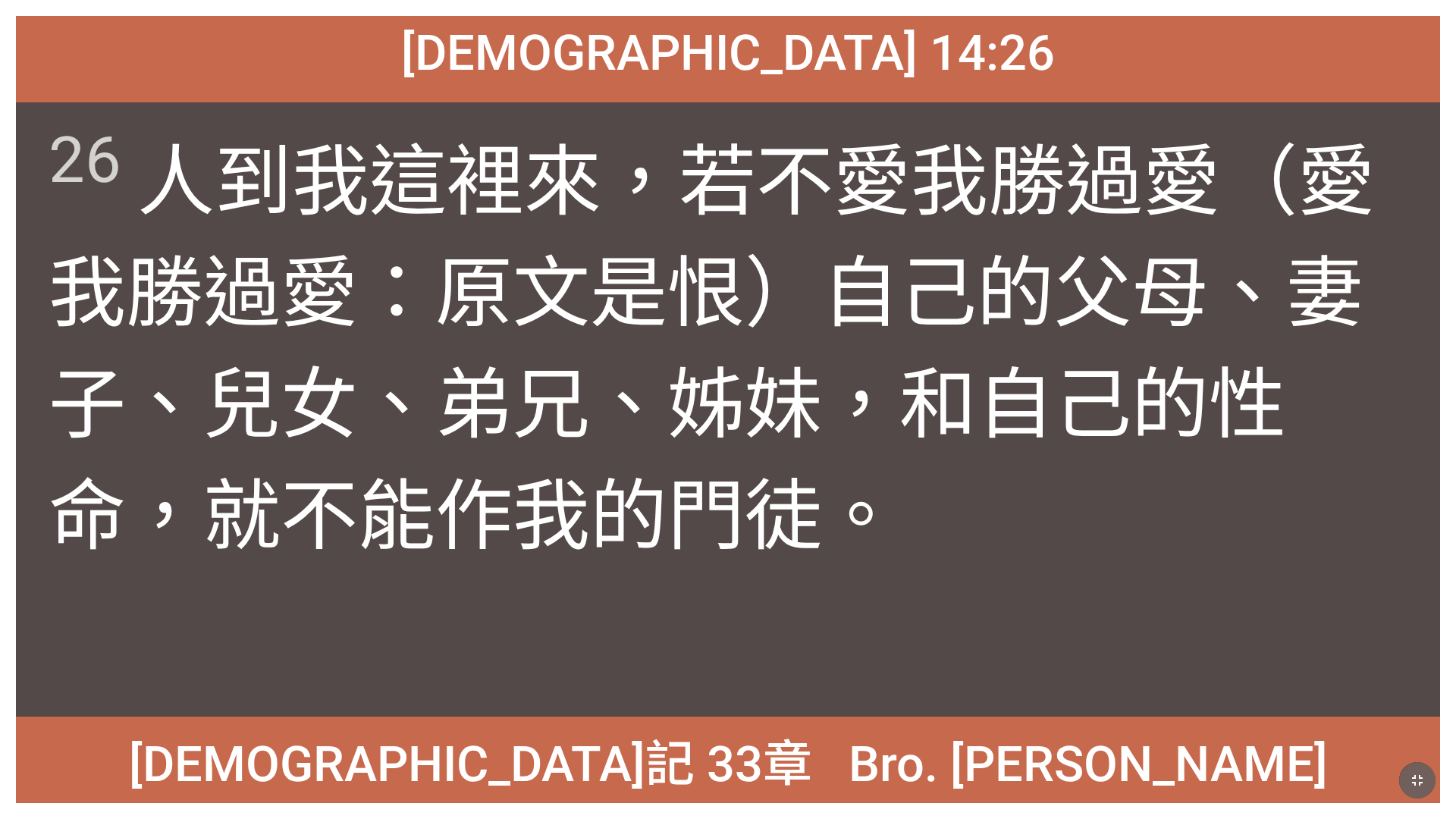
click at [1417, 776] on icon "button" at bounding box center [1417, 780] width 18 height 18
